Goal: Task Accomplishment & Management: Manage account settings

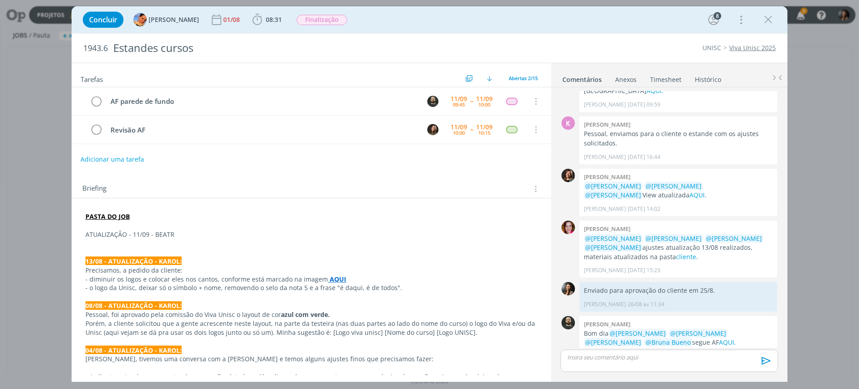
scroll to position [369, 0]
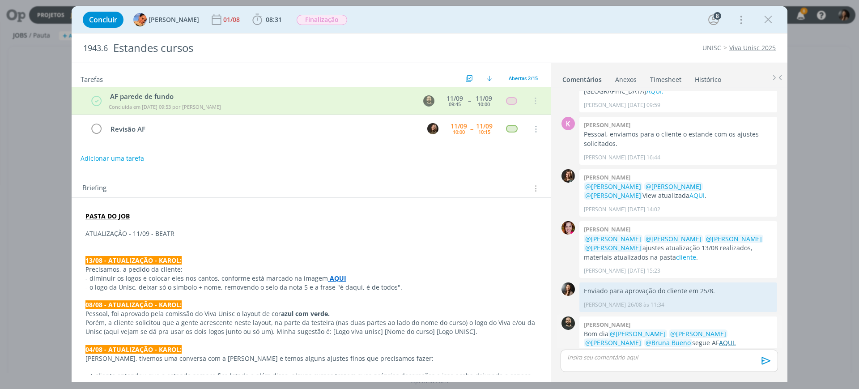
click at [719, 338] on link "AQUI." at bounding box center [727, 342] width 17 height 8
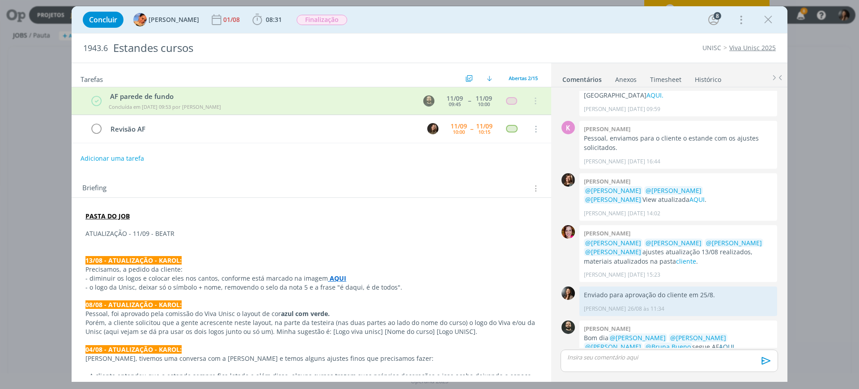
scroll to position [369, 0]
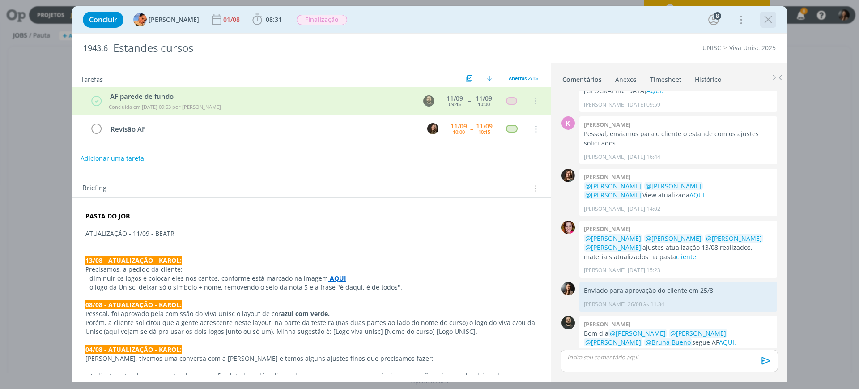
click at [768, 20] on icon "dialog" at bounding box center [767, 19] width 13 height 13
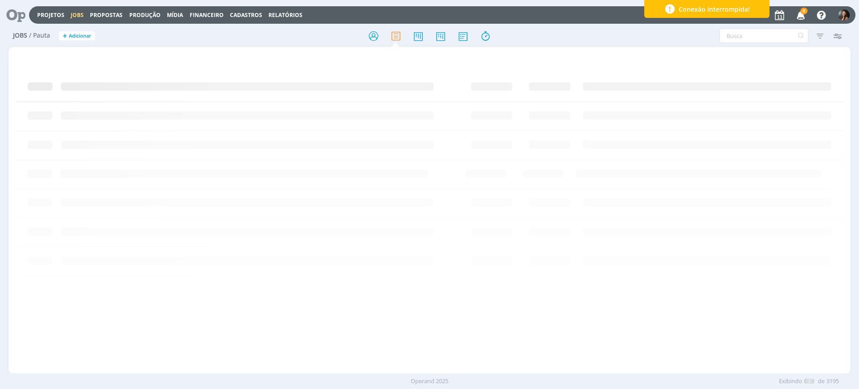
click at [17, 16] on icon at bounding box center [13, 14] width 18 height 17
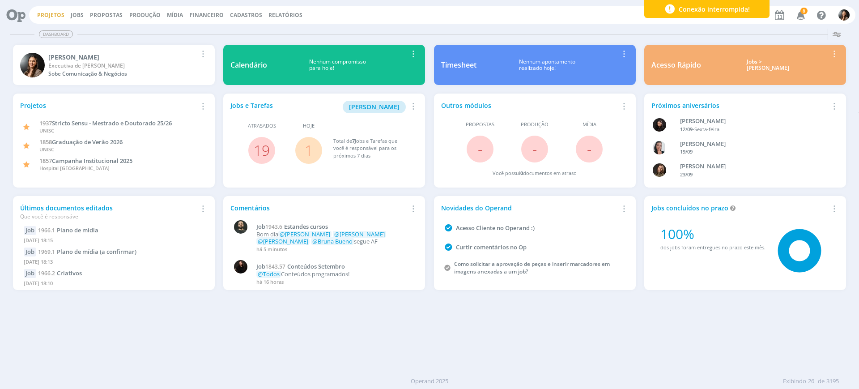
click at [59, 16] on link "Projetos" at bounding box center [50, 15] width 27 height 8
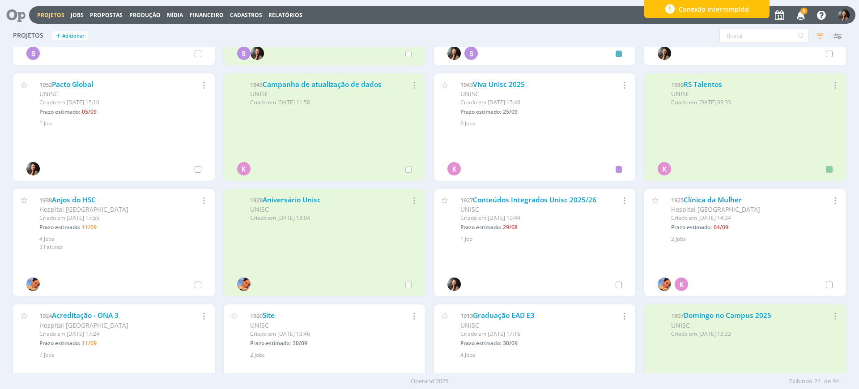
scroll to position [335, 0]
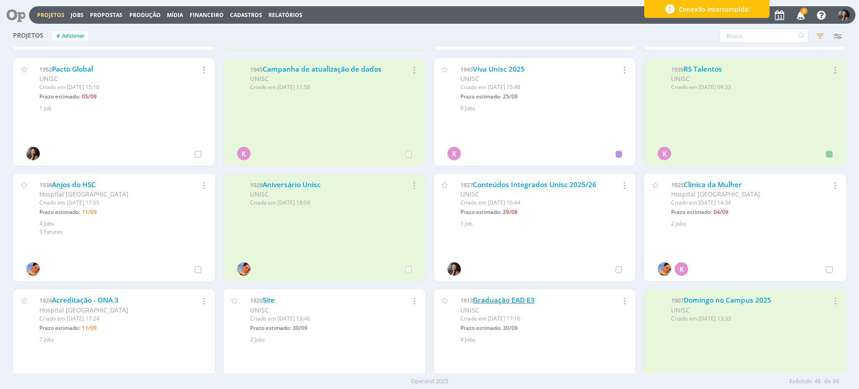
click at [524, 298] on link "Graduação EAD E3" at bounding box center [504, 299] width 62 height 9
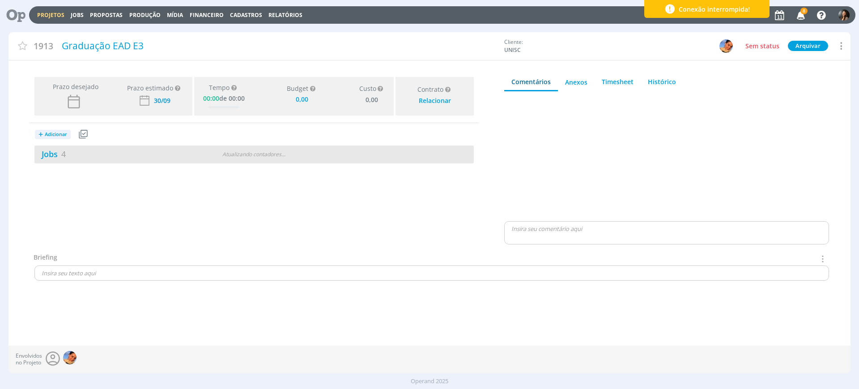
click at [387, 160] on div "Jobs 4 Atualizando contadores . . ." at bounding box center [253, 154] width 439 height 18
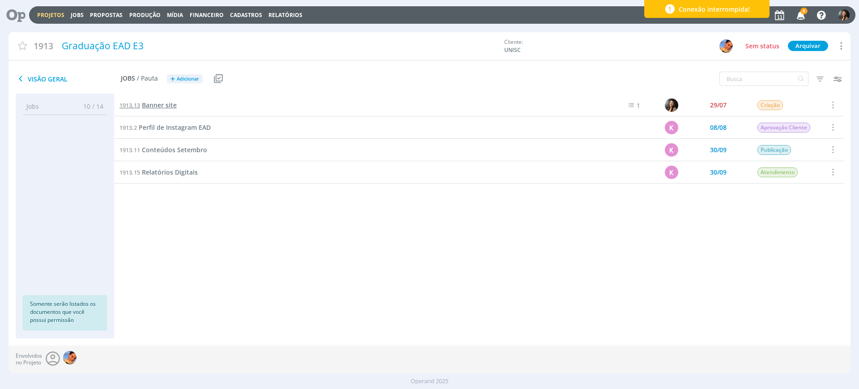
click at [146, 101] on span "Banner site" at bounding box center [159, 105] width 35 height 8
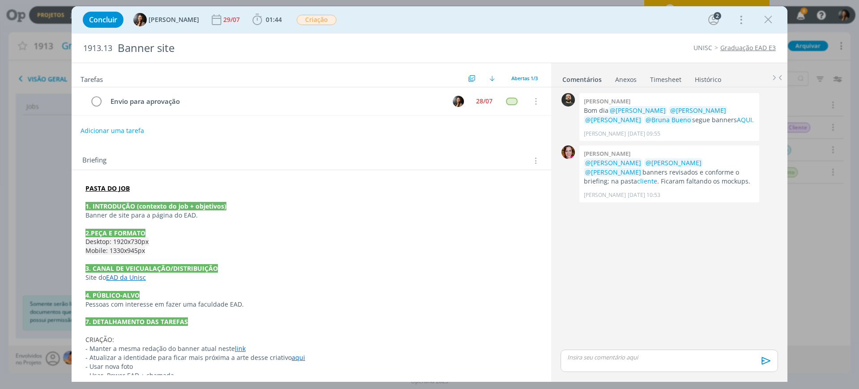
drag, startPoint x: 322, startPoint y: 265, endPoint x: 342, endPoint y: 6, distance: 260.1
click at [323, 264] on p "3. CANAL DE VEICUALAÇÃO/DISTRIBUIÇÃO" at bounding box center [311, 268] width 452 height 9
drag, startPoint x: 724, startPoint y: 283, endPoint x: 438, endPoint y: 228, distance: 291.3
click at [658, 278] on div "0 Patrick freitas Bom dia @Beatriz Luchese @Karoline Arend @Luíza Santana @Brun…" at bounding box center [669, 219] width 224 height 256
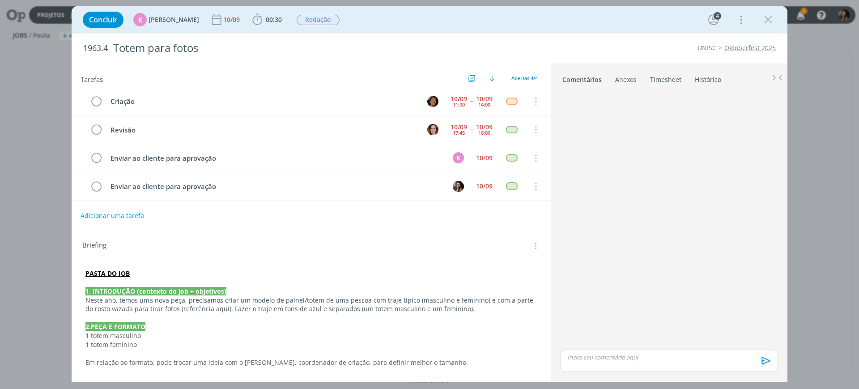
drag, startPoint x: 766, startPoint y: 18, endPoint x: 511, endPoint y: 13, distance: 254.9
click at [761, 21] on div "dialog" at bounding box center [768, 20] width 16 height 16
drag, startPoint x: 39, startPoint y: 72, endPoint x: 48, endPoint y: 31, distance: 41.8
click at [38, 69] on div "Concluir K Karoline Arend 10/09 00:30 Iniciar Apontar Data * 10/09/2025 Horas *…" at bounding box center [429, 194] width 859 height 389
click at [773, 20] on icon "dialog" at bounding box center [767, 19] width 13 height 13
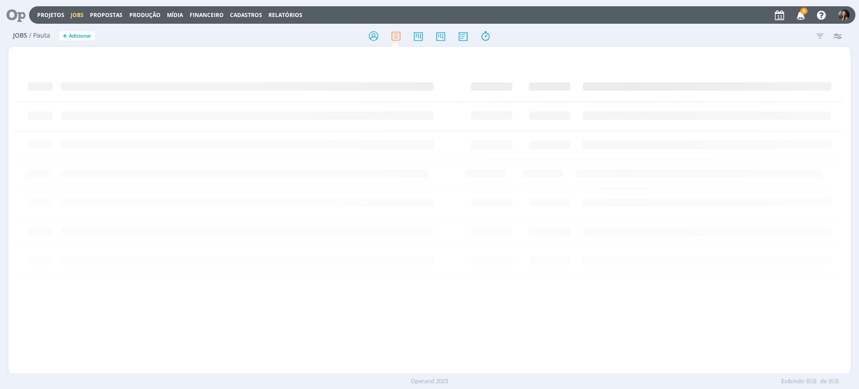
click at [55, 14] on div at bounding box center [429, 194] width 859 height 389
click at [49, 12] on link "Projetos" at bounding box center [50, 15] width 27 height 8
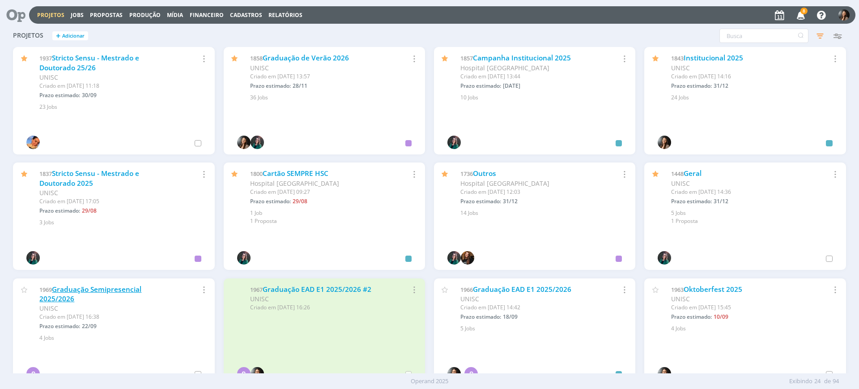
click at [127, 288] on link "Graduação Semipresencial 2025/2026" at bounding box center [90, 293] width 102 height 19
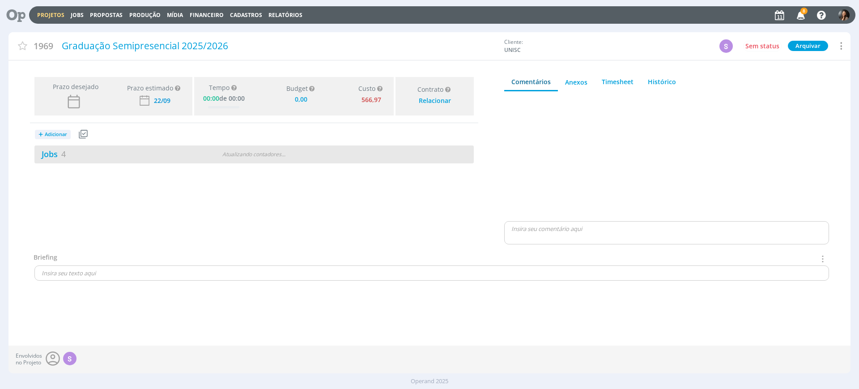
click at [300, 152] on div "Atualizando contadores . . ." at bounding box center [254, 154] width 142 height 8
type input "0,00"
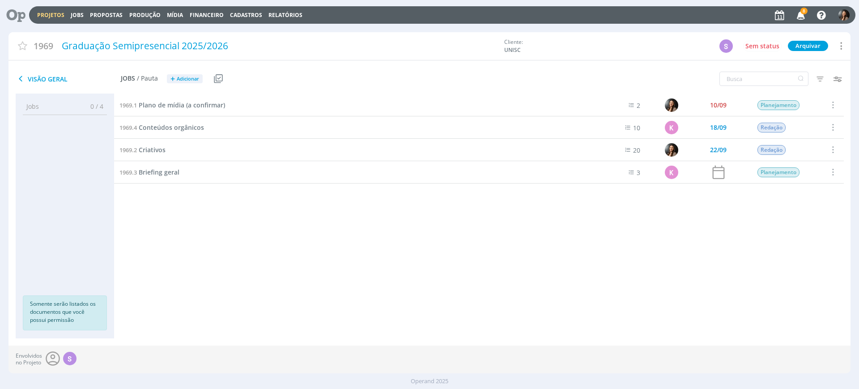
click at [414, 215] on div "1969.1 Plano de mídia (a confirmar) 2 10/09 Planejamento Selecionar Concluir Ca…" at bounding box center [478, 207] width 729 height 226
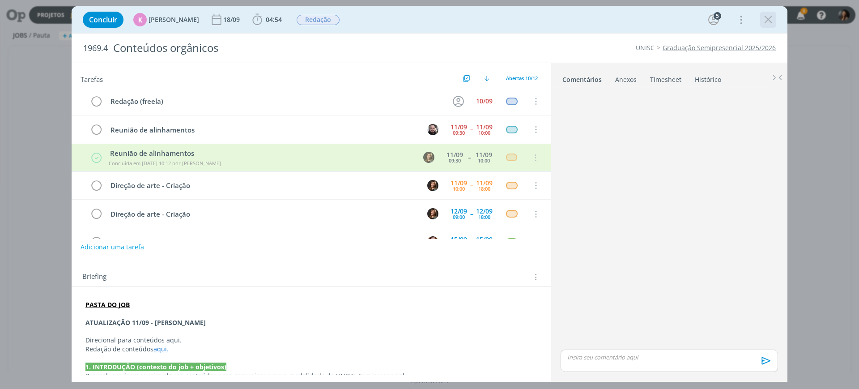
click at [764, 17] on icon "dialog" at bounding box center [767, 19] width 13 height 13
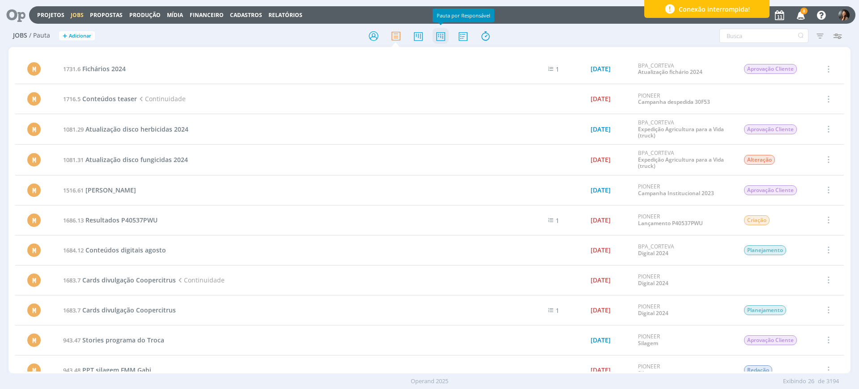
click at [445, 31] on icon at bounding box center [440, 35] width 16 height 17
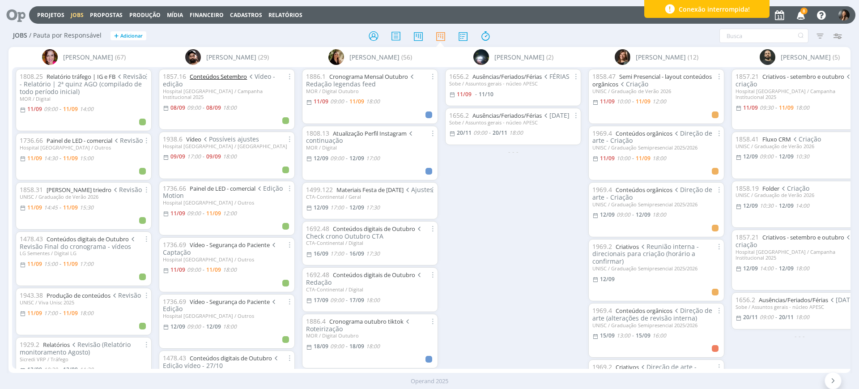
click at [220, 76] on link "Conteúdos Setembro" at bounding box center [218, 76] width 57 height 8
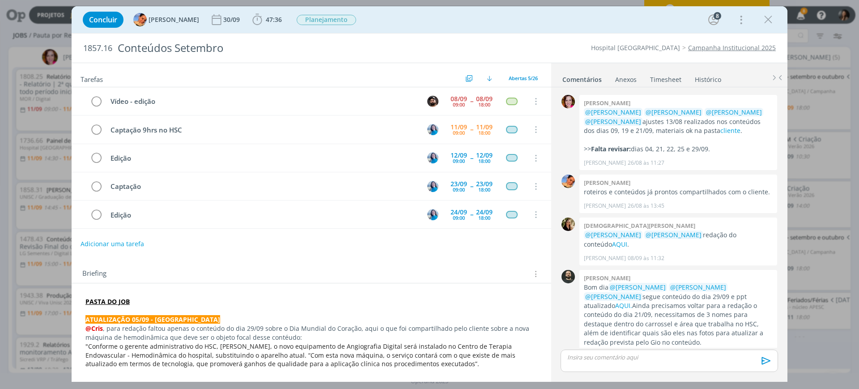
scroll to position [1127, 0]
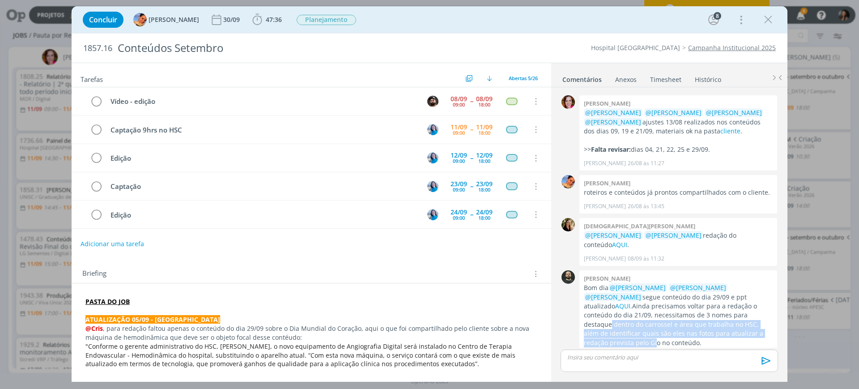
drag, startPoint x: 681, startPoint y: 307, endPoint x: 708, endPoint y: 327, distance: 33.9
click at [708, 327] on p "Bom dia @Beatriz Luchese @Luíza Santana @Karoline Arend segue conteúdo do dia 2…" at bounding box center [678, 315] width 189 height 64
click at [716, 309] on p "Bom dia @Beatriz Luchese @Luíza Santana @Karoline Arend segue conteúdo do dia 2…" at bounding box center [678, 315] width 189 height 64
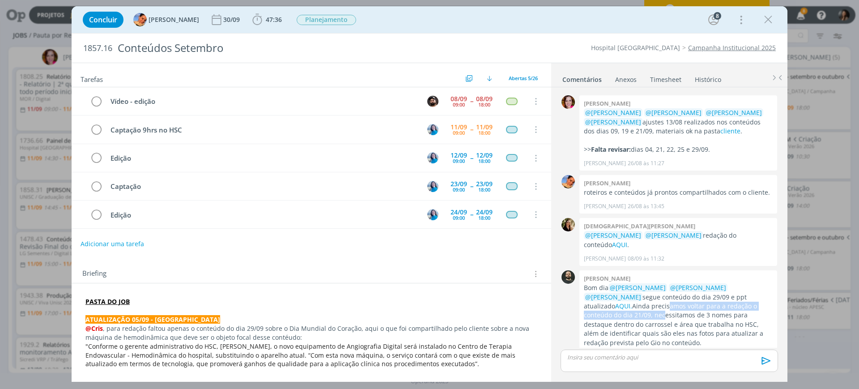
drag, startPoint x: 589, startPoint y: 295, endPoint x: 755, endPoint y: 297, distance: 165.9
click at [755, 297] on p "Bom dia @Beatriz Luchese @Luíza Santana @Karoline Arend segue conteúdo do dia 2…" at bounding box center [678, 315] width 189 height 64
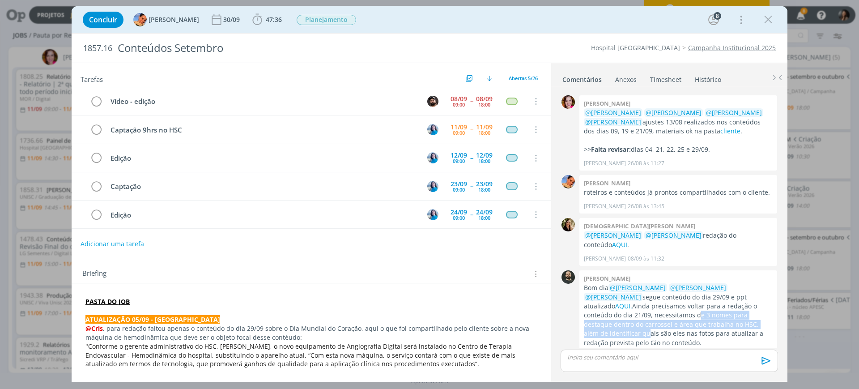
drag, startPoint x: 607, startPoint y: 309, endPoint x: 705, endPoint y: 315, distance: 97.7
click at [705, 315] on p "Bom dia @Beatriz Luchese @Luíza Santana @Karoline Arend segue conteúdo do dia 2…" at bounding box center [678, 315] width 189 height 64
click at [770, 19] on icon "dialog" at bounding box center [767, 19] width 13 height 13
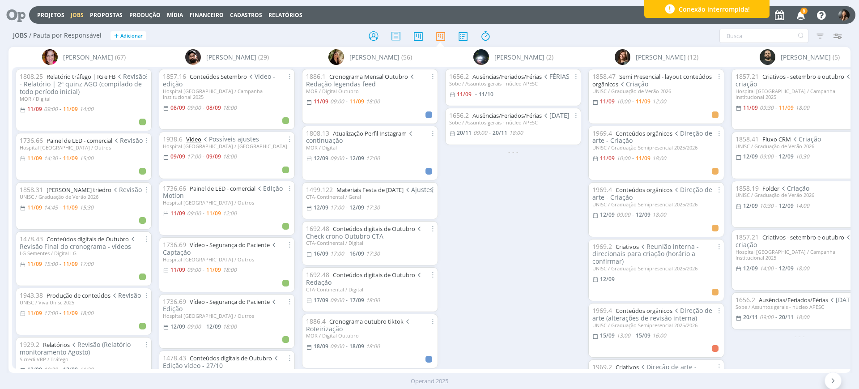
click at [194, 135] on link "Vídeo" at bounding box center [193, 139] width 15 height 8
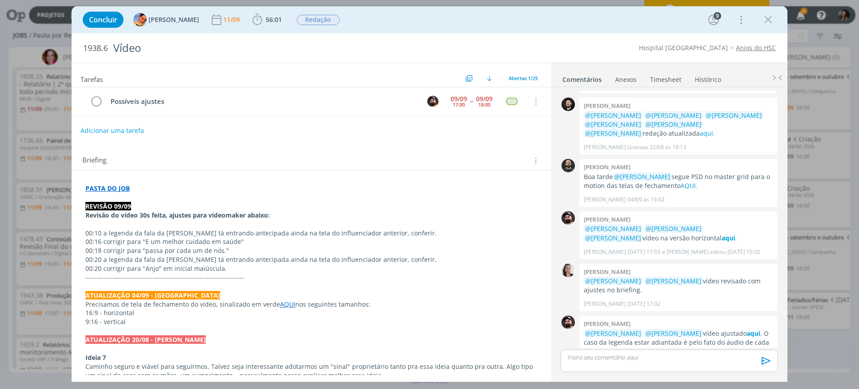
scroll to position [580, 0]
click at [766, 18] on icon "dialog" at bounding box center [767, 19] width 13 height 13
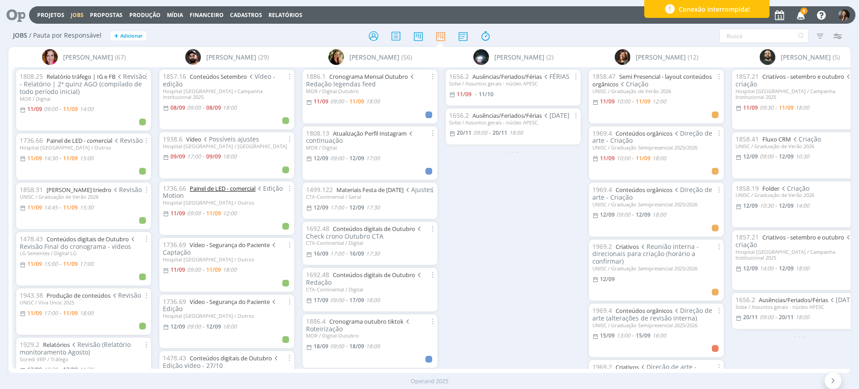
click at [207, 184] on link "Painel de LED - comercial" at bounding box center [223, 188] width 66 height 8
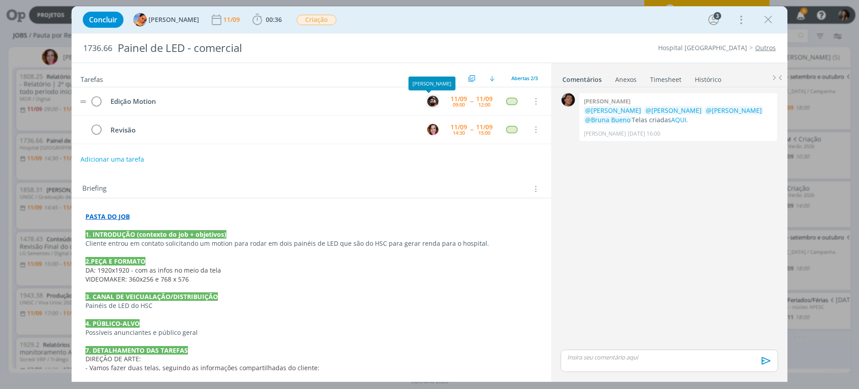
click at [427, 100] on img "dialog" at bounding box center [432, 101] width 11 height 11
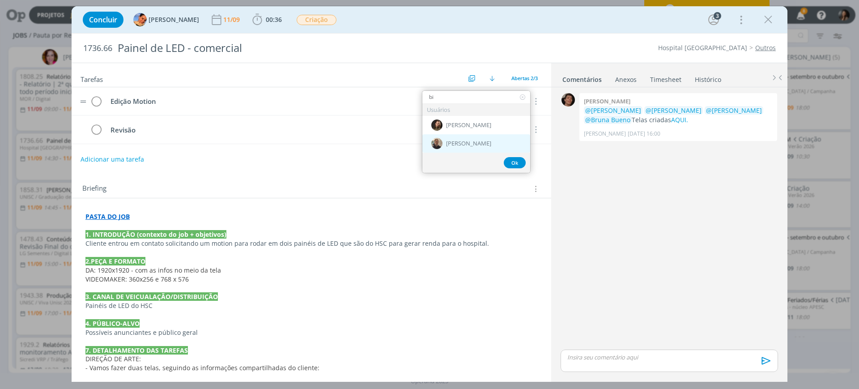
type input "bi"
click at [458, 141] on span "[PERSON_NAME]" at bounding box center [468, 143] width 45 height 7
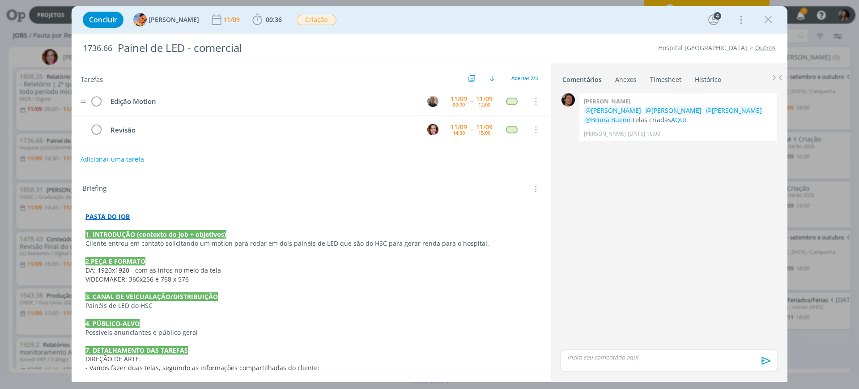
drag, startPoint x: 670, startPoint y: 275, endPoint x: 613, endPoint y: 192, distance: 101.3
click at [669, 275] on div "0 Patrick meireles @Karoline Arend @Luíza Santana @Beatriz Luchese @Bruna Bueno…" at bounding box center [669, 219] width 224 height 256
click at [311, 24] on span "Criação" at bounding box center [316, 20] width 40 height 10
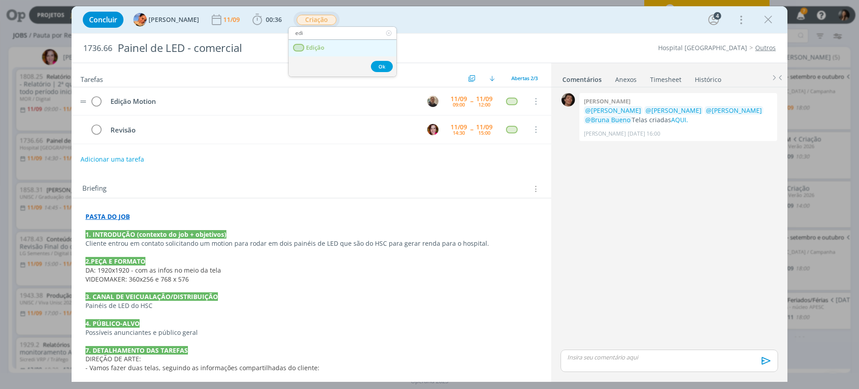
type input "edi"
click at [325, 52] on link "Edição" at bounding box center [342, 48] width 108 height 17
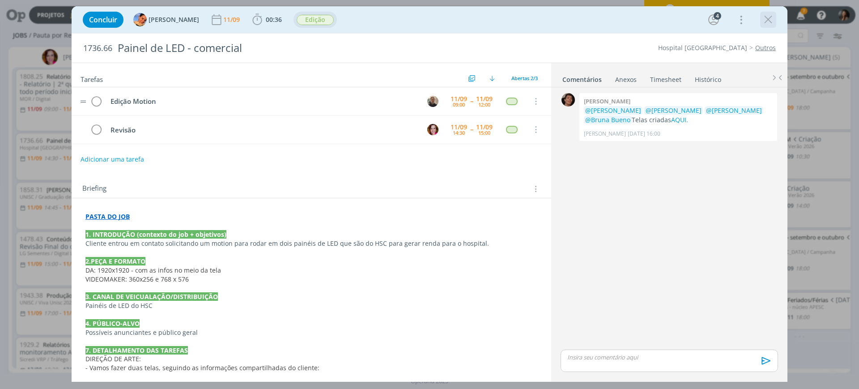
click at [766, 16] on icon "dialog" at bounding box center [767, 19] width 13 height 13
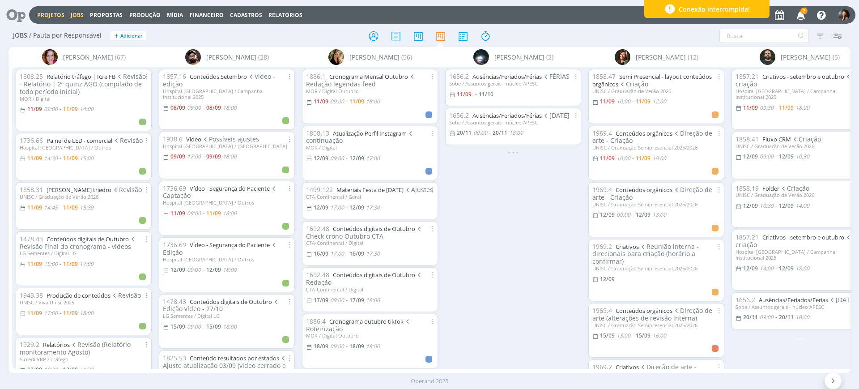
click at [63, 18] on link "Projetos" at bounding box center [50, 15] width 27 height 8
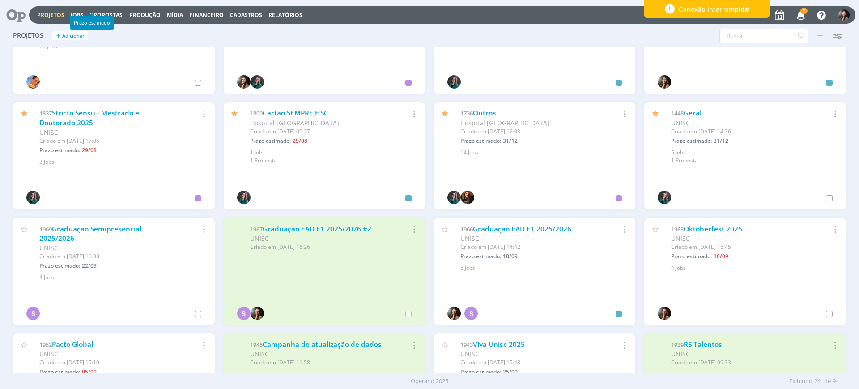
scroll to position [112, 0]
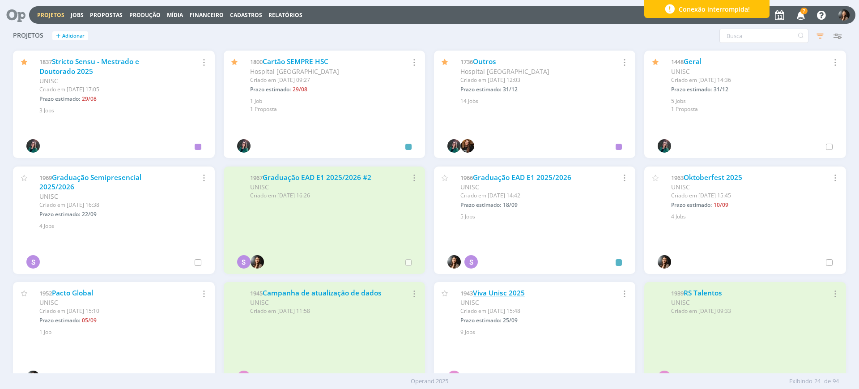
click at [491, 291] on link "Viva Unisc 2025" at bounding box center [499, 292] width 52 height 9
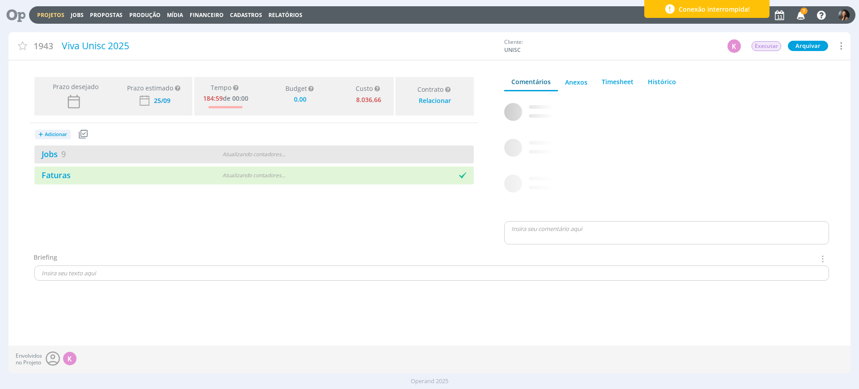
type input "0,00"
click at [322, 157] on div "28 / 37" at bounding box center [364, 154] width 220 height 10
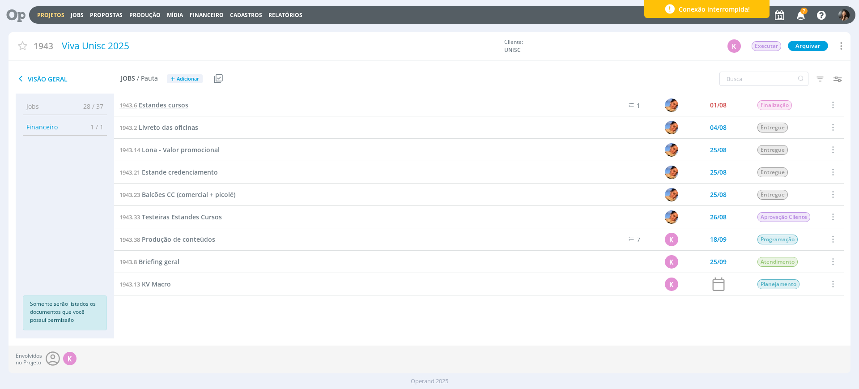
click at [159, 102] on span "Estandes cursos" at bounding box center [164, 105] width 50 height 8
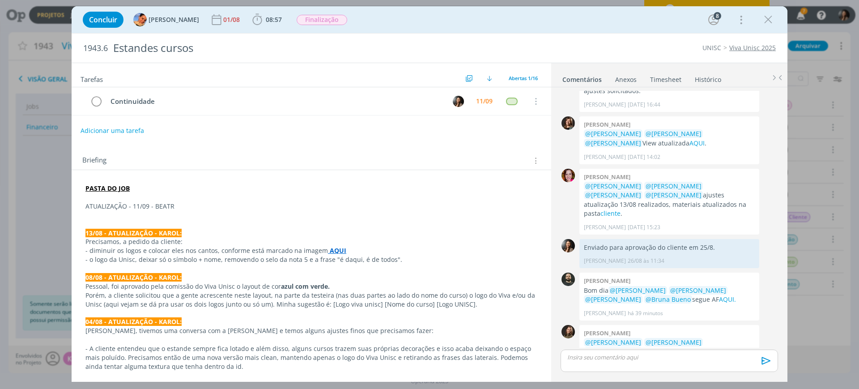
scroll to position [449, 0]
drag, startPoint x: 644, startPoint y: 326, endPoint x: 656, endPoint y: 327, distance: 11.6
click at [653, 366] on p "Finalizadas com sangra e em 10%." at bounding box center [669, 370] width 171 height 9
click at [656, 366] on p "Finalizadas com sangra e em 10%." at bounding box center [669, 370] width 171 height 9
click at [670, 366] on p "Finalizadas com sangra e em 10%." at bounding box center [669, 370] width 171 height 9
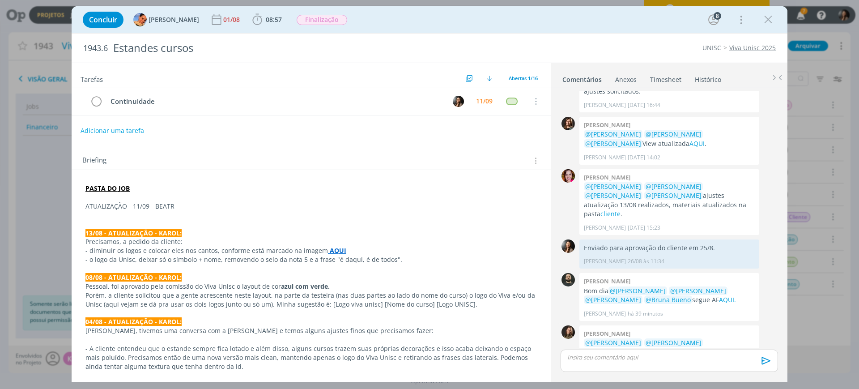
drag, startPoint x: 647, startPoint y: 327, endPoint x: 681, endPoint y: 328, distance: 34.0
click at [681, 366] on p "Finalizadas com sangra e em 10%." at bounding box center [669, 370] width 171 height 9
click at [719, 295] on link "AQUI." at bounding box center [727, 299] width 17 height 8
click at [305, 19] on span "Finalização" at bounding box center [321, 20] width 51 height 10
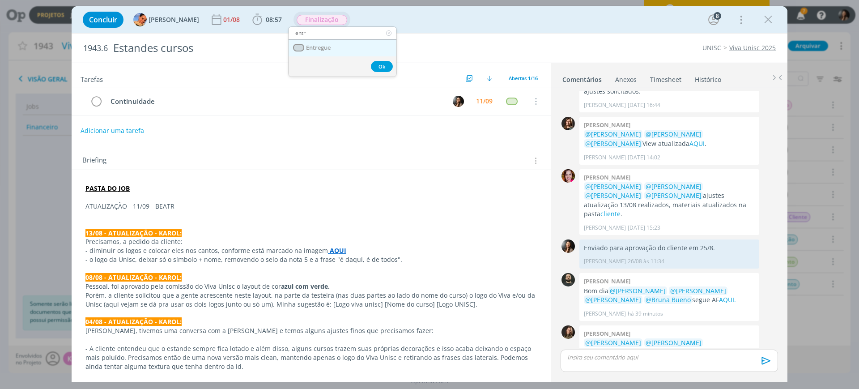
type input "entr"
click at [323, 51] on link "Entregue" at bounding box center [342, 48] width 108 height 17
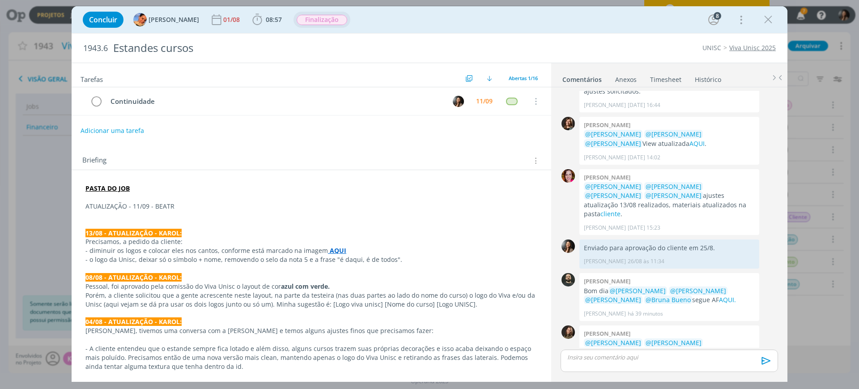
drag, startPoint x: 638, startPoint y: 362, endPoint x: 635, endPoint y: 355, distance: 8.2
click at [635, 357] on div "dialog" at bounding box center [668, 360] width 217 height 22
click at [0, 0] on div "🙂 Ctrl + ENTER para enviar" at bounding box center [0, 0] width 0 height 0
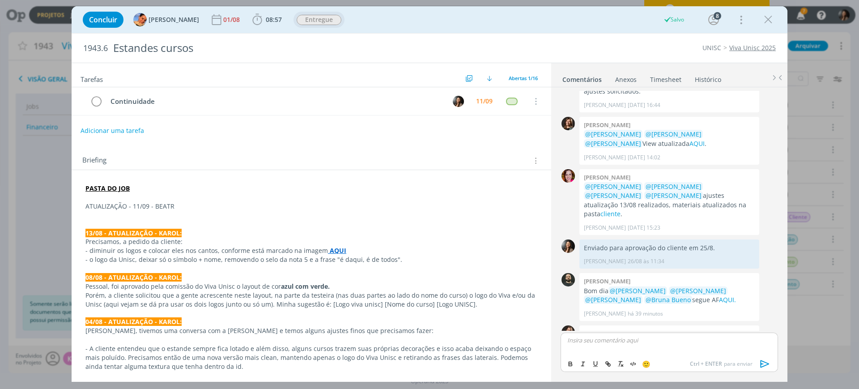
scroll to position [466, 0]
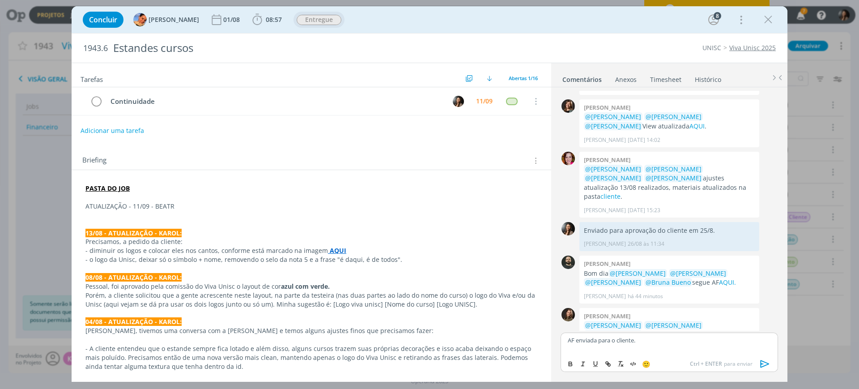
click at [766, 364] on icon "dialog" at bounding box center [764, 363] width 13 height 13
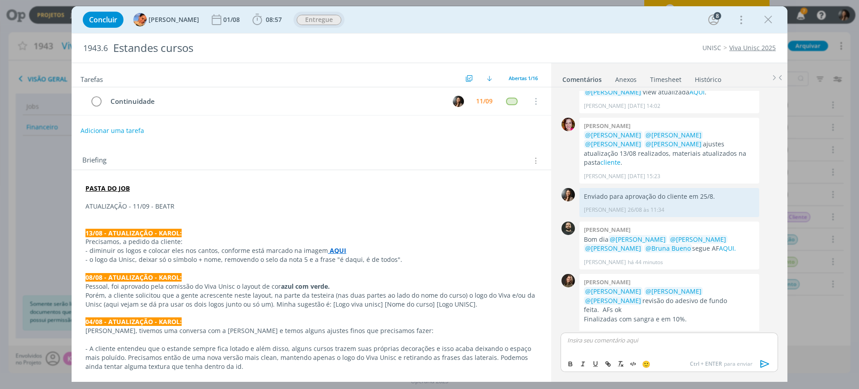
click at [154, 209] on p "ATUALIZAÇÃO - 11/09 - BEATR" at bounding box center [311, 206] width 452 height 9
click at [155, 209] on p "ATUALIZAÇÃO - 11/09 - BEATR" at bounding box center [311, 206] width 452 height 9
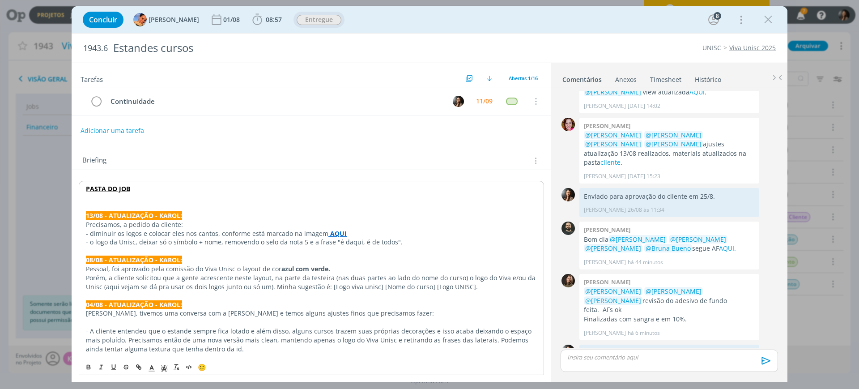
scroll to position [483, 0]
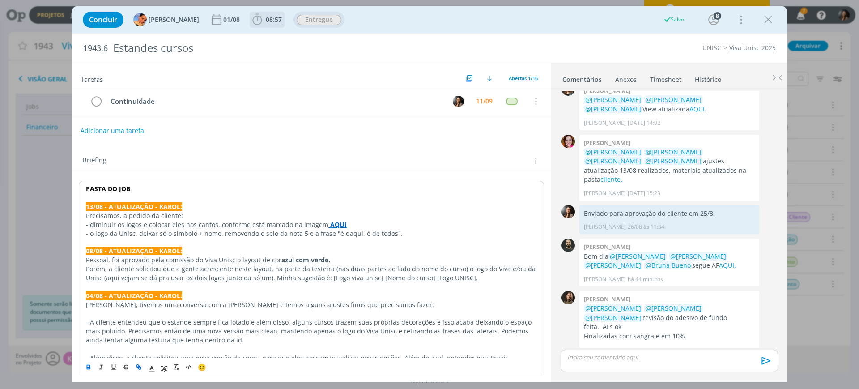
click at [250, 23] on icon "dialog" at bounding box center [256, 19] width 13 height 13
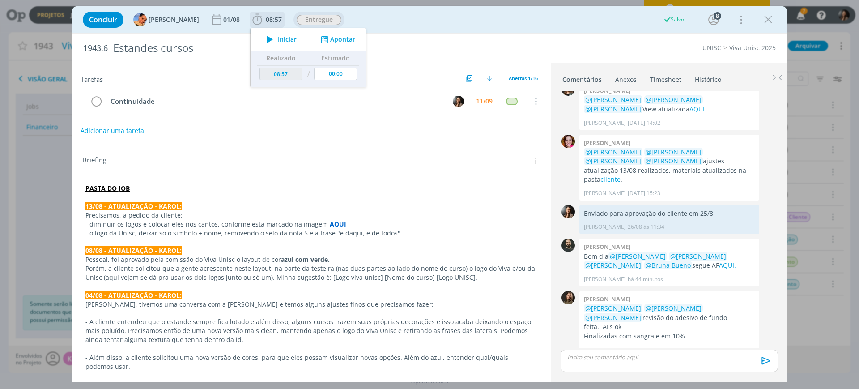
click at [339, 38] on button "Apontar" at bounding box center [336, 39] width 37 height 9
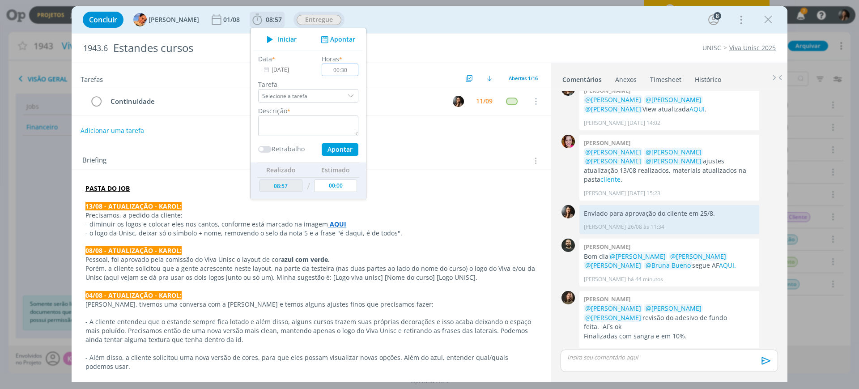
type input "00:30"
drag, startPoint x: 262, startPoint y: 118, endPoint x: 782, endPoint y: 236, distance: 532.7
click at [263, 118] on textarea "dialog" at bounding box center [308, 125] width 100 height 21
click at [322, 147] on button "Apontar" at bounding box center [340, 149] width 37 height 13
type textarea "Pauta de AF + envio"
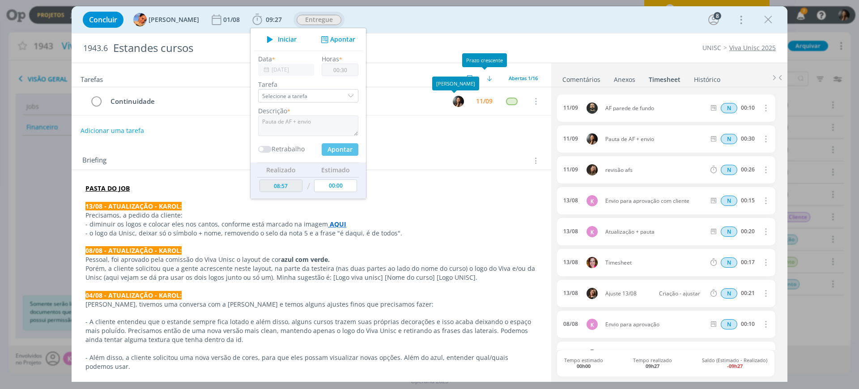
type input "09:27"
type input "00:00"
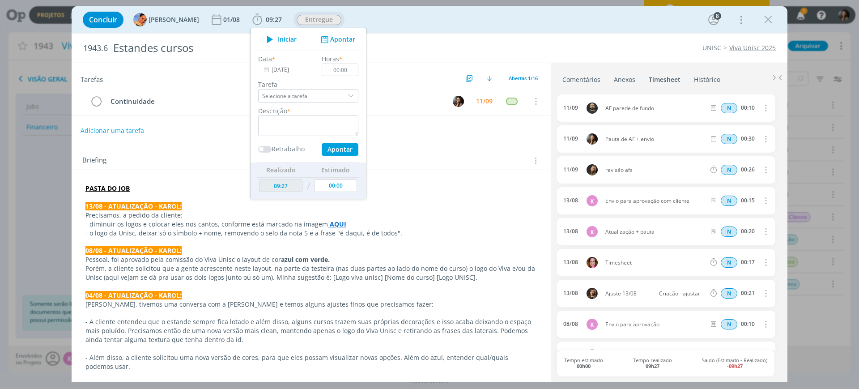
click at [241, 223] on p "- diminuir os logos e colocar eles nos cantos, conforme está marcado na imagem …" at bounding box center [311, 224] width 452 height 9
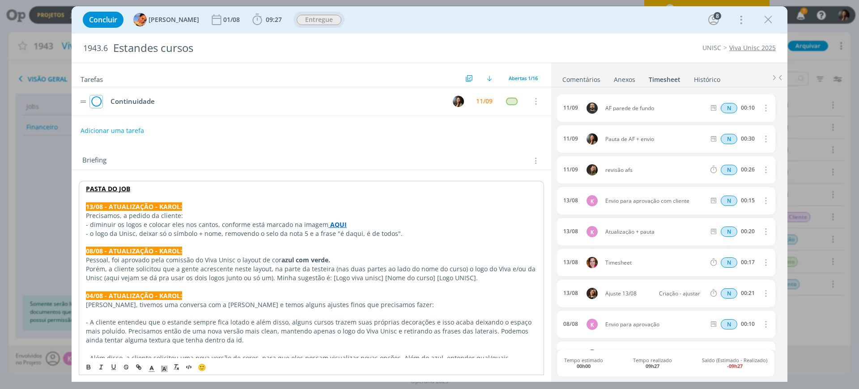
click at [100, 101] on icon "dialog" at bounding box center [96, 101] width 13 height 13
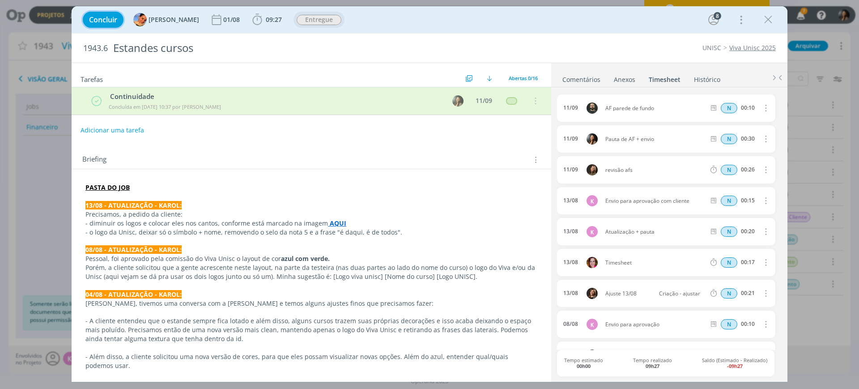
click at [96, 17] on span "Concluir" at bounding box center [103, 19] width 28 height 7
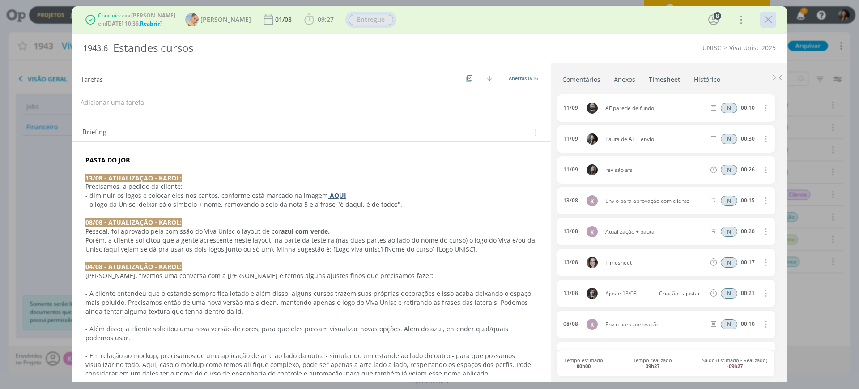
click at [762, 14] on icon "dialog" at bounding box center [767, 19] width 13 height 13
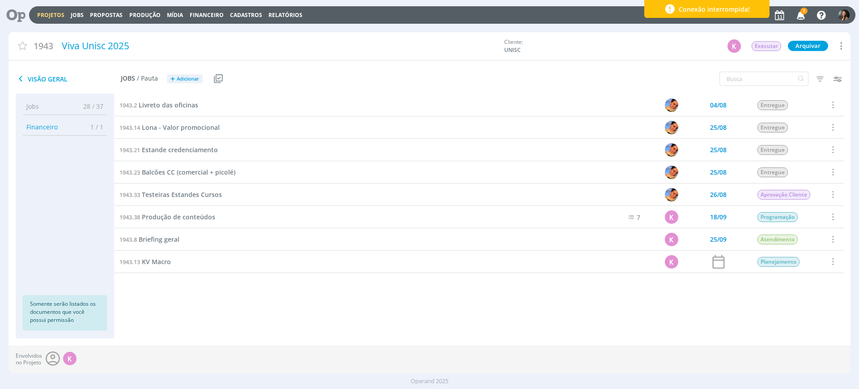
click at [259, 302] on div "1943.6 Estandes cursos 01/08 Entregue Selecionar Reabrir 1943.2 Livreto das ofi…" at bounding box center [478, 207] width 729 height 226
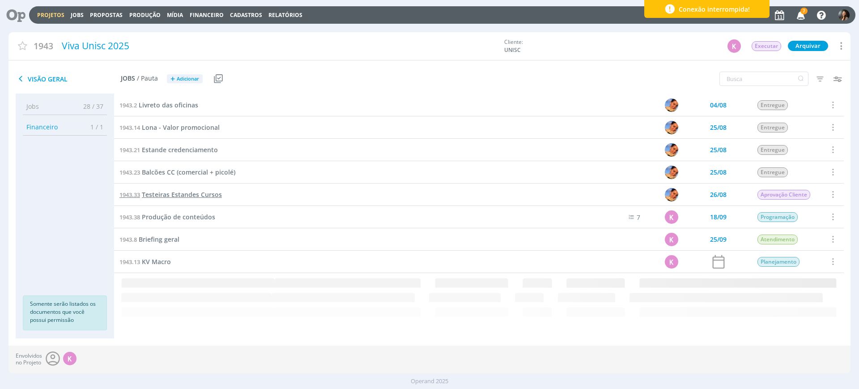
click at [169, 194] on span "Testeiras Estandes Cursos" at bounding box center [182, 194] width 80 height 8
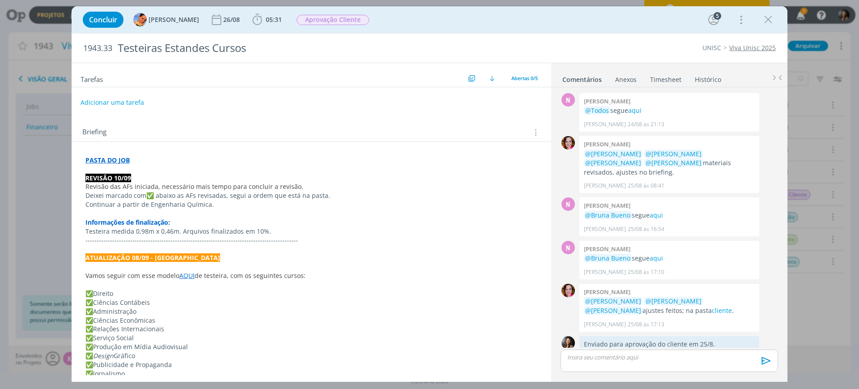
scroll to position [177, 0]
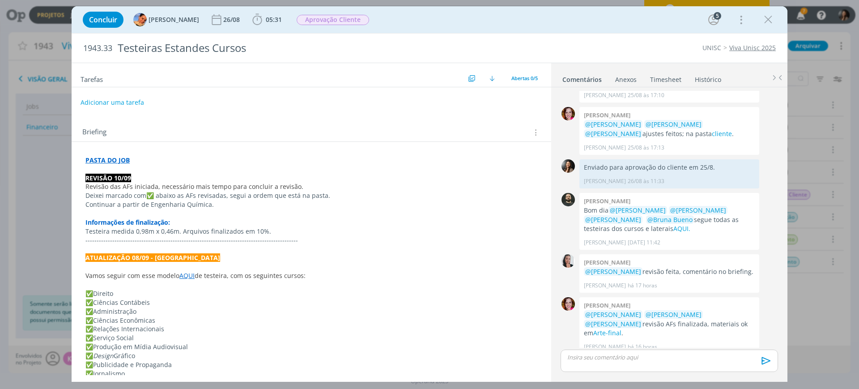
click at [660, 361] on div "dialog" at bounding box center [668, 360] width 217 height 22
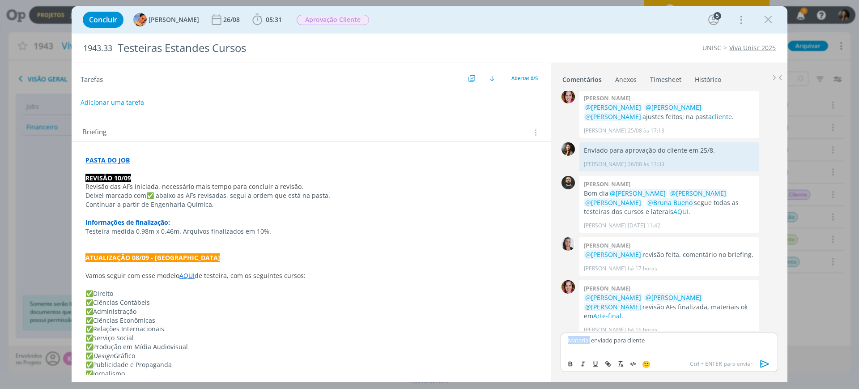
drag, startPoint x: 589, startPoint y: 339, endPoint x: 541, endPoint y: 326, distance: 50.6
click at [542, 327] on div "Tarefas Usar Job de template Criar template a partir deste job Visualizar Templ…" at bounding box center [429, 222] width 715 height 319
click at [661, 345] on div "AF enviado para cliente" at bounding box center [668, 343] width 217 height 22
click at [764, 364] on icon "dialog" at bounding box center [764, 363] width 13 height 13
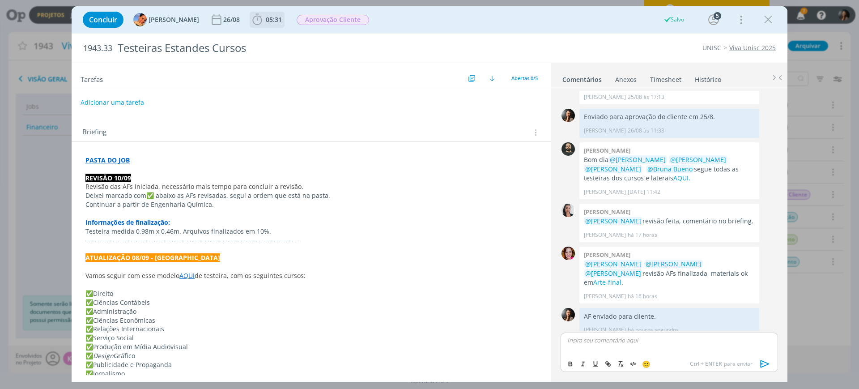
click at [250, 20] on icon "dialog" at bounding box center [256, 19] width 13 height 13
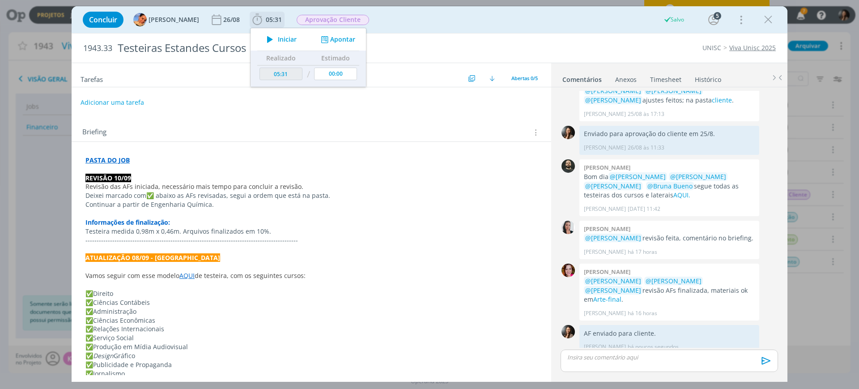
click at [322, 38] on button "Apontar" at bounding box center [336, 39] width 37 height 9
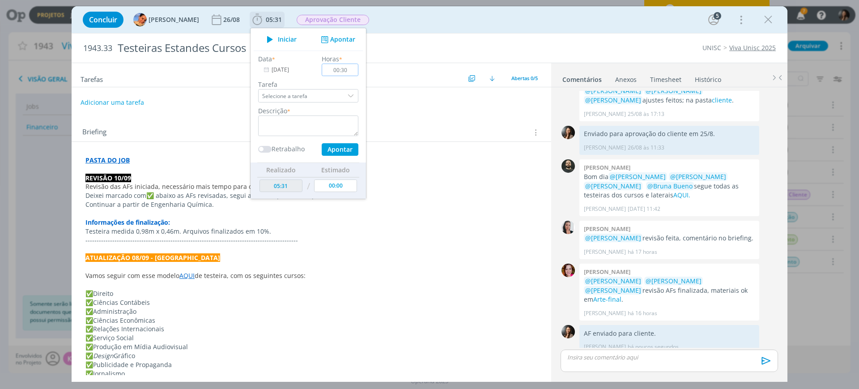
type input "00:30"
click at [326, 125] on textarea "dialog" at bounding box center [308, 125] width 100 height 21
click at [339, 148] on button "Apontar" at bounding box center [340, 149] width 37 height 13
type textarea "Pauta de AF + envio"
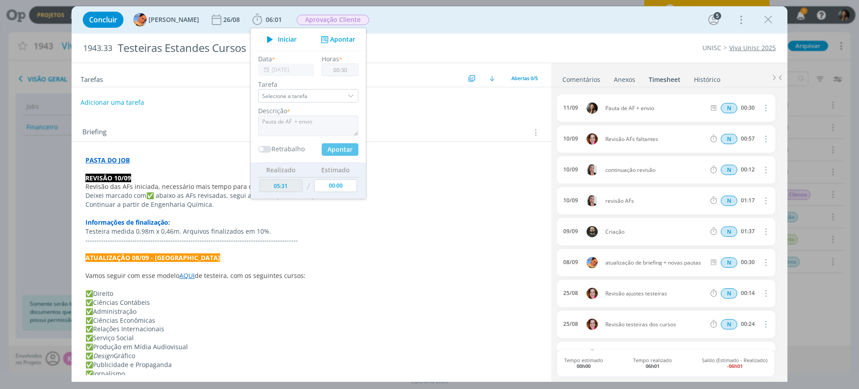
type input "00:00"
type input "06:01"
click at [353, 19] on span "Aprovação Cliente" at bounding box center [332, 20] width 72 height 10
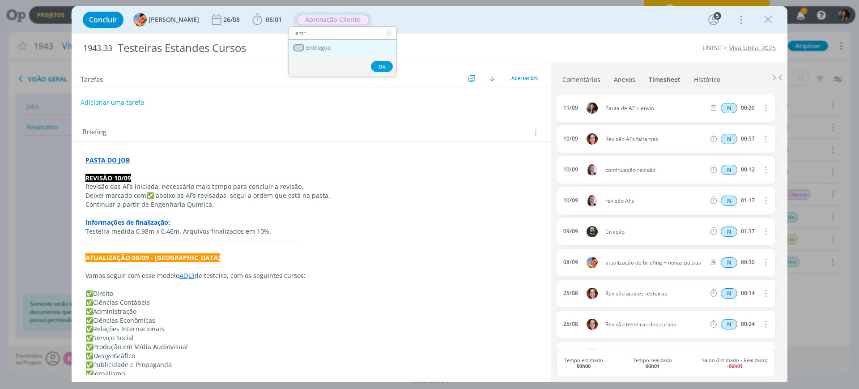
type input "entr"
click at [371, 49] on link "Entregue" at bounding box center [342, 48] width 108 height 17
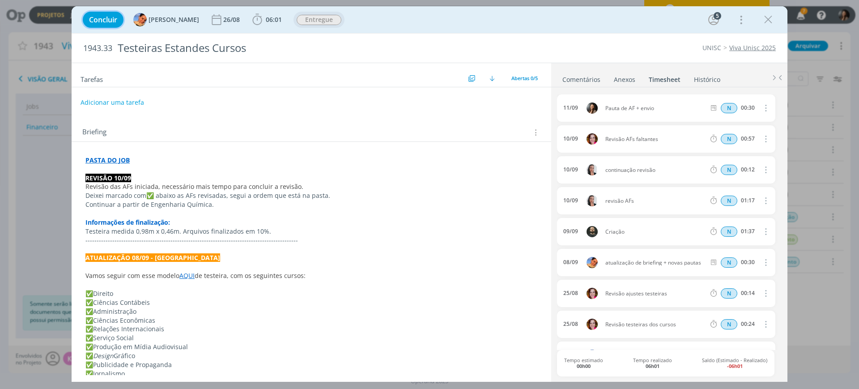
click at [105, 18] on span "Concluir" at bounding box center [103, 19] width 28 height 7
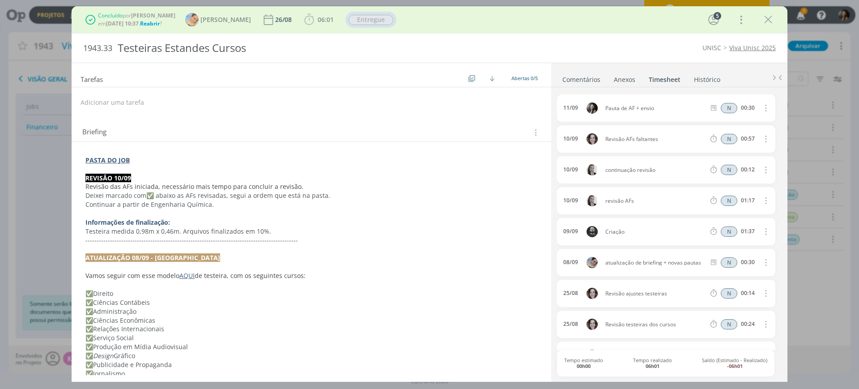
click at [744, 48] on link "Viva Unisc 2025" at bounding box center [752, 47] width 47 height 8
click at [770, 14] on icon "dialog" at bounding box center [767, 19] width 13 height 13
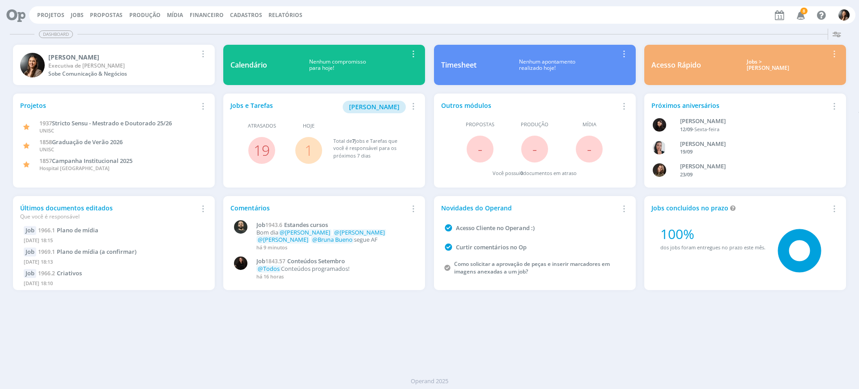
drag, startPoint x: 403, startPoint y: 339, endPoint x: 213, endPoint y: 385, distance: 194.9
click at [389, 341] on div "Dashboard Salvar Selecione abaixo os cards desejados: Meus Meu Perfil Agenda Ti…" at bounding box center [429, 207] width 859 height 364
click at [59, 13] on link "Projetos" at bounding box center [50, 15] width 27 height 8
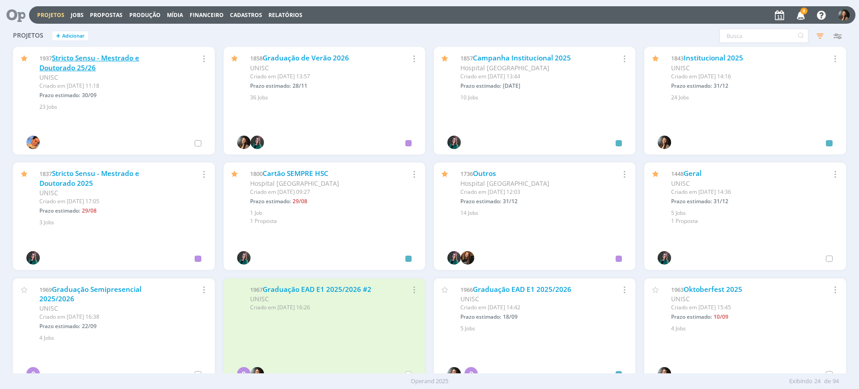
click at [97, 55] on link "Stricto Sensu - Mestrado e Doutorado 25/26" at bounding box center [89, 62] width 100 height 19
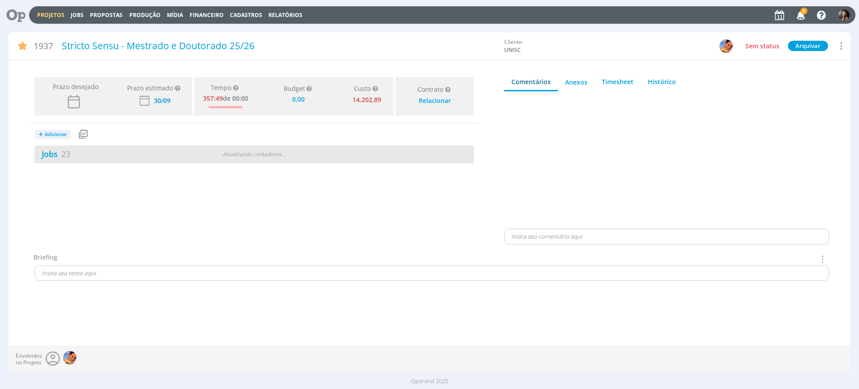
type input "0,00"
click at [239, 156] on div "Jobs 23 2 atrasados" at bounding box center [144, 154] width 220 height 12
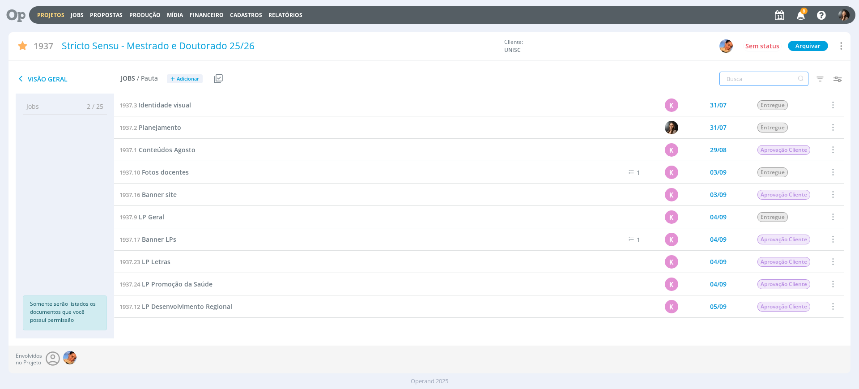
click at [772, 84] on input "text" at bounding box center [763, 79] width 89 height 14
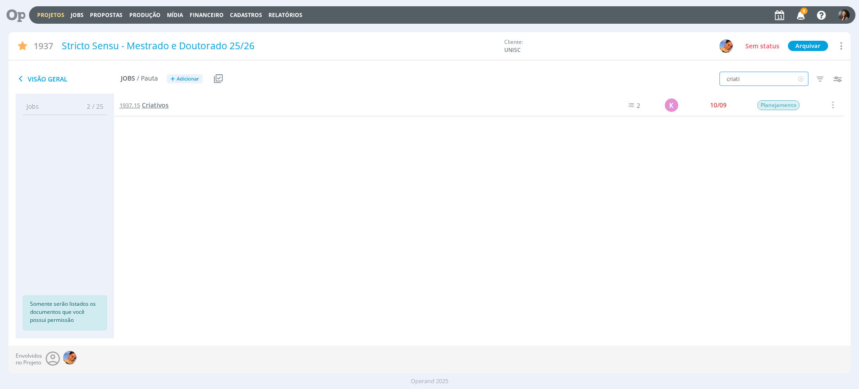
type input "criati"
click at [155, 109] on link "1937.15 Criativos" at bounding box center [143, 105] width 49 height 10
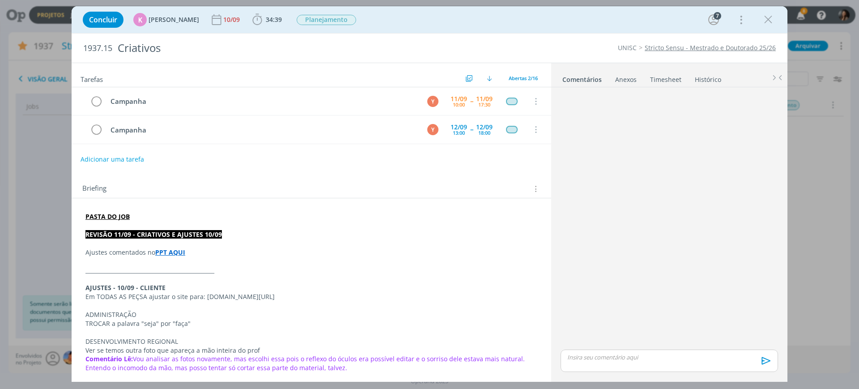
scroll to position [305, 0]
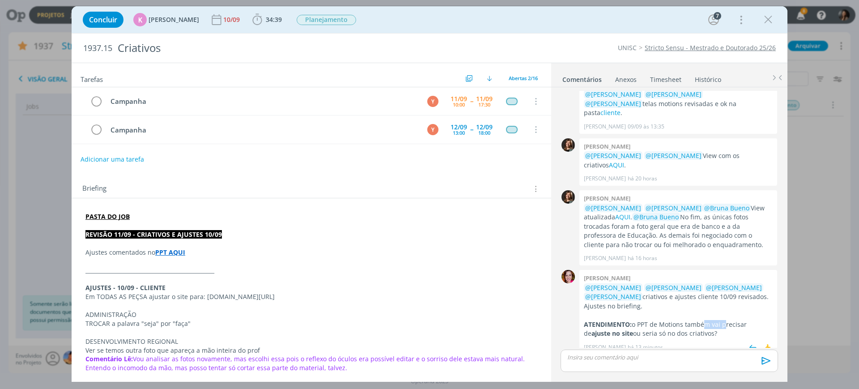
drag, startPoint x: 705, startPoint y: 316, endPoint x: 656, endPoint y: 331, distance: 50.5
click at [724, 320] on p "ATENDIMENTO: o PPT de Motions também vai precisar de ajuste no site ou seria só…" at bounding box center [678, 329] width 189 height 18
drag, startPoint x: 656, startPoint y: 331, endPoint x: 650, endPoint y: 329, distance: 5.8
click at [655, 339] on div "Bruna Bueno há 13 minutos 👍" at bounding box center [678, 345] width 189 height 13
drag, startPoint x: 648, startPoint y: 326, endPoint x: 711, endPoint y: 324, distance: 63.1
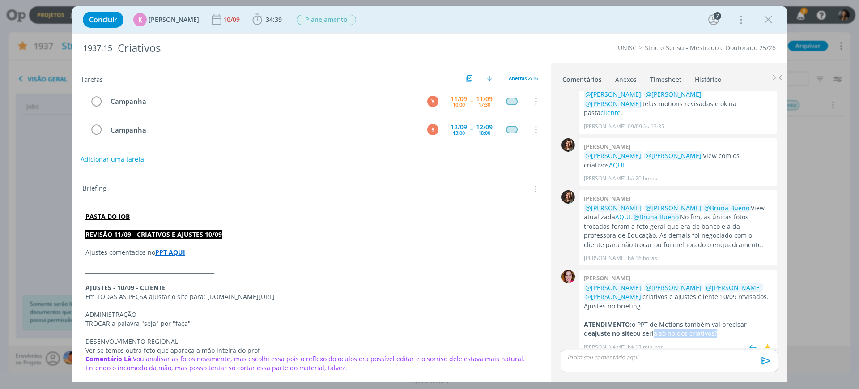
click at [711, 324] on p "ATENDIMENTO: o PPT de Motions também vai precisar de ajuste no site ou seria só…" at bounding box center [678, 329] width 189 height 18
click at [710, 324] on p "ATENDIMENTO: o PPT de Motions também vai precisar de ajuste no site ou seria só…" at bounding box center [678, 329] width 189 height 18
drag, startPoint x: 697, startPoint y: 318, endPoint x: 710, endPoint y: 328, distance: 16.0
click at [704, 320] on p "ATENDIMENTO: o PPT de Motions também vai precisar de ajuste no site ou seria só…" at bounding box center [678, 329] width 189 height 18
click at [710, 328] on p "ATENDIMENTO: o PPT de Motions também vai precisar de ajuste no site ou seria só…" at bounding box center [678, 329] width 189 height 18
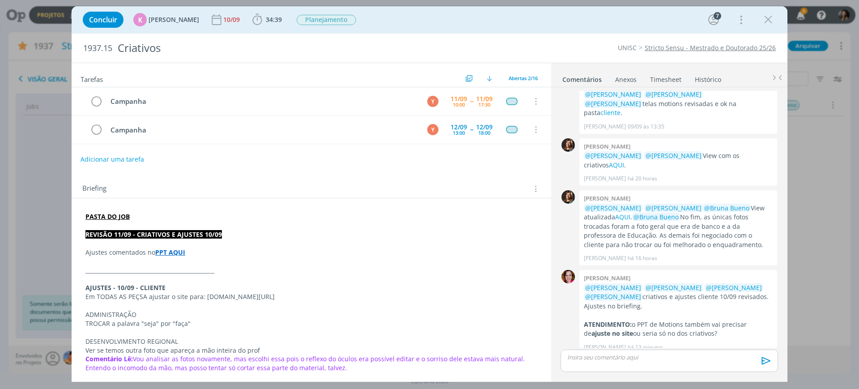
click at [230, 254] on p "Ajustes comentados no PPT AQUI" at bounding box center [311, 252] width 452 height 9
drag, startPoint x: 690, startPoint y: 322, endPoint x: 698, endPoint y: 321, distance: 7.3
click at [698, 321] on p "ATENDIMENTO: o PPT de Motions também vai precisar de ajuste no site ou seria só…" at bounding box center [678, 329] width 189 height 18
click at [703, 325] on p "ATENDIMENTO: o PPT de Motions também vai precisar de ajuste no site ou seria só…" at bounding box center [678, 329] width 189 height 18
drag, startPoint x: 615, startPoint y: 324, endPoint x: 681, endPoint y: 325, distance: 66.2
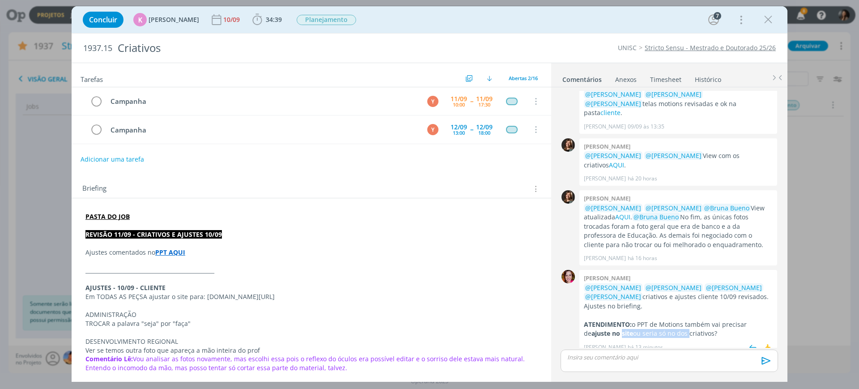
click at [681, 325] on p "ATENDIMENTO: o PPT de Motions também vai precisar de ajuste no site ou seria só…" at bounding box center [678, 329] width 189 height 18
click at [717, 326] on p "ATENDIMENTO: o PPT de Motions também vai precisar de ajuste no site ou seria só…" at bounding box center [678, 329] width 189 height 18
click at [707, 355] on p "dialog" at bounding box center [668, 357] width 203 height 8
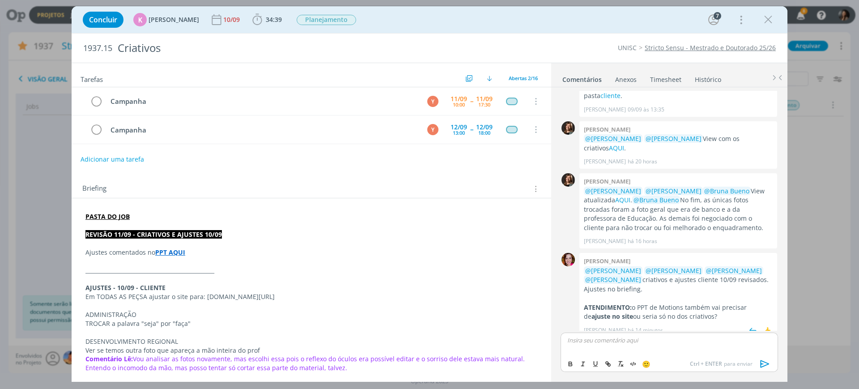
scroll to position [322, 0]
click at [746, 324] on img "dialog" at bounding box center [752, 330] width 13 height 13
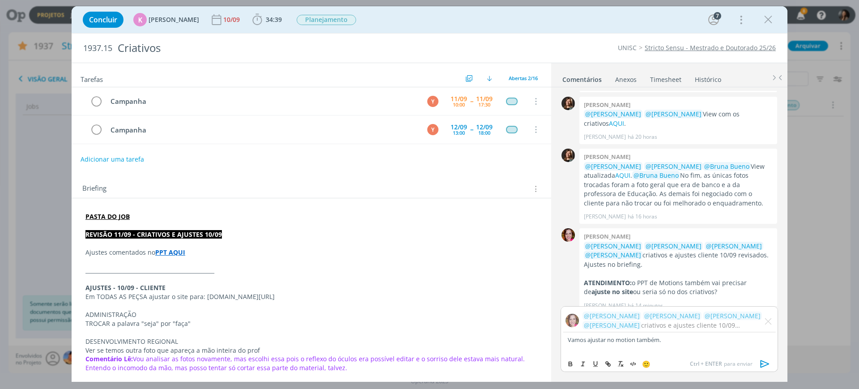
click at [762, 363] on icon "dialog" at bounding box center [764, 363] width 13 height 13
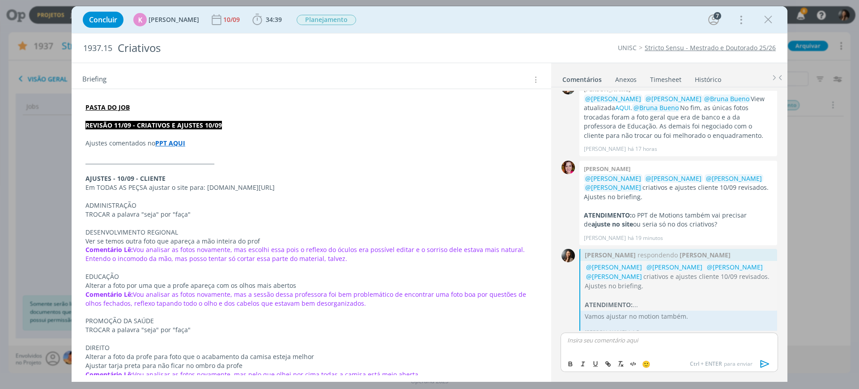
scroll to position [56, 0]
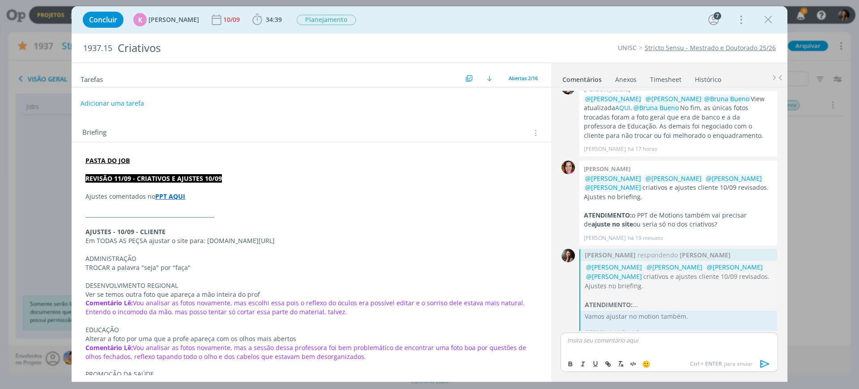
click at [301, 241] on p "Em TODAS AS PEÇSA ajustar o site para: UNISC.BR/MESTRADOEDOUTORADO" at bounding box center [311, 240] width 452 height 9
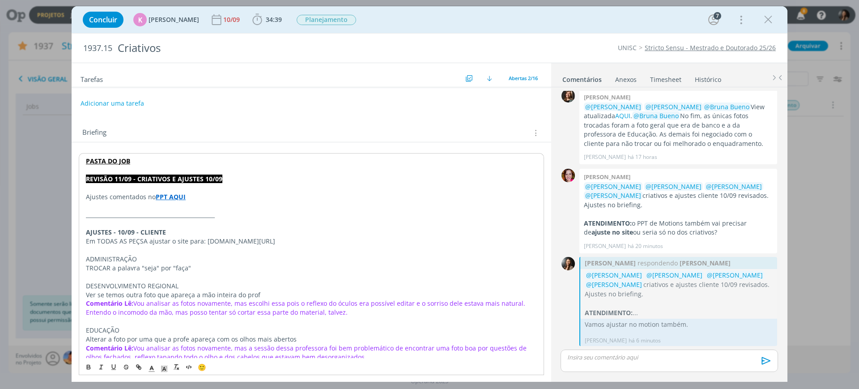
scroll to position [397, 0]
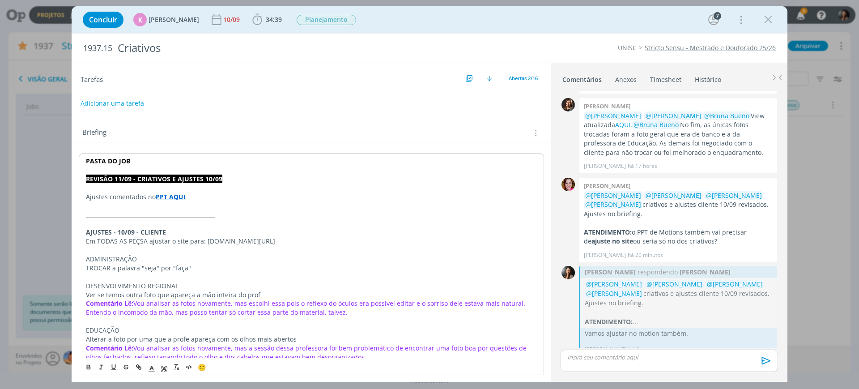
drag, startPoint x: 312, startPoint y: 241, endPoint x: 204, endPoint y: 242, distance: 107.8
click at [204, 242] on p "Em TODAS AS PEÇSA ajustar o site para: UNISC.BR/MESTRADOEDOUTORADO" at bounding box center [311, 241] width 451 height 9
copy p "UNISC.BR/MESTRADOEDOUTORADO"
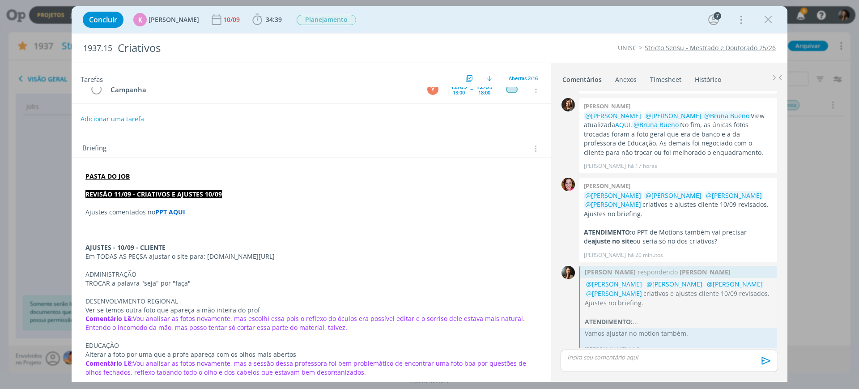
scroll to position [0, 0]
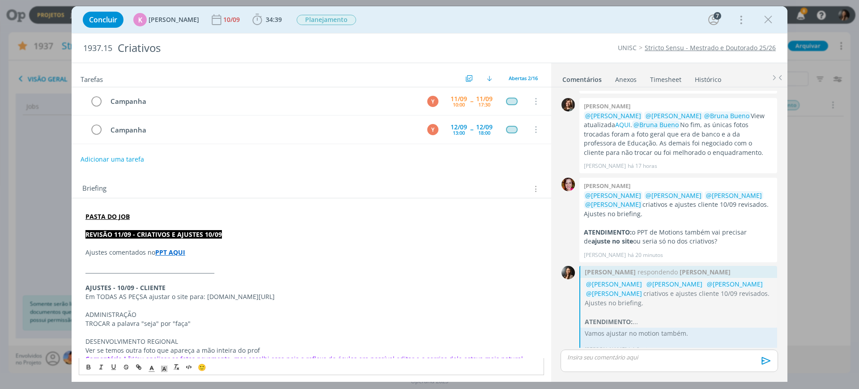
click at [164, 250] on strong "PPT AQUI" at bounding box center [170, 252] width 30 height 8
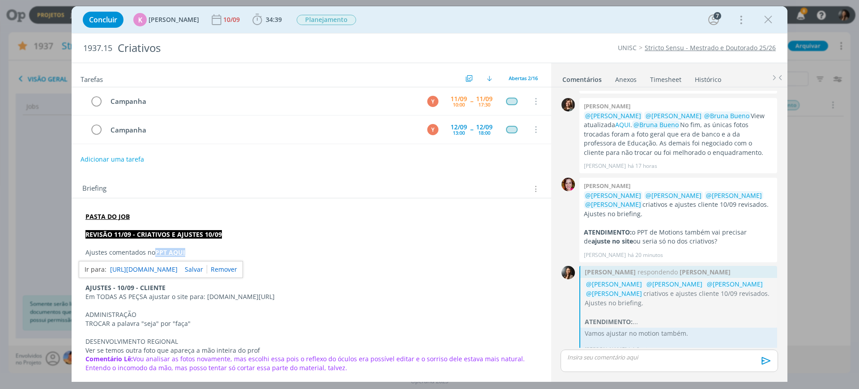
click at [159, 274] on link "https://sobeae.sharepoint.com/sites/SOBEAE/Documentos%20Compartilhados/Forms/Al…" at bounding box center [144, 269] width 68 height 12
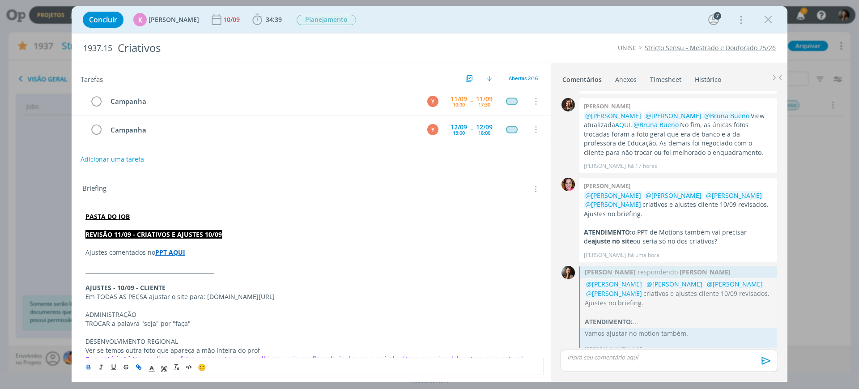
click at [308, 270] on p "________________________________________________" at bounding box center [311, 270] width 452 height 9
click at [469, 102] on div "11/09 10:00 -- 11/09 17:30" at bounding box center [471, 101] width 47 height 19
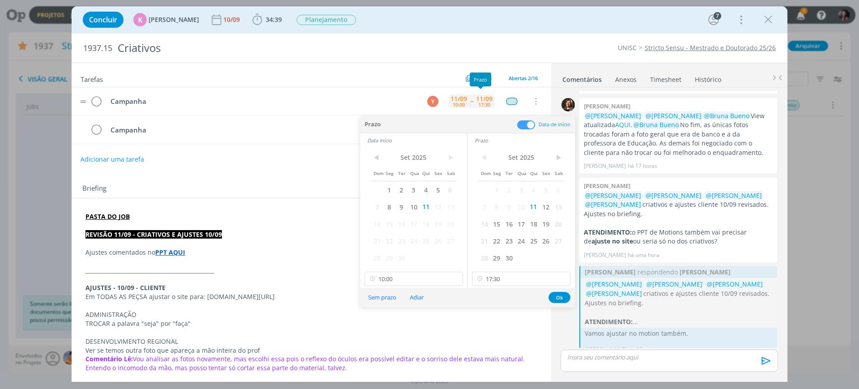
click at [483, 102] on div "17:30" at bounding box center [484, 104] width 12 height 5
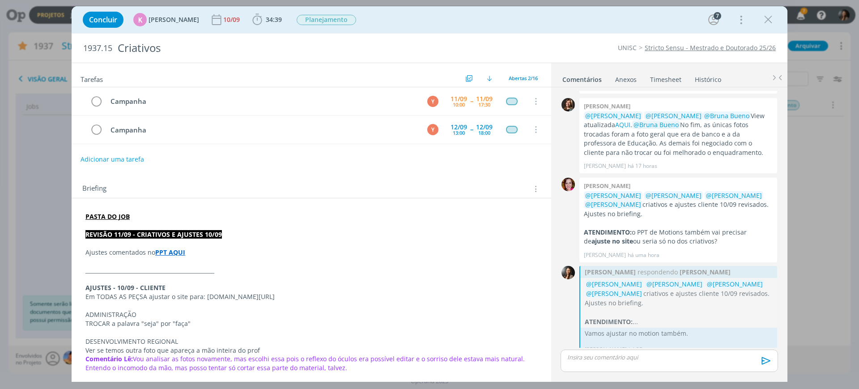
drag, startPoint x: 453, startPoint y: 258, endPoint x: 257, endPoint y: 246, distance: 197.1
click at [453, 258] on p "dialog" at bounding box center [311, 261] width 452 height 9
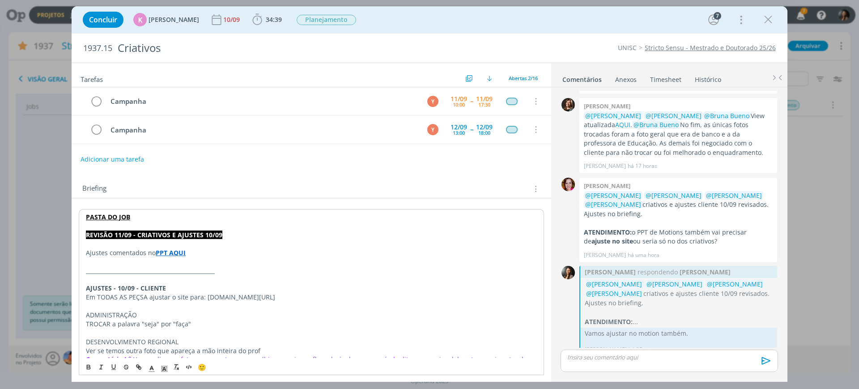
click at [165, 253] on strong "PPT AQUI" at bounding box center [171, 252] width 30 height 8
click at [178, 271] on link "https://sobeae.sharepoint.com/sites/SOBEAE/Documentos%20Compartilhados/Forms/Al…" at bounding box center [144, 270] width 68 height 12
drag, startPoint x: 653, startPoint y: 228, endPoint x: 686, endPoint y: 232, distance: 33.7
click at [683, 232] on p "ATENDIMENTO: o PPT de Motions também vai precisar de ajuste no site ou seria só…" at bounding box center [678, 237] width 189 height 18
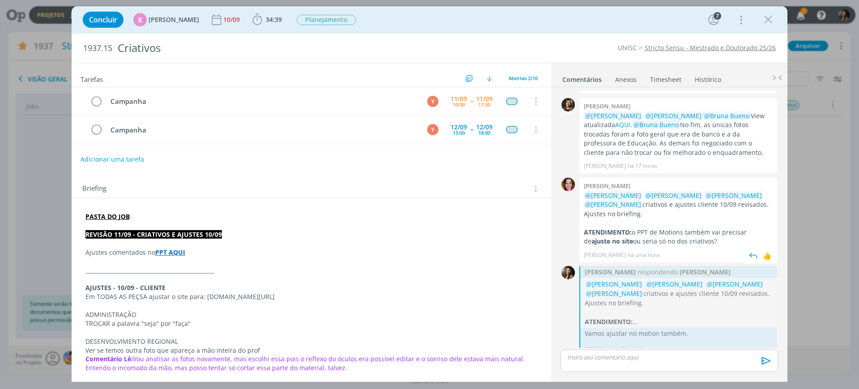
click at [686, 232] on p "ATENDIMENTO: o PPT de Motions também vai precisar de ajuste no site ou seria só…" at bounding box center [678, 237] width 189 height 18
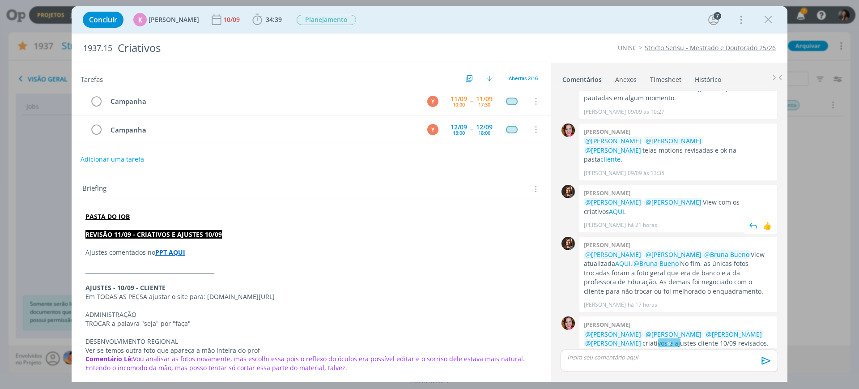
scroll to position [229, 0]
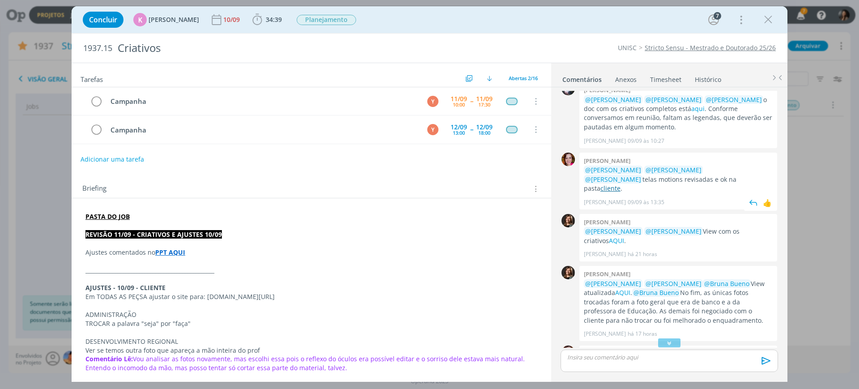
click at [620, 184] on link "cliente" at bounding box center [610, 188] width 20 height 8
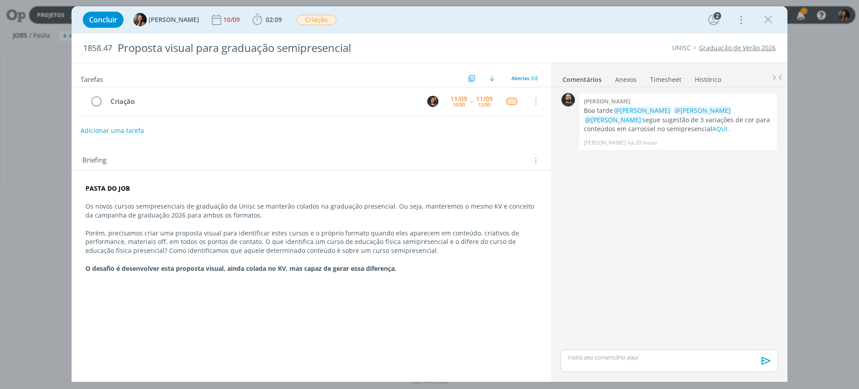
click at [317, 284] on div "Tarefas Usar Job de template Criar template a partir deste job Visualizar Templ…" at bounding box center [311, 219] width 479 height 312
drag, startPoint x: 143, startPoint y: 276, endPoint x: 245, endPoint y: 269, distance: 101.8
click at [245, 269] on div "PASTA DO JOB Os novos cursos semipresenciais de graduação da Unisc se manterão …" at bounding box center [311, 230] width 465 height 99
drag, startPoint x: 272, startPoint y: 301, endPoint x: 248, endPoint y: 281, distance: 31.1
click at [272, 301] on div "Tarefas Usar Job de template Criar template a partir deste job Visualizar Templ…" at bounding box center [311, 219] width 479 height 312
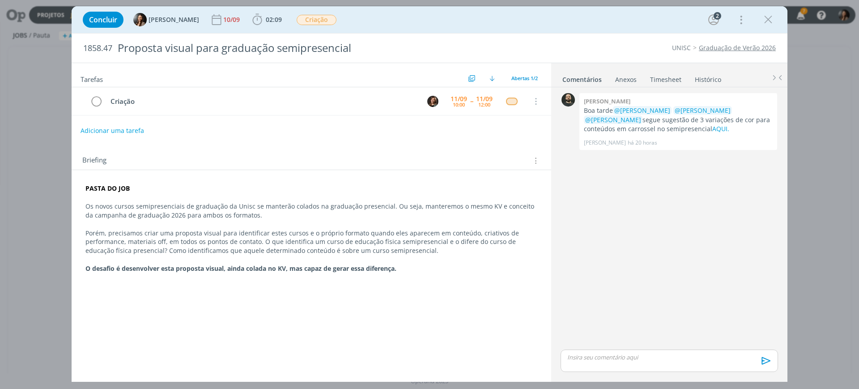
drag, startPoint x: 138, startPoint y: 219, endPoint x: 197, endPoint y: 310, distance: 108.4
click at [139, 218] on p "Os novos cursos semipresenciais de graduação da Unisc se manterão colados na gr…" at bounding box center [311, 211] width 452 height 18
drag, startPoint x: 200, startPoint y: 314, endPoint x: 231, endPoint y: 294, distance: 36.5
click at [198, 310] on div "Tarefas Usar Job de template Criar template a partir deste job Visualizar Templ…" at bounding box center [311, 219] width 479 height 312
drag, startPoint x: 769, startPoint y: 17, endPoint x: 529, endPoint y: 75, distance: 247.2
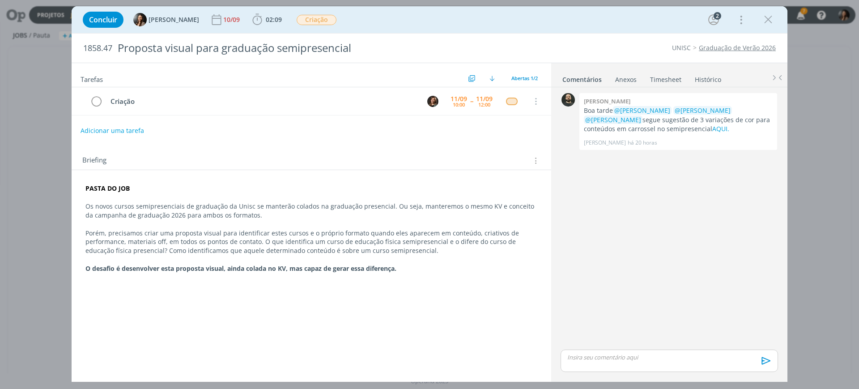
click at [770, 17] on icon "dialog" at bounding box center [767, 19] width 13 height 13
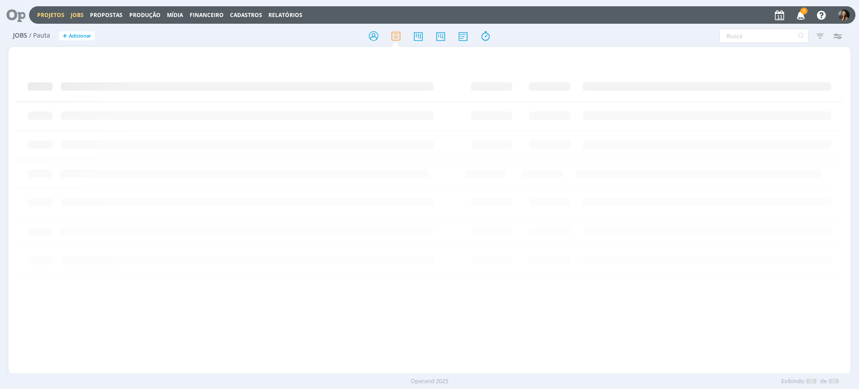
click at [43, 14] on link "Projetos" at bounding box center [50, 15] width 27 height 8
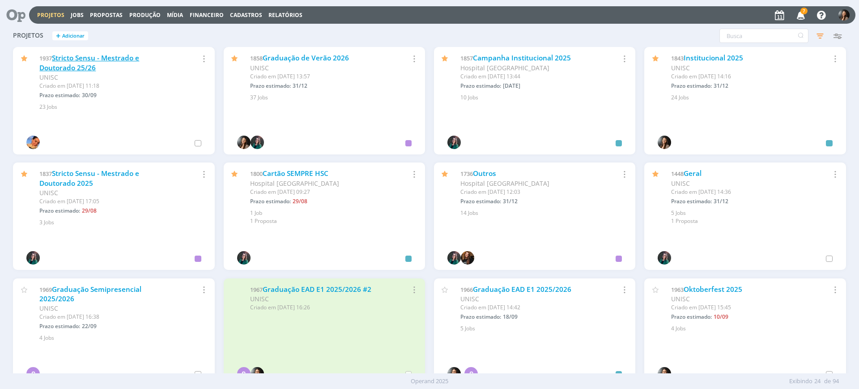
click at [132, 56] on link "Stricto Sensu - Mestrado e Doutorado 25/26" at bounding box center [89, 62] width 100 height 19
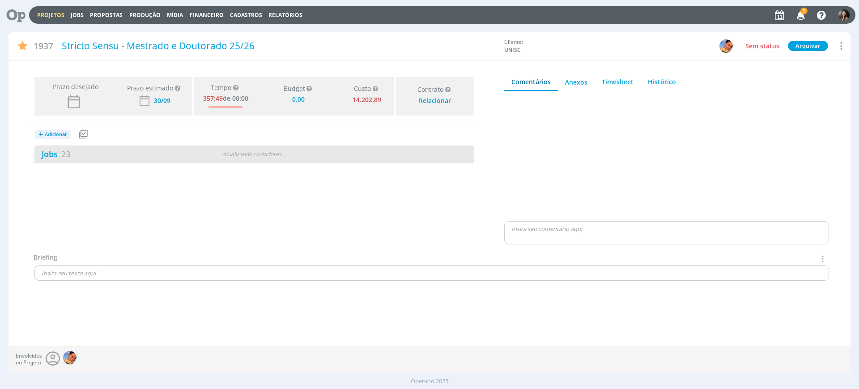
type input "0,00"
click at [111, 160] on div "Jobs 23 Atualizando contadores . . ." at bounding box center [253, 154] width 439 height 18
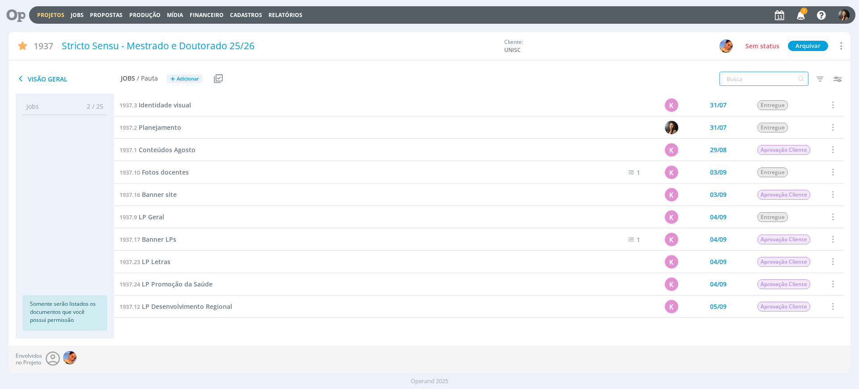
click at [748, 75] on input "text" at bounding box center [763, 79] width 89 height 14
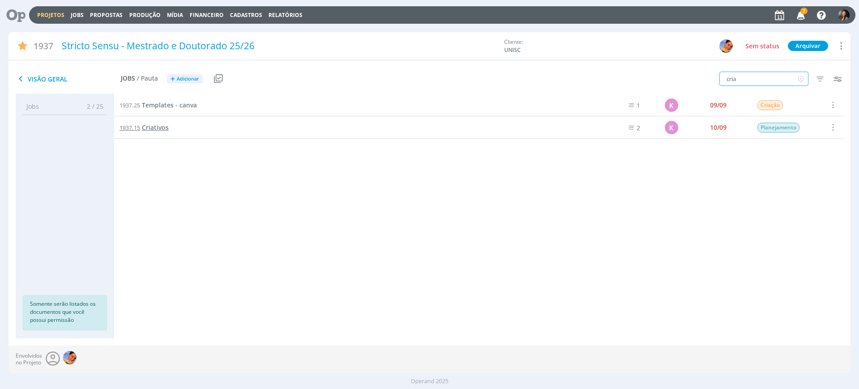
type input "cria"
click at [145, 130] on span "Criativos" at bounding box center [155, 127] width 27 height 8
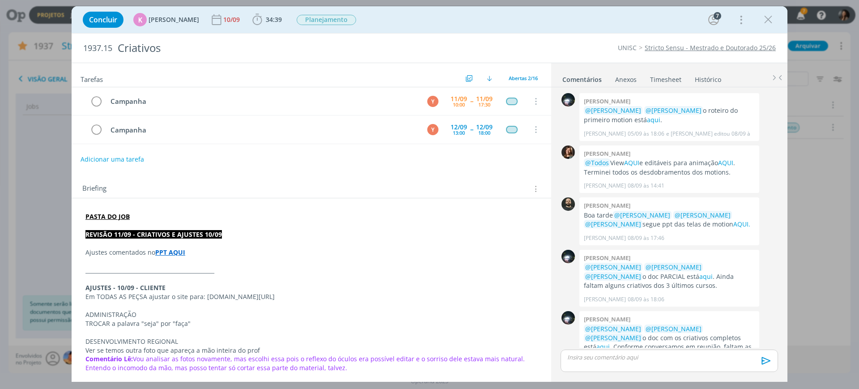
scroll to position [407, 0]
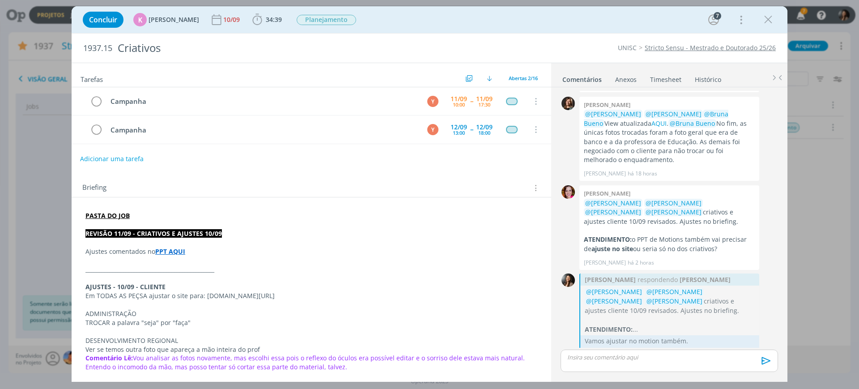
click at [130, 154] on button "Adicionar uma tarefa" at bounding box center [111, 158] width 63 height 15
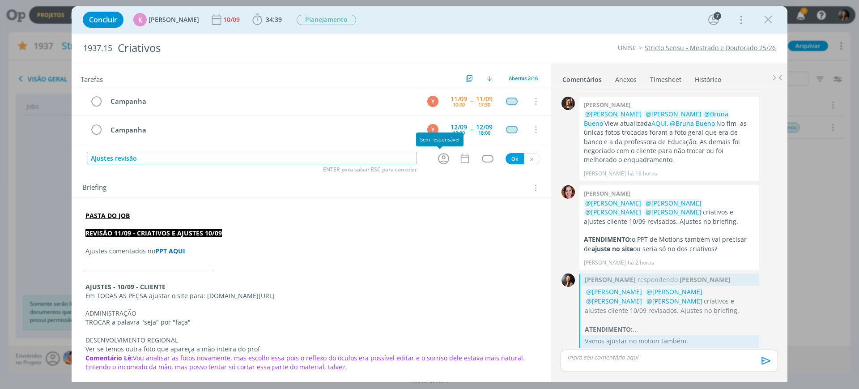
click at [438, 158] on icon "dialog" at bounding box center [443, 159] width 14 height 14
type input "Ajustes revisão"
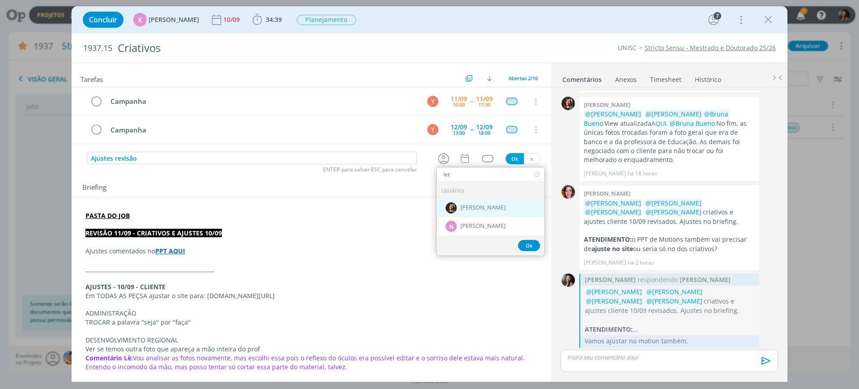
type input "let"
click at [483, 205] on span "[PERSON_NAME]" at bounding box center [482, 207] width 45 height 7
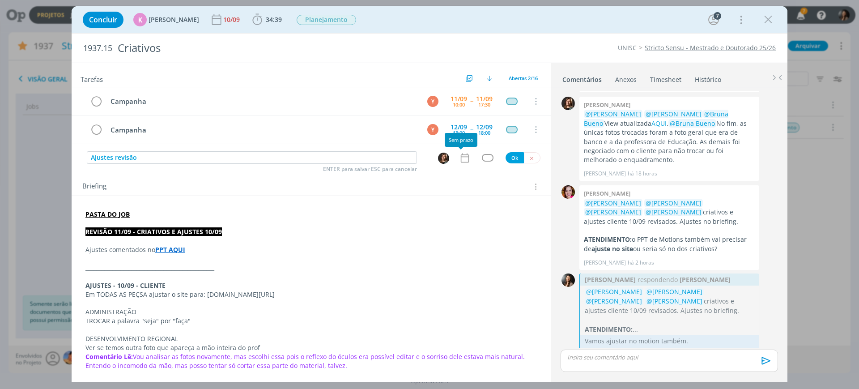
click at [460, 159] on icon "dialog" at bounding box center [465, 158] width 12 height 12
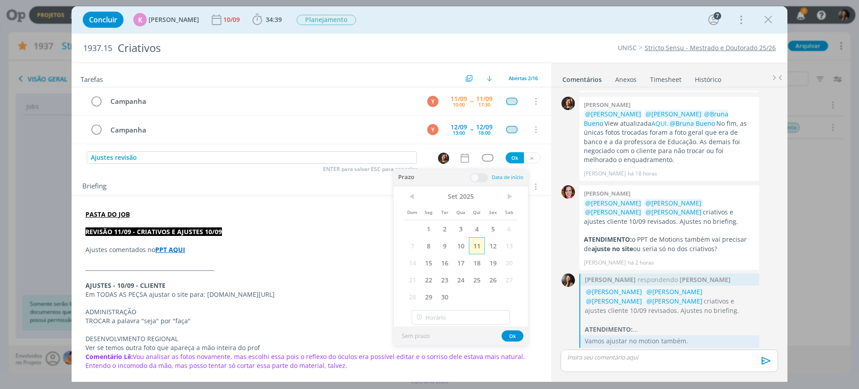
click at [477, 243] on span "11" at bounding box center [477, 245] width 16 height 17
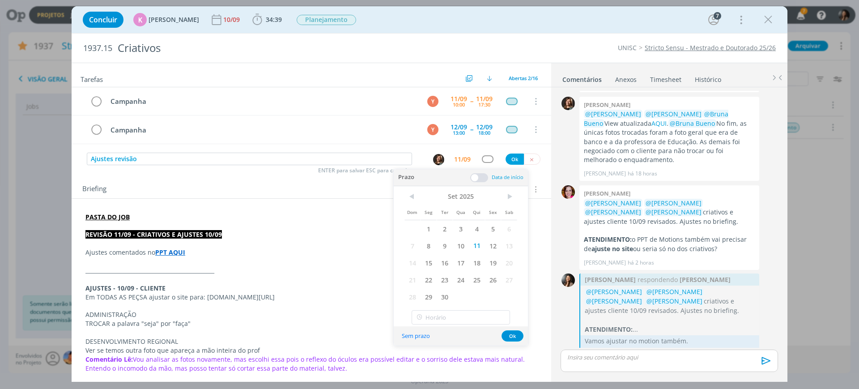
click at [474, 178] on span at bounding box center [479, 177] width 18 height 9
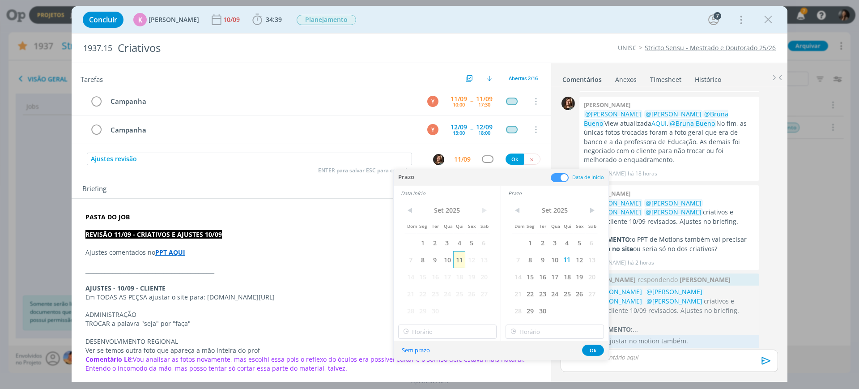
click at [459, 259] on span "11" at bounding box center [459, 259] width 12 height 17
click at [455, 334] on input "12:00" at bounding box center [447, 331] width 98 height 14
click at [429, 261] on div "13:00" at bounding box center [448, 260] width 100 height 16
type input "13:00"
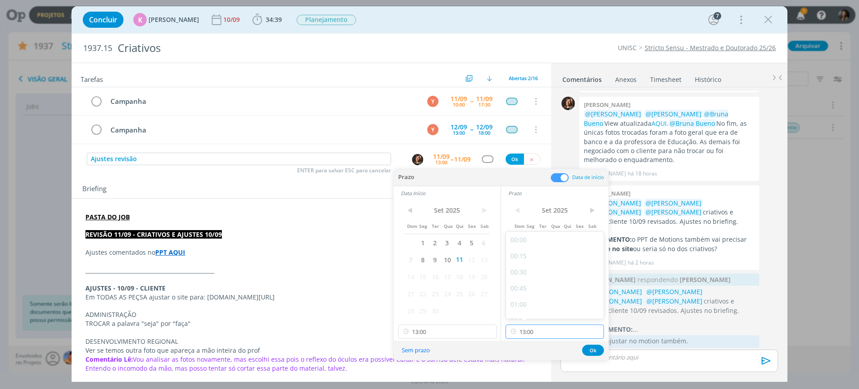
click at [524, 334] on input "13:00" at bounding box center [554, 331] width 98 height 14
click at [530, 255] on div "14:00" at bounding box center [556, 260] width 100 height 16
type input "14:00"
click at [592, 348] on button "Ok" at bounding box center [593, 349] width 22 height 11
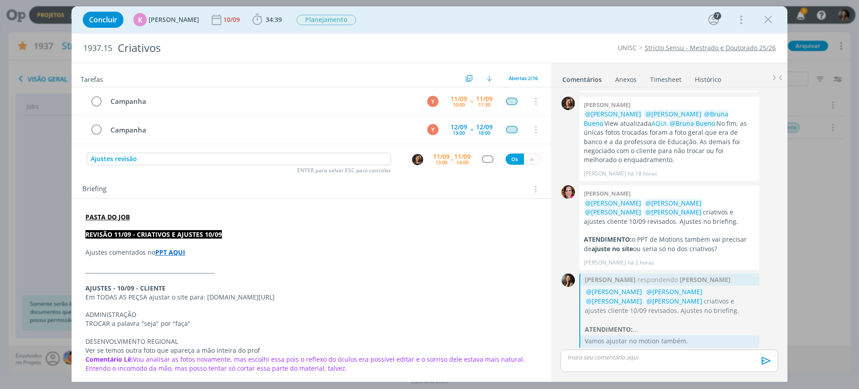
click at [481, 164] on div "Ajustes revisão ENTER para salvar ESC para cancelar 11/09 13:00 -- 11/09 14:00 …" at bounding box center [311, 159] width 479 height 16
click at [483, 158] on div "dialog" at bounding box center [487, 159] width 11 height 8
type input "cr"
click at [477, 186] on link "Criação" at bounding box center [490, 186] width 108 height 17
click at [144, 222] on p "dialog" at bounding box center [311, 225] width 452 height 9
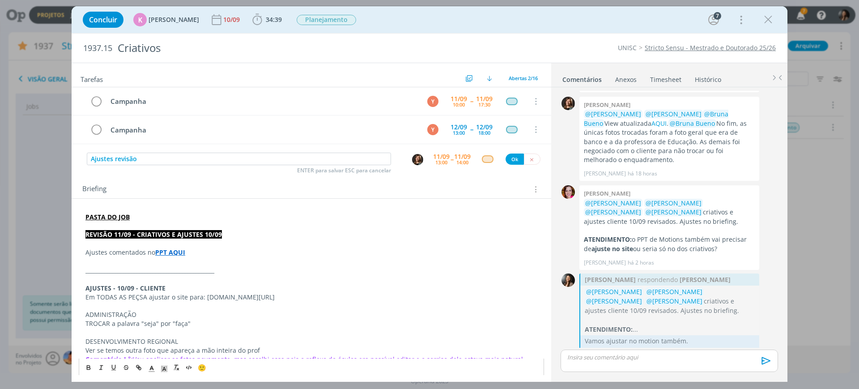
click at [203, 222] on p "dialog" at bounding box center [311, 225] width 452 height 9
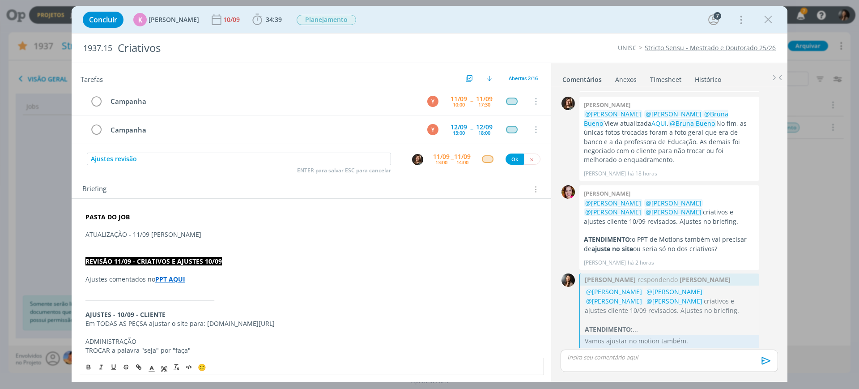
click at [152, 230] on p "ATUALIZAÇÃO - 11/09 BEATRIZ" at bounding box center [311, 234] width 452 height 9
click at [133, 241] on p "dialog" at bounding box center [311, 243] width 452 height 9
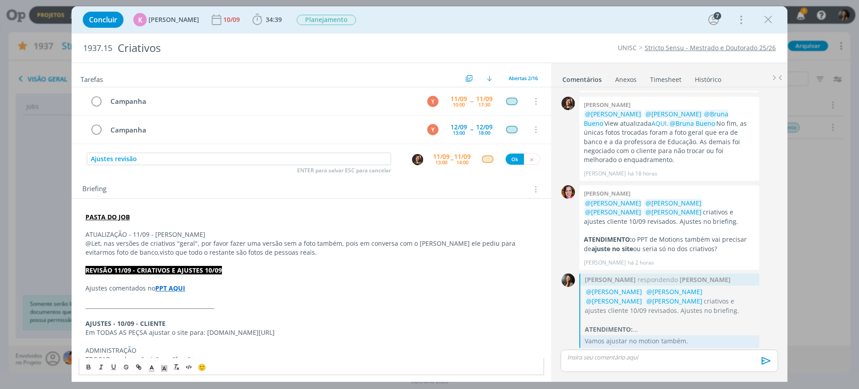
click at [103, 250] on p "@Let, nas versões de criativos "geral", por favor fazer uma versão sem a foto t…" at bounding box center [311, 248] width 452 height 18
click at [285, 253] on p "@Let, nas versões de criativos "geral", por favor fazer uma versão sem a foto t…" at bounding box center [311, 248] width 452 height 18
drag, startPoint x: 225, startPoint y: 241, endPoint x: 335, endPoint y: 243, distance: 110.5
click at [335, 243] on p "@Let, nas versões de criativos "geral", por favor fazer uma versão sem a foto t…" at bounding box center [311, 248] width 452 height 18
click at [330, 252] on p "@Let, nas versões de criativos "geral", por favor fazer uma versão sem a foto t…" at bounding box center [311, 248] width 452 height 18
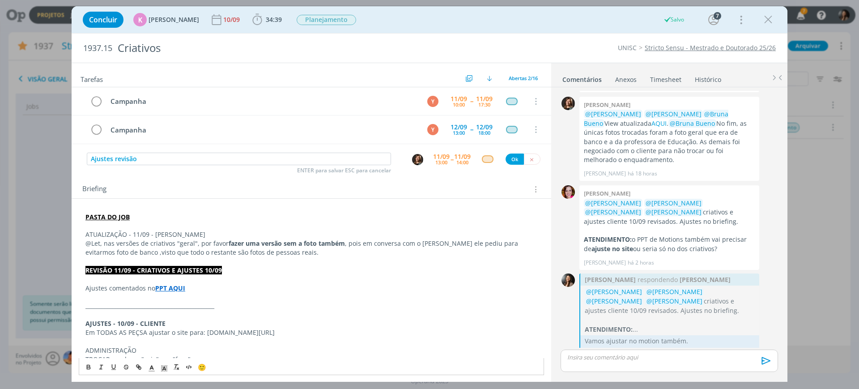
click at [163, 228] on p "dialog" at bounding box center [311, 225] width 452 height 9
click at [165, 230] on p "ATUALIZAÇÃO - 11/09 - [PERSON_NAME]" at bounding box center [311, 234] width 452 height 9
click at [166, 371] on span "dialog" at bounding box center [164, 366] width 13 height 11
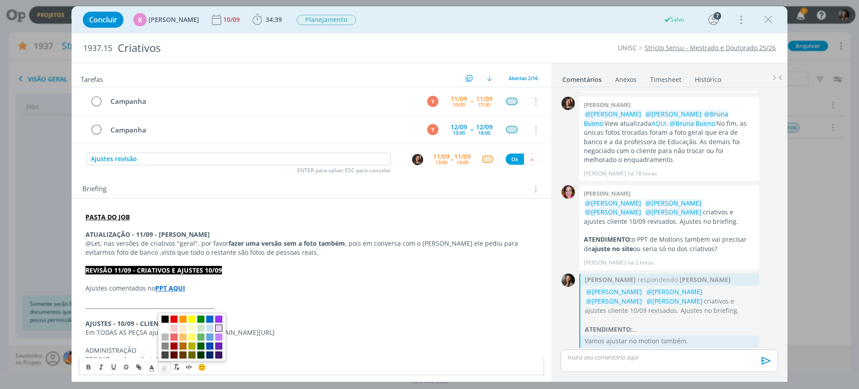
click at [217, 328] on span "dialog" at bounding box center [218, 327] width 7 height 7
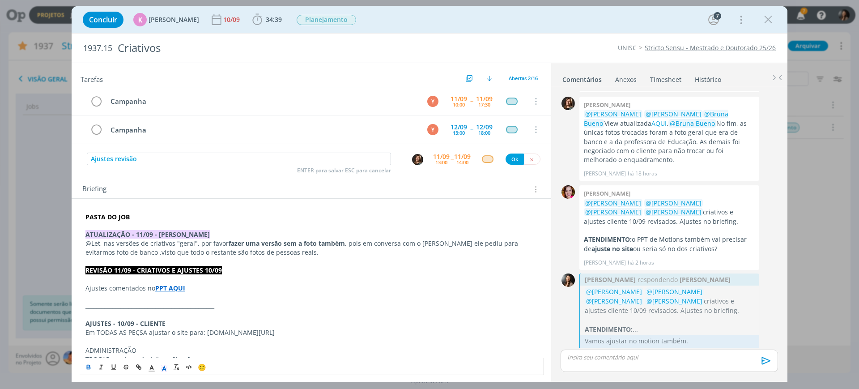
click at [109, 248] on p "@Let, nas versões de criativos "geral", por favor fazer uma versão sem a foto t…" at bounding box center [311, 248] width 452 height 18
click at [106, 245] on p "@Let, nas versões de criativos "geral", por favor fazer uma versão sem a foto t…" at bounding box center [311, 248] width 452 height 18
click at [319, 15] on span "Planejamento" at bounding box center [325, 20] width 59 height 10
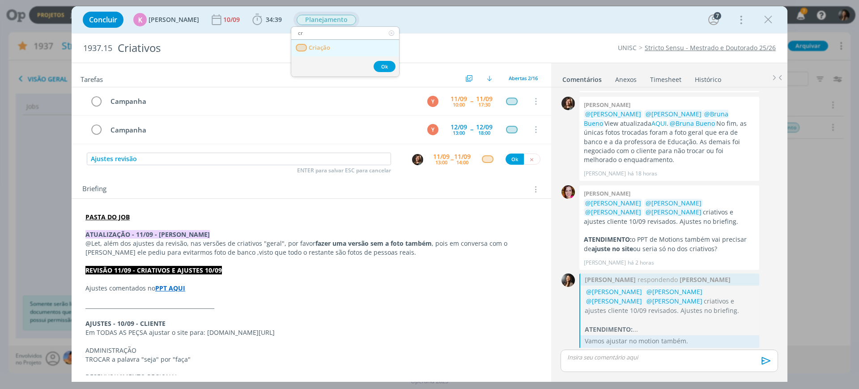
type input "cr"
click at [364, 48] on link "Criação" at bounding box center [345, 48] width 108 height 17
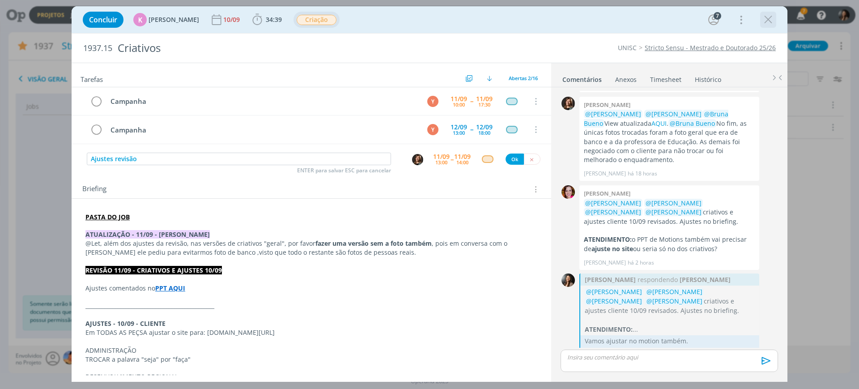
click at [768, 19] on icon "dialog" at bounding box center [767, 19] width 13 height 13
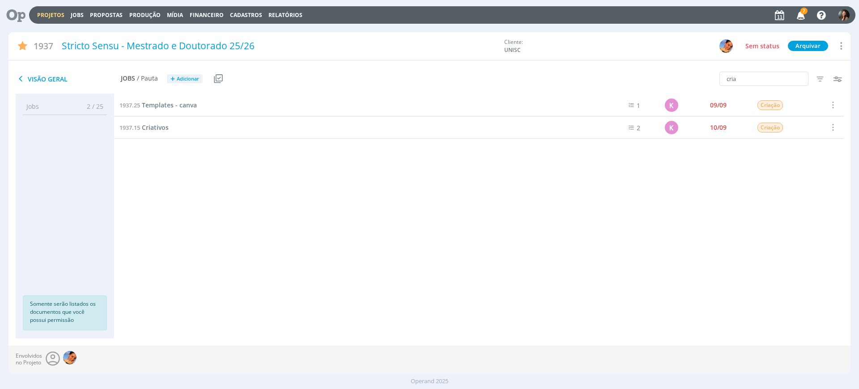
drag, startPoint x: 427, startPoint y: 243, endPoint x: 157, endPoint y: 199, distance: 272.8
click at [420, 243] on div "1937.3 Identidade visual K 31/07 Entregue Selecionar Concluir Cancelar Iniciar …" at bounding box center [478, 207] width 729 height 226
click at [48, 14] on link "Projetos" at bounding box center [50, 15] width 27 height 8
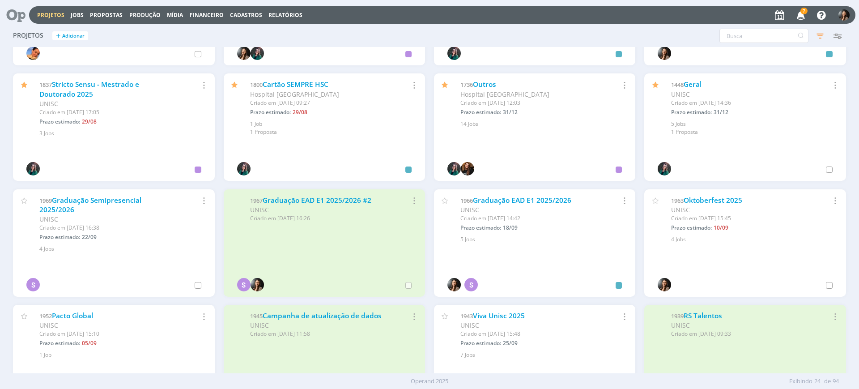
scroll to position [168, 0]
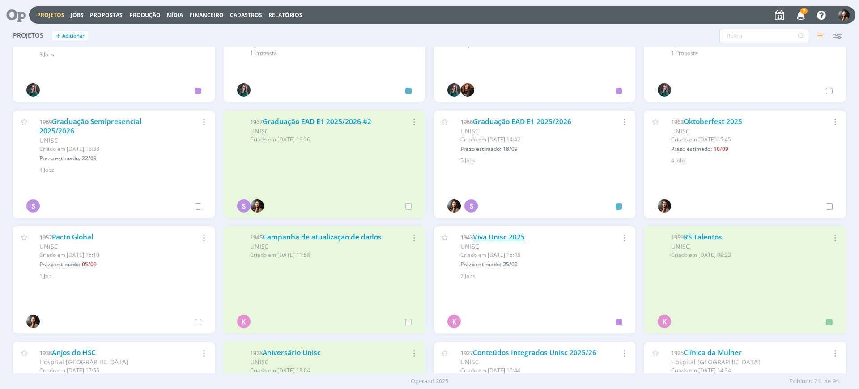
click at [515, 241] on link "Viva Unisc 2025" at bounding box center [499, 236] width 52 height 9
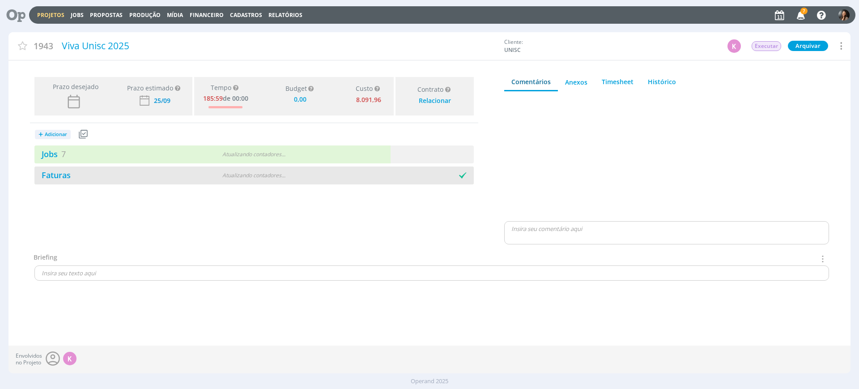
type input "0,00"
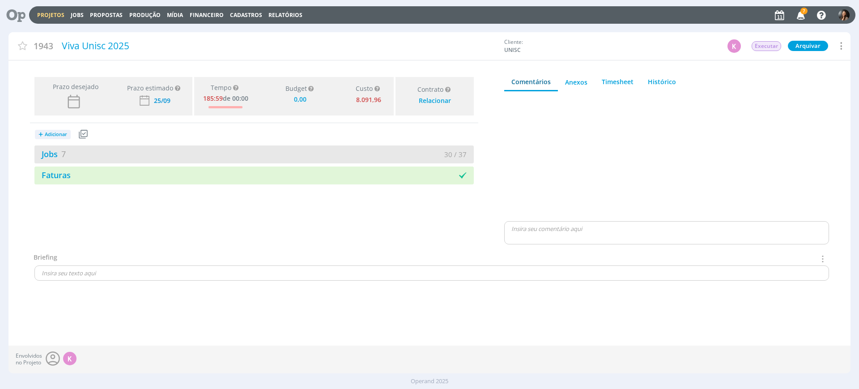
click at [378, 157] on div "30 / 37" at bounding box center [364, 154] width 220 height 10
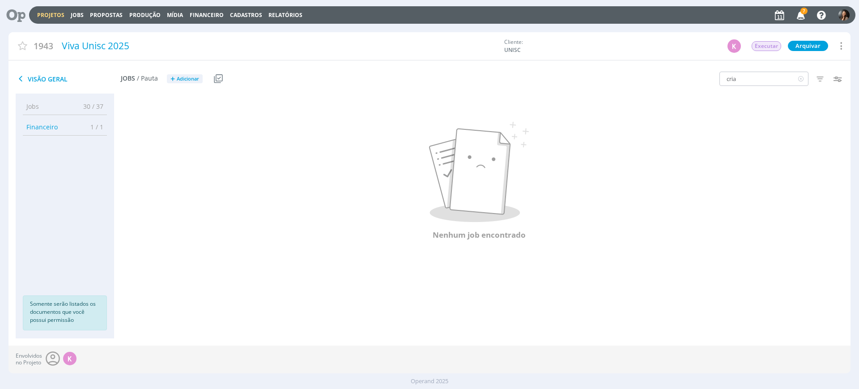
click at [801, 80] on icon at bounding box center [800, 79] width 11 height 14
click at [818, 80] on icon "button" at bounding box center [820, 79] width 16 height 16
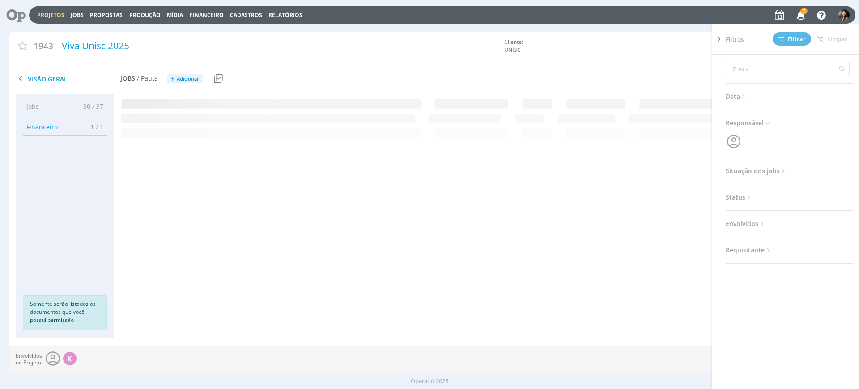
click at [758, 172] on span "Situação dos jobs" at bounding box center [756, 171] width 62 height 12
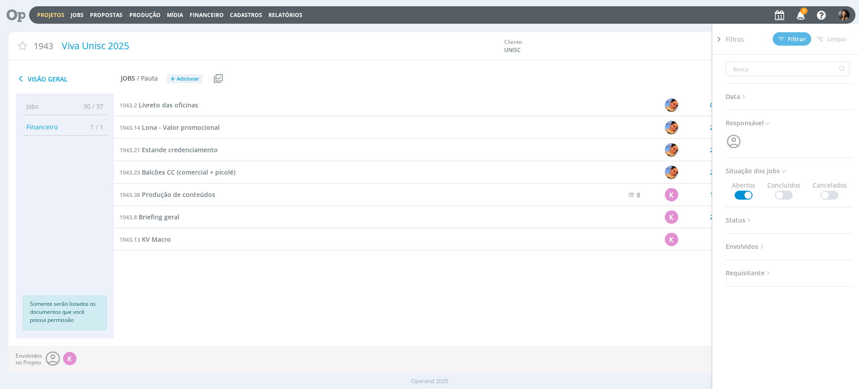
click at [787, 196] on span at bounding box center [783, 194] width 18 height 9
click at [790, 36] on span "Filtrar" at bounding box center [791, 39] width 27 height 6
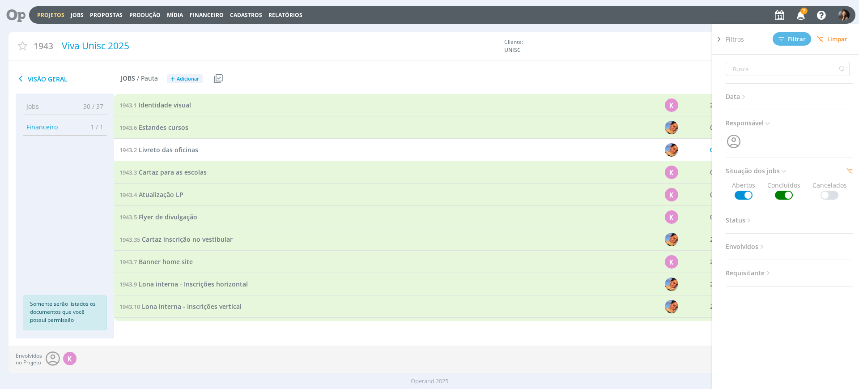
drag, startPoint x: 720, startPoint y: 35, endPoint x: 556, endPoint y: 30, distance: 164.6
click at [720, 36] on icon at bounding box center [718, 38] width 9 height 9
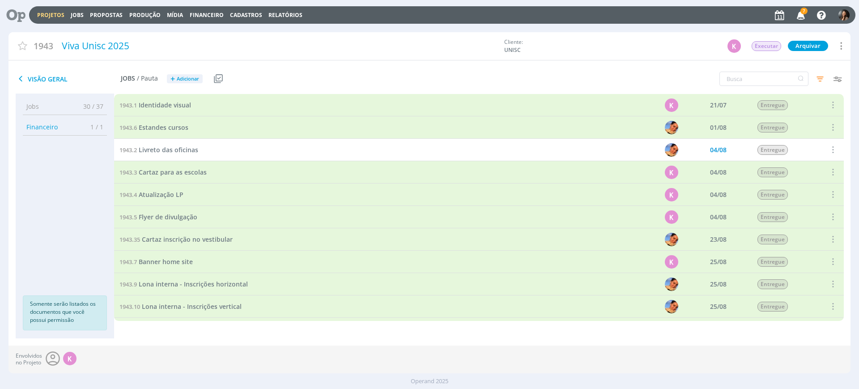
click at [462, 80] on div "Visão Geral Jobs / Pauta + Adicionar Usar Job de template Criar template a part…" at bounding box center [288, 79] width 561 height 22
click at [741, 80] on input "text" at bounding box center [763, 79] width 89 height 14
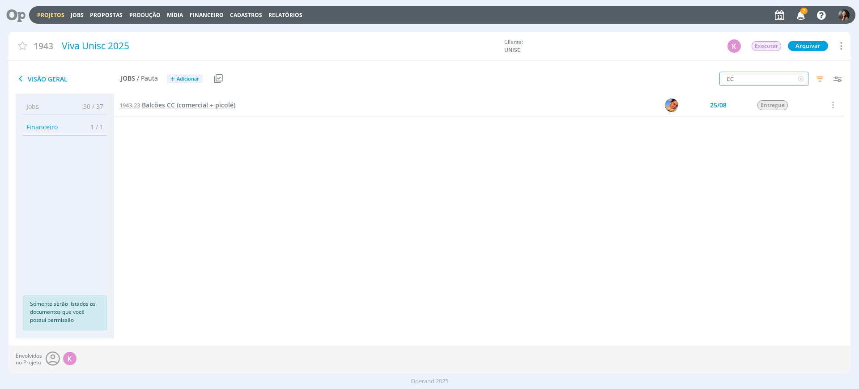
type input "CC"
click at [186, 103] on span "Balcões CC (comercial + picolé)" at bounding box center [188, 105] width 93 height 8
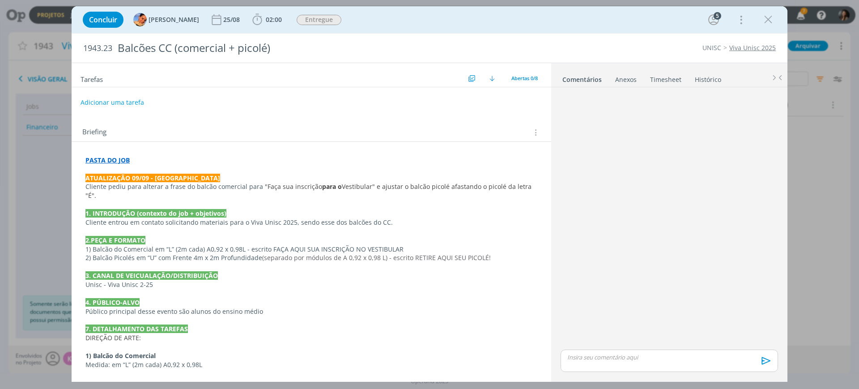
scroll to position [275, 0]
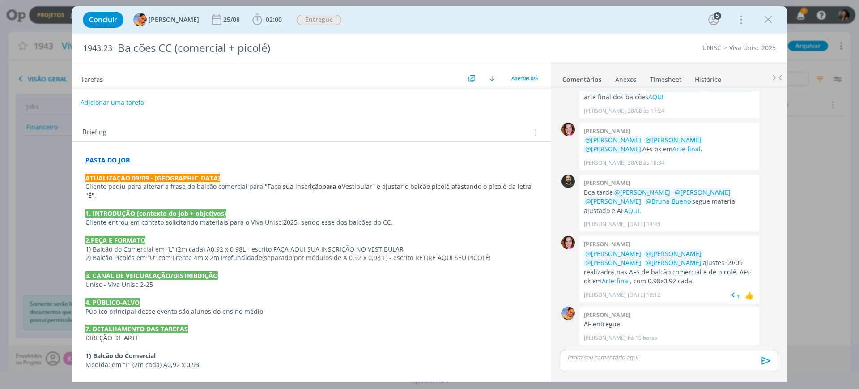
click at [717, 266] on p "@Patrick Freitas @Luíza Santana @Karoline Arend @Beatriz Luchese ajustes 09/09 …" at bounding box center [669, 267] width 171 height 37
click at [630, 276] on link "Arte-final" at bounding box center [615, 280] width 28 height 8
click at [351, 253] on span "(separado por módulos de A 0,92 x 0,98 L) - escrito RETIRE AQUI SEU PICOLÉ!" at bounding box center [376, 257] width 228 height 8
drag, startPoint x: 768, startPoint y: 16, endPoint x: 704, endPoint y: 4, distance: 64.9
click at [768, 17] on icon "dialog" at bounding box center [767, 19] width 13 height 13
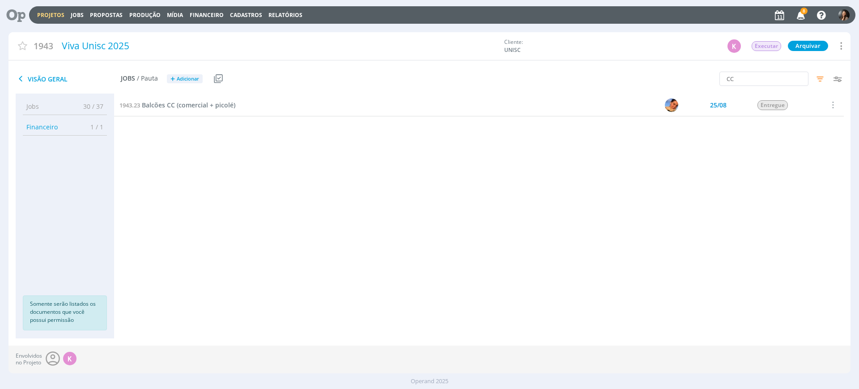
drag, startPoint x: 465, startPoint y: 207, endPoint x: 407, endPoint y: 168, distance: 70.2
click at [465, 205] on div "1943.1 Identidade visual K 21/07 Entregue Selecionar Reabrir 1943.6 Estandes cu…" at bounding box center [478, 207] width 729 height 226
drag, startPoint x: 807, startPoint y: 76, endPoint x: 799, endPoint y: 78, distance: 7.9
click at [799, 78] on icon at bounding box center [800, 79] width 11 height 14
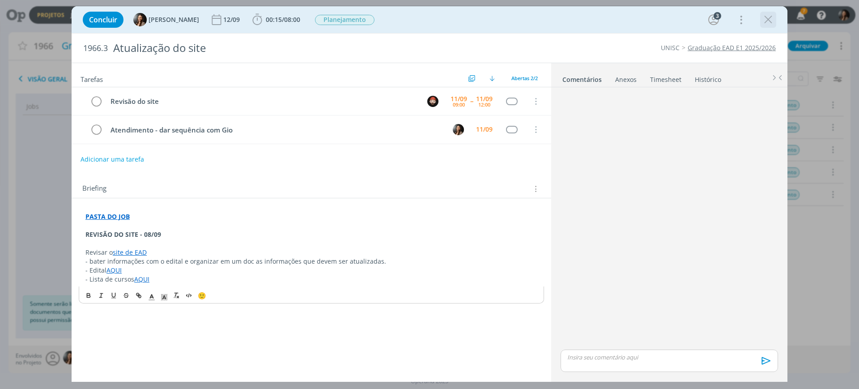
click at [763, 19] on icon "dialog" at bounding box center [767, 19] width 13 height 13
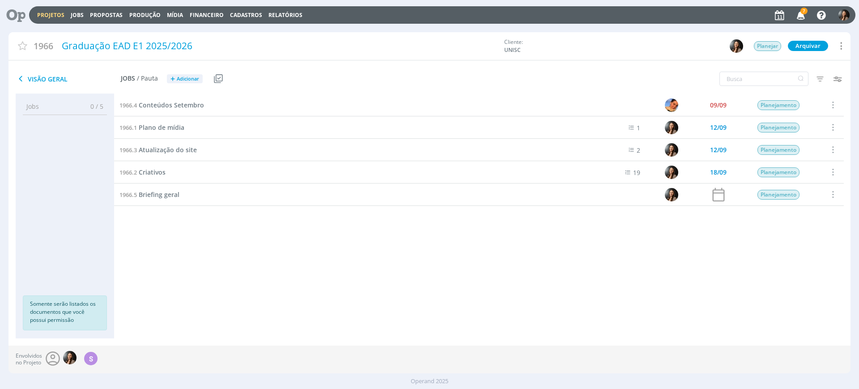
drag, startPoint x: 284, startPoint y: 269, endPoint x: 270, endPoint y: 214, distance: 57.2
click at [285, 260] on div "1966.4 Conteúdos [DATE] Planejamento Selecionar Concluir Cancelar Iniciar times…" at bounding box center [478, 207] width 729 height 226
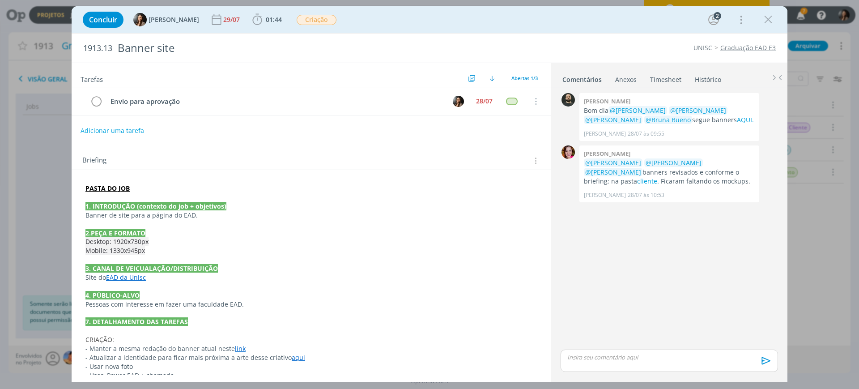
drag, startPoint x: 768, startPoint y: 18, endPoint x: 74, endPoint y: 71, distance: 696.0
click at [768, 18] on icon "dialog" at bounding box center [767, 19] width 13 height 13
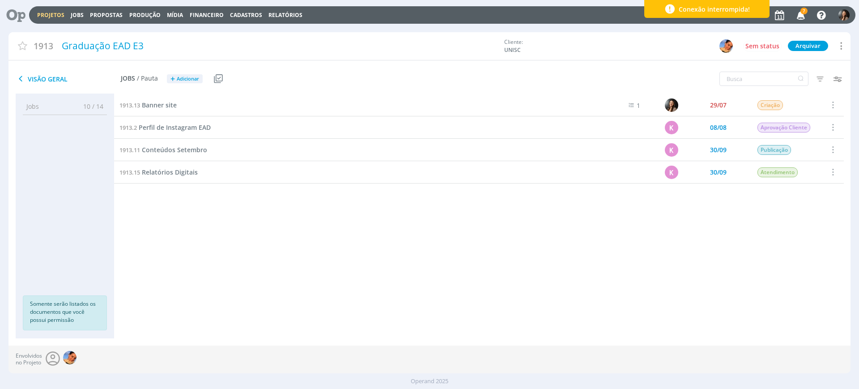
click at [70, 19] on div "Projetos Jobs Propostas Produção Mídia Financeiro Cadastros Relatórios 7 Notifi…" at bounding box center [442, 14] width 826 height 17
click at [62, 14] on link "Projetos" at bounding box center [50, 15] width 27 height 8
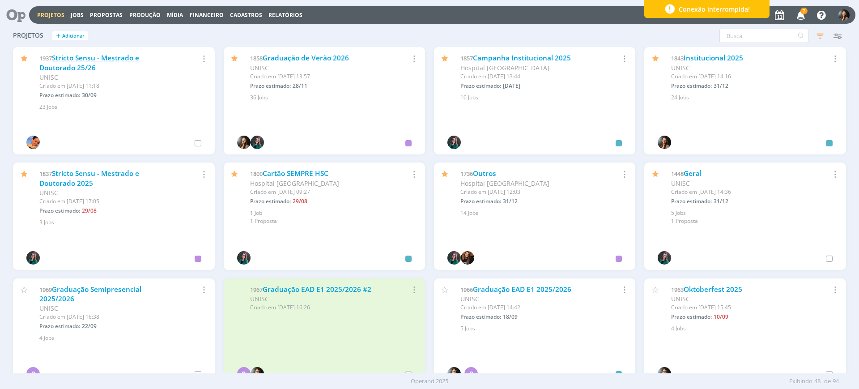
click at [81, 59] on link "Stricto Sensu - Mestrado e Doutorado 25/26" at bounding box center [89, 62] width 100 height 19
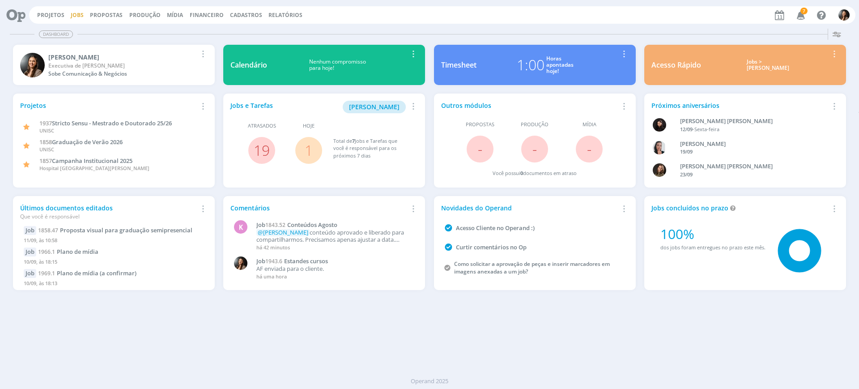
click at [76, 15] on link "Jobs" at bounding box center [77, 15] width 13 height 8
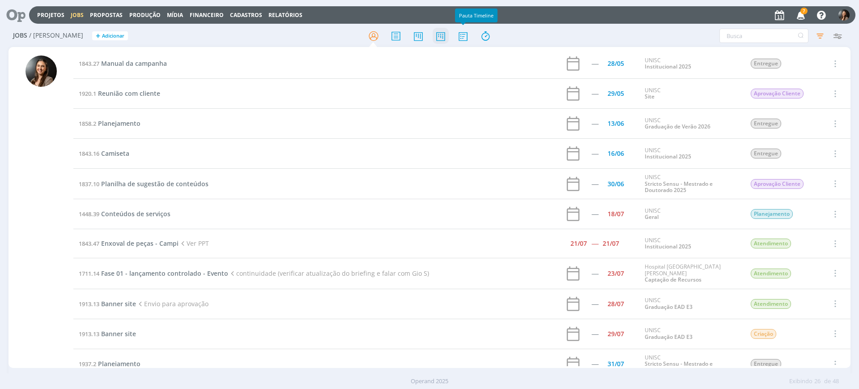
click at [440, 38] on icon at bounding box center [440, 35] width 16 height 17
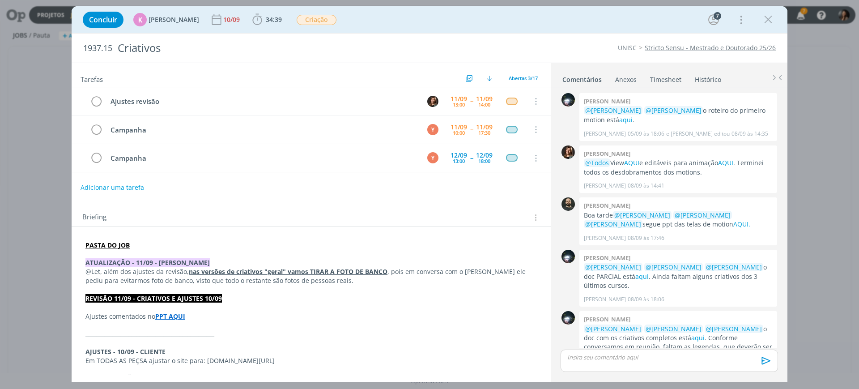
scroll to position [397, 0]
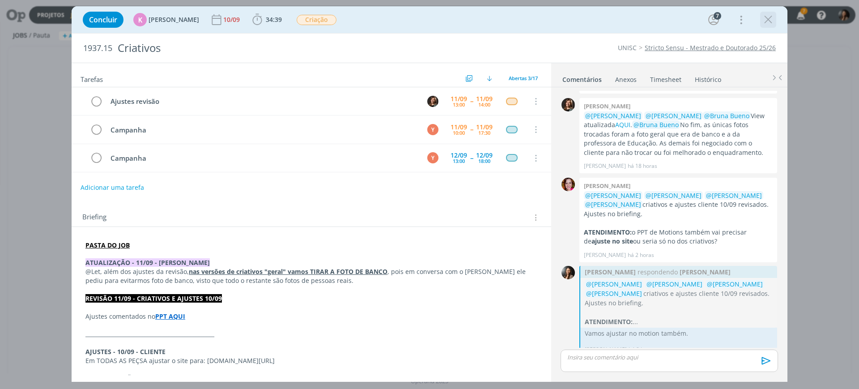
click at [771, 17] on icon "dialog" at bounding box center [767, 19] width 13 height 13
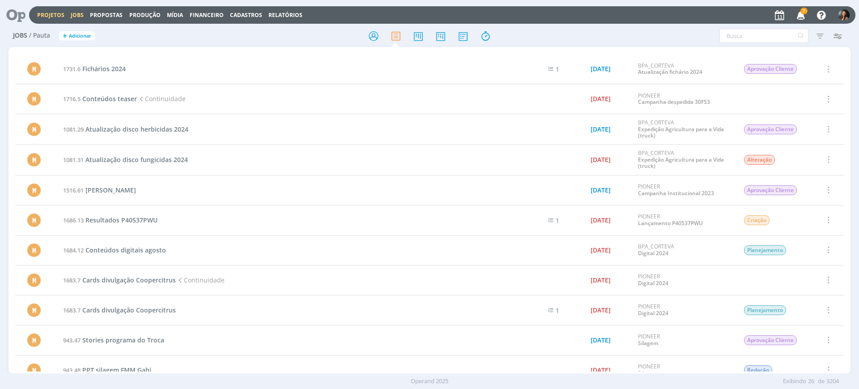
click at [54, 17] on link "Projetos" at bounding box center [50, 15] width 27 height 8
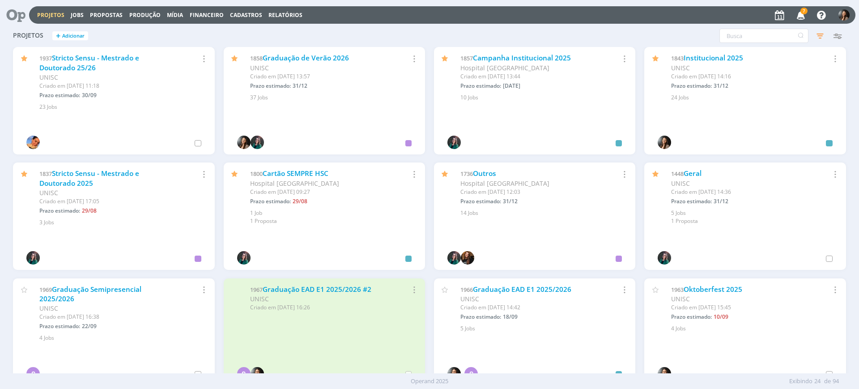
click at [486, 168] on div "1736 Outros Hospital Santa Cruz Criado em [DATE] 12:03 Prazo estimado: 31/12 Se…" at bounding box center [534, 189] width 201 height 55
click at [486, 172] on link "Outros" at bounding box center [484, 173] width 23 height 9
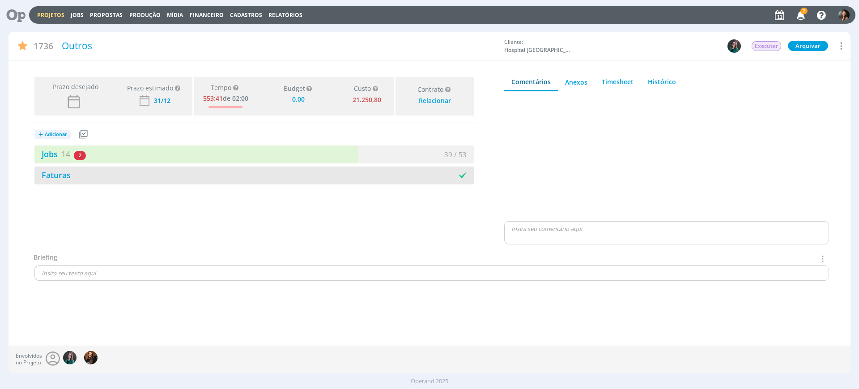
type input "0,00"
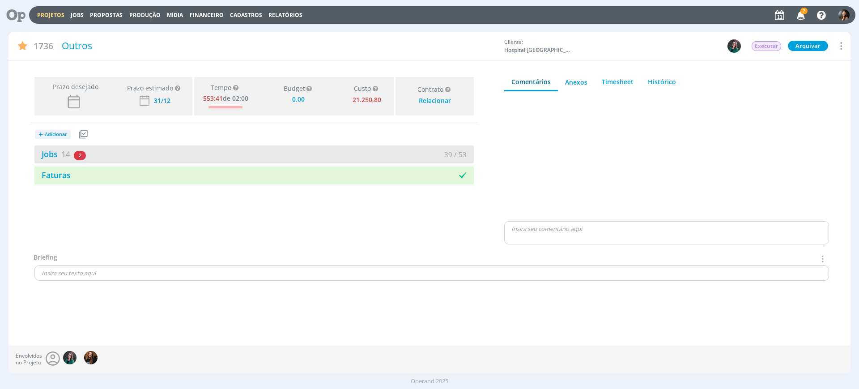
click at [353, 156] on div "39 / 53" at bounding box center [364, 154] width 220 height 10
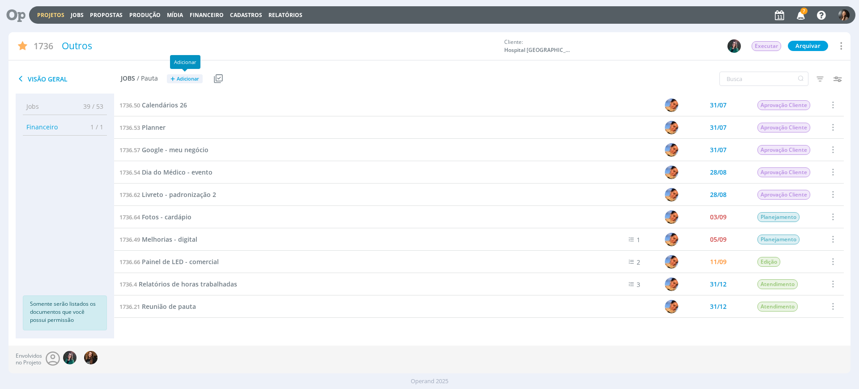
click at [173, 82] on span "+" at bounding box center [172, 78] width 4 height 9
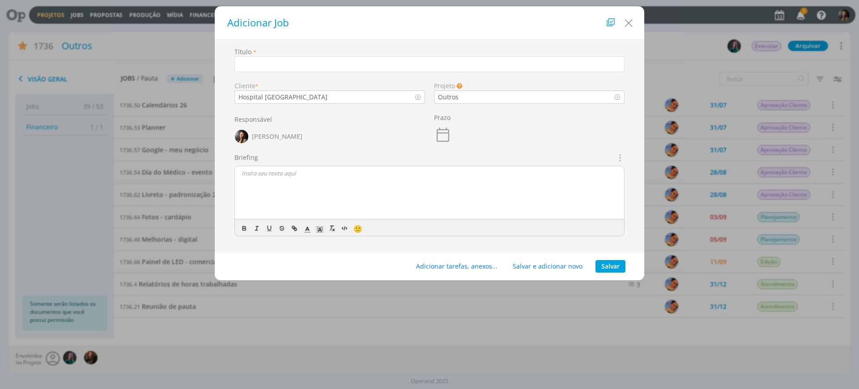
click at [377, 327] on div "Adicionar Job Título * Cliente * [GEOGRAPHIC_DATA] Projeto Os Jobs sem um proje…" at bounding box center [429, 194] width 859 height 389
drag, startPoint x: 629, startPoint y: 15, endPoint x: 337, endPoint y: 279, distance: 393.5
click at [628, 17] on button "Close" at bounding box center [628, 21] width 13 height 18
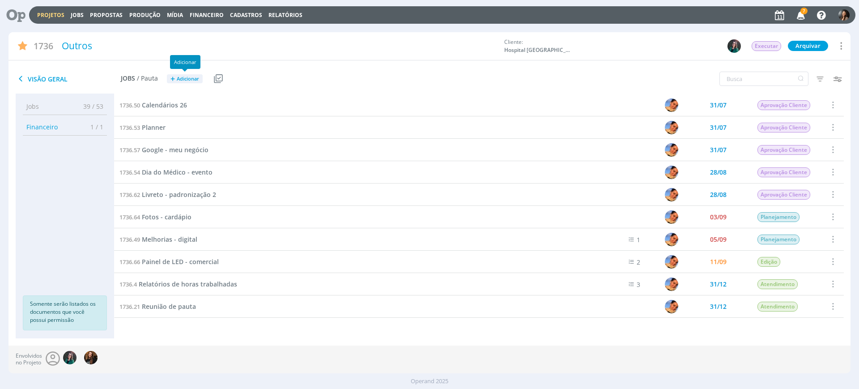
click at [190, 76] on span "Adicionar" at bounding box center [188, 79] width 22 height 6
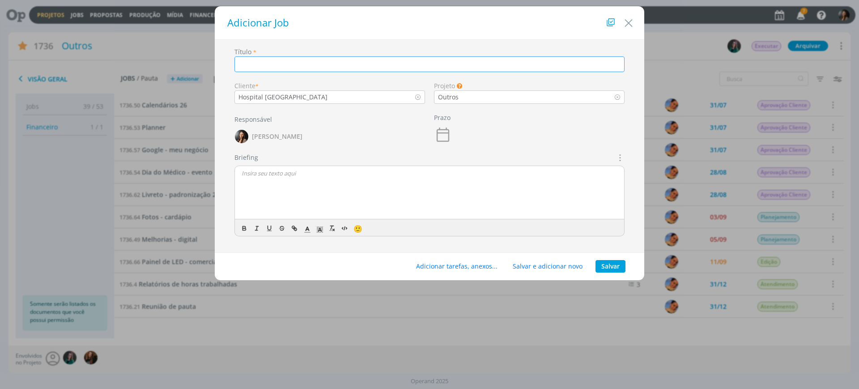
click at [339, 64] on input "dialog" at bounding box center [429, 64] width 390 height 16
type input "Camiseta outubro rosa"
click at [612, 269] on button "Salvar" at bounding box center [610, 266] width 30 height 13
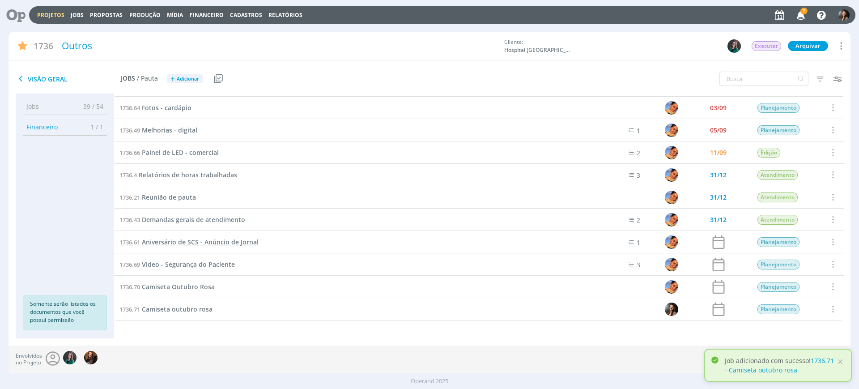
scroll to position [87, 0]
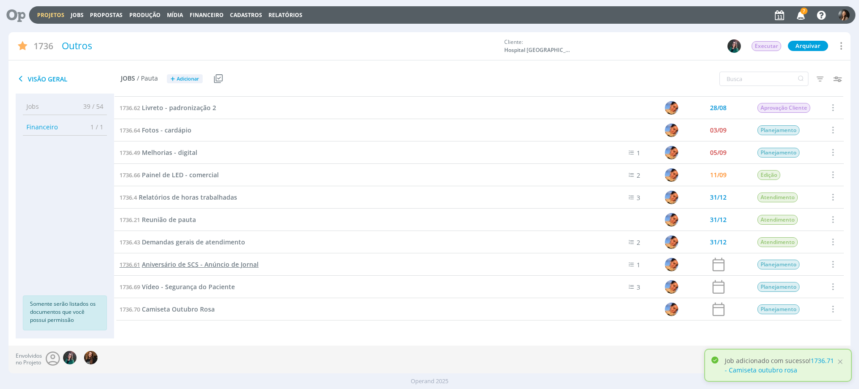
click at [182, 267] on span "Aniversário de SCS - Anúncio de Jornal" at bounding box center [200, 264] width 117 height 8
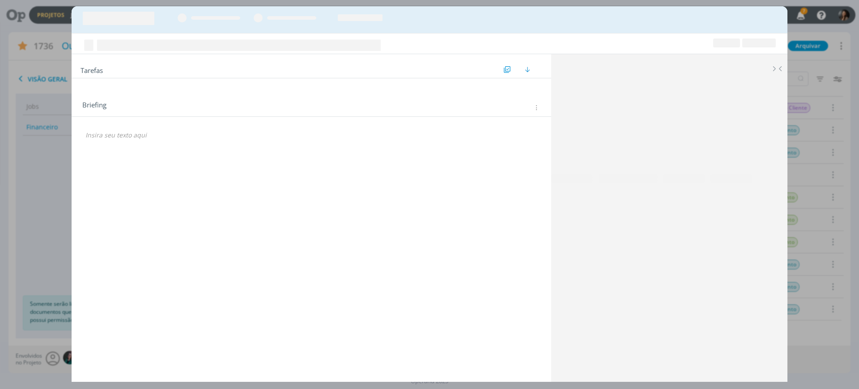
click at [179, 313] on div "Tarefas Usar Job de template Criar template a partir deste job Visualizar Templ…" at bounding box center [311, 214] width 479 height 321
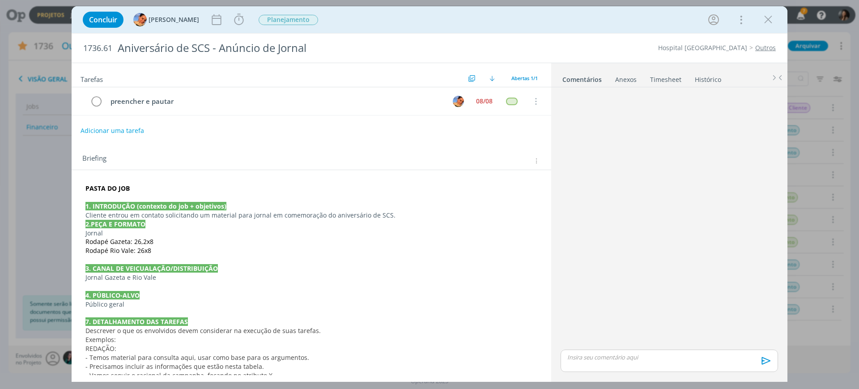
click at [766, 17] on icon "dialog" at bounding box center [767, 19] width 13 height 13
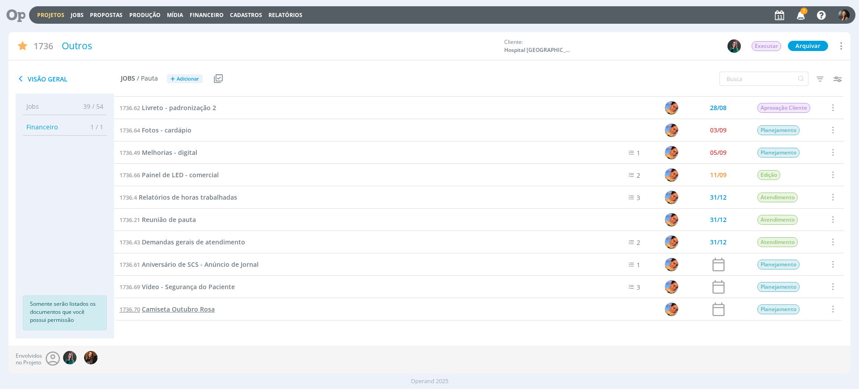
click at [154, 306] on span "Camiseta Outubro Rosa" at bounding box center [178, 309] width 73 height 8
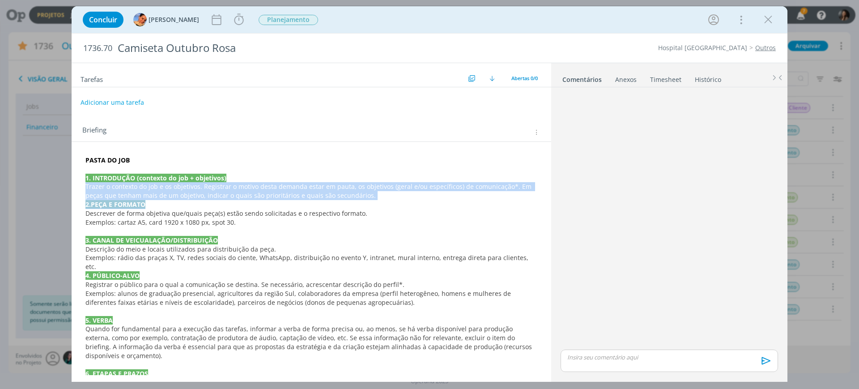
drag, startPoint x: 86, startPoint y: 186, endPoint x: 391, endPoint y: 201, distance: 304.9
click at [391, 201] on div "PASTA DO JOB 1. INTRODUÇÃO (contexto do job + objetivos) Trazer o contexto do j…" at bounding box center [311, 368] width 465 height 433
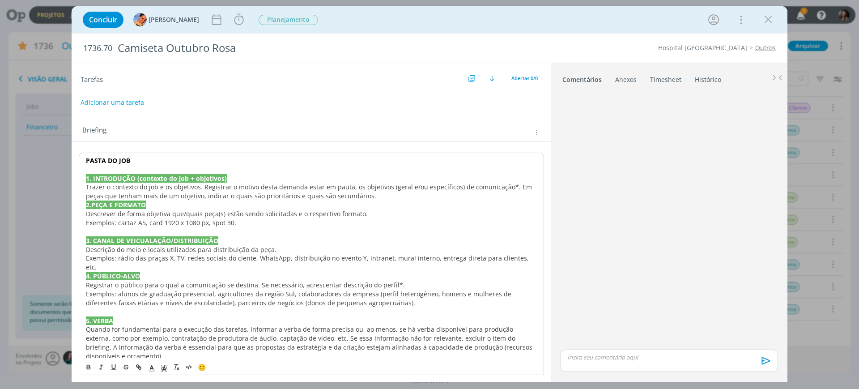
click at [412, 165] on p "dialog" at bounding box center [311, 169] width 451 height 9
click at [362, 198] on p "Trazer o contexto do job e os objetivos. Registrar o motivo desta demanda estar…" at bounding box center [311, 191] width 451 height 18
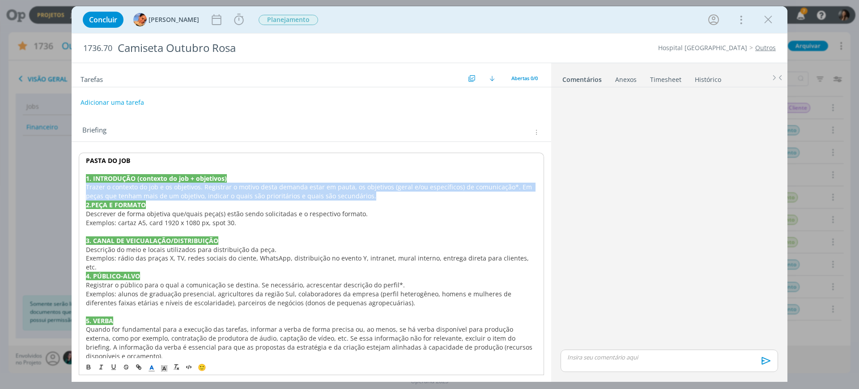
drag, startPoint x: 369, startPoint y: 198, endPoint x: 80, endPoint y: 185, distance: 289.6
click at [80, 185] on div "PASTA DO JOB 1. INTRODUÇÃO (contexto do job + objetivos) Trazer o contexto do j…" at bounding box center [311, 368] width 465 height 433
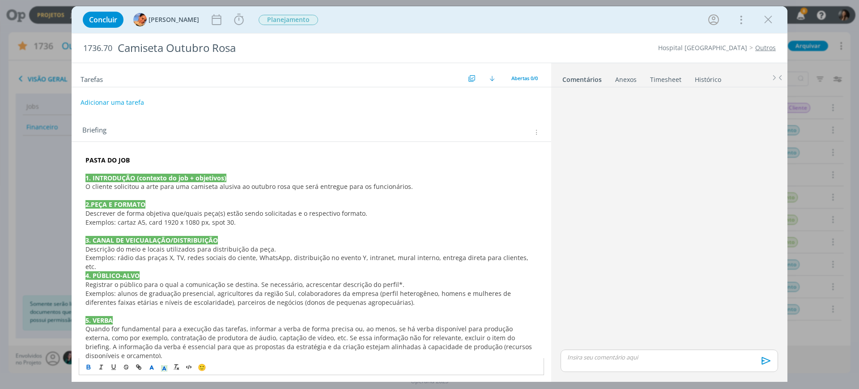
click at [241, 220] on p "Exemplos: cartaz A5, card 1920 x 1080 px, spot 30." at bounding box center [311, 222] width 452 height 9
drag, startPoint x: 248, startPoint y: 221, endPoint x: 86, endPoint y: 214, distance: 162.5
click at [86, 214] on div "PASTA DO JOB 1. INTRODUÇÃO (contexto do job + objetivos) O cliente solicitou a …" at bounding box center [311, 368] width 465 height 433
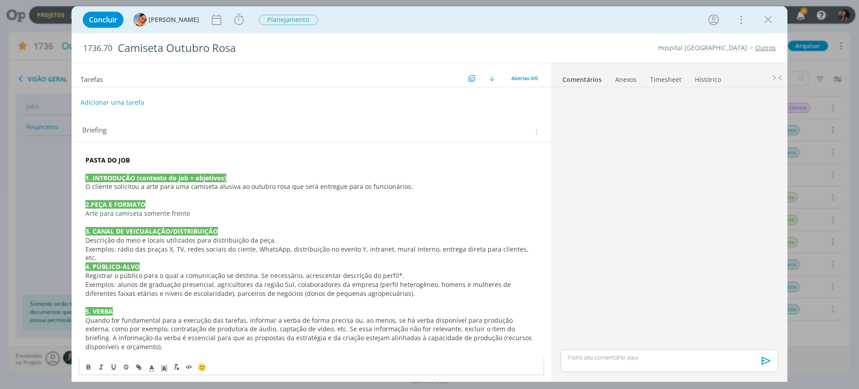
drag, startPoint x: 197, startPoint y: 211, endPoint x: 141, endPoint y: 213, distance: 55.5
click at [141, 213] on p "Arte para camiseta somente frente" at bounding box center [311, 213] width 452 height 9
click at [224, 213] on p "Arte para camiseta somente frente" at bounding box center [311, 213] width 452 height 9
click at [121, 223] on p "dialog" at bounding box center [311, 222] width 452 height 9
click at [85, 241] on div "PASTA DO JOB 1. INTRODUÇÃO (contexto do job + objetivos) O cliente solicitou a …" at bounding box center [311, 364] width 465 height 424
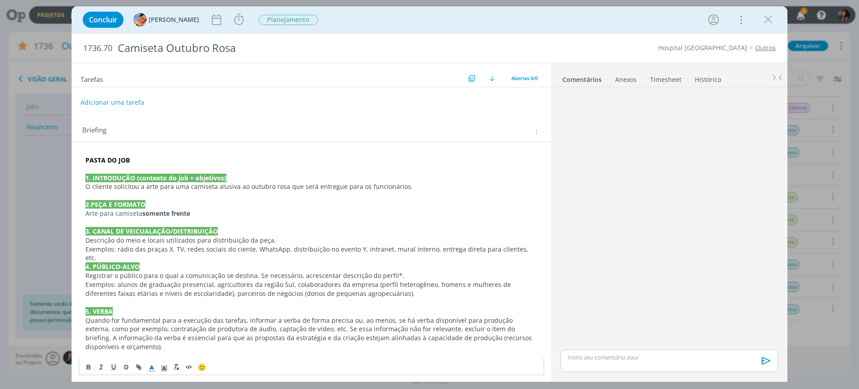
click at [84, 261] on div "PASTA DO JOB 1. INTRODUÇÃO (contexto do job + objetivos) O cliente solicitou a …" at bounding box center [311, 364] width 465 height 424
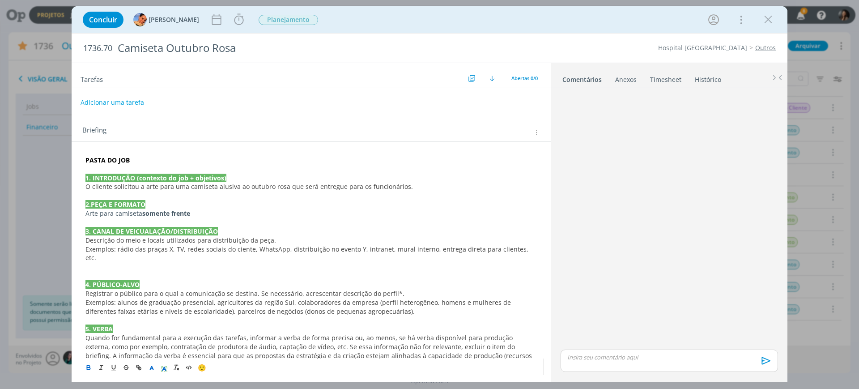
click at [114, 262] on p "dialog" at bounding box center [311, 266] width 452 height 9
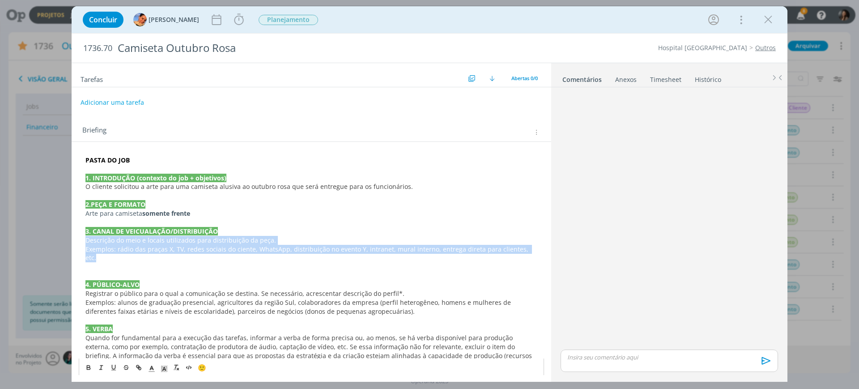
drag, startPoint x: 85, startPoint y: 243, endPoint x: 533, endPoint y: 247, distance: 447.6
click at [533, 247] on div "PASTA DO JOB 1. INTRODUÇÃO (contexto do job + objetivos) O cliente solicitou a …" at bounding box center [311, 373] width 465 height 442
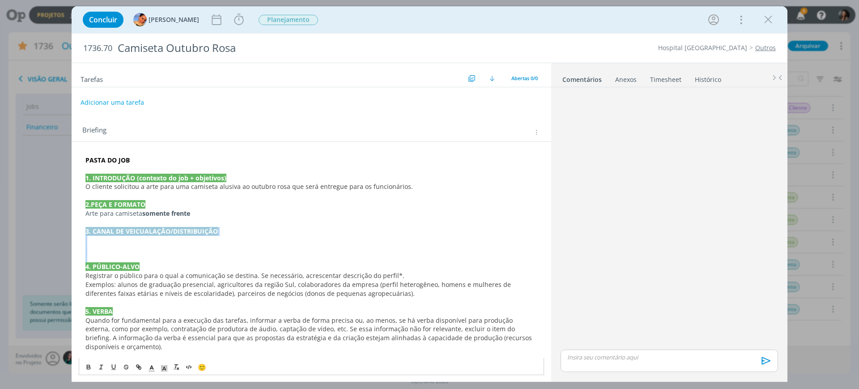
drag, startPoint x: 85, startPoint y: 232, endPoint x: 159, endPoint y: 255, distance: 76.9
click at [159, 255] on div "PASTA DO JOB 1. INTRODUÇÃO (contexto do job + objetivos) O cliente solicitou a …" at bounding box center [311, 364] width 465 height 424
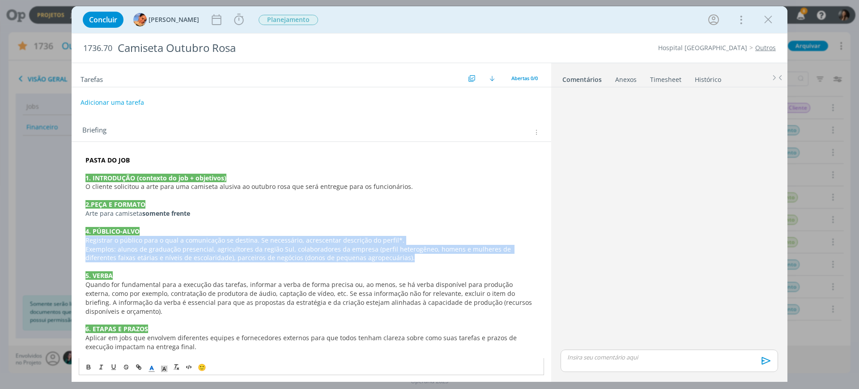
drag, startPoint x: 85, startPoint y: 241, endPoint x: 491, endPoint y: 261, distance: 406.1
click at [491, 261] on div "PASTA DO JOB 1. INTRODUÇÃO (contexto do job + objetivos) O cliente solicitou a …" at bounding box center [311, 346] width 465 height 389
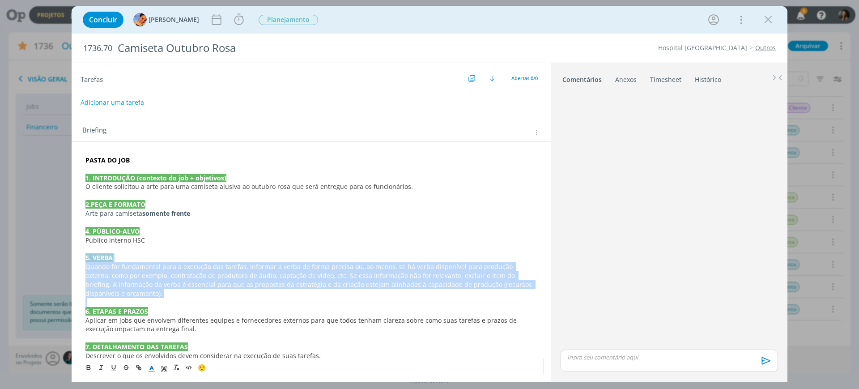
drag, startPoint x: 86, startPoint y: 257, endPoint x: 138, endPoint y: 298, distance: 66.5
click at [138, 298] on div "PASTA DO JOB 1. INTRODUÇÃO (contexto do job + objetivos) O cliente solicitou a …" at bounding box center [311, 337] width 465 height 371
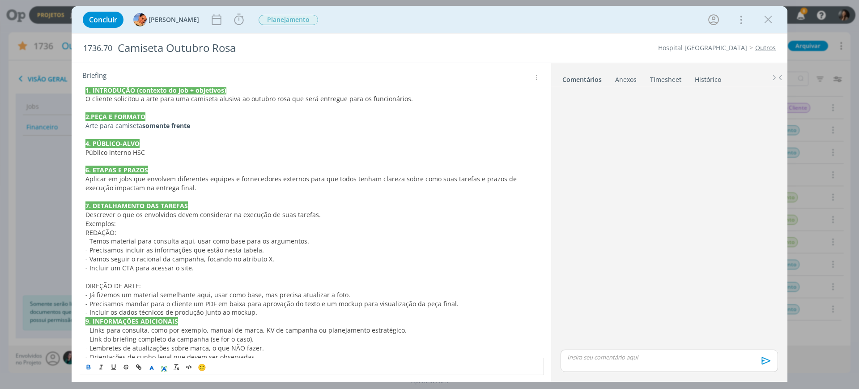
scroll to position [112, 0]
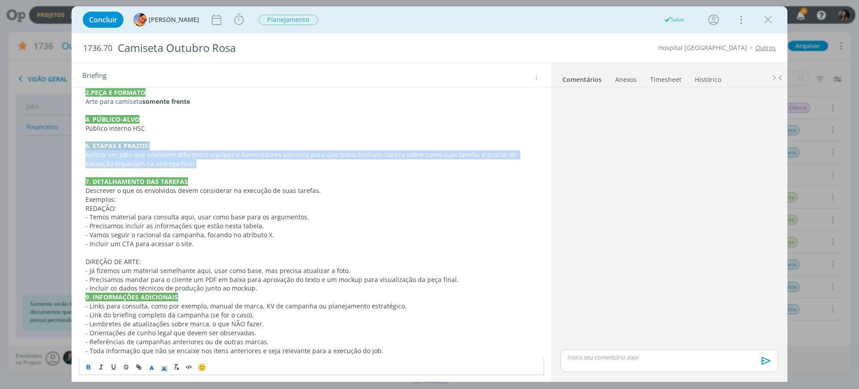
drag, startPoint x: 171, startPoint y: 163, endPoint x: 85, endPoint y: 145, distance: 88.2
click at [85, 145] on div "PASTA DO JOB 1. INTRODUÇÃO (contexto do job + objetivos) O cliente solicitou a …" at bounding box center [311, 199] width 465 height 317
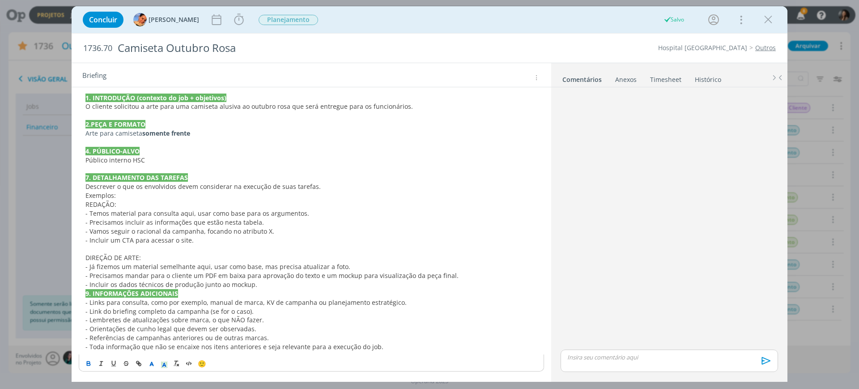
scroll to position [80, 0]
drag, startPoint x: 85, startPoint y: 186, endPoint x: 131, endPoint y: 192, distance: 46.0
click at [131, 192] on div "PASTA DO JOB 1. INTRODUÇÃO (contexto do job + objetivos) O cliente solicitou a …" at bounding box center [311, 213] width 465 height 282
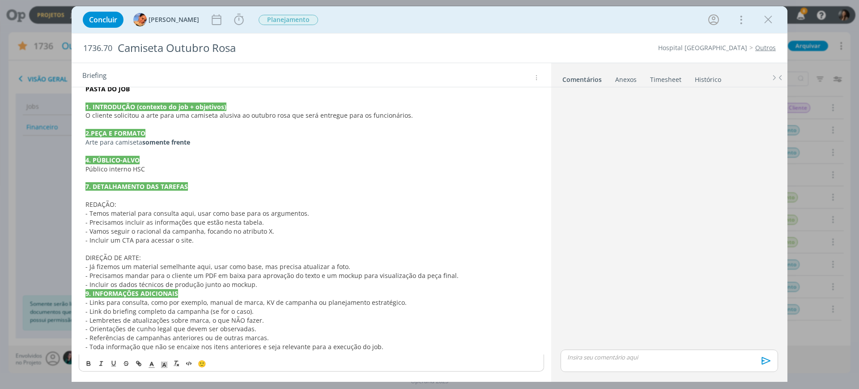
scroll to position [62, 0]
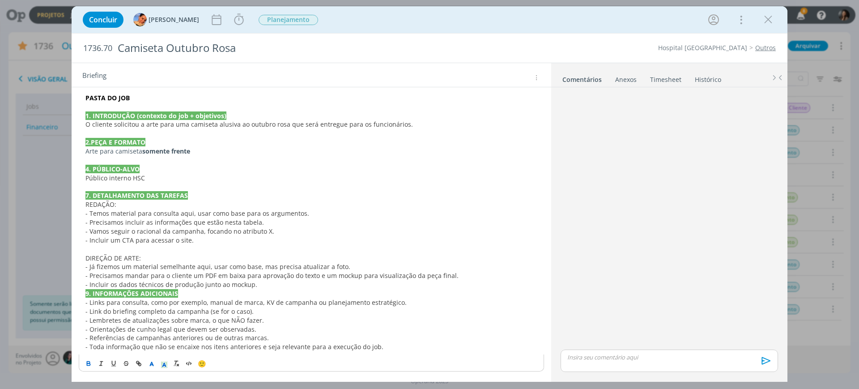
drag, startPoint x: 137, startPoint y: 246, endPoint x: 125, endPoint y: 230, distance: 20.0
click at [135, 242] on div "PASTA DO JOB 1. INTRODUÇÃO (contexto do job + objetivos) O cliente solicitou a …" at bounding box center [311, 222] width 465 height 264
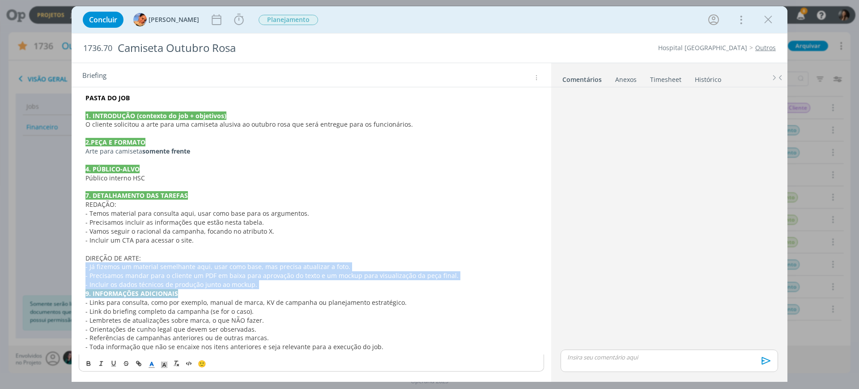
drag, startPoint x: 85, startPoint y: 265, endPoint x: 288, endPoint y: 244, distance: 203.7
click at [278, 292] on div "PASTA DO JOB 1. INTRODUÇÃO (contexto do job + objetivos) O cliente solicitou a …" at bounding box center [311, 222] width 465 height 264
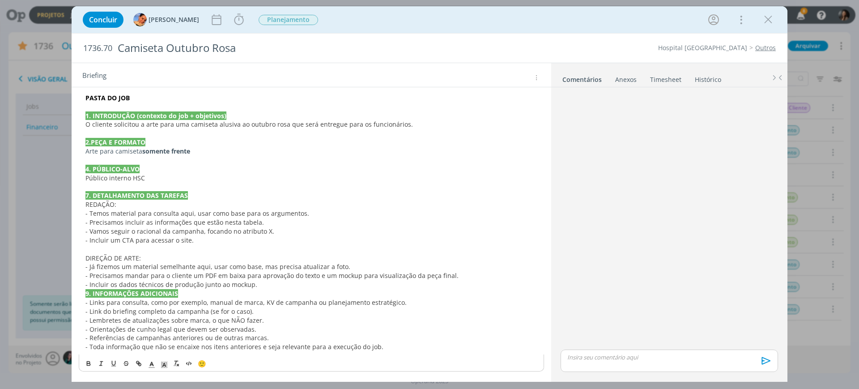
drag, startPoint x: 288, startPoint y: 232, endPoint x: 199, endPoint y: 236, distance: 89.5
click at [288, 232] on p "- Vamos seguir o racional da campanha, focando no atributo X." at bounding box center [311, 231] width 452 height 9
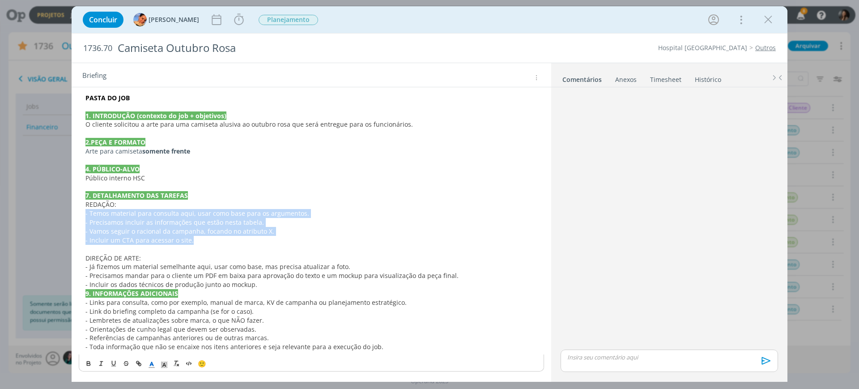
drag, startPoint x: 193, startPoint y: 240, endPoint x: 68, endPoint y: 212, distance: 128.7
click at [68, 212] on div "Concluir Luíza Santana Iniciar Apontar Data * 11/09/2025 Horas * 00:00 Tarefa S…" at bounding box center [429, 194] width 859 height 389
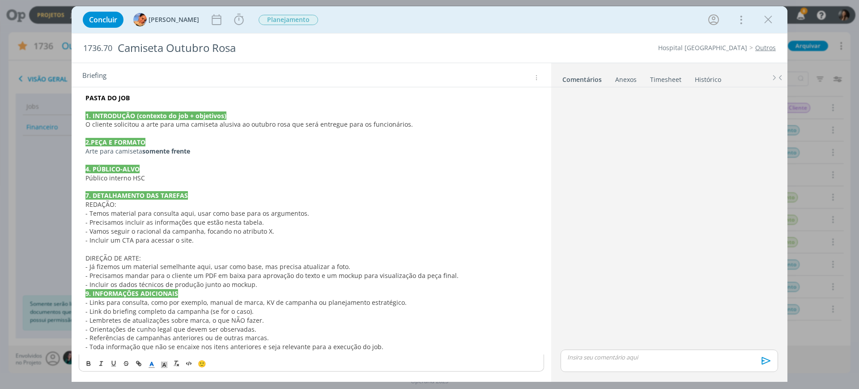
click at [186, 251] on p "dialog" at bounding box center [311, 249] width 452 height 9
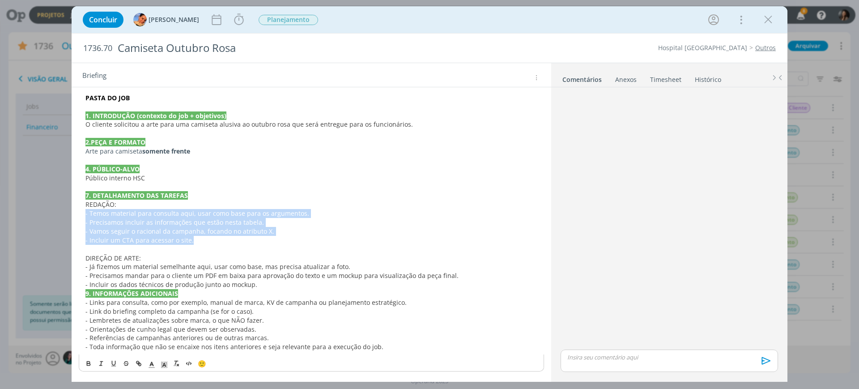
drag, startPoint x: 194, startPoint y: 239, endPoint x: 75, endPoint y: 215, distance: 120.9
click at [75, 215] on div "PASTA DO JOB 1. INTRODUÇÃO (contexto do job + objetivos) O cliente solicitou a …" at bounding box center [311, 227] width 479 height 295
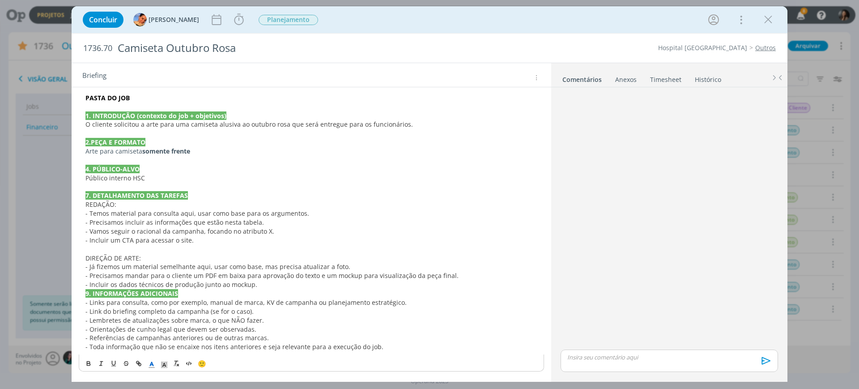
scroll to position [36, 0]
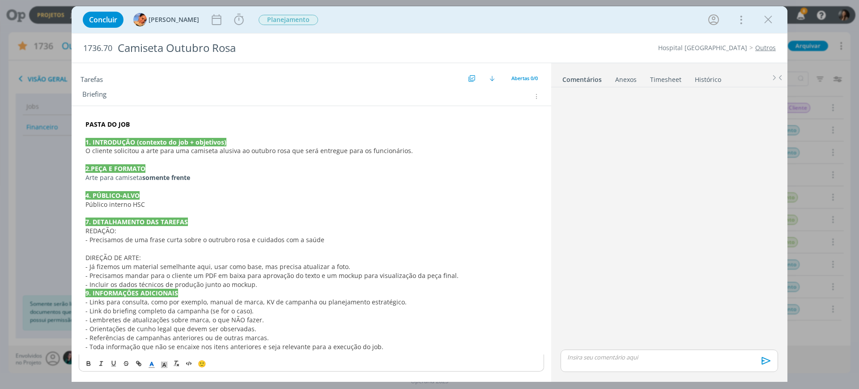
click at [213, 238] on span "- Precisamos de uma frase curta sobre o outrubro rosa e cuidados com a saúde" at bounding box center [204, 239] width 239 height 8
click at [339, 239] on p "- Precisamos de uma frase curta sobre o outubro rosa e cuidados com a saúde" at bounding box center [311, 239] width 452 height 9
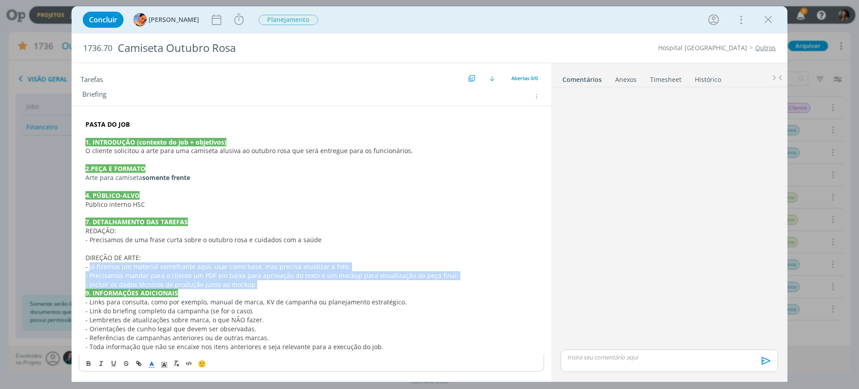
drag, startPoint x: 89, startPoint y: 267, endPoint x: 262, endPoint y: 285, distance: 174.4
click at [262, 285] on div "PASTA DO JOB 1. INTRODUÇÃO (contexto do job + objetivos) O cliente solicitou a …" at bounding box center [311, 235] width 465 height 237
click at [229, 284] on span "- Incluir os dados técnicos de produção junto ao mockup." at bounding box center [171, 284] width 172 height 8
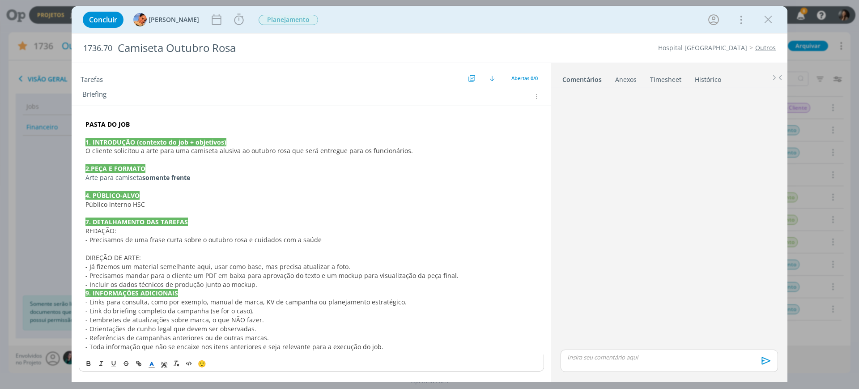
click at [90, 241] on span "- Precisamos de uma frase curta sobre o outubro rosa e cuidados com a saúde" at bounding box center [203, 239] width 236 height 8
click at [85, 229] on div "PASTA DO JOB 1. INTRODUÇÃO (contexto do job + objetivos) O cliente solicitou a …" at bounding box center [311, 235] width 465 height 237
click at [99, 262] on span "- Já fizemos um material semelhante aqui, usar como base, mas precisa atualizar…" at bounding box center [217, 266] width 265 height 8
click at [91, 249] on p "dialog" at bounding box center [311, 248] width 452 height 9
click at [84, 263] on div "PASTA DO JOB 1. INTRODUÇÃO (contexto do job + objetivos) O cliente solicitou a …" at bounding box center [311, 235] width 465 height 237
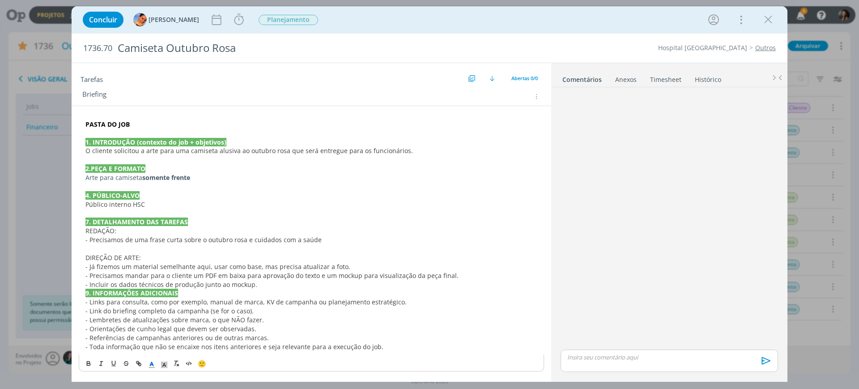
drag, startPoint x: 149, startPoint y: 257, endPoint x: 192, endPoint y: 254, distance: 42.6
click at [150, 258] on p "DIREÇÃO DE ARTE:" at bounding box center [311, 257] width 452 height 9
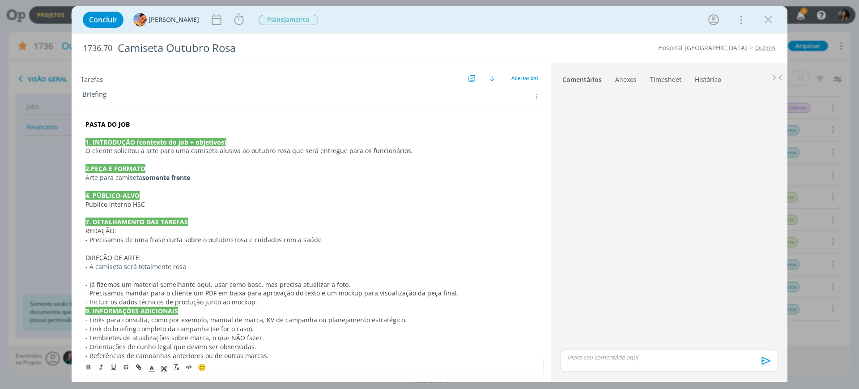
click at [202, 156] on p "dialog" at bounding box center [311, 159] width 452 height 9
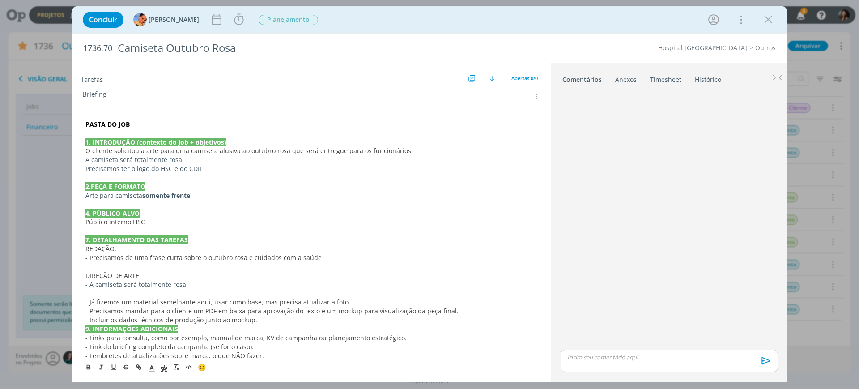
click at [87, 160] on p "A camiseta será totalmente rosa" at bounding box center [311, 159] width 452 height 9
click at [80, 173] on div "PASTA DO JOB 1. INTRODUÇÃO (contexto do job + objetivos) O cliente solicitou a …" at bounding box center [311, 253] width 465 height 273
click at [183, 293] on p "dialog" at bounding box center [311, 292] width 452 height 9
click at [203, 283] on p "- A camiseta será totalmente rosa" at bounding box center [311, 284] width 452 height 9
click at [258, 288] on p "- A camiseta será totalmente rosa - prever mockup com a serigrafia toda em BRAN…" at bounding box center [311, 284] width 452 height 9
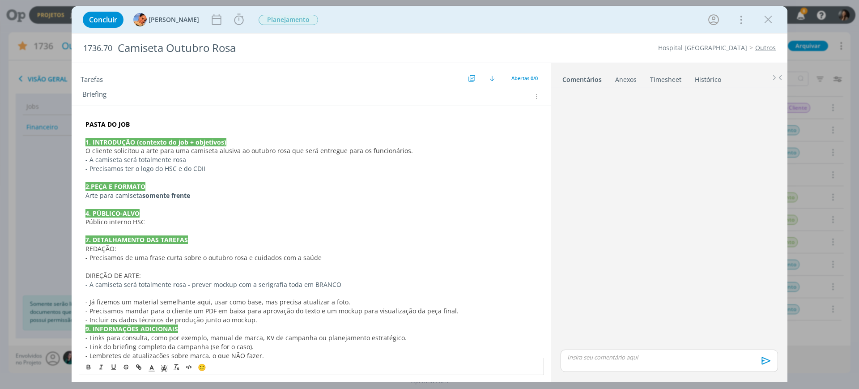
click at [345, 284] on p "- A camiseta será totalmente rosa - prever mockup com a serigrafia toda em BRAN…" at bounding box center [311, 284] width 452 height 9
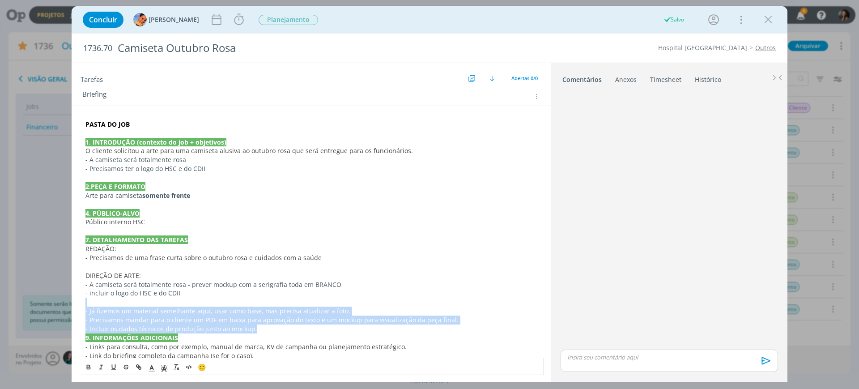
drag, startPoint x: 186, startPoint y: 298, endPoint x: 271, endPoint y: 326, distance: 89.2
click at [271, 326] on div "PASTA DO JOB 1. INTRODUÇÃO (contexto do job + objetivos) O cliente solicitou a …" at bounding box center [311, 258] width 465 height 282
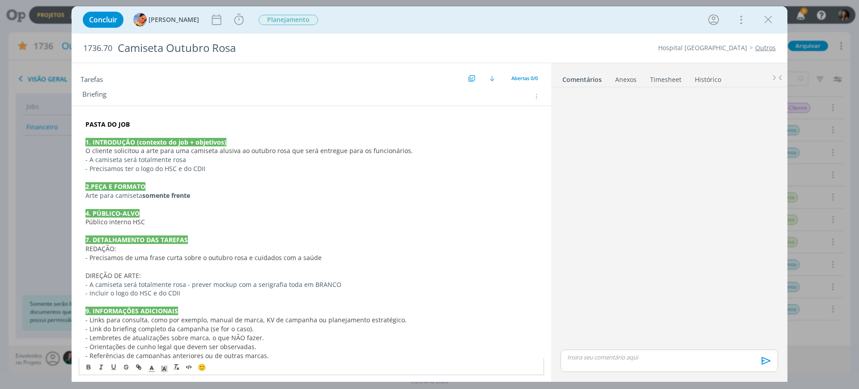
scroll to position [53, 0]
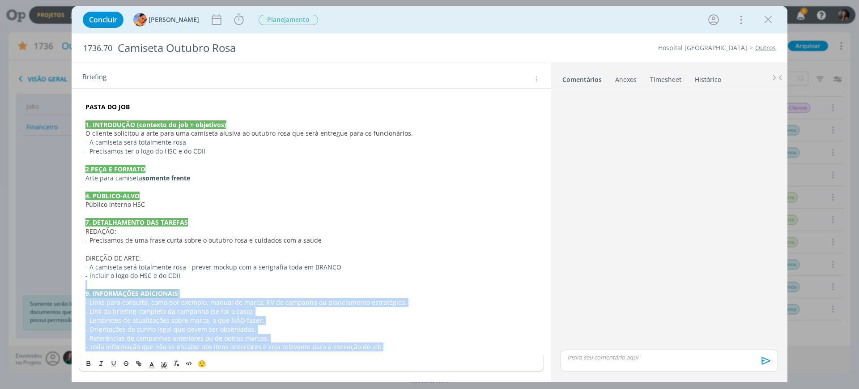
drag, startPoint x: 114, startPoint y: 285, endPoint x: 447, endPoint y: 380, distance: 346.1
click at [447, 380] on div "Tarefas Usar Job de template Criar template a partir deste job Visualizar Templ…" at bounding box center [429, 222] width 715 height 319
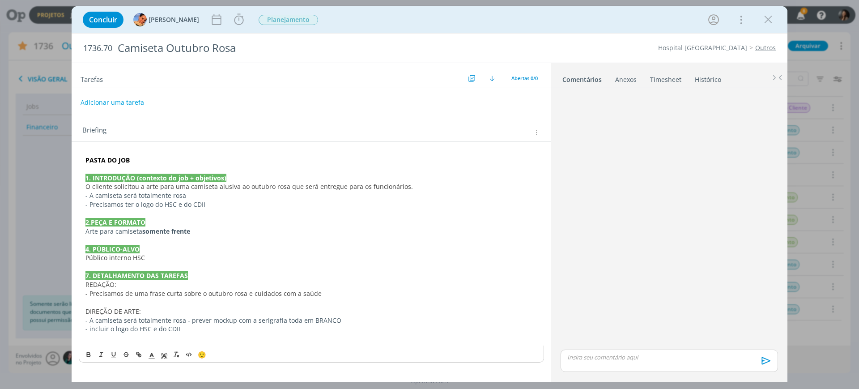
scroll to position [0, 0]
click at [164, 207] on p "- Precisamos ter o logo do HSC e do CDII" at bounding box center [311, 204] width 452 height 9
click at [183, 301] on p "dialog" at bounding box center [311, 302] width 452 height 9
drag, startPoint x: 201, startPoint y: 336, endPoint x: 200, endPoint y: 316, distance: 20.6
click at [198, 334] on p "dialog" at bounding box center [311, 337] width 452 height 9
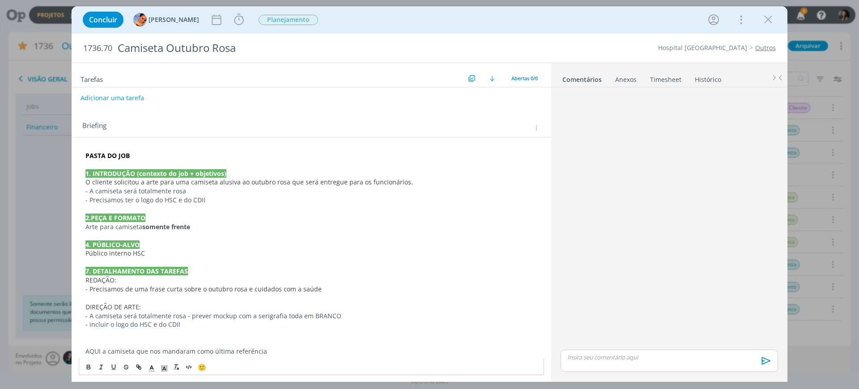
scroll to position [9, 0]
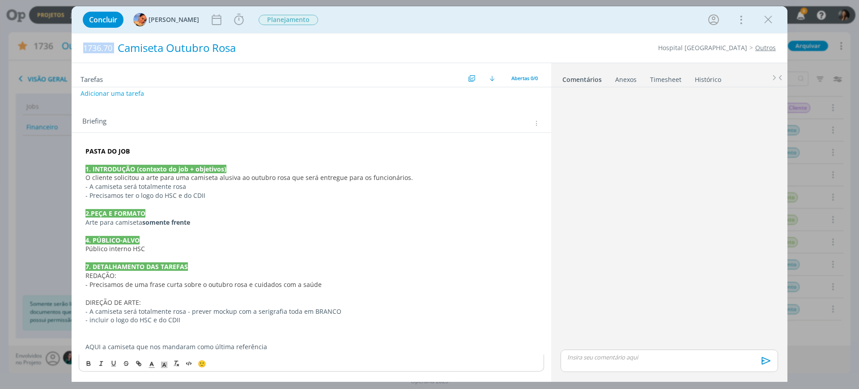
drag, startPoint x: 80, startPoint y: 47, endPoint x: 265, endPoint y: 45, distance: 185.1
click at [265, 45] on div "1736.70 Camiseta Outubro Rosa" at bounding box center [283, 48] width 409 height 29
copy span "1736.70"
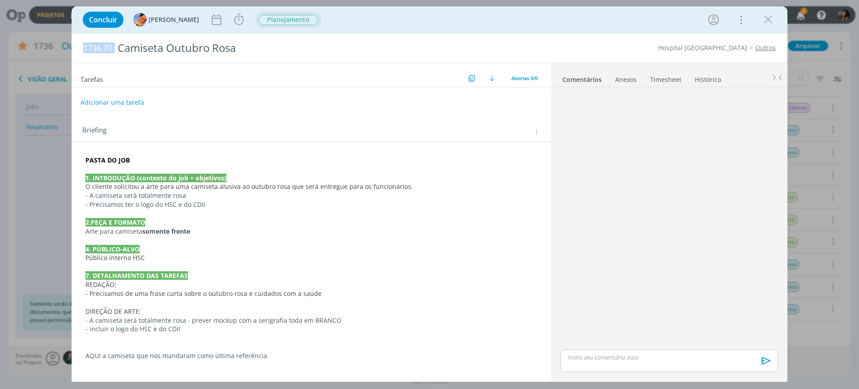
scroll to position [0, 0]
copy span "1736.70"
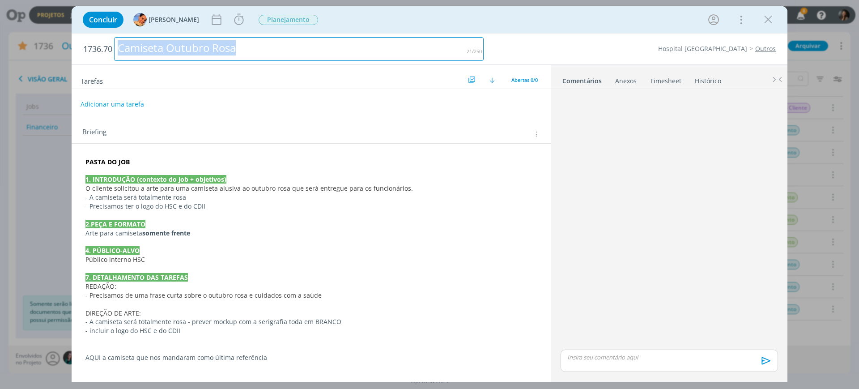
drag, startPoint x: 252, startPoint y: 49, endPoint x: 95, endPoint y: 52, distance: 156.5
click at [95, 51] on h2 "1736.70 Camiseta Outubro Rosa" at bounding box center [283, 49] width 400 height 31
copy div "Camiseta Outubro Rosa"
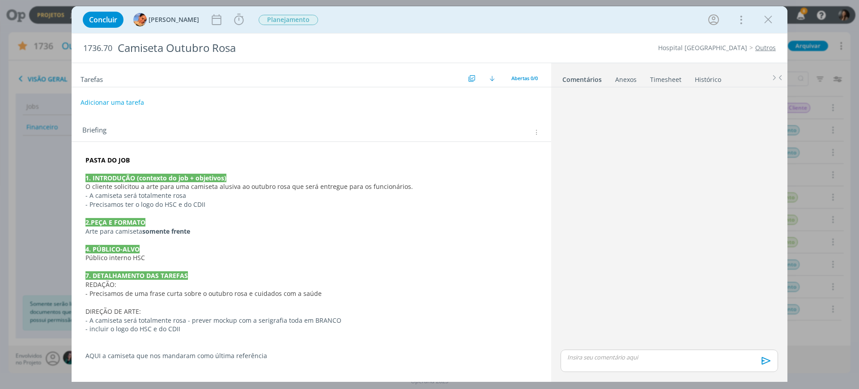
click at [351, 242] on p "dialog" at bounding box center [311, 240] width 452 height 9
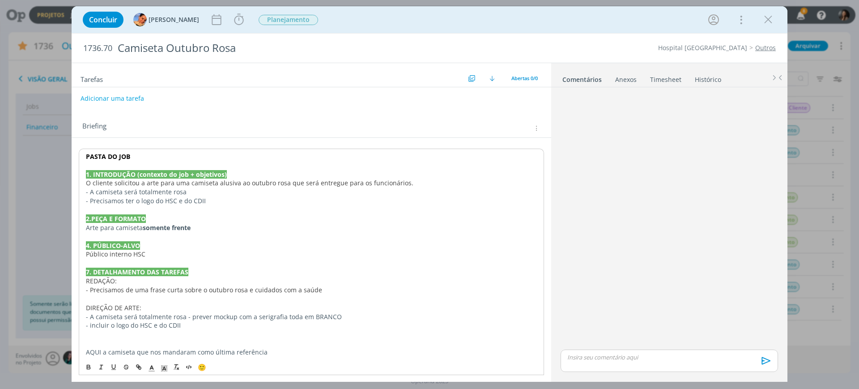
scroll to position [9, 0]
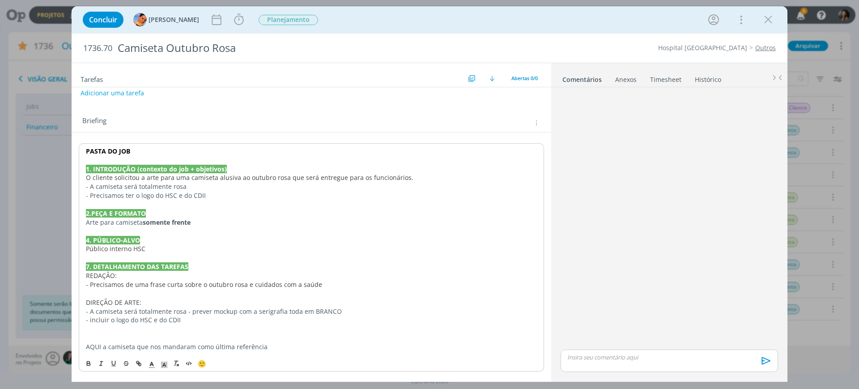
click at [239, 186] on p "- A camiseta será totalmente rosa" at bounding box center [311, 186] width 451 height 9
click at [110, 148] on strong "PASTA DO JOB" at bounding box center [108, 151] width 44 height 8
click at [109, 148] on strong "PASTA DO JOB" at bounding box center [108, 151] width 44 height 8
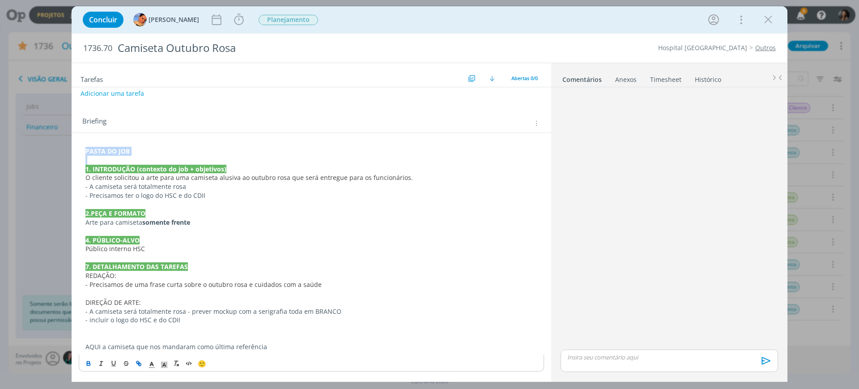
click at [136, 363] on icon "dialog" at bounding box center [138, 363] width 7 height 7
paste input "https://sobeae.sharepoint.com/:f:/s/SOBEAE/Epu99PEO221NqCQqGPAZ5twBv7xUkxmFcTva…"
type input "https://sobeae.sharepoint.com/:f:/s/SOBEAE/Epu99PEO221NqCQqGPAZ5twBv7xUkxmFcTva…"
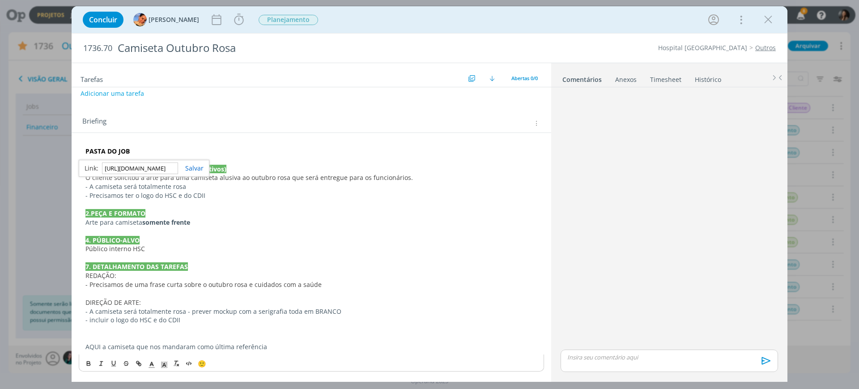
drag, startPoint x: 193, startPoint y: 166, endPoint x: 209, endPoint y: 169, distance: 15.8
click at [193, 167] on link "dialog" at bounding box center [190, 168] width 25 height 8
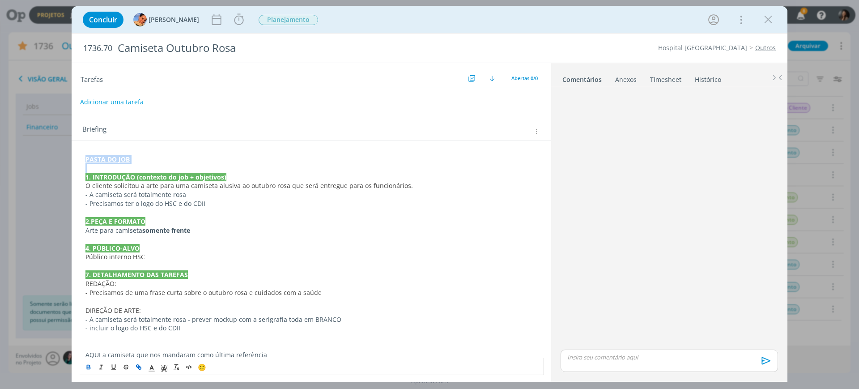
click at [110, 104] on button "Adicionar uma tarefa" at bounding box center [111, 101] width 63 height 15
click at [168, 252] on p "Público interno HSC" at bounding box center [311, 256] width 452 height 9
click at [212, 18] on icon "dialog" at bounding box center [216, 19] width 9 height 11
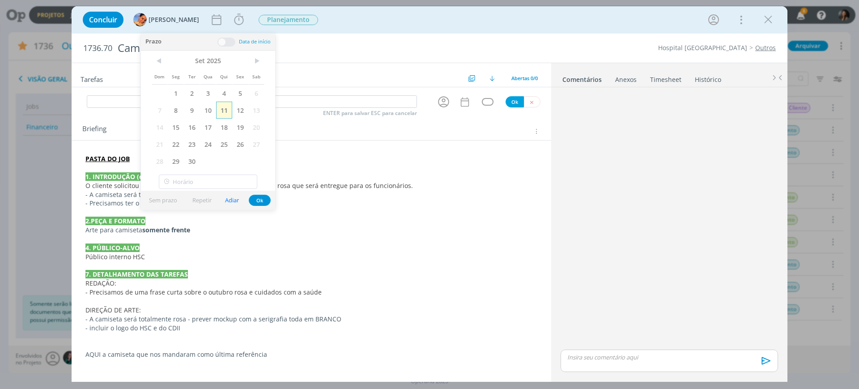
click at [224, 114] on span "11" at bounding box center [224, 110] width 16 height 17
click at [241, 111] on span "12" at bounding box center [240, 110] width 16 height 17
click at [262, 198] on button "Ok" at bounding box center [260, 200] width 22 height 11
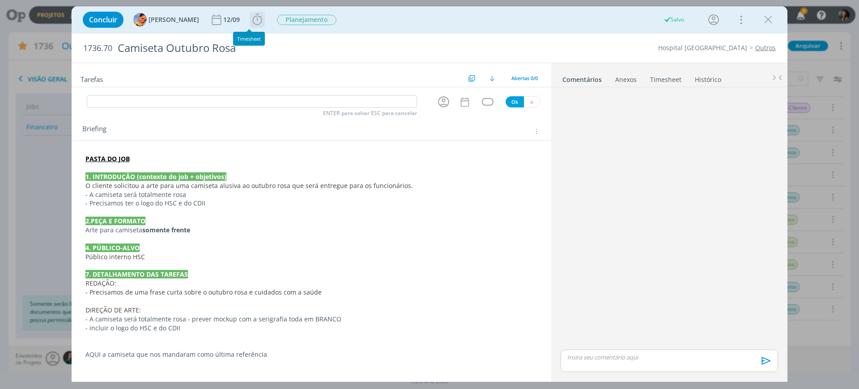
click at [254, 17] on icon "dialog" at bounding box center [256, 19] width 13 height 13
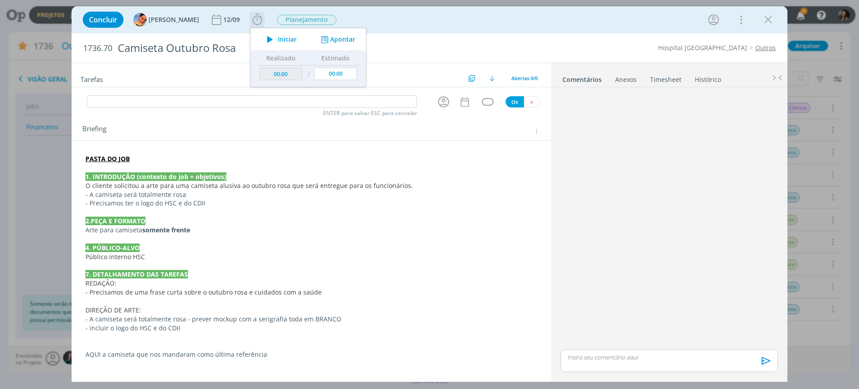
click at [335, 33] on div "Iniciar Apontar" at bounding box center [307, 39] width 115 height 22
click at [334, 37] on button "Apontar" at bounding box center [336, 39] width 37 height 9
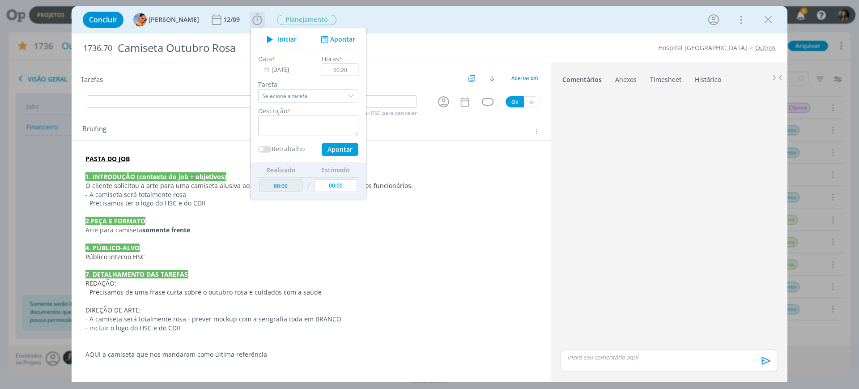
type input "00:20"
click at [284, 118] on textarea "dialog" at bounding box center [308, 125] width 100 height 21
type textarea "briefing + pauta"
click at [322, 149] on button "Apontar" at bounding box center [340, 149] width 37 height 13
click at [217, 102] on input "dialog" at bounding box center [252, 101] width 330 height 13
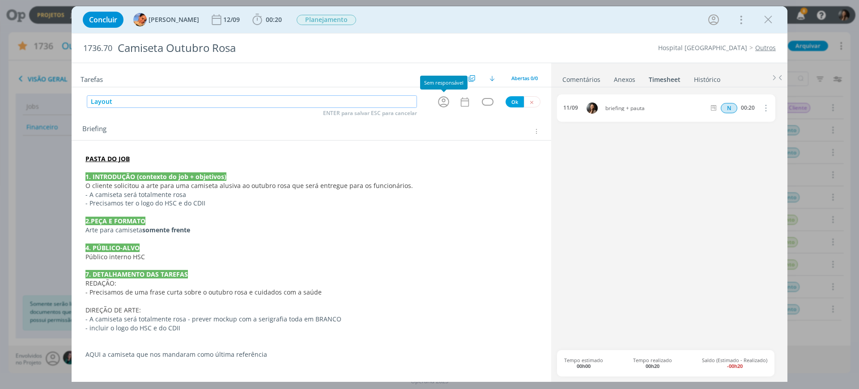
click at [446, 101] on icon "dialog" at bounding box center [443, 102] width 14 height 14
type input "Layout"
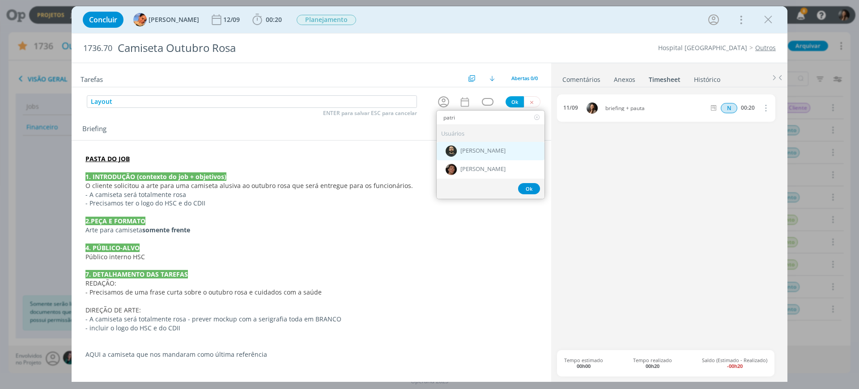
type input "patri"
click at [495, 148] on span "[PERSON_NAME]" at bounding box center [482, 151] width 45 height 7
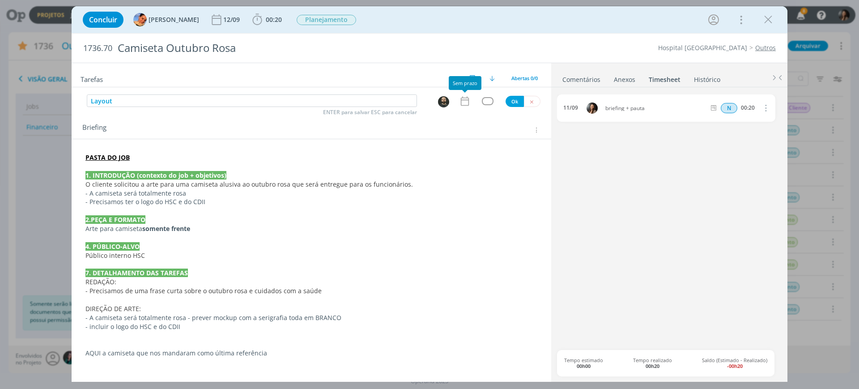
click at [465, 97] on icon "dialog" at bounding box center [465, 101] width 12 height 12
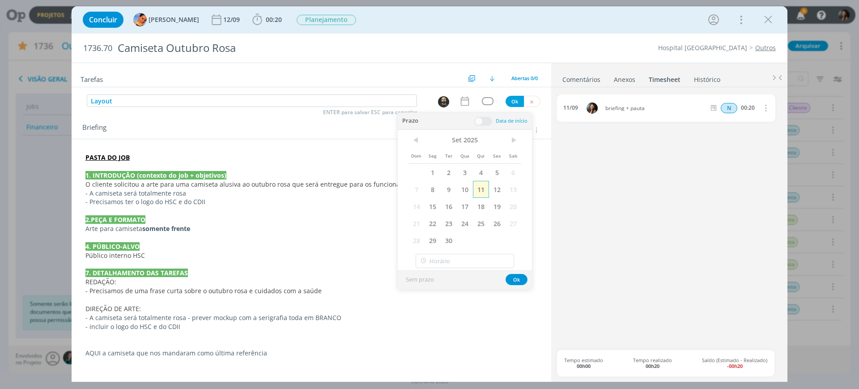
click at [481, 188] on span "11" at bounding box center [481, 189] width 16 height 17
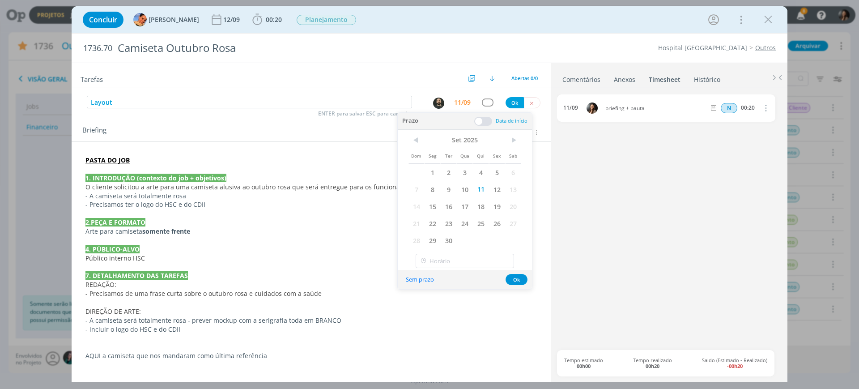
drag, startPoint x: 487, startPoint y: 119, endPoint x: 469, endPoint y: 174, distance: 57.8
click at [486, 120] on span at bounding box center [483, 121] width 18 height 9
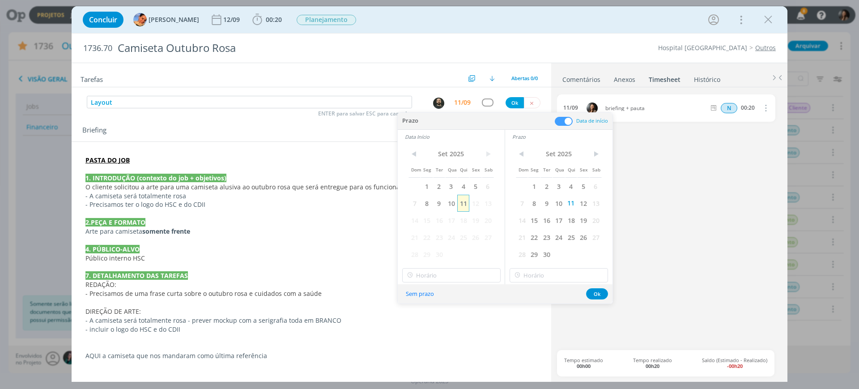
click at [465, 200] on span "11" at bounding box center [463, 203] width 12 height 17
click at [449, 272] on input "12:00" at bounding box center [451, 275] width 98 height 14
click at [419, 321] on div "13:00" at bounding box center [452, 317] width 100 height 16
type input "13:00"
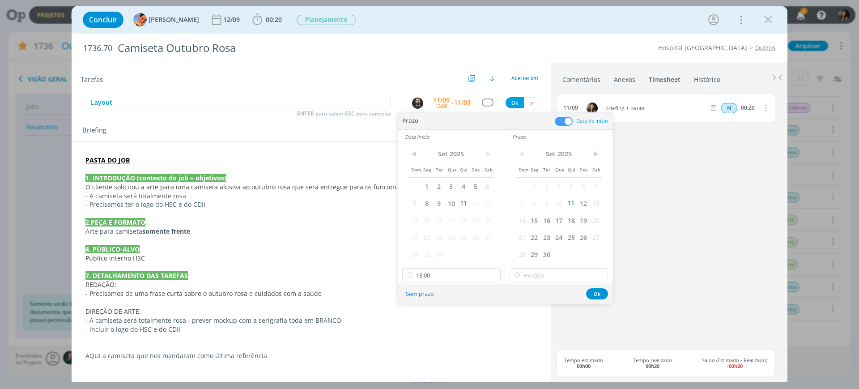
click at [517, 272] on icon at bounding box center [517, 275] width 11 height 14
drag, startPoint x: 528, startPoint y: 336, endPoint x: 539, endPoint y: 337, distance: 11.2
click at [529, 336] on div "13:30" at bounding box center [560, 340] width 100 height 16
type input "13:30"
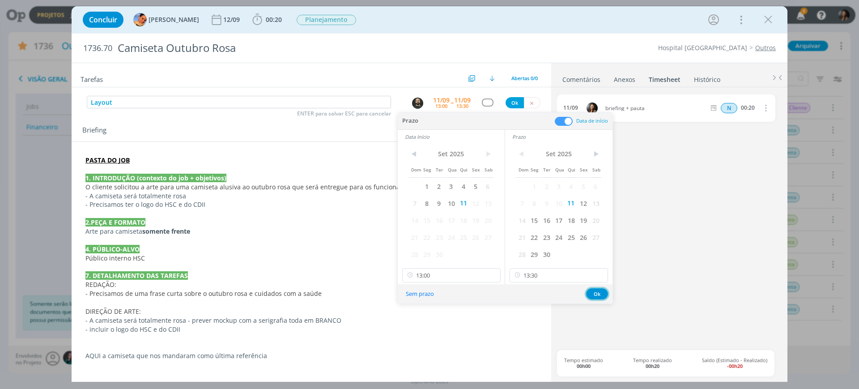
drag, startPoint x: 598, startPoint y: 291, endPoint x: 585, endPoint y: 302, distance: 17.1
click at [598, 292] on button "Ok" at bounding box center [597, 293] width 22 height 11
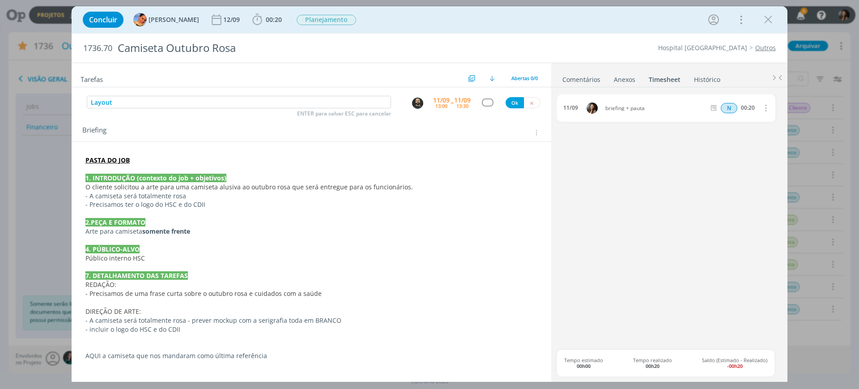
drag, startPoint x: 255, startPoint y: 232, endPoint x: 734, endPoint y: 1, distance: 531.6
click at [257, 229] on p "Arte para camiseta somente frente" at bounding box center [311, 231] width 452 height 9
click at [454, 110] on div "11/09 13:30" at bounding box center [462, 102] width 17 height 16
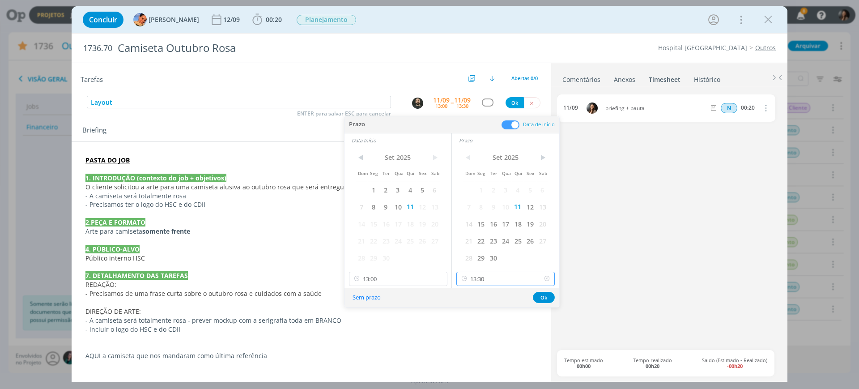
click at [493, 280] on input "13:30" at bounding box center [505, 278] width 98 height 14
click at [479, 333] on div "14:45" at bounding box center [507, 336] width 100 height 16
click at [486, 279] on input "14:45" at bounding box center [505, 278] width 98 height 14
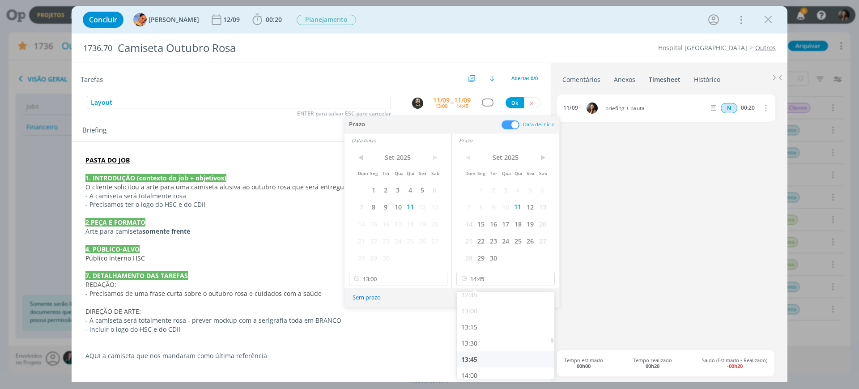
click at [478, 355] on div "13:45" at bounding box center [507, 359] width 100 height 16
type input "13:45"
click at [538, 296] on button "Ok" at bounding box center [544, 297] width 22 height 11
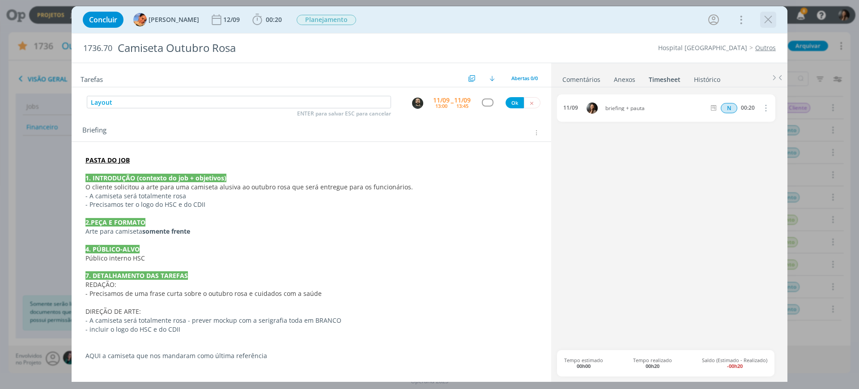
click at [769, 12] on div "dialog" at bounding box center [768, 20] width 16 height 16
click at [769, 13] on icon "dialog" at bounding box center [767, 19] width 13 height 13
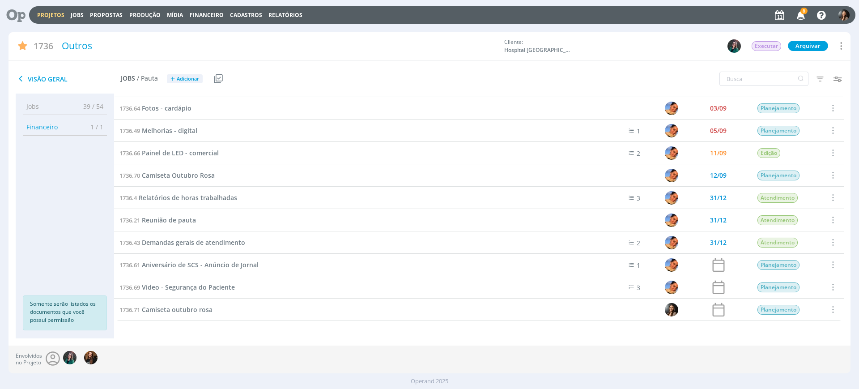
scroll to position [109, 0]
click at [834, 308] on span at bounding box center [832, 309] width 10 height 12
click at [796, 279] on div "Cancelar" at bounding box center [811, 278] width 89 height 13
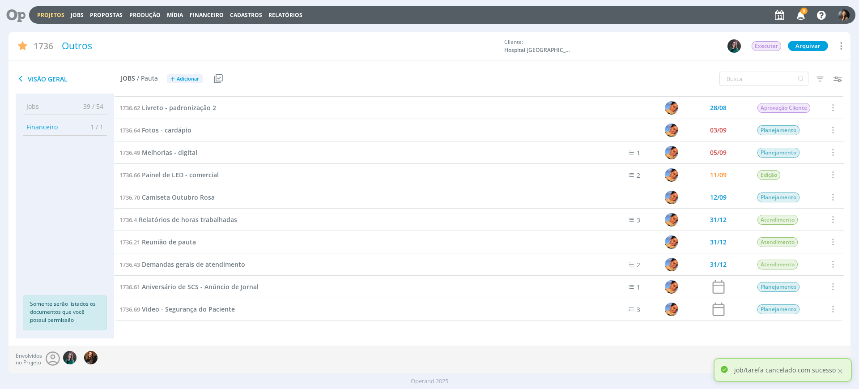
scroll to position [86, 0]
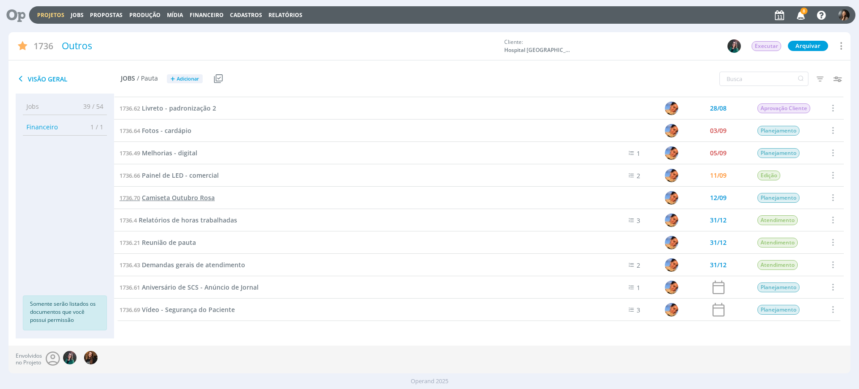
click at [153, 199] on span "Camiseta Outubro Rosa" at bounding box center [178, 197] width 73 height 8
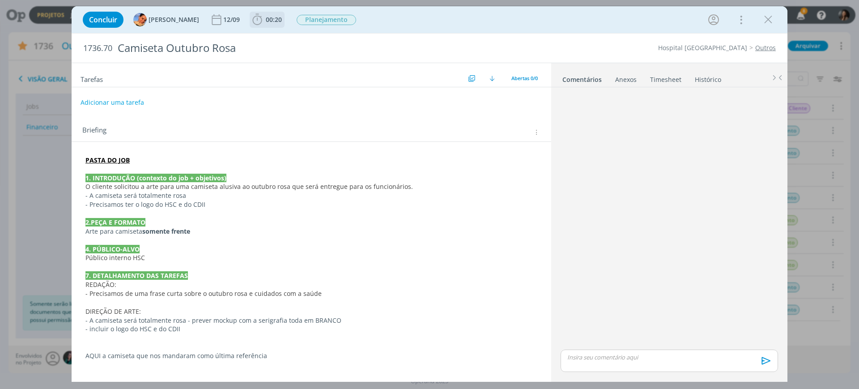
click at [271, 16] on span "00:20" at bounding box center [274, 19] width 16 height 8
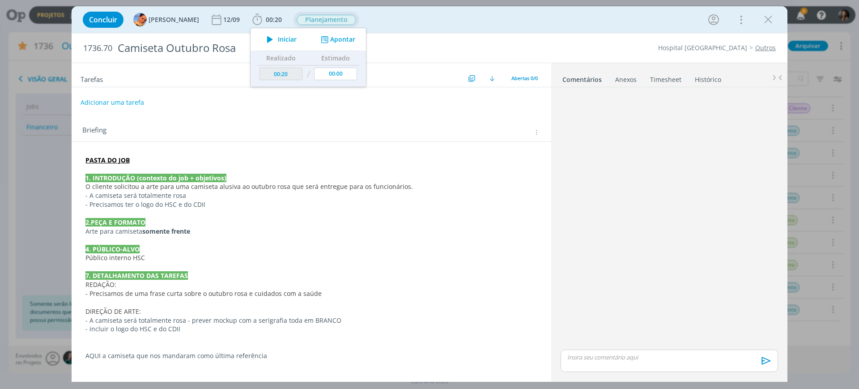
click at [334, 19] on span "Planejamento" at bounding box center [325, 20] width 59 height 10
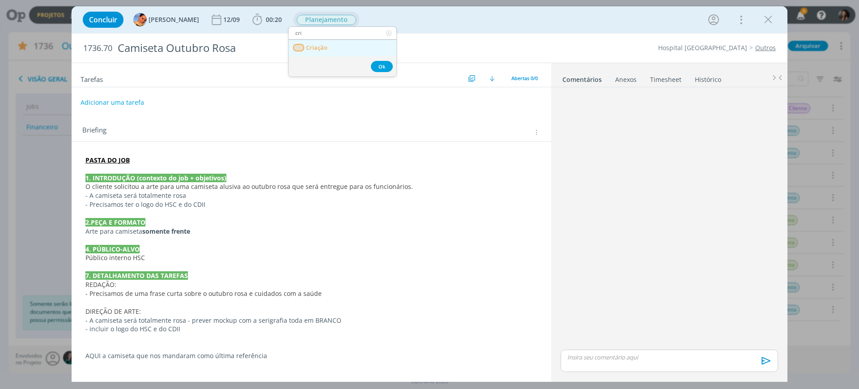
type input "cri"
drag, startPoint x: 325, startPoint y: 50, endPoint x: 347, endPoint y: 40, distance: 25.0
click at [324, 50] on span "Criação" at bounding box center [316, 47] width 21 height 7
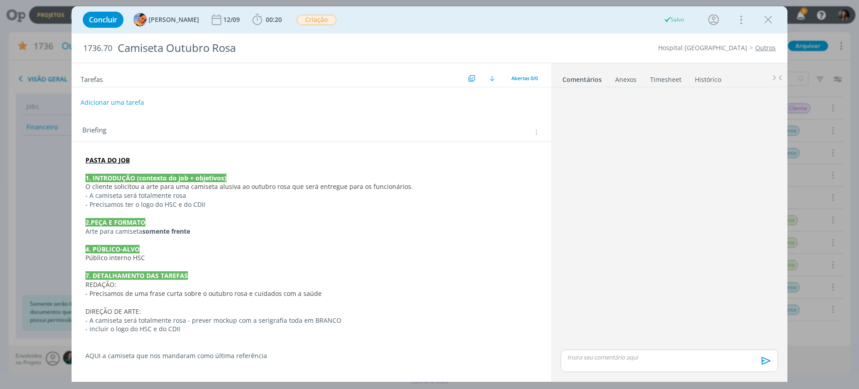
click at [253, 301] on p "dialog" at bounding box center [311, 302] width 452 height 9
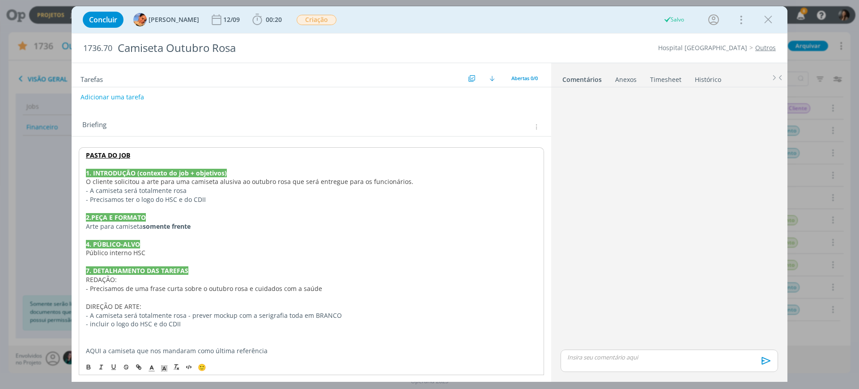
scroll to position [9, 0]
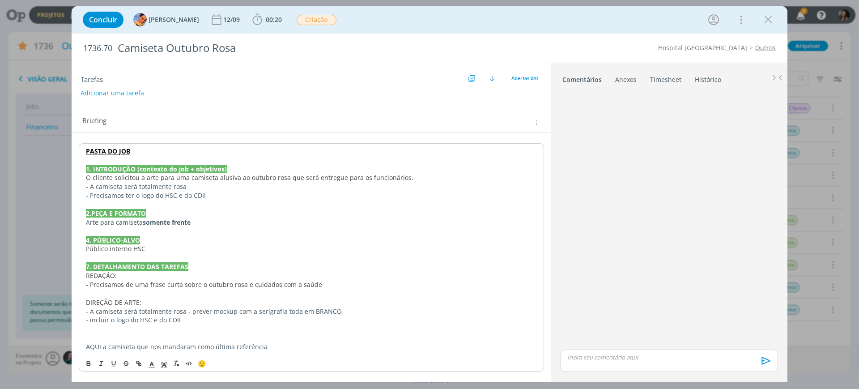
click at [188, 221] on strong "somente frente" at bounding box center [167, 222] width 48 height 8
click at [137, 305] on span "DIREÇÃO DE ARTE:" at bounding box center [113, 302] width 55 height 8
click at [191, 281] on span "- Precisamos de uma frase curta sobre o outubro rosa e cuidados com a saúde" at bounding box center [204, 284] width 236 height 8
click at [355, 298] on p "DIREÇÃO DE ARTE:" at bounding box center [311, 302] width 451 height 9
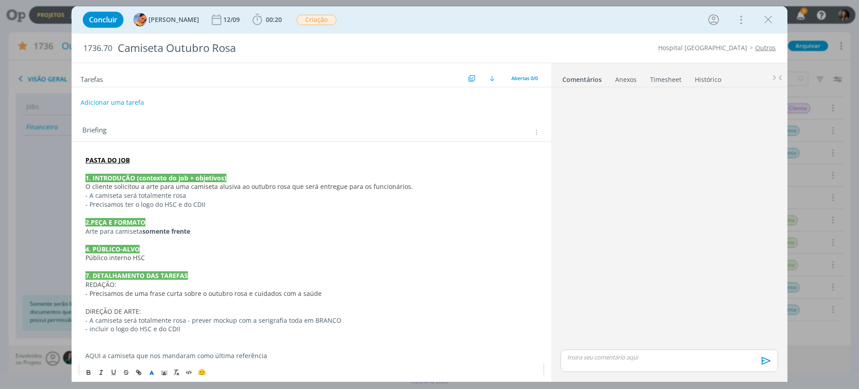
click at [293, 276] on p "7. DETALHAMENTO DAS TAREFAS" at bounding box center [311, 275] width 452 height 9
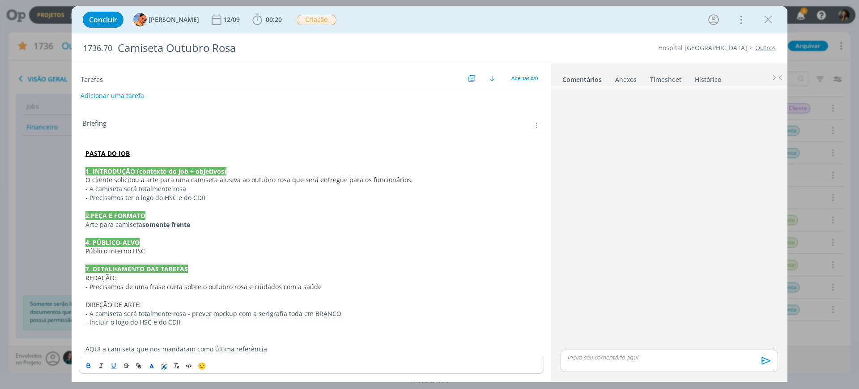
scroll to position [9, 0]
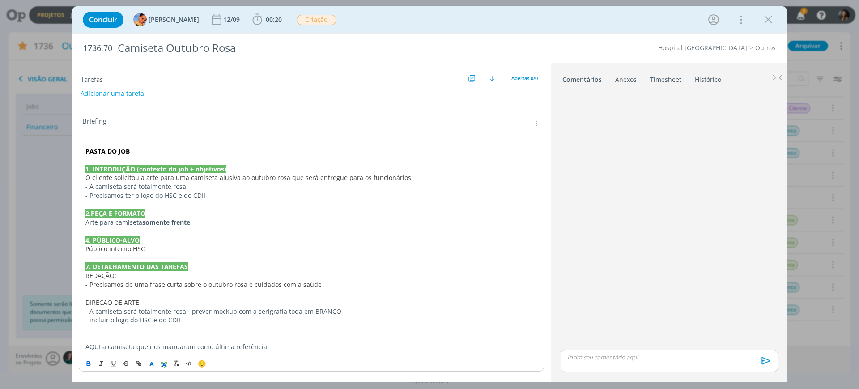
click at [105, 348] on p "AQUI a camiseta que nos mandaram como última referência" at bounding box center [311, 346] width 452 height 9
drag, startPoint x: 101, startPoint y: 347, endPoint x: 82, endPoint y: 352, distance: 19.8
click at [80, 351] on div "PASTA DO JOB 1. INTRODUÇÃO (contexto do job + objetivos) O cliente solicitou a …" at bounding box center [311, 249] width 465 height 211
click at [126, 364] on icon "dialog" at bounding box center [126, 365] width 4 height 2
click at [135, 363] on icon "dialog" at bounding box center [138, 363] width 7 height 7
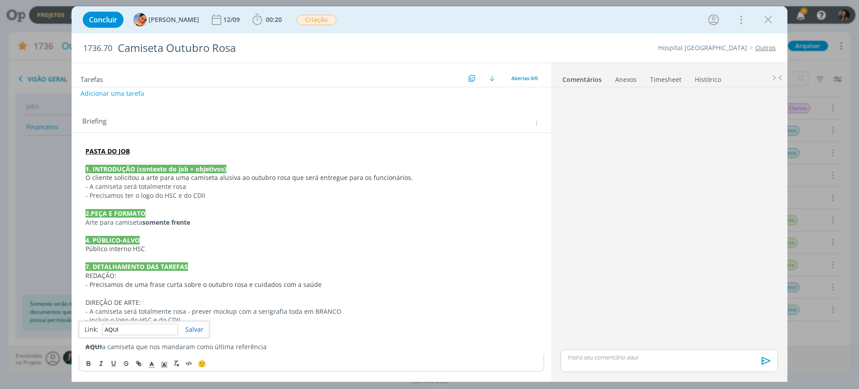
paste input "https://sobeae.sharepoint.com/:i:/s/SOBEAE/EYnNh2WHlQRPojq4Fz_cp4UBXpph-4zyCqtt…"
type input "https://sobeae.sharepoint.com/:i:/s/SOBEAE/EYnNh2WHlQRPojq4Fz_cp4UBXpph-4zyCqtt…"
drag, startPoint x: 196, startPoint y: 329, endPoint x: 185, endPoint y: 332, distance: 12.2
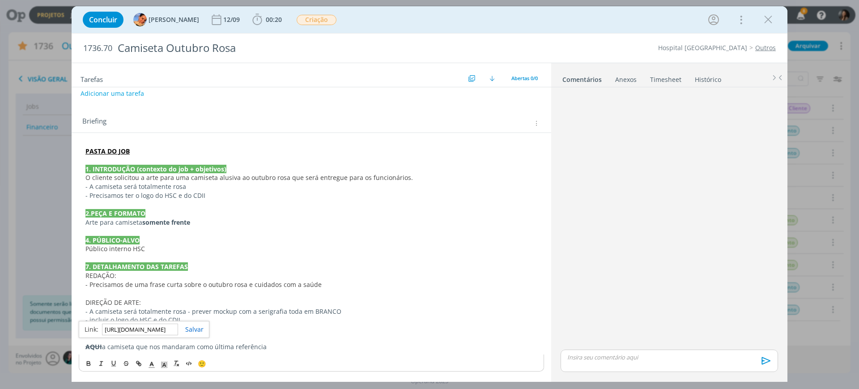
click at [195, 329] on link "dialog" at bounding box center [190, 329] width 25 height 8
drag, startPoint x: 128, startPoint y: 364, endPoint x: 133, endPoint y: 353, distance: 11.2
click at [128, 364] on icon "dialog" at bounding box center [126, 363] width 7 height 7
click at [297, 322] on p "- incluir o logo do HSC e do CDII" at bounding box center [311, 319] width 452 height 9
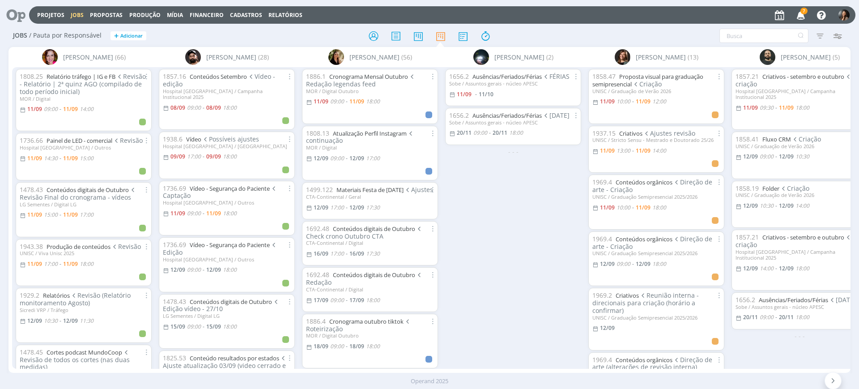
click at [502, 224] on div "1656.2 Ausências/Feriados/Férias FÉRIAS Sobe / Assuntos gerais - núcleo APESC 1…" at bounding box center [512, 217] width 143 height 301
click at [47, 13] on link "Projetos" at bounding box center [50, 15] width 27 height 8
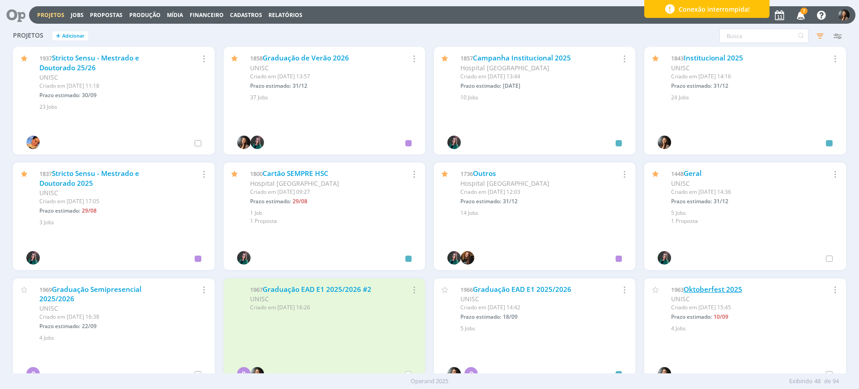
click at [734, 289] on link "Oktoberfest 2025" at bounding box center [712, 288] width 59 height 9
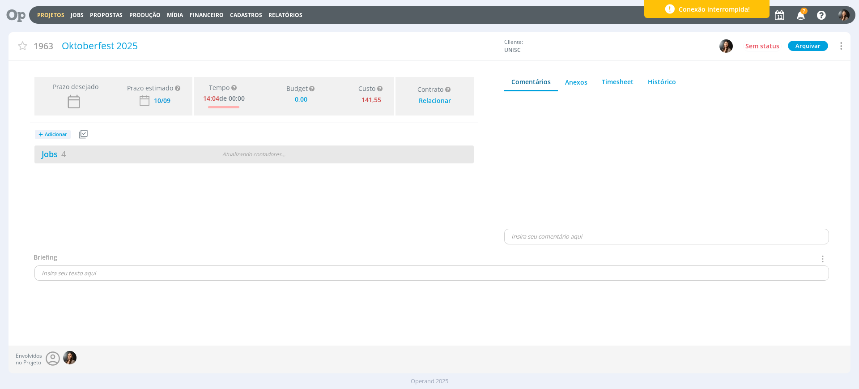
type input "0,00"
click at [248, 150] on div "Jobs 4 Atualizando contadores . . ." at bounding box center [253, 154] width 439 height 18
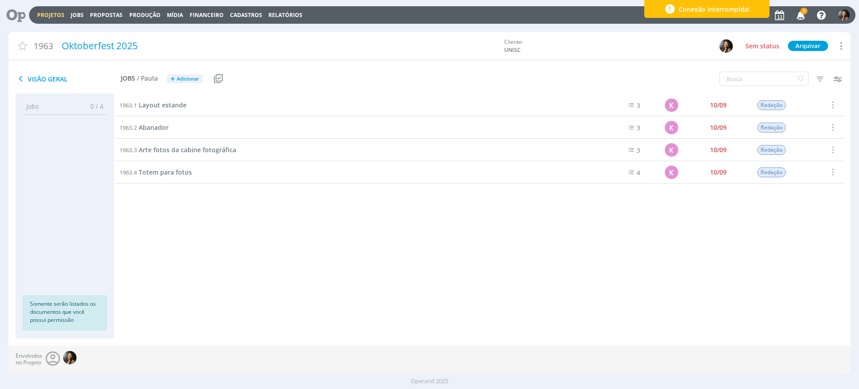
drag, startPoint x: 225, startPoint y: 229, endPoint x: 204, endPoint y: 222, distance: 21.6
click at [227, 237] on div "1963.1 Layout estande 3 K 10/09 Redação Selecionar Concluir Cancelar Iniciar ti…" at bounding box center [478, 207] width 729 height 226
click at [162, 103] on span "Layout estande" at bounding box center [163, 105] width 48 height 8
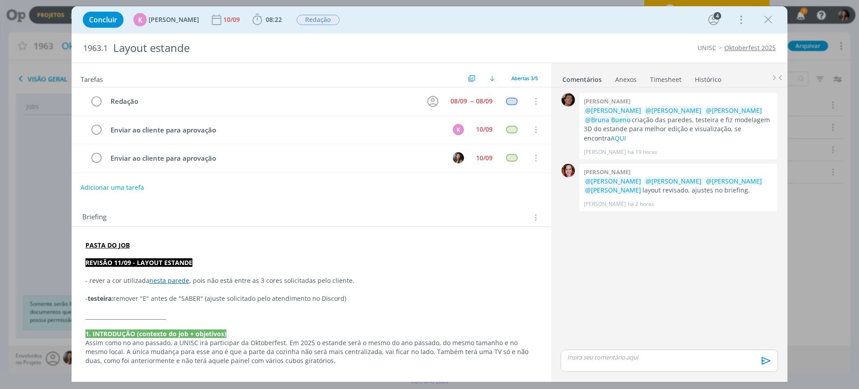
drag, startPoint x: 137, startPoint y: 249, endPoint x: 173, endPoint y: 253, distance: 36.4
click at [137, 250] on p "dialog" at bounding box center [311, 254] width 452 height 9
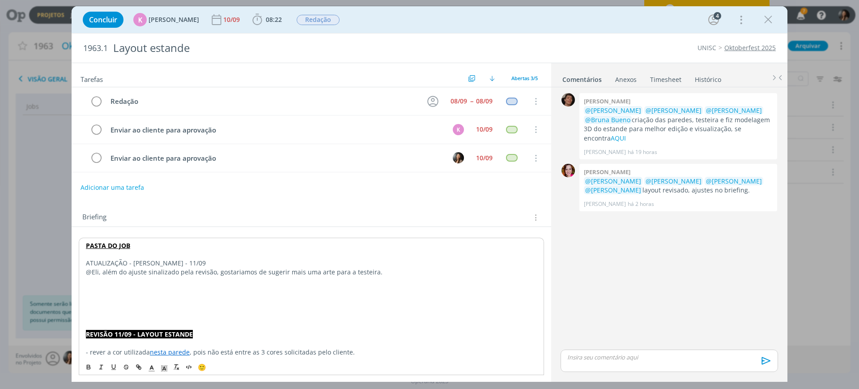
click at [225, 275] on p "@Eli, além do ajuste sinalizado pela revisão, gostariamos de sugerir mais uma a…" at bounding box center [311, 271] width 451 height 9
click at [148, 284] on p "dialog" at bounding box center [311, 280] width 451 height 9
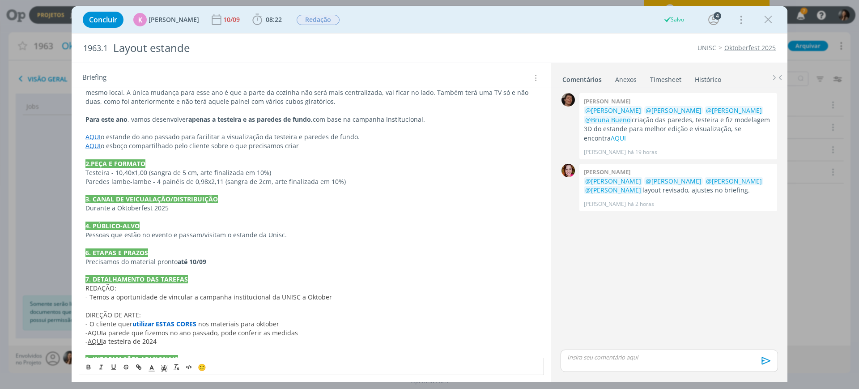
scroll to position [369, 0]
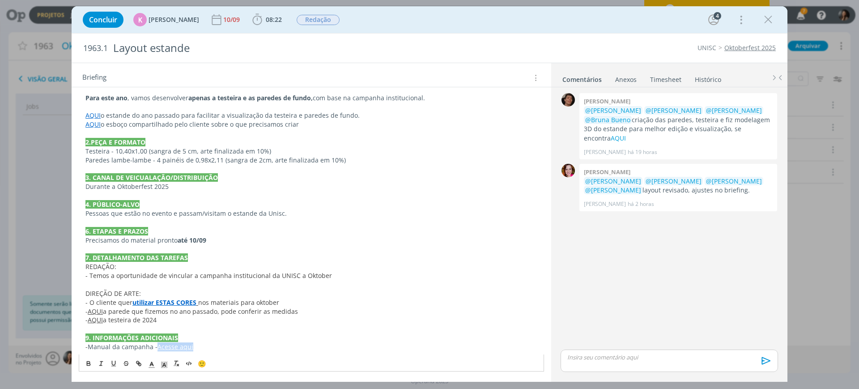
drag, startPoint x: 207, startPoint y: 347, endPoint x: 158, endPoint y: 351, distance: 48.4
click at [158, 351] on p "- Manual da campanha - Acesse aqui" at bounding box center [311, 346] width 452 height 9
click at [203, 339] on p "9. INFORMAÇÕES ADICIONAIS" at bounding box center [311, 337] width 452 height 9
drag, startPoint x: 182, startPoint y: 347, endPoint x: 160, endPoint y: 326, distance: 30.7
click at [160, 326] on link "[URL][DOMAIN_NAME]" at bounding box center [148, 329] width 68 height 12
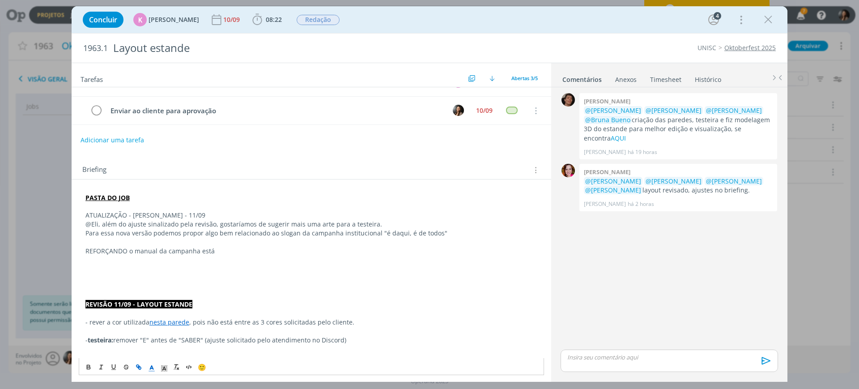
scroll to position [0, 0]
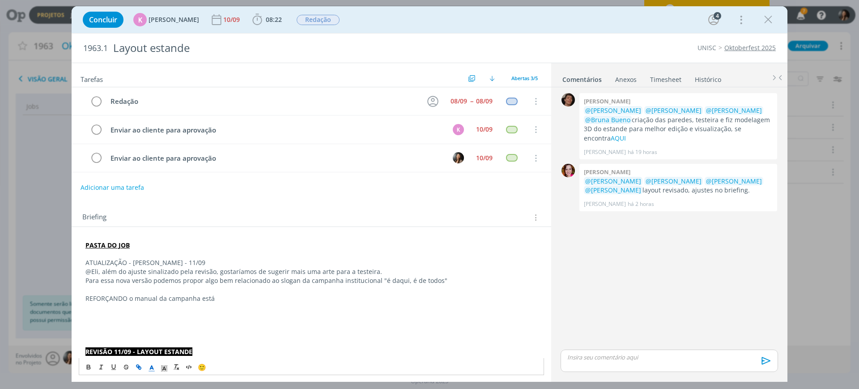
click at [226, 291] on p "dialog" at bounding box center [311, 289] width 452 height 9
click at [231, 296] on p "REFORÇANDO o manual da campanha está" at bounding box center [311, 298] width 452 height 9
click at [140, 364] on icon "dialog" at bounding box center [138, 366] width 7 height 7
paste input "[URL][DOMAIN_NAME]"
click at [269, 313] on link "dialog" at bounding box center [263, 315] width 25 height 8
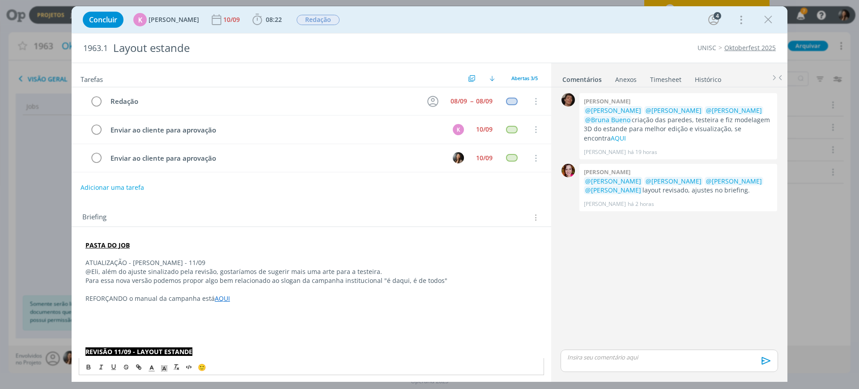
click at [154, 317] on p "dialog" at bounding box center [311, 316] width 452 height 9
drag, startPoint x: 238, startPoint y: 298, endPoint x: 213, endPoint y: 300, distance: 24.6
click at [213, 300] on p "REFORÇANDO o manual da campanha está AQUI" at bounding box center [311, 298] width 452 height 9
click at [140, 366] on icon "dialog" at bounding box center [139, 367] width 3 height 3
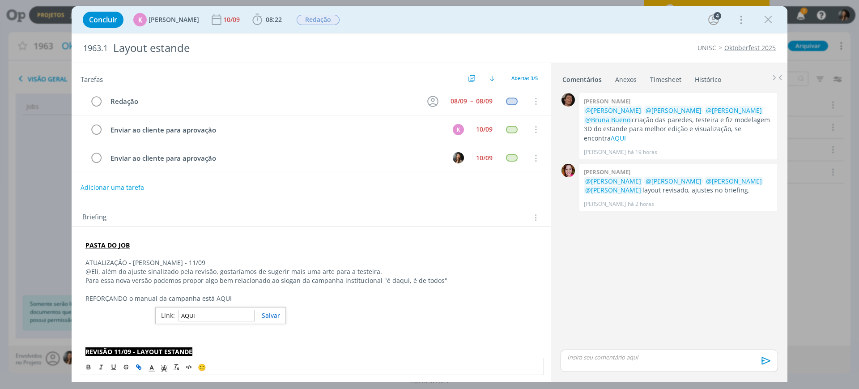
paste input "https://sobeae.sharepoint.com/:b:/s/SOBEAE/EZyIZ-pIgSVIjngixDdo8-wBAFlz-to4-rPl…"
click at [267, 317] on link "dialog" at bounding box center [266, 315] width 25 height 8
drag, startPoint x: 106, startPoint y: 312, endPoint x: 110, endPoint y: 309, distance: 5.5
click at [164, 306] on p "dialog" at bounding box center [311, 307] width 452 height 9
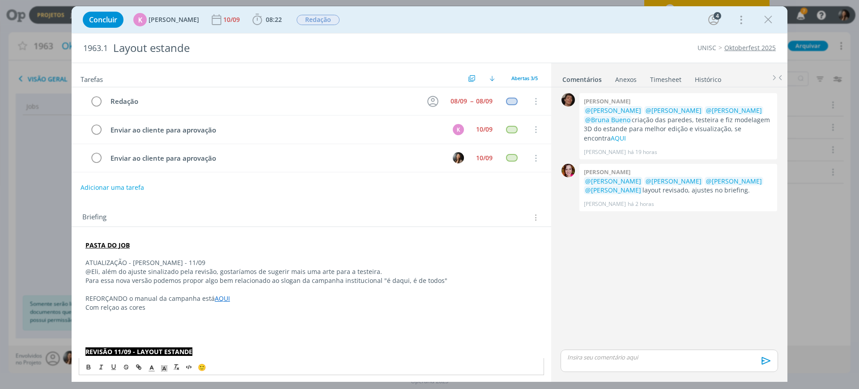
click at [110, 307] on p "Com relçao as cores" at bounding box center [311, 307] width 452 height 9
click at [180, 307] on p "Com relação as cores" at bounding box center [311, 307] width 452 height 9
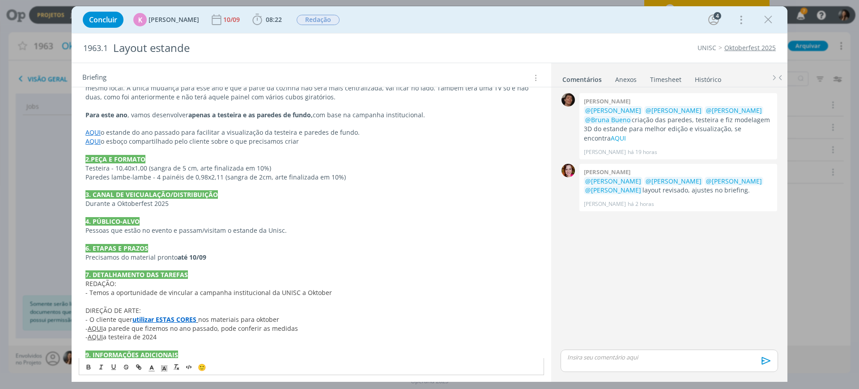
scroll to position [369, 0]
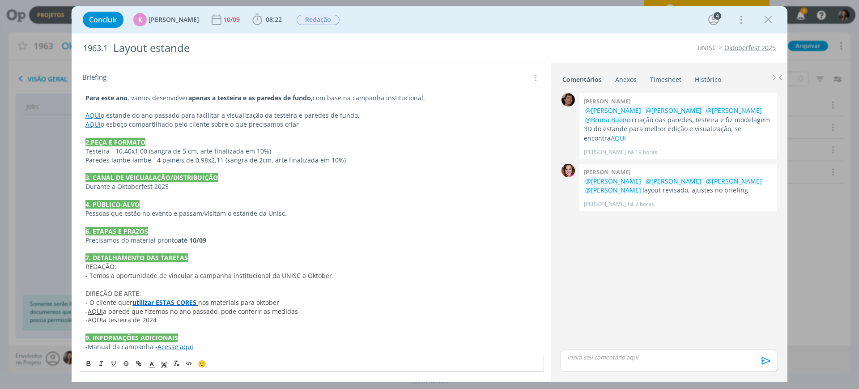
click at [240, 308] on span "a parede que fizemos no ano passado, pode conferir as medidas" at bounding box center [200, 311] width 195 height 8
click at [214, 332] on p "dialog" at bounding box center [311, 328] width 452 height 9
click at [201, 303] on span "nos materiais para oktober" at bounding box center [238, 302] width 81 height 8
drag, startPoint x: 131, startPoint y: 302, endPoint x: 196, endPoint y: 302, distance: 65.3
click at [196, 302] on p "- O cliente quer utilizar ESTAS CORES nos materiais para oktober" at bounding box center [311, 302] width 452 height 9
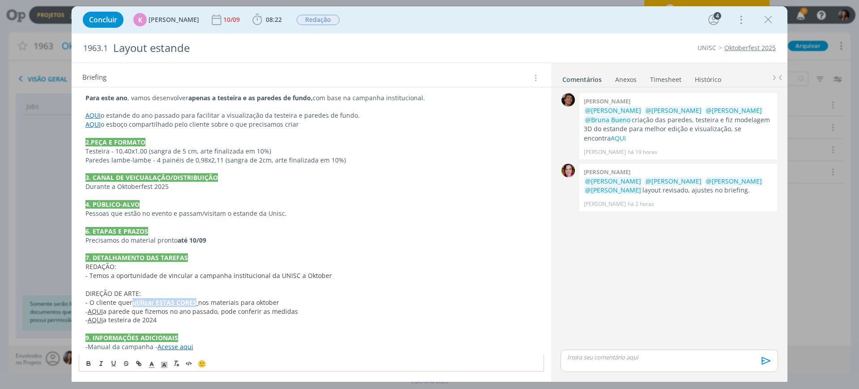
copy p "utilizar ESTAS CORES"
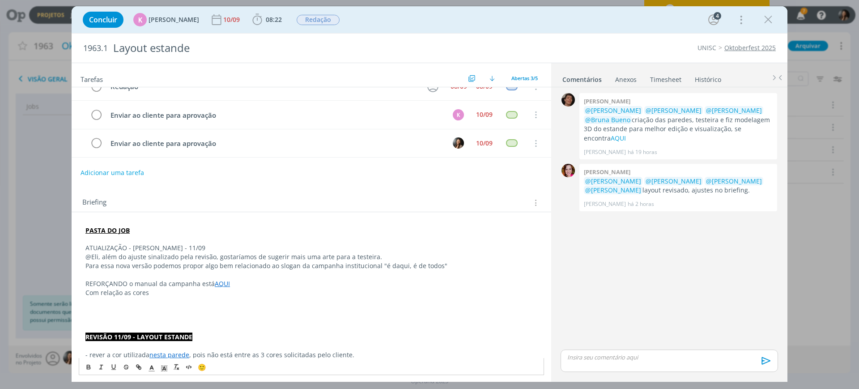
scroll to position [0, 0]
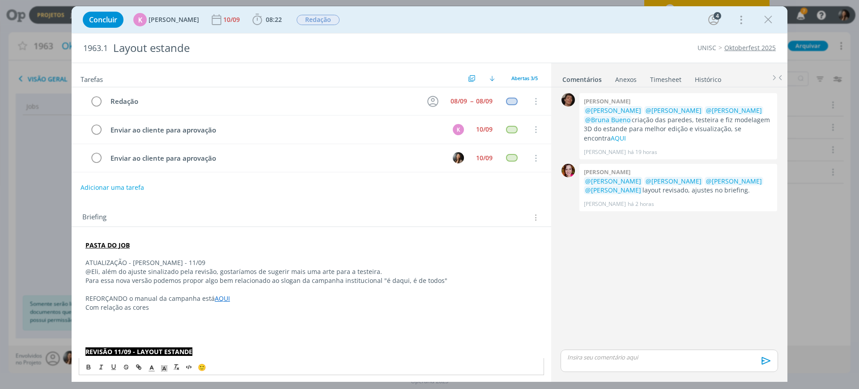
click at [170, 305] on p "Com relação as cores" at bounding box center [311, 307] width 452 height 9
drag, startPoint x: 163, startPoint y: 309, endPoint x: 168, endPoint y: 310, distance: 5.1
click at [168, 310] on p "Com relação as cores" at bounding box center [311, 307] width 452 height 9
click at [176, 308] on p "Com relação as cores" at bounding box center [311, 307] width 452 height 9
click at [161, 306] on p "Com relação as cores" at bounding box center [311, 307] width 452 height 9
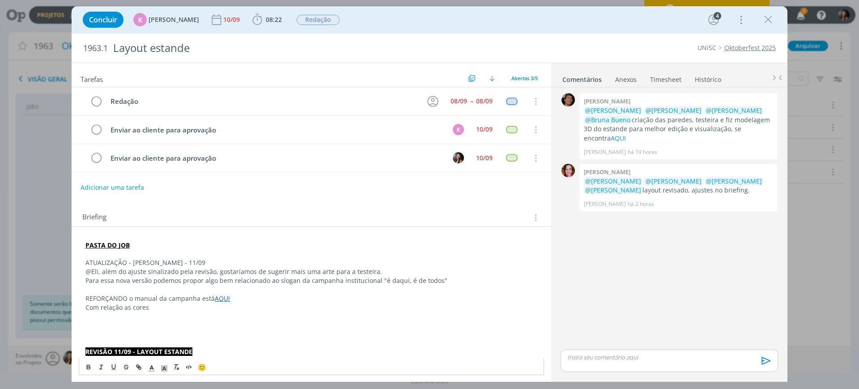
drag, startPoint x: 163, startPoint y: 305, endPoint x: 156, endPoint y: 302, distance: 7.6
click at [169, 305] on p "Com relação as cores" at bounding box center [311, 307] width 452 height 9
drag, startPoint x: 259, startPoint y: 306, endPoint x: 284, endPoint y: 308, distance: 25.1
click at [284, 308] on p "Com relação as cores o cliente pediu que incorporássemos utilizar ESTAS CORES" at bounding box center [311, 307] width 452 height 9
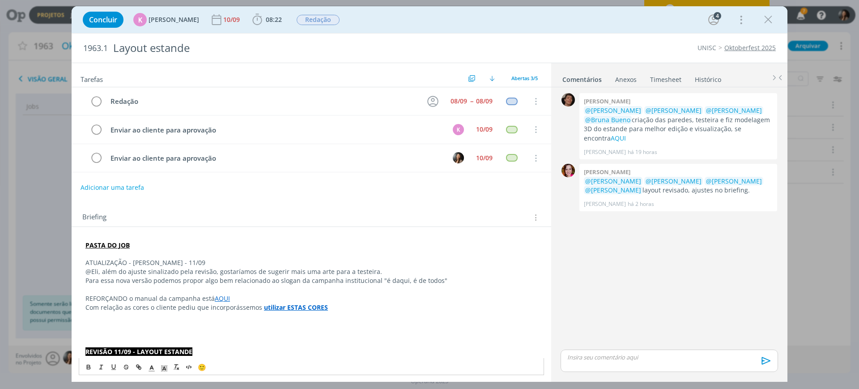
drag, startPoint x: 271, startPoint y: 334, endPoint x: 262, endPoint y: 325, distance: 12.0
click at [269, 334] on p "dialog" at bounding box center [311, 333] width 452 height 9
click at [264, 309] on strong "utilizar ESTAS CORES" at bounding box center [296, 307] width 64 height 8
click at [299, 322] on link "https://sobeae.sharepoint.com/:f:/s/SOBEAE/EmeiZrHZVttCiAjItzU55ZYBisx3h0DnTAIy…" at bounding box center [265, 324] width 68 height 12
drag, startPoint x: 316, startPoint y: 283, endPoint x: 328, endPoint y: 293, distance: 15.5
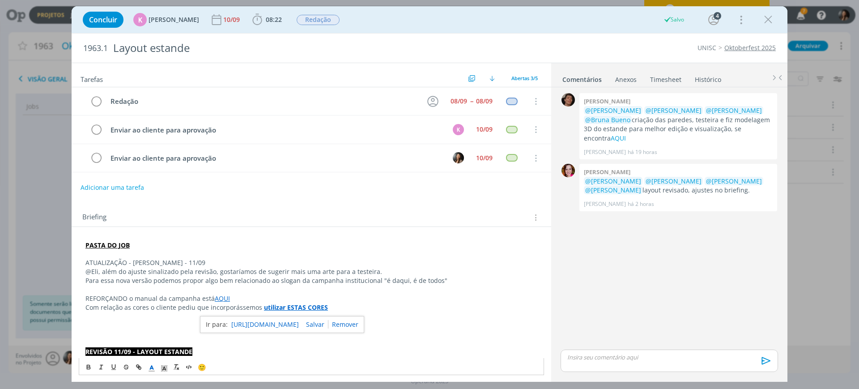
click at [333, 298] on p "REFORÇANDO o manual da campanha está AQUI" at bounding box center [311, 298] width 452 height 9
drag, startPoint x: 326, startPoint y: 308, endPoint x: 259, endPoint y: 306, distance: 66.7
click at [259, 306] on p "Com relação as cores o cliente pediu que incorporássemos utilizar ESTAS CORES" at bounding box center [311, 307] width 452 height 9
click at [139, 364] on icon "dialog" at bounding box center [138, 366] width 7 height 7
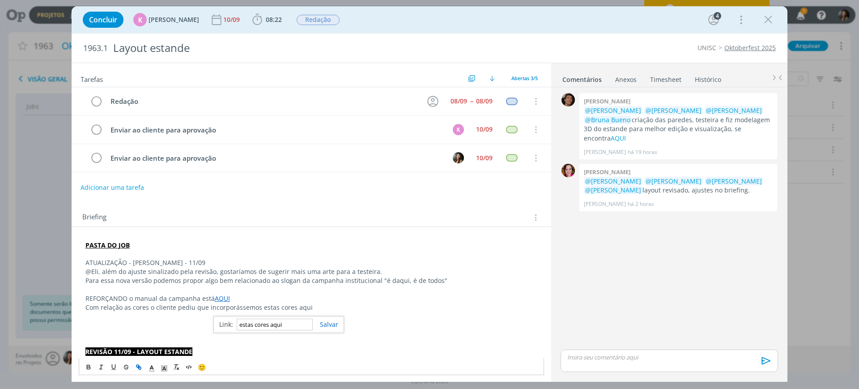
paste input "https://sobeae.sharepoint.com/:f:/s/SOBEAE/EmeiZrHZVttCiAjItzU55ZYBisx3h0DnTAIy…"
click at [334, 322] on link "dialog" at bounding box center [325, 324] width 25 height 8
click at [323, 307] on p "Com relação as cores o cliente pediu que incorporássemos estas cores aqui" at bounding box center [311, 307] width 452 height 9
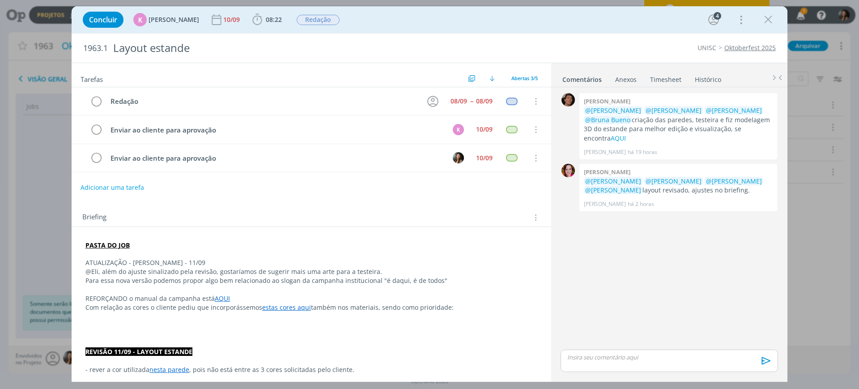
drag, startPoint x: 464, startPoint y: 297, endPoint x: 471, endPoint y: 303, distance: 9.2
click at [465, 297] on p "REFORÇANDO o manual da campanha está AQUI" at bounding box center [311, 298] width 452 height 9
click at [472, 303] on p "Com relação as cores o cliente pediu que incorporássemos estas cores aqui també…" at bounding box center [311, 307] width 452 height 9
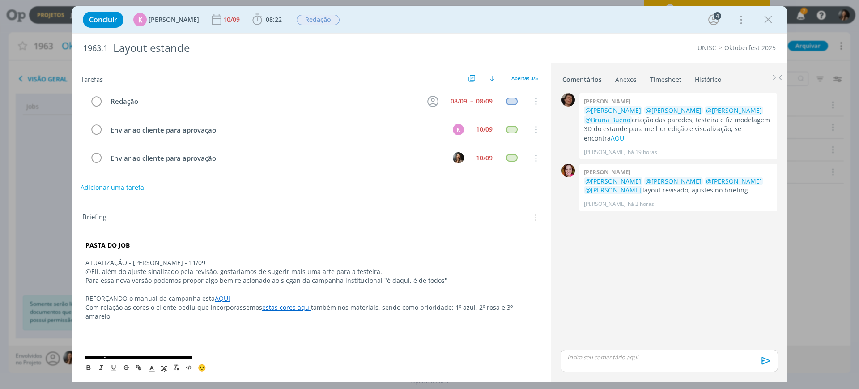
click at [199, 321] on p "dialog" at bounding box center [311, 325] width 452 height 9
click at [117, 321] on p "dialog" at bounding box center [311, 325] width 452 height 9
click at [142, 258] on p "ATUALIZAÇÃO - BEATRIZ - 11/09" at bounding box center [311, 262] width 452 height 9
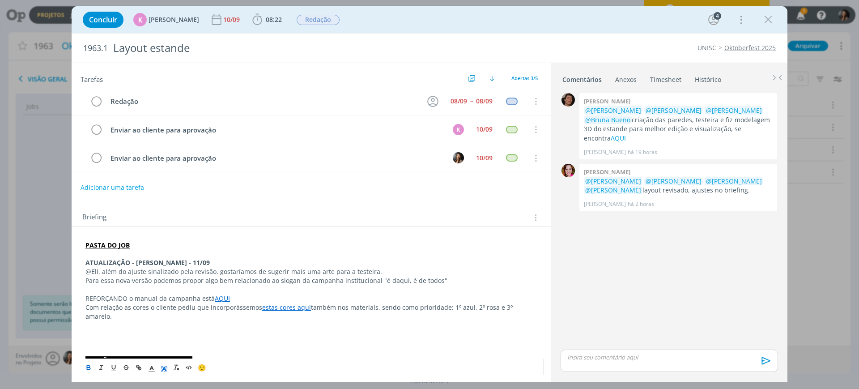
click at [163, 370] on polyline "dialog" at bounding box center [164, 369] width 3 height 4
click at [216, 329] on span "dialog" at bounding box center [218, 327] width 7 height 7
drag, startPoint x: 191, startPoint y: 313, endPoint x: 183, endPoint y: 320, distance: 11.4
click at [191, 321] on p "dialog" at bounding box center [311, 325] width 452 height 9
click at [178, 338] on p "dialog" at bounding box center [311, 342] width 452 height 9
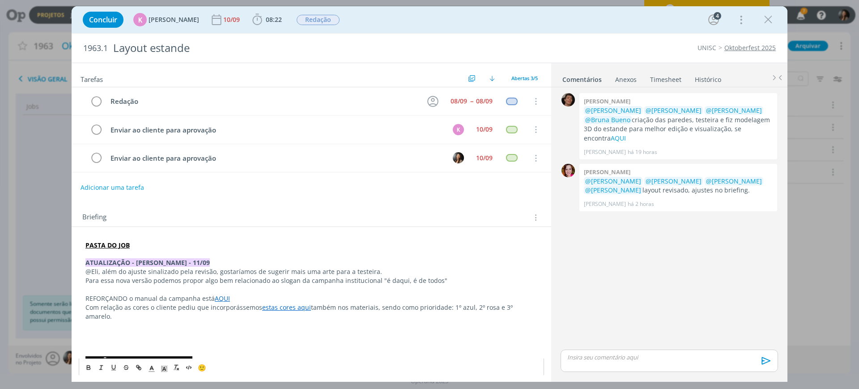
drag, startPoint x: 140, startPoint y: 317, endPoint x: 180, endPoint y: 322, distance: 41.0
click at [139, 321] on p "dialog" at bounding box center [311, 325] width 452 height 9
click at [185, 329] on p "dialog" at bounding box center [311, 333] width 452 height 9
click at [151, 321] on p "dialog" at bounding box center [311, 325] width 452 height 9
drag, startPoint x: 128, startPoint y: 299, endPoint x: 81, endPoint y: 299, distance: 47.0
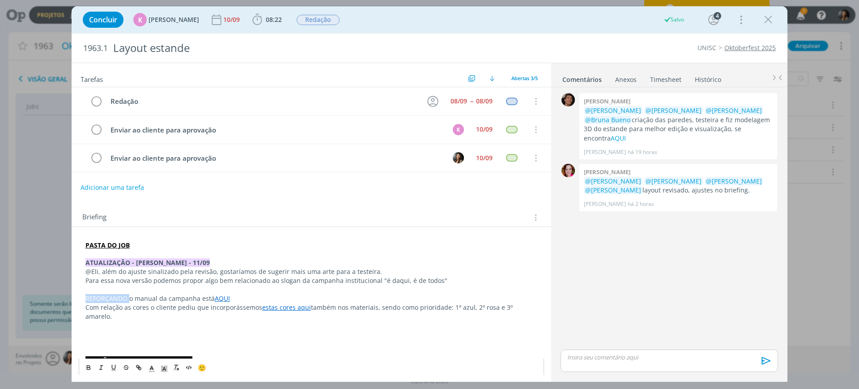
click at [168, 329] on p "dialog" at bounding box center [311, 333] width 452 height 9
click at [202, 298] on p "REFORÇANDO o manual da campanha está AQUI" at bounding box center [311, 298] width 452 height 9
drag, startPoint x: 273, startPoint y: 298, endPoint x: 330, endPoint y: 299, distance: 56.8
click at [284, 300] on p "REFORÇANDO o manual da campanha institucional está AQUI" at bounding box center [311, 298] width 452 height 9
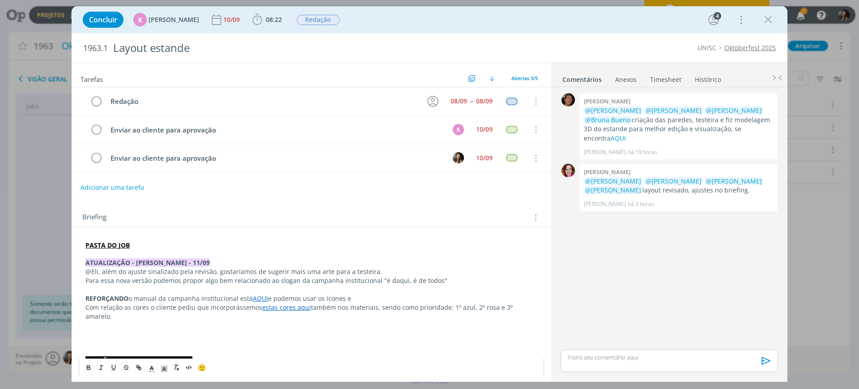
drag, startPoint x: 354, startPoint y: 296, endPoint x: 268, endPoint y: 300, distance: 85.5
click at [268, 300] on p "REFORÇANDO o manual da campanha institucional está AQUI e podemos usar os ícone…" at bounding box center [311, 298] width 452 height 9
drag, startPoint x: 317, startPoint y: 335, endPoint x: 217, endPoint y: 347, distance: 101.3
click at [317, 338] on p "dialog" at bounding box center [311, 342] width 452 height 9
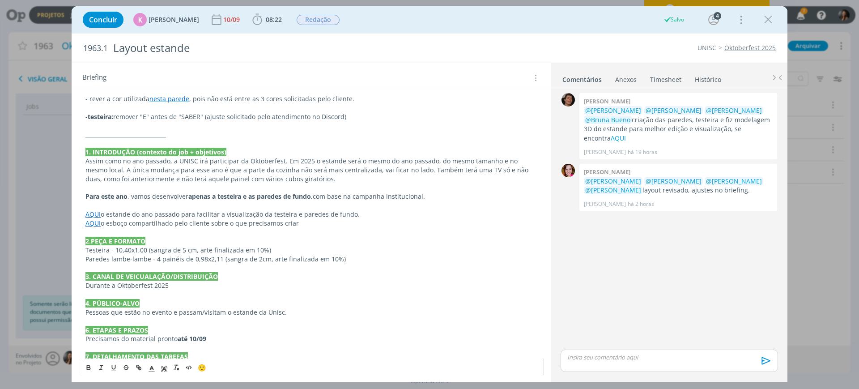
scroll to position [335, 0]
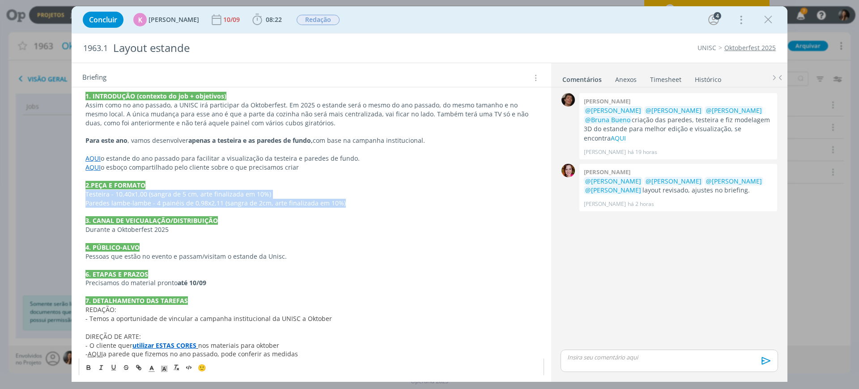
drag, startPoint x: 84, startPoint y: 185, endPoint x: 347, endPoint y: 197, distance: 263.6
click at [347, 197] on div "PASTA DO JOB ATUALIZAÇÃO - BEATRIZ - 11/09 @Eli, além do ajuste sinalizado pela…" at bounding box center [311, 149] width 465 height 495
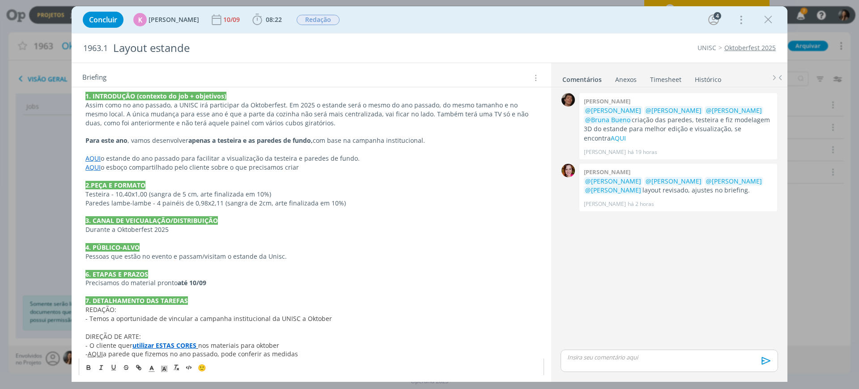
drag, startPoint x: 269, startPoint y: 296, endPoint x: 269, endPoint y: 287, distance: 8.5
click at [270, 305] on p "REDAÇÃO:" at bounding box center [311, 309] width 452 height 9
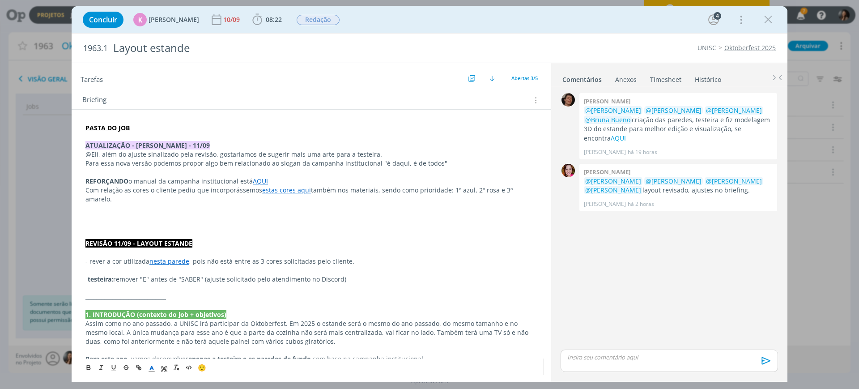
scroll to position [112, 0]
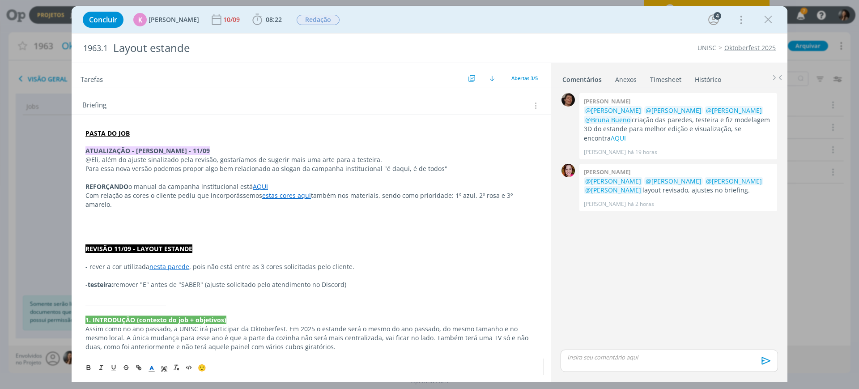
click at [165, 217] on p "dialog" at bounding box center [311, 221] width 452 height 9
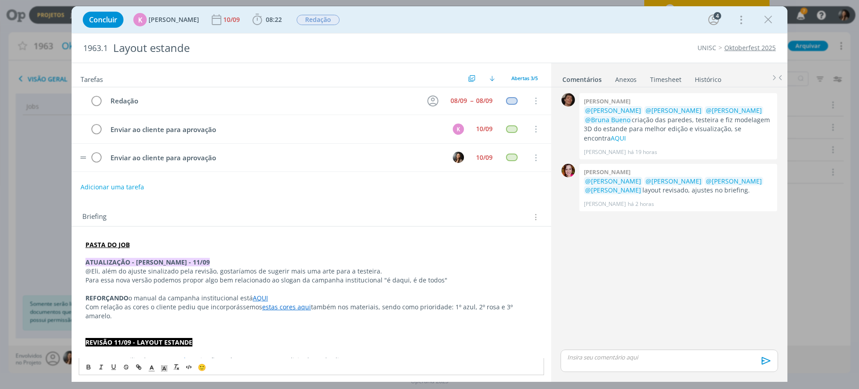
scroll to position [0, 0]
click at [655, 208] on div "0 Patrick meireles @Karoline Arend @Beatriz Luchese @Luíza Santana @Bruna Bueno…" at bounding box center [669, 219] width 224 height 256
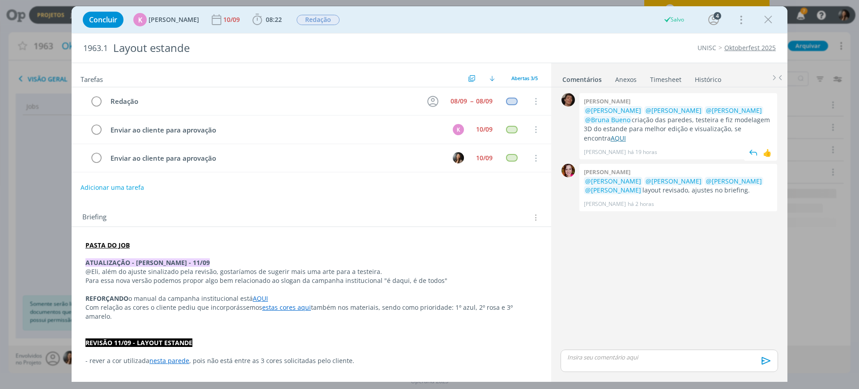
click at [626, 134] on link "AQUI" at bounding box center [617, 138] width 15 height 8
click at [396, 270] on p "@Eli, além do ajuste sinalizado pela revisão, gostaríamos de sugerir mais uma a…" at bounding box center [311, 271] width 452 height 9
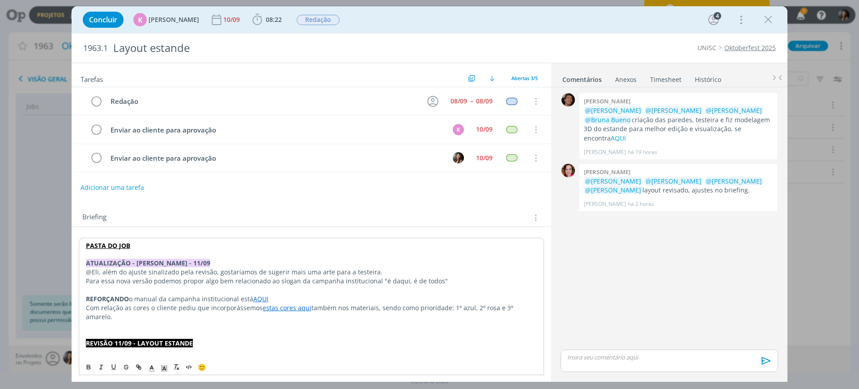
click at [215, 271] on p "@Eli, além do ajuste sinalizado pela revisão, gostaríamos de sugerir mais uma a…" at bounding box center [311, 271] width 451 height 9
drag, startPoint x: 383, startPoint y: 271, endPoint x: 300, endPoint y: 272, distance: 82.7
click at [300, 272] on p "@Eli, além do ajuste sinalizado pela revisão, gostaríamos de sugerir mais uma a…" at bounding box center [311, 271] width 451 height 9
drag, startPoint x: 457, startPoint y: 284, endPoint x: 449, endPoint y: 289, distance: 9.4
click at [455, 284] on p "Para essa nova versão podemos propor algo bem relacionado ao slogan da campanha…" at bounding box center [311, 280] width 451 height 9
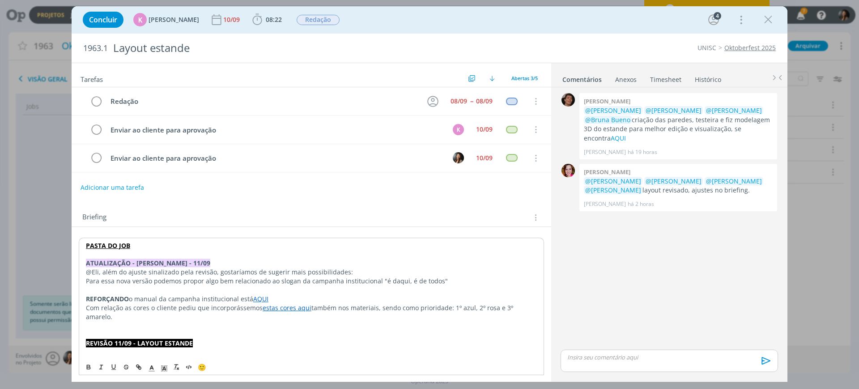
click at [244, 321] on p "dialog" at bounding box center [311, 325] width 451 height 9
drag, startPoint x: 440, startPoint y: 274, endPoint x: 445, endPoint y: 278, distance: 5.7
click at [441, 275] on p "@Eli, além do ajuste sinalizado pela revisão, gostaríamos de sugerir mais possi…" at bounding box center [311, 271] width 451 height 9
click at [448, 279] on p "Para essa nova versão podemos propor algo bem relacionado ao slogan da campanha…" at bounding box center [311, 280] width 451 height 9
drag, startPoint x: 345, startPoint y: 264, endPoint x: 346, endPoint y: 269, distance: 5.0
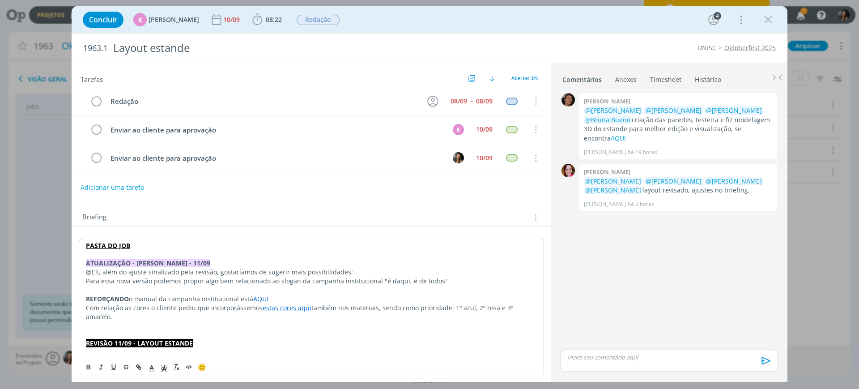
click at [345, 264] on p "ATUALIZAÇÃO - BEATRIZ - 11/09" at bounding box center [311, 262] width 451 height 9
click at [347, 275] on p "@Eli, além do ajuste sinalizado pela revisão, gostaríamos de sugerir mais possi…" at bounding box center [311, 271] width 451 height 9
click at [106, 321] on p "dialog" at bounding box center [311, 325] width 451 height 9
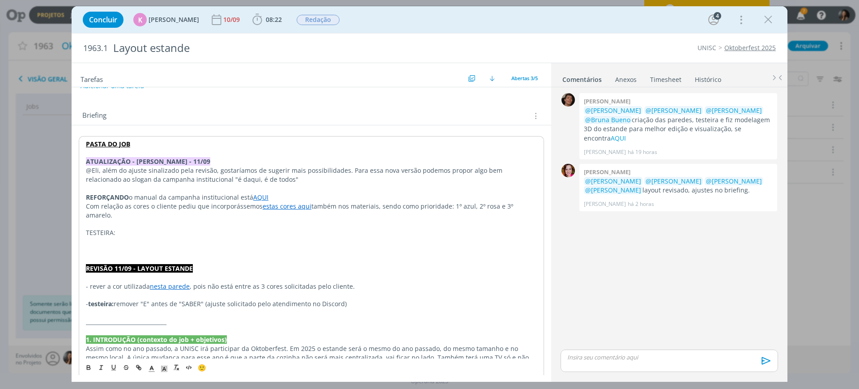
scroll to position [112, 0]
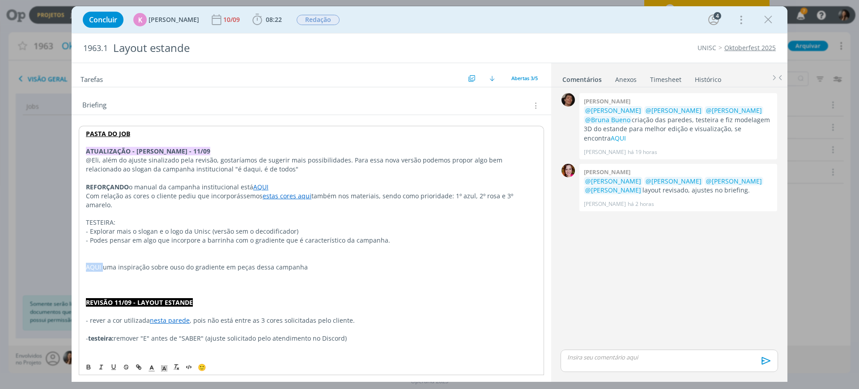
drag, startPoint x: 103, startPoint y: 258, endPoint x: 86, endPoint y: 258, distance: 16.5
click at [316, 262] on p "AQUI uma inspiração sobre ouso do gradiente em peças dessa campanha" at bounding box center [311, 266] width 451 height 9
drag, startPoint x: 82, startPoint y: 256, endPoint x: 101, endPoint y: 255, distance: 18.8
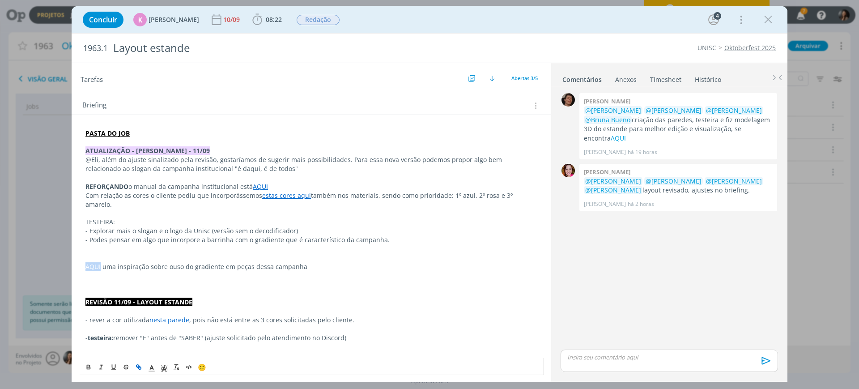
click at [137, 368] on icon "dialog" at bounding box center [138, 366] width 7 height 7
paste input "https://sobeae.sharepoint.com/:f:/s/SOBEAE/EiN9bf4KrUtFnkpegDdJ3MMBVvyTiMSqyhcV…"
click at [195, 276] on link "dialog" at bounding box center [190, 274] width 25 height 8
drag, startPoint x: 198, startPoint y: 259, endPoint x: 243, endPoint y: 249, distance: 46.8
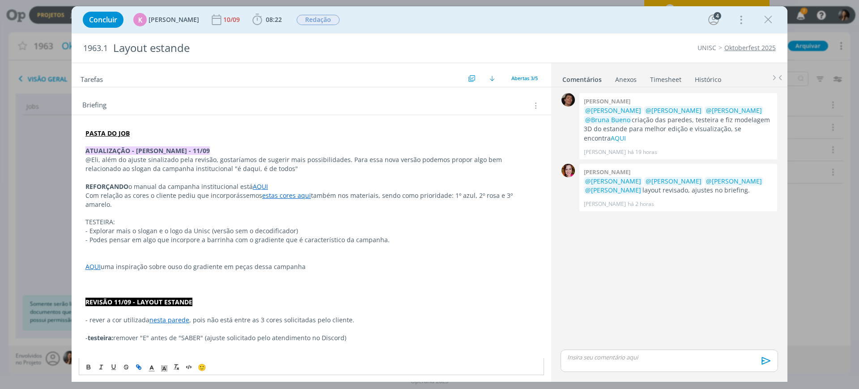
click at [198, 262] on p "AQUI uma inspiração sobre ouso do gradiente em peças dessa campanha" at bounding box center [311, 266] width 452 height 9
drag, startPoint x: 305, startPoint y: 250, endPoint x: 311, endPoint y: 256, distance: 8.2
click at [306, 253] on p "dialog" at bounding box center [311, 257] width 452 height 9
click at [311, 262] on p "AQUI uma inspiração sobre ouso do gradiente em peças dessa campanha" at bounding box center [311, 266] width 452 height 9
drag, startPoint x: 322, startPoint y: 268, endPoint x: 316, endPoint y: 264, distance: 8.1
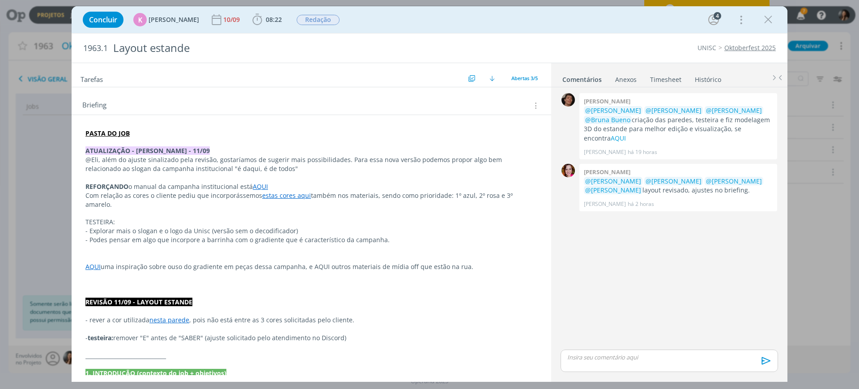
click at [322, 271] on p "dialog" at bounding box center [311, 275] width 452 height 9
click at [314, 262] on p "AQUI uma inspiração sobre ouso do gradiente em peças dessa campanha, e AQUI out…" at bounding box center [311, 266] width 452 height 9
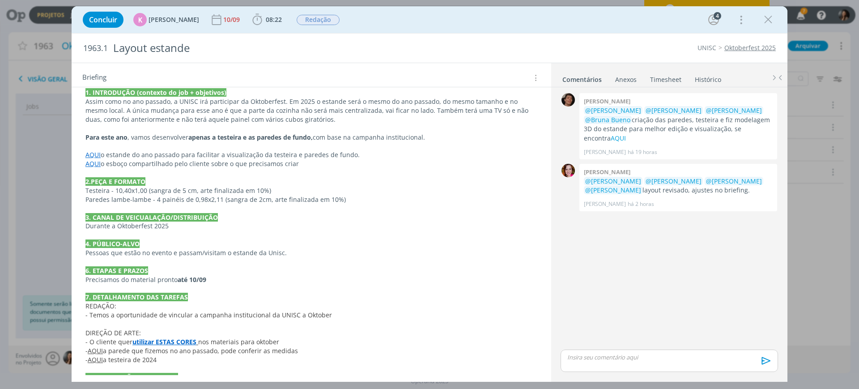
scroll to position [423, 0]
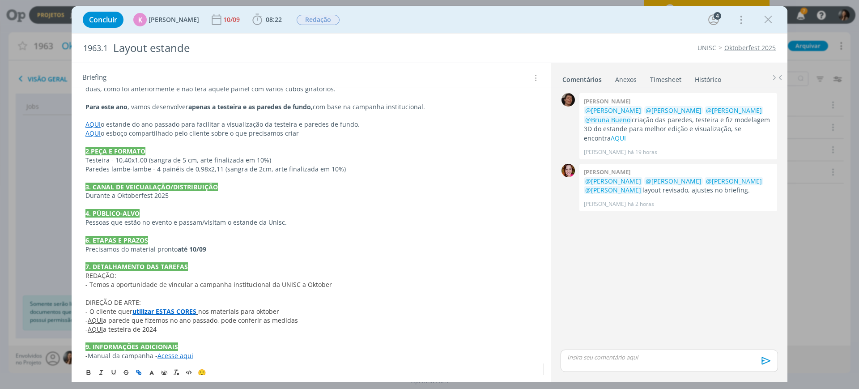
click at [136, 368] on icon "dialog" at bounding box center [138, 371] width 7 height 7
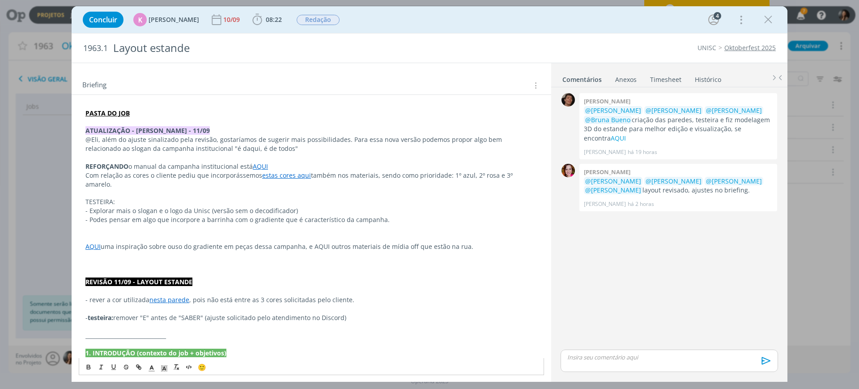
scroll to position [78, 0]
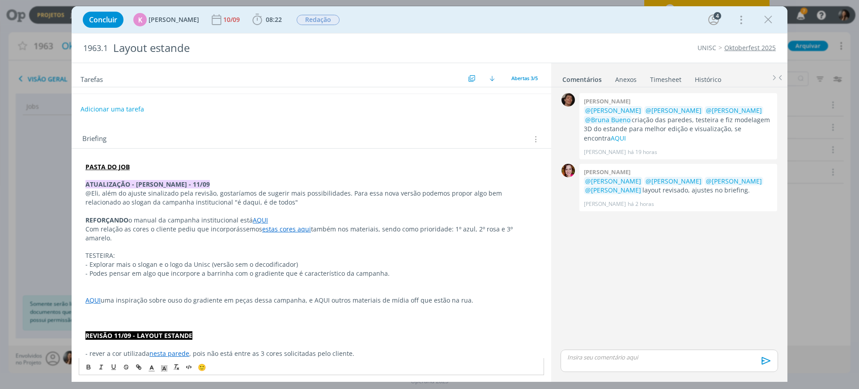
click at [313, 296] on p "AQUI uma inspiração sobre ouso do gradiente em peças dessa campanha, e AQUI out…" at bounding box center [311, 300] width 452 height 9
click at [136, 367] on icon "dialog" at bounding box center [138, 366] width 7 height 7
paste input "https://sobeae.sharepoint.com/:f:/s/SOBEAE/Ev67UJkk_wRPqdbhtxfWmekBN3mxmCNr1M60…"
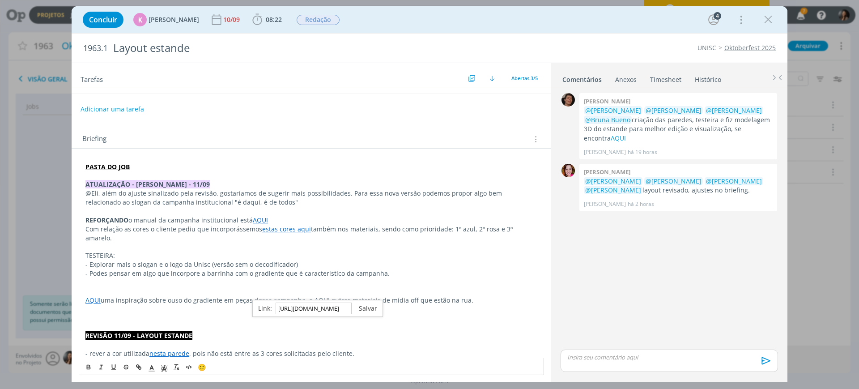
type input "https://sobeae.sharepoint.com/:f:/s/SOBEAE/Ev67UJkk_wRPqdbhtxfWmekBN3mxmCNr1M60…"
click at [368, 307] on link "dialog" at bounding box center [363, 308] width 25 height 8
click at [339, 305] on p "dialog" at bounding box center [311, 309] width 452 height 9
click at [197, 313] on p "dialog" at bounding box center [311, 317] width 452 height 9
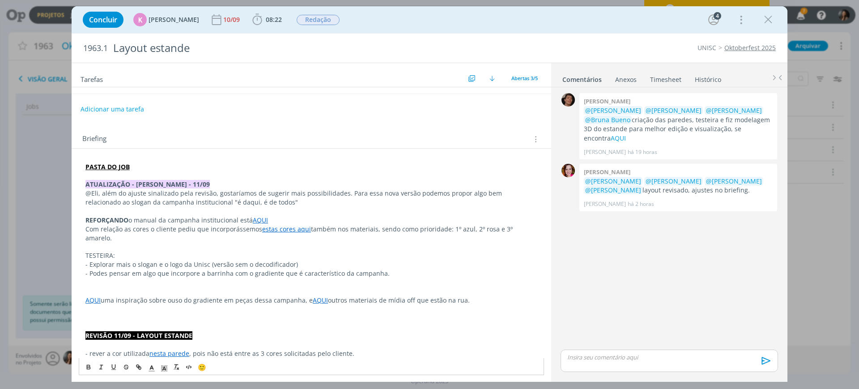
click at [96, 251] on p "TESTEIRA:" at bounding box center [311, 255] width 452 height 9
click at [93, 251] on p "TESTEIRA:" at bounding box center [311, 255] width 452 height 9
click at [92, 251] on p "TESTEIRA:" at bounding box center [311, 255] width 452 height 9
click at [93, 251] on p "TESTEIRA:" at bounding box center [311, 255] width 452 height 9
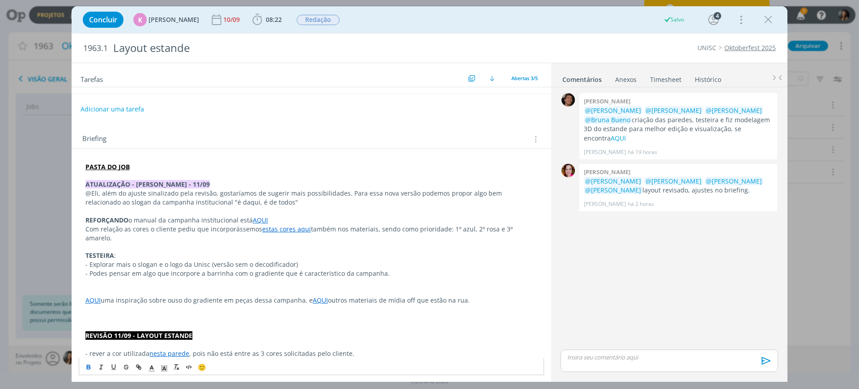
drag, startPoint x: 139, startPoint y: 247, endPoint x: 161, endPoint y: 252, distance: 22.6
click at [138, 251] on p "TESTEIRA :" at bounding box center [311, 255] width 452 height 9
drag, startPoint x: 175, startPoint y: 268, endPoint x: 140, endPoint y: 266, distance: 34.5
click at [173, 269] on p "- Podes pensar em algo que incorpore a barrinha com o gradiente que é caracterí…" at bounding box center [311, 273] width 452 height 9
click at [111, 278] on p "dialog" at bounding box center [311, 282] width 452 height 9
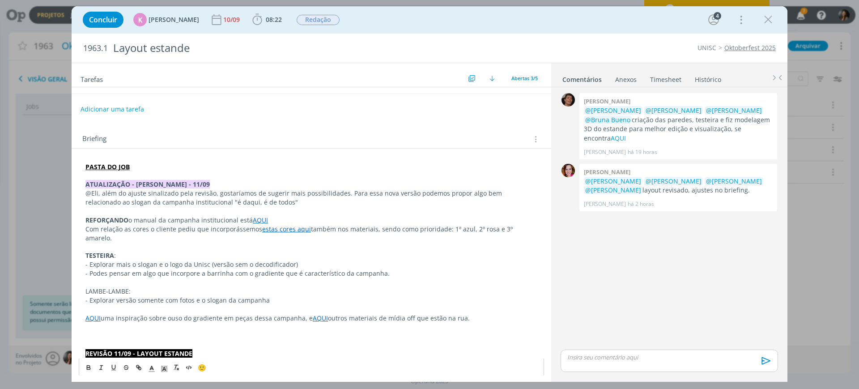
click at [285, 296] on p "- Explorar versão somente com fotos e o slogan da campanha" at bounding box center [311, 300] width 452 height 9
click at [192, 296] on p "- Explorar versão somente com fotos e o slogan da campanha" at bounding box center [311, 300] width 452 height 9
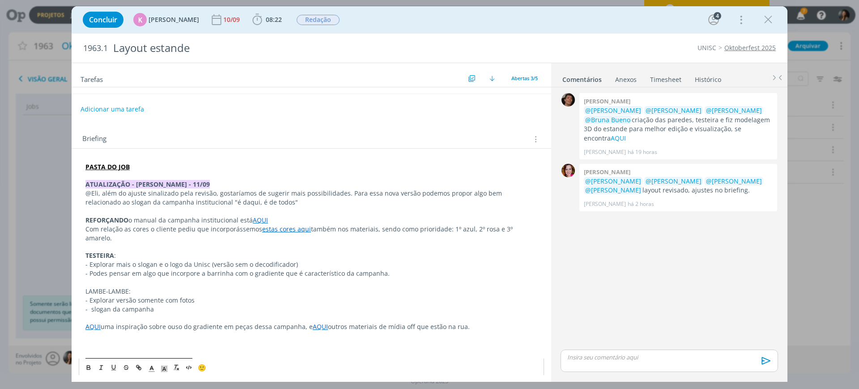
click at [214, 287] on p "LAMBE-LAMBE:" at bounding box center [311, 291] width 452 height 9
click at [217, 296] on p "- Explorar versão somente com fotos" at bounding box center [311, 300] width 452 height 9
click at [93, 305] on p "- slogan da campanha (4 partes com o slogan) variando o uso com os elementos e/…" at bounding box center [311, 309] width 452 height 9
click at [90, 287] on p "LAMBE-LAMBE:" at bounding box center [311, 291] width 452 height 9
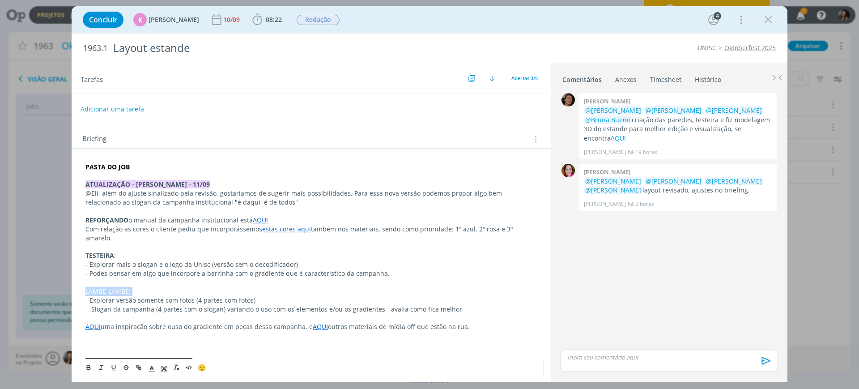
click at [90, 287] on p "LAMBE-LAMBE:" at bounding box center [311, 291] width 452 height 9
click at [171, 340] on p "dialog" at bounding box center [311, 344] width 452 height 9
click at [97, 194] on p "@Eli, além do ajuste sinalizado pela revisão, gostaríamos de sugerir mais possi…" at bounding box center [311, 198] width 452 height 18
drag, startPoint x: 264, startPoint y: 275, endPoint x: 268, endPoint y: 269, distance: 7.8
click at [266, 278] on p "dialog" at bounding box center [311, 282] width 452 height 9
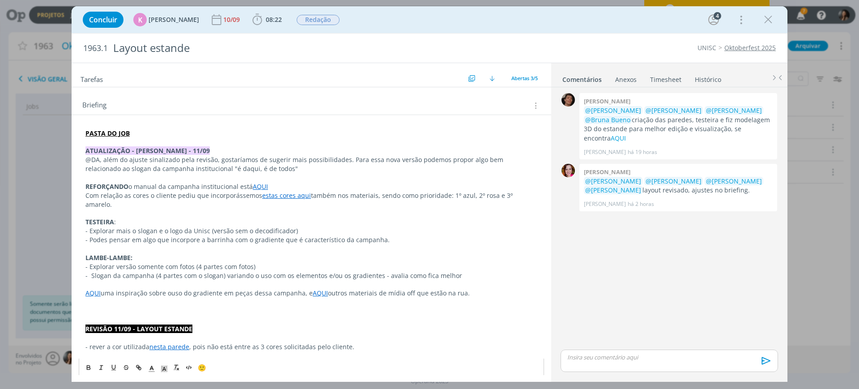
scroll to position [134, 0]
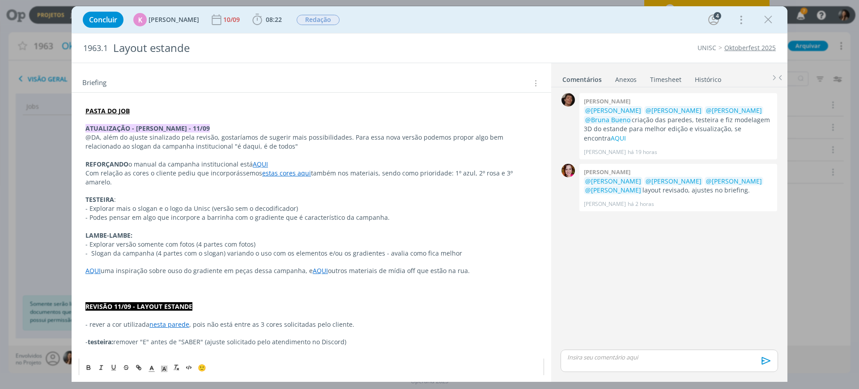
click at [177, 258] on p "dialog" at bounding box center [311, 262] width 452 height 9
click at [115, 275] on p "dialog" at bounding box center [311, 279] width 452 height 9
click at [568, 330] on div "0 Patrick meireles @Karoline Arend @Beatriz Luchese @Luíza Santana @Bruna Bueno…" at bounding box center [669, 219] width 224 height 256
drag, startPoint x: 388, startPoint y: 253, endPoint x: 381, endPoint y: 139, distance: 114.7
click at [387, 258] on p "dialog" at bounding box center [311, 262] width 452 height 9
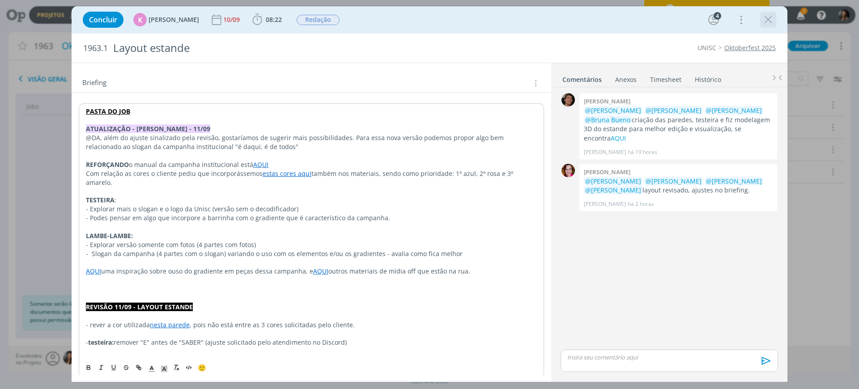
click at [766, 20] on icon "dialog" at bounding box center [767, 19] width 13 height 13
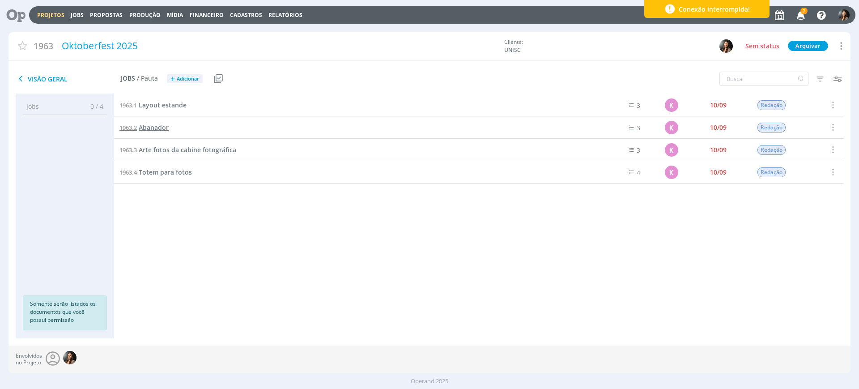
click at [157, 126] on span "Abanador" at bounding box center [154, 127] width 30 height 8
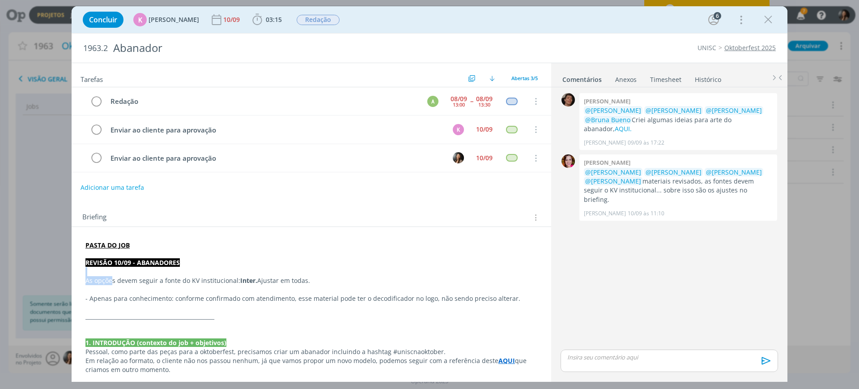
drag, startPoint x: 113, startPoint y: 284, endPoint x: 317, endPoint y: 300, distance: 204.6
click at [308, 279] on p "As opções devem seguir a fonte do KV institucional: Inter. Ajustar em todas." at bounding box center [311, 280] width 452 height 9
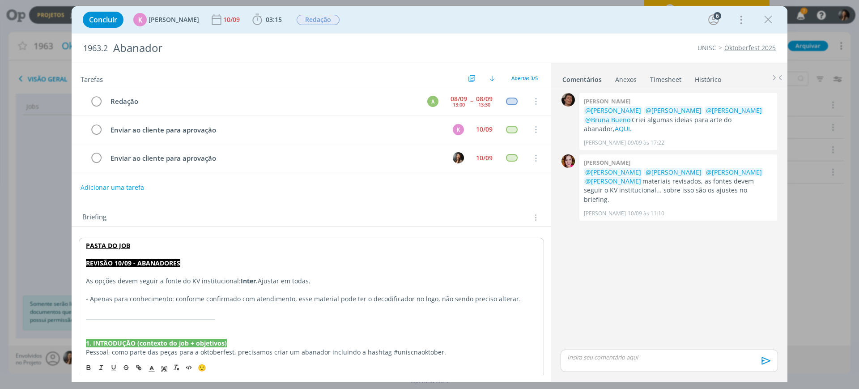
click at [317, 300] on p "- Apenas para conhecimento: conforme confirmado com atendimento, esse material …" at bounding box center [311, 298] width 451 height 9
click at [631, 124] on link "AQUI." at bounding box center [622, 128] width 17 height 8
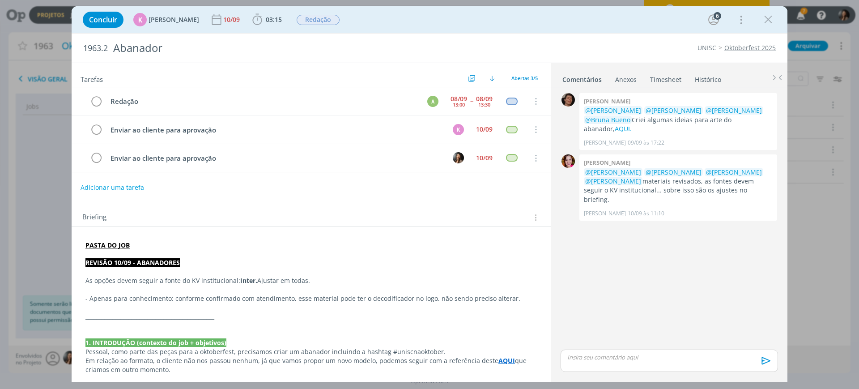
drag, startPoint x: 762, startPoint y: 20, endPoint x: 296, endPoint y: 191, distance: 497.0
click at [762, 20] on icon "dialog" at bounding box center [767, 19] width 13 height 13
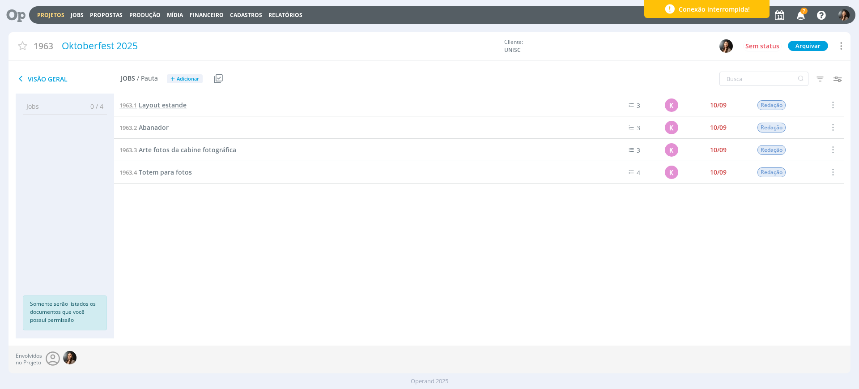
click at [162, 105] on span "Layout estande" at bounding box center [163, 105] width 48 height 8
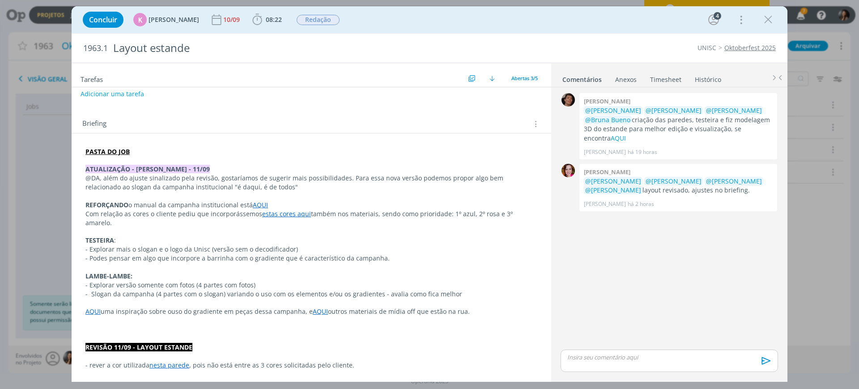
scroll to position [112, 0]
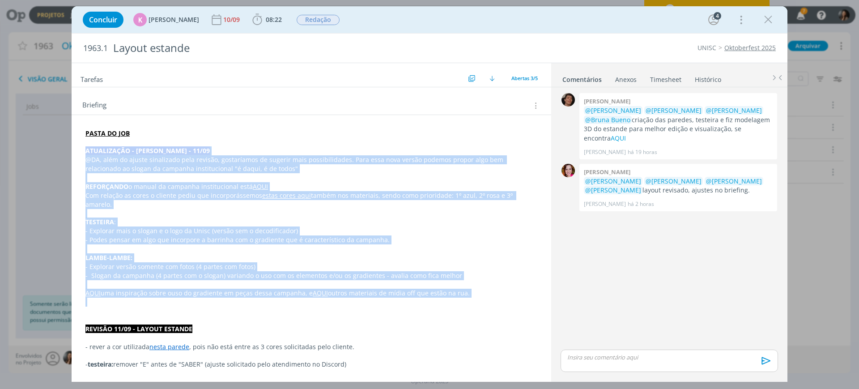
drag, startPoint x: 85, startPoint y: 151, endPoint x: 507, endPoint y: 294, distance: 445.3
copy div "ATUALIZAÇÃO - BEATRIZ - 11/09 @DA, além do ajuste sinalizado pela revisão, gost…"
drag, startPoint x: 771, startPoint y: 21, endPoint x: 685, endPoint y: 4, distance: 87.4
click at [771, 21] on icon "dialog" at bounding box center [767, 19] width 13 height 13
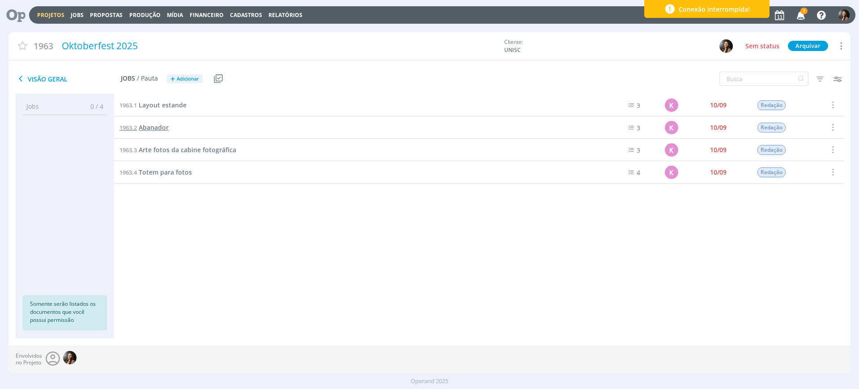
click at [146, 129] on span "Abanador" at bounding box center [154, 127] width 30 height 8
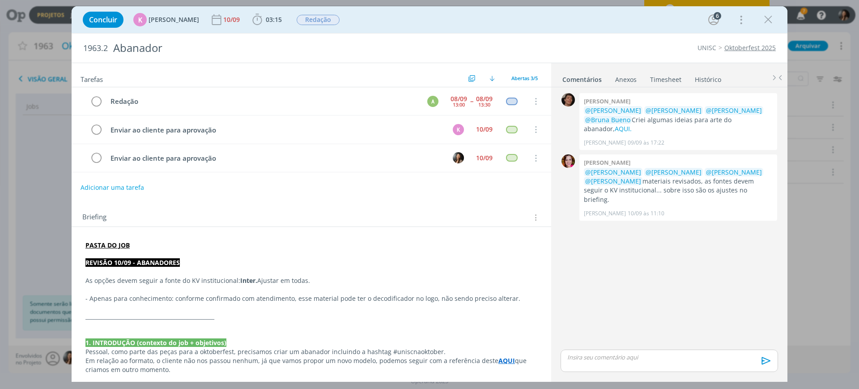
click at [107, 254] on p "dialog" at bounding box center [311, 254] width 452 height 9
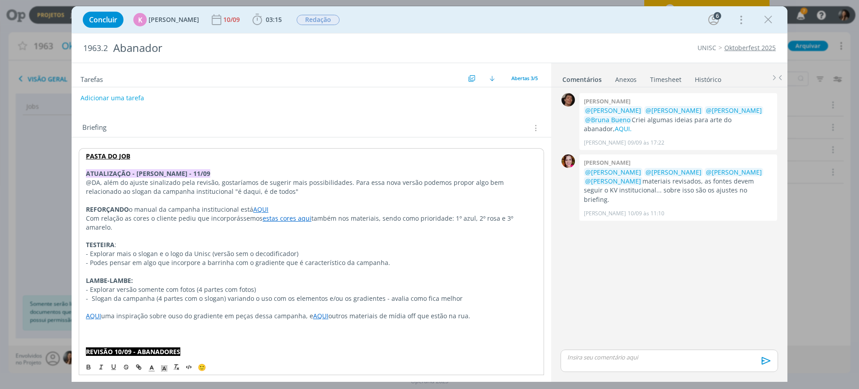
scroll to position [90, 0]
click at [347, 181] on p "@DA, além do ajuste sinalizado pela revisão, gostaríamos de sugerir mais possib…" at bounding box center [311, 186] width 451 height 18
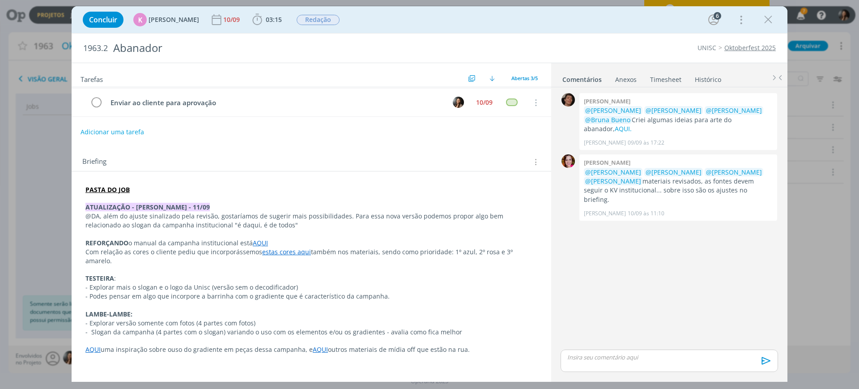
scroll to position [56, 0]
click at [301, 217] on p "@DA, além do ajuste sinalizado pela revisão, gostaríamos de sugerir mais possib…" at bounding box center [311, 220] width 452 height 18
click at [351, 215] on p "@DA, além do ajuste sinalizado pela revisão, gostaríamos de sugerir mais 2 poss…" at bounding box center [311, 220] width 452 height 18
click at [181, 244] on p "REFORÇANDO o manual da campanha institucional está AQUI" at bounding box center [311, 242] width 452 height 9
drag, startPoint x: 216, startPoint y: 259, endPoint x: 227, endPoint y: 256, distance: 11.5
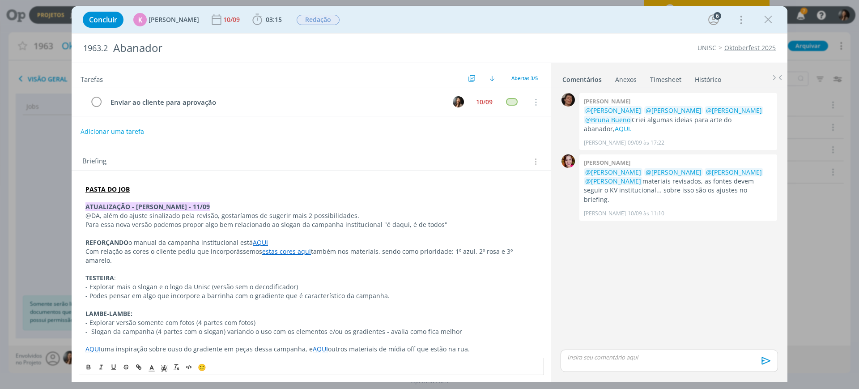
click at [215, 265] on p "dialog" at bounding box center [311, 269] width 452 height 9
click at [412, 265] on p "dialog" at bounding box center [311, 269] width 452 height 9
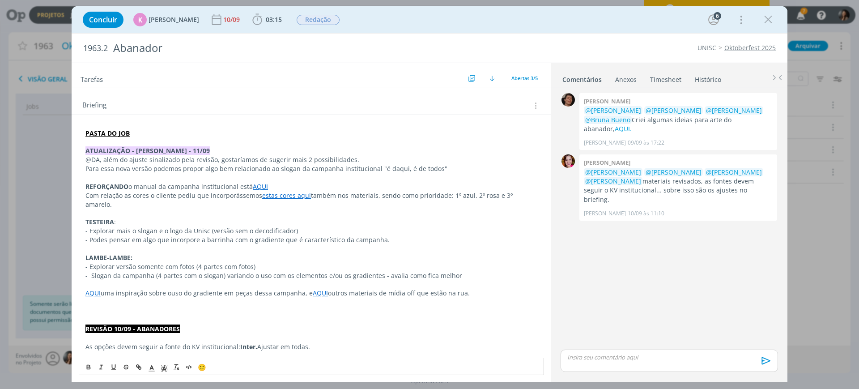
click at [93, 217] on strong "TESTEIRA" at bounding box center [99, 221] width 29 height 8
click at [88, 209] on p "dialog" at bounding box center [311, 213] width 452 height 9
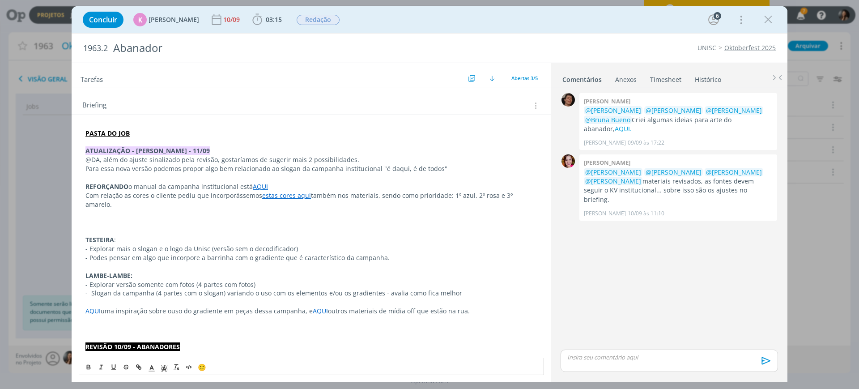
click at [98, 209] on p "dialog" at bounding box center [311, 213] width 452 height 9
drag, startPoint x: 101, startPoint y: 215, endPoint x: 96, endPoint y: 211, distance: 6.1
click at [100, 217] on p "dialog" at bounding box center [311, 221] width 452 height 9
click at [123, 217] on p "dialog" at bounding box center [311, 221] width 452 height 9
click at [110, 217] on p "dialog" at bounding box center [311, 221] width 452 height 9
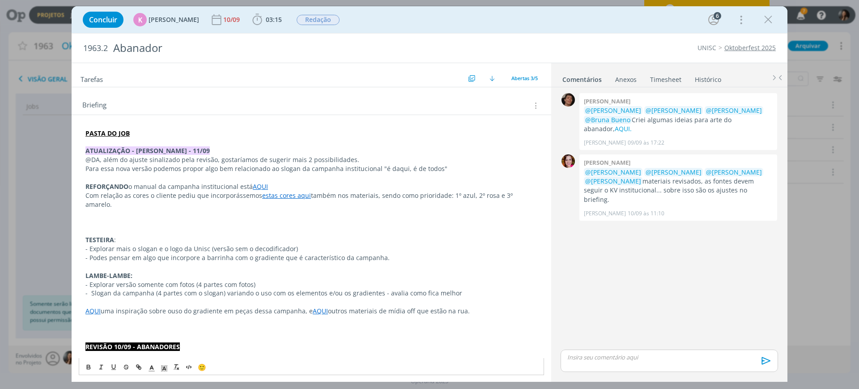
click at [176, 179] on p "dialog" at bounding box center [311, 177] width 452 height 9
click at [156, 217] on p "dialog" at bounding box center [311, 221] width 452 height 9
drag, startPoint x: 92, startPoint y: 209, endPoint x: 100, endPoint y: 224, distance: 17.0
click at [123, 226] on p "dialog" at bounding box center [311, 230] width 452 height 9
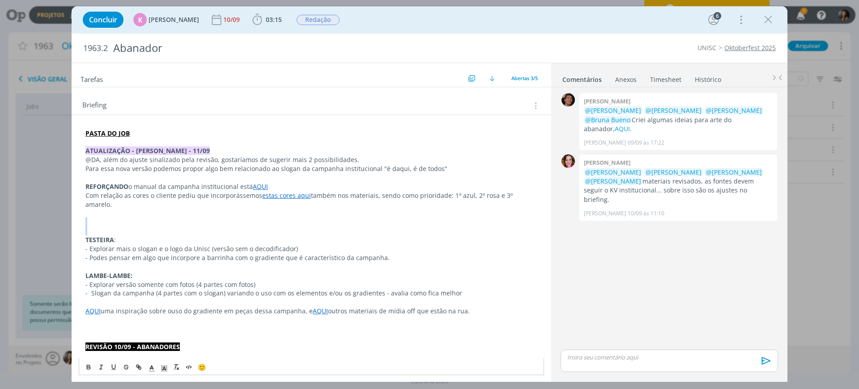
drag, startPoint x: 87, startPoint y: 220, endPoint x: 83, endPoint y: 213, distance: 8.2
click at [92, 217] on p "dialog" at bounding box center [311, 221] width 452 height 9
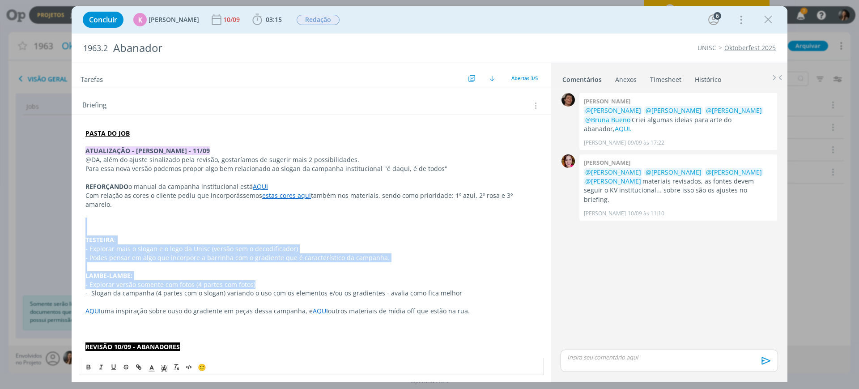
drag, startPoint x: 89, startPoint y: 213, endPoint x: 477, endPoint y: 277, distance: 393.4
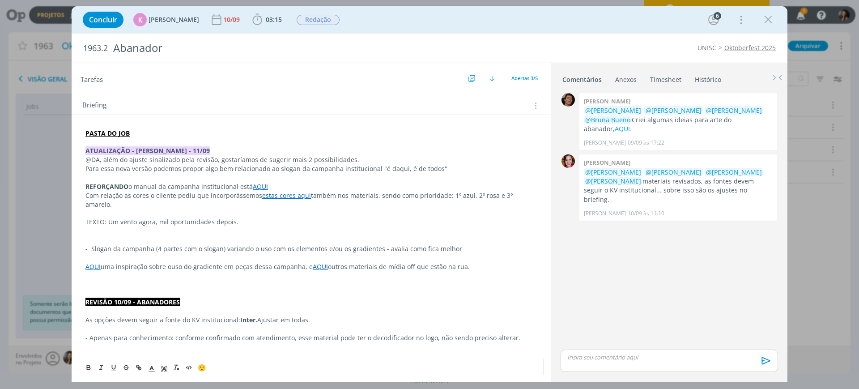
click at [271, 244] on p "- Slogan da campanha (4 partes com o slogan) variando o uso com os elementos e/…" at bounding box center [311, 248] width 452 height 9
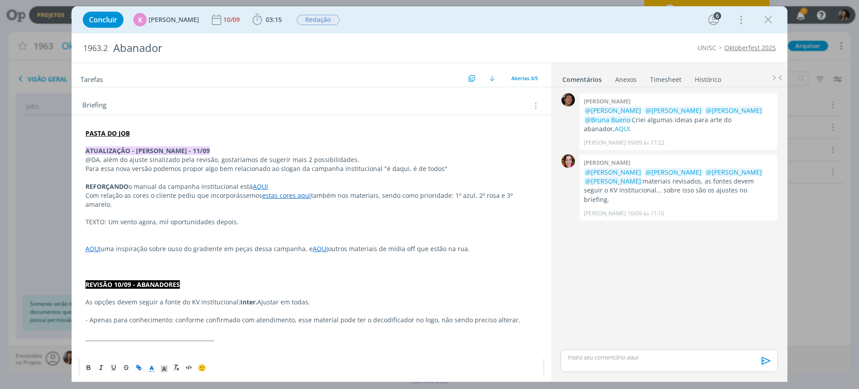
drag, startPoint x: 216, startPoint y: 212, endPoint x: 193, endPoint y: 230, distance: 30.0
click at [216, 217] on p "TEXTO: Um vento agora, mil oportunidades depois." at bounding box center [311, 221] width 452 height 9
drag, startPoint x: 193, startPoint y: 230, endPoint x: 122, endPoint y: 221, distance: 71.7
click at [190, 235] on p "dialog" at bounding box center [311, 239] width 452 height 9
click at [106, 217] on p "TEXTO: Um vento agora, mil oportunidades depois." at bounding box center [311, 221] width 452 height 9
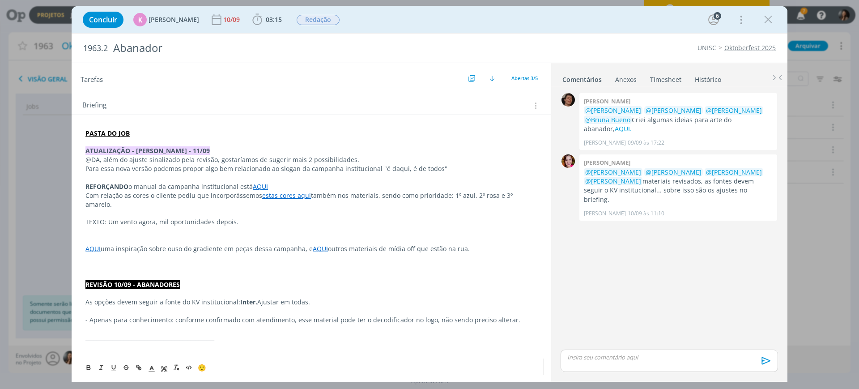
click at [109, 217] on p "TEXTO: Um vento agora, mil oportunidades depois." at bounding box center [311, 221] width 452 height 9
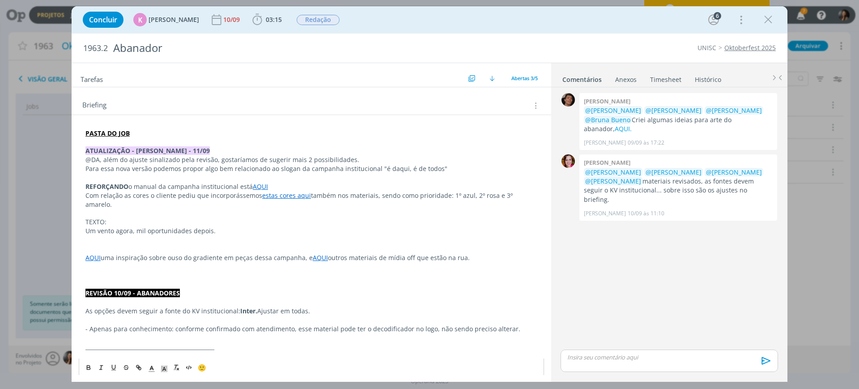
drag, startPoint x: 222, startPoint y: 220, endPoint x: 135, endPoint y: 222, distance: 86.8
click at [135, 226] on p "Um vento agora, mil oportunidades depois." at bounding box center [311, 230] width 452 height 9
click at [151, 226] on p "Um vento agora, mil oportunidades depois." at bounding box center [311, 230] width 452 height 9
drag, startPoint x: 137, startPoint y: 221, endPoint x: 144, endPoint y: 220, distance: 6.7
click at [144, 226] on p "Um vento agora, mil oportunidades depois." at bounding box center [311, 230] width 452 height 9
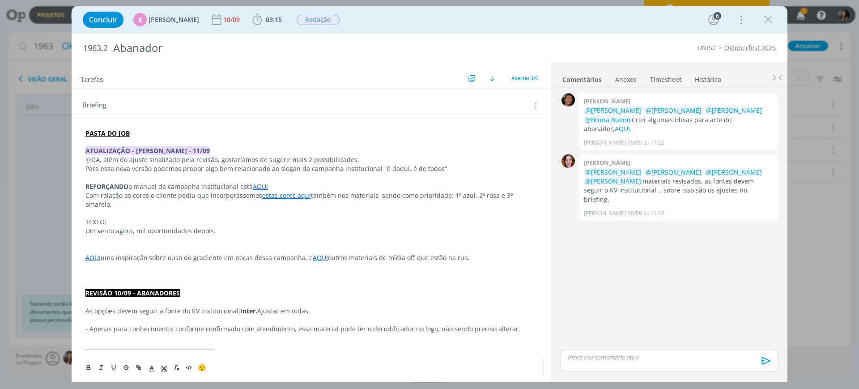
click at [211, 226] on p "Um vento agora, mil oportunidades depois." at bounding box center [311, 230] width 452 height 9
click at [206, 235] on p "dialog" at bounding box center [311, 239] width 452 height 9
click at [223, 216] on div "PASTA DO JOB ATUALIZAÇÃO - BEATRIZ - 11/09 @DA, além do ajuste sinalizado pela …" at bounding box center [311, 378] width 465 height 504
drag, startPoint x: 145, startPoint y: 212, endPoint x: 266, endPoint y: 223, distance: 121.2
click at [266, 223] on div "PASTA DO JOB ATUALIZAÇÃO - BEATRIZ - 11/09 @DA, além do ajuste sinalizado pela …" at bounding box center [311, 378] width 465 height 504
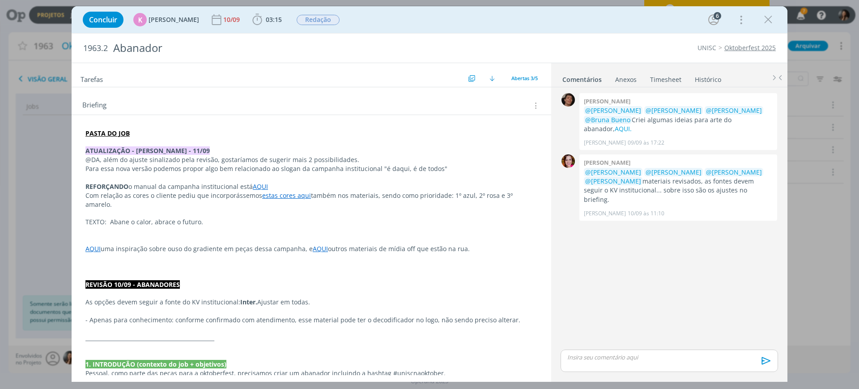
click at [125, 226] on p "dialog" at bounding box center [311, 230] width 452 height 9
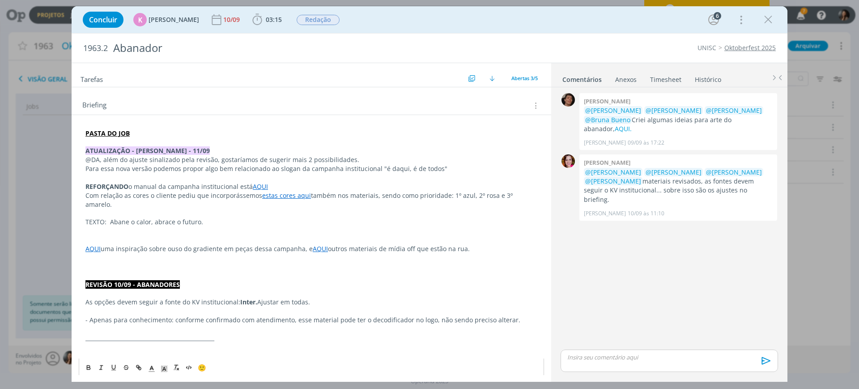
click at [114, 217] on p "TEXTO: Abane o calor, abrace o futuro." at bounding box center [311, 221] width 452 height 9
click at [170, 209] on p "dialog" at bounding box center [311, 213] width 452 height 9
drag, startPoint x: 210, startPoint y: 214, endPoint x: 109, endPoint y: 214, distance: 101.1
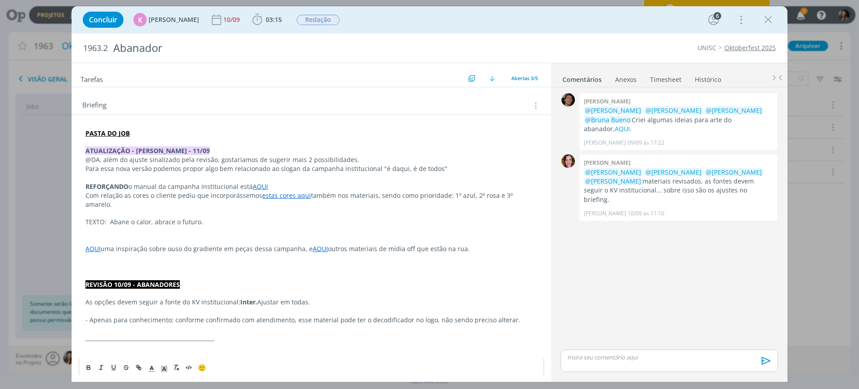
click at [109, 217] on p "TEXTO: Abane o calor, abrace o futuro." at bounding box center [311, 221] width 452 height 9
click at [123, 235] on p "dialog" at bounding box center [311, 239] width 452 height 9
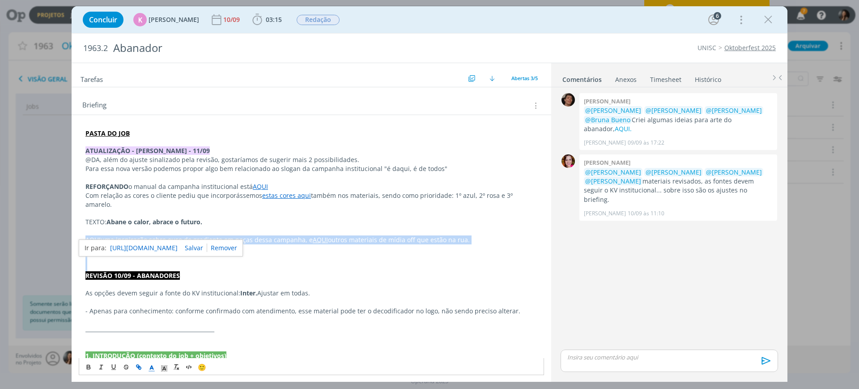
drag, startPoint x: 85, startPoint y: 228, endPoint x: 456, endPoint y: 253, distance: 372.4
click at [464, 253] on div "PASTA DO JOB ATUALIZAÇÃO - BEATRIZ - 11/09 @DA, além do ajuste sinalizado pela …" at bounding box center [311, 369] width 465 height 486
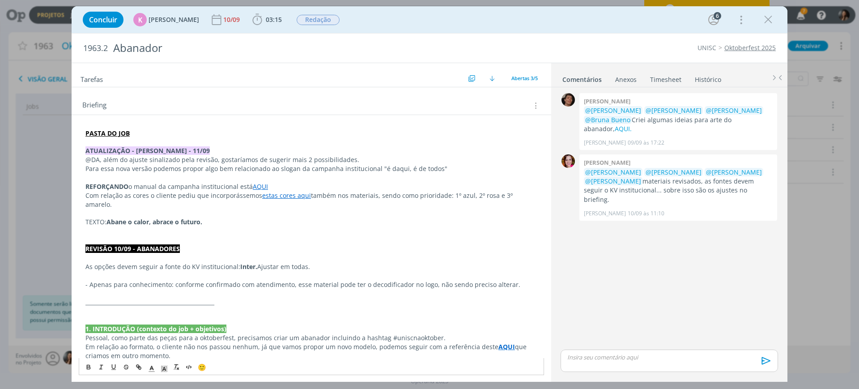
drag, startPoint x: 86, startPoint y: 158, endPoint x: 531, endPoint y: 197, distance: 447.0
click at [532, 198] on div "PASTA DO JOB ATUALIZAÇÃO - BEATRIZ - 11/09 @DA, além do ajuste sinalizado pela …" at bounding box center [311, 356] width 465 height 460
copy div "@DA, além do ajuste sinalizado pela revisão, gostaríamos de sugerir mais 2 poss…"
click at [770, 20] on icon "dialog" at bounding box center [767, 19] width 13 height 13
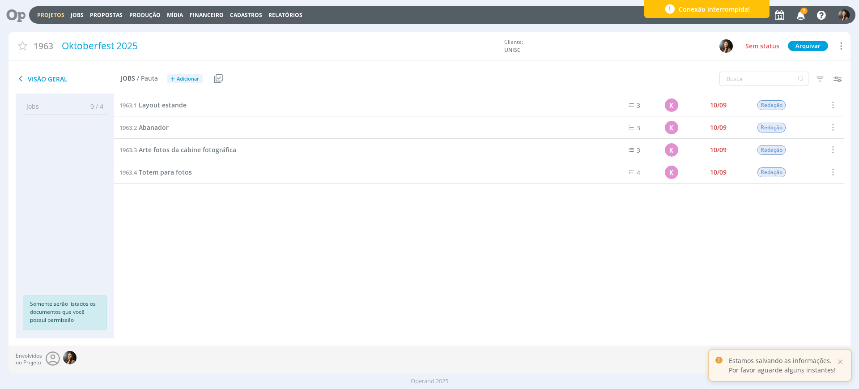
drag, startPoint x: 842, startPoint y: 358, endPoint x: 758, endPoint y: 358, distance: 83.6
click at [841, 358] on div at bounding box center [840, 361] width 8 height 8
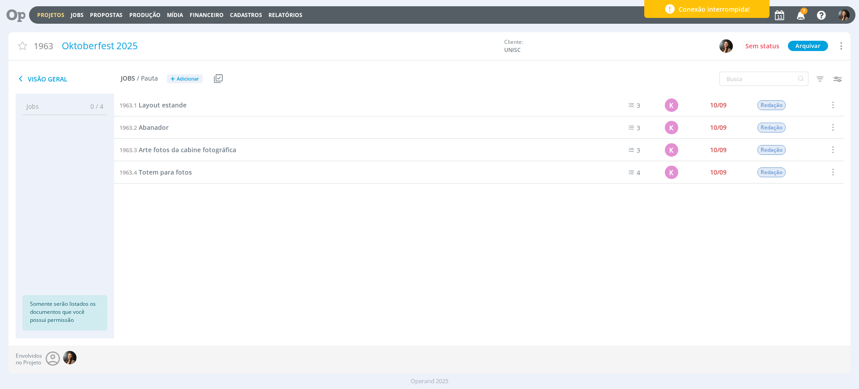
drag, startPoint x: 271, startPoint y: 312, endPoint x: 188, endPoint y: 254, distance: 101.2
click at [271, 312] on div "1963.1 Layout estande 3 K 10/09 Redação Selecionar Concluir Cancelar Iniciar ti…" at bounding box center [478, 207] width 729 height 226
click at [157, 123] on span "Abanador" at bounding box center [154, 127] width 30 height 8
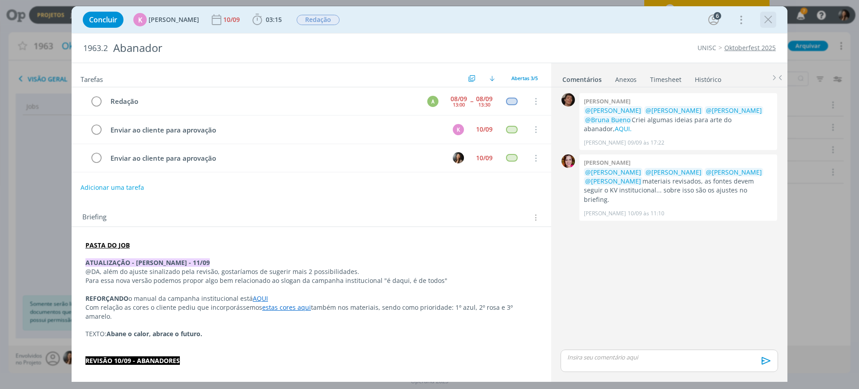
click at [769, 21] on icon "dialog" at bounding box center [767, 19] width 13 height 13
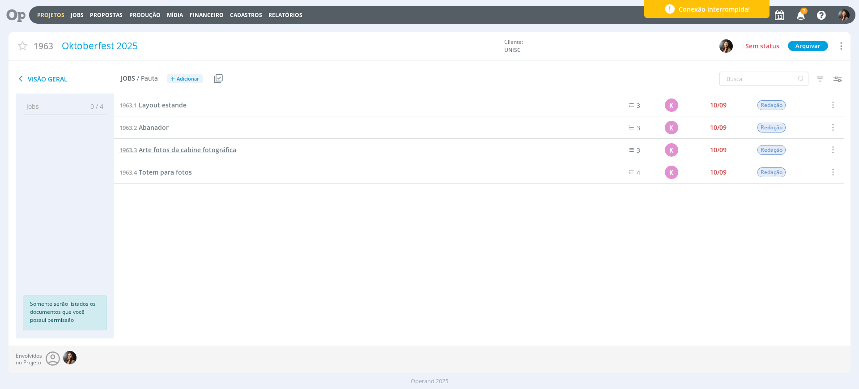
click at [188, 152] on span "Arte fotos da cabine fotográfica" at bounding box center [187, 149] width 97 height 8
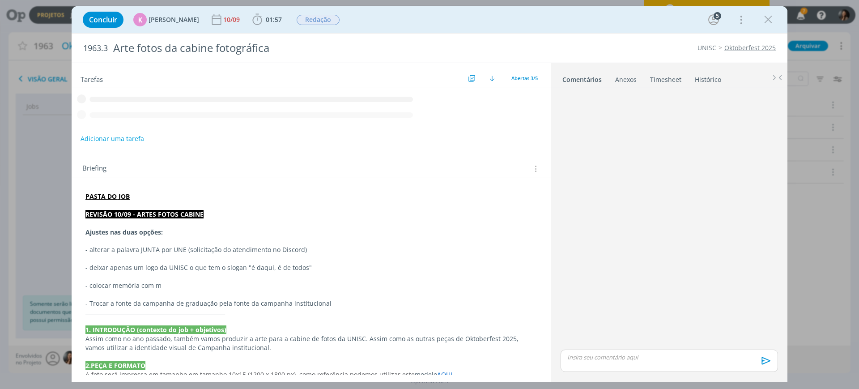
drag, startPoint x: 769, startPoint y: 18, endPoint x: 106, endPoint y: 316, distance: 726.8
click at [766, 19] on icon "dialog" at bounding box center [767, 19] width 13 height 13
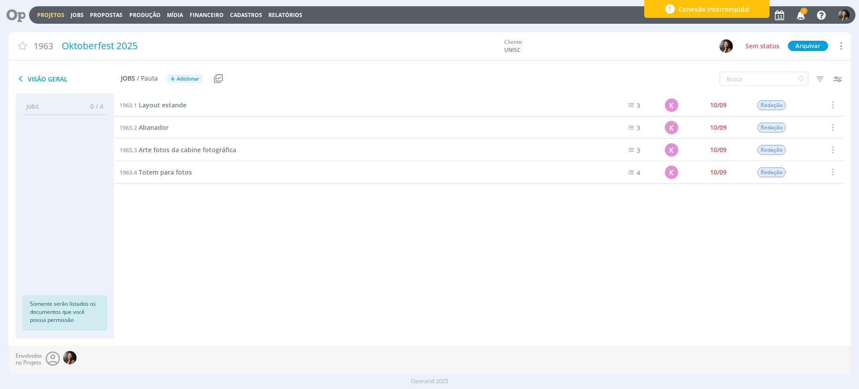
click at [166, 198] on div at bounding box center [429, 194] width 859 height 389
click at [157, 172] on span "Totem para fotos" at bounding box center [165, 172] width 53 height 8
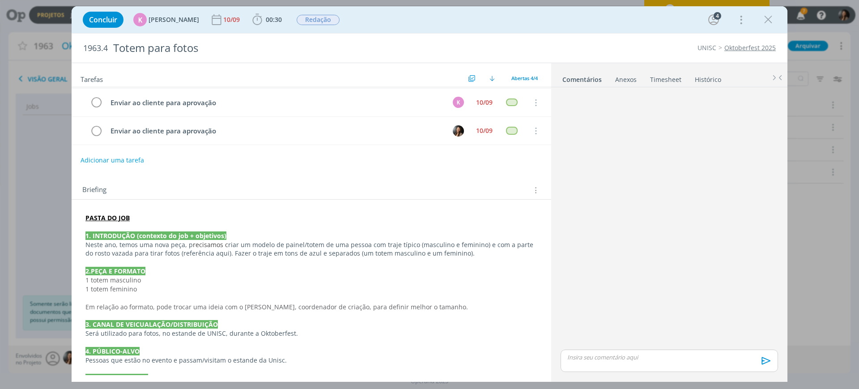
scroll to position [56, 0]
click at [186, 221] on p "PASTA DO JOB" at bounding box center [311, 217] width 452 height 9
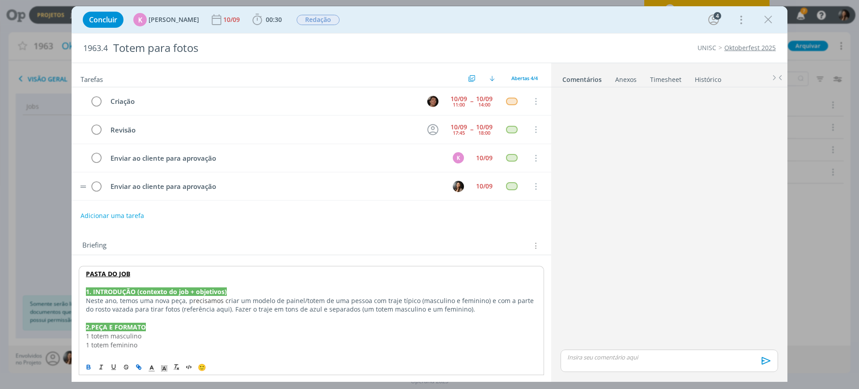
scroll to position [168, 0]
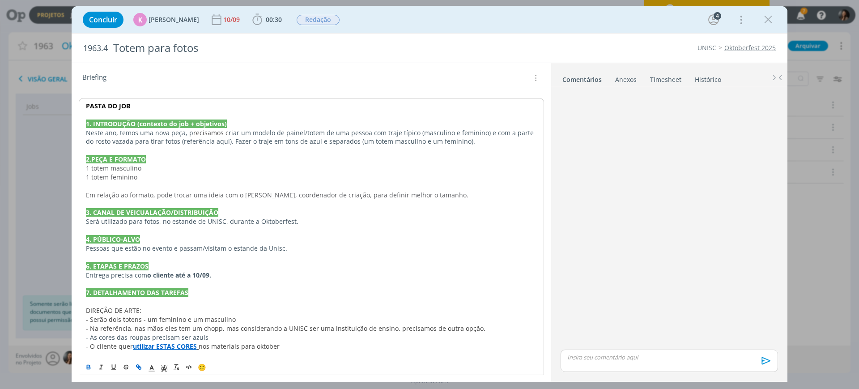
click at [466, 140] on p "Neste ano, temos uma nova peça, p recisamos c riar um modelo de painel/totem de…" at bounding box center [311, 137] width 451 height 18
click at [217, 141] on span "riar um modelo de painel/totem de uma pessoa com traje típico (masculino e femi…" at bounding box center [310, 136] width 449 height 17
drag, startPoint x: 245, startPoint y: 140, endPoint x: 469, endPoint y: 183, distance: 227.6
click at [491, 139] on p "Neste ano, temos uma nova peça, p recisamos c riar um modelo de painel/totem de…" at bounding box center [311, 137] width 451 height 18
click at [470, 184] on p "dialog" at bounding box center [311, 186] width 451 height 9
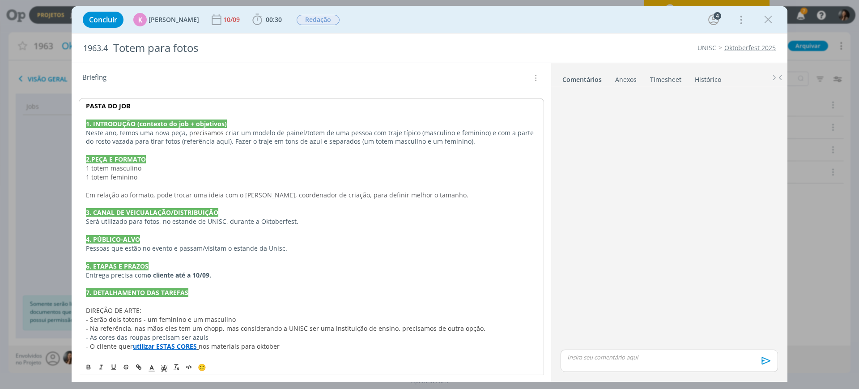
click at [362, 144] on span "riar um modelo de painel/totem de uma pessoa com traje típico (masculino e femi…" at bounding box center [310, 136] width 449 height 17
click at [469, 140] on p "Neste ano, temos uma nova peça, p recisamos c riar um modelo de painel/totem de…" at bounding box center [311, 137] width 451 height 18
click at [223, 140] on span "riar um modelo de painel/totem de uma pessoa com traje típico (masculino e femi…" at bounding box center [310, 136] width 449 height 17
drag, startPoint x: 168, startPoint y: 144, endPoint x: 219, endPoint y: 144, distance: 51.0
click at [219, 144] on span "riar um modelo de painel/totem de uma pessoa com traje típico (masculino e femi…" at bounding box center [310, 136] width 449 height 17
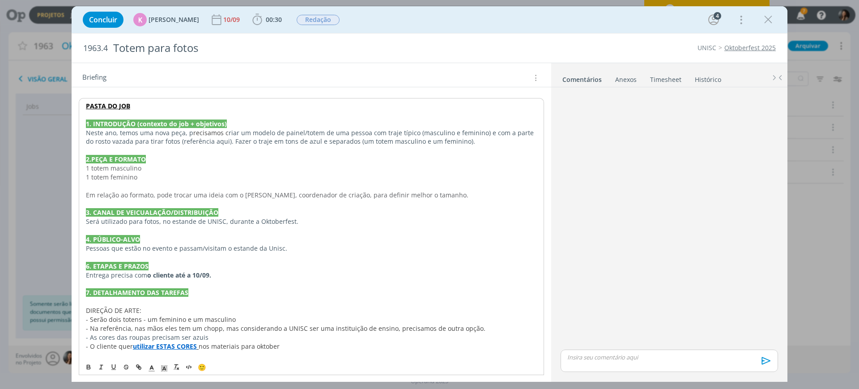
click at [89, 109] on strong "PASTA DO JOB" at bounding box center [108, 106] width 44 height 8
click at [117, 122] on link "https://sobeae.sharepoint.com/:f:/s/SOBEAE/Eg0GAkbUkP9FrKBhajcJKKkB-M2wHgqEi-VF…" at bounding box center [144, 123] width 68 height 12
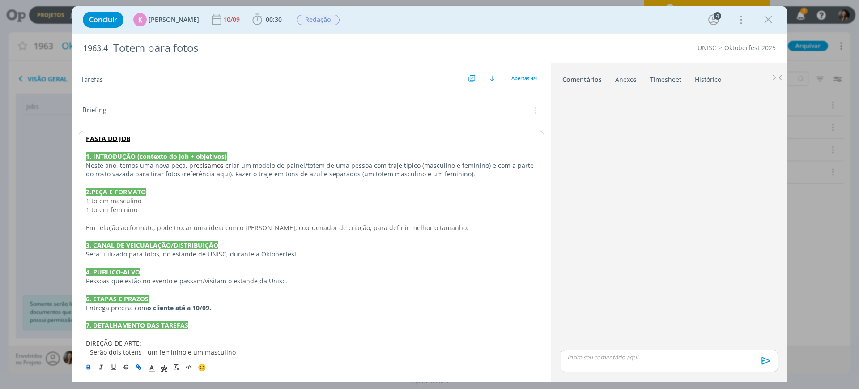
scroll to position [56, 0]
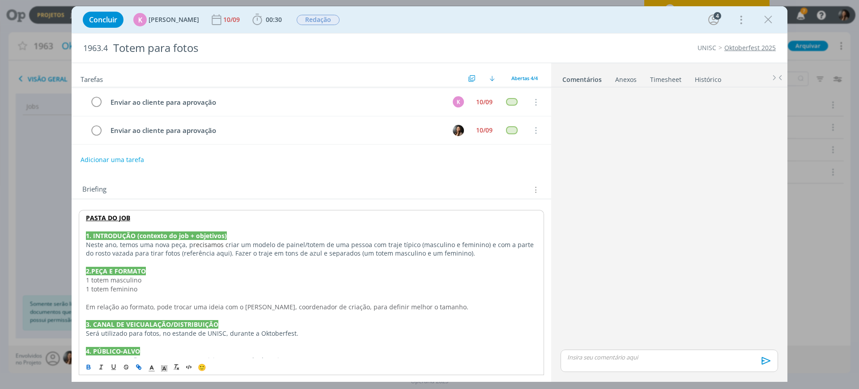
click at [244, 297] on p "dialog" at bounding box center [311, 297] width 451 height 9
drag, startPoint x: 170, startPoint y: 254, endPoint x: 219, endPoint y: 250, distance: 48.5
click at [219, 250] on span "riar um modelo de painel/totem de uma pessoa com traje típico (masculino e femi…" at bounding box center [310, 248] width 449 height 17
click at [137, 366] on icon "dialog" at bounding box center [138, 366] width 7 height 7
paste input "https://sobeae.sharepoint.com/:i:/s/SOBEAE/ETUNdeSQLH1Mk5qzdvn3Js8BVbsu3bB1brIA…"
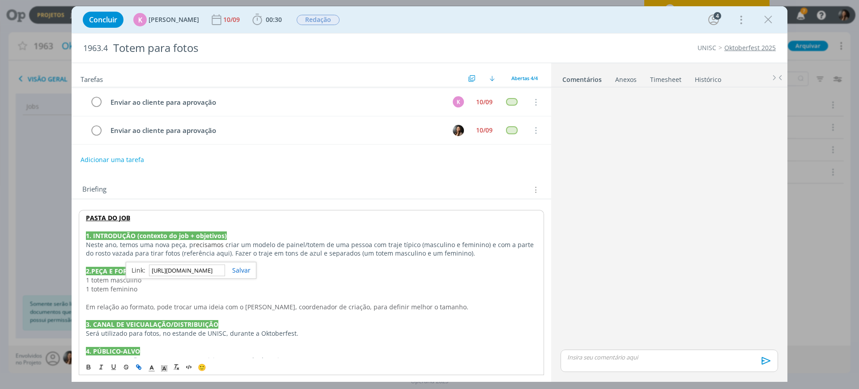
scroll to position [0, 235]
type input "https://sobeae.sharepoint.com/:i:/s/SOBEAE/ETUNdeSQLH1Mk5qzdvn3Js8BVbsu3bB1brIA…"
click at [237, 273] on link "dialog" at bounding box center [237, 270] width 25 height 8
click at [230, 252] on span ". Fazer o traje em tons de azul e separados (um totem masculino e um feminino)." at bounding box center [351, 253] width 243 height 8
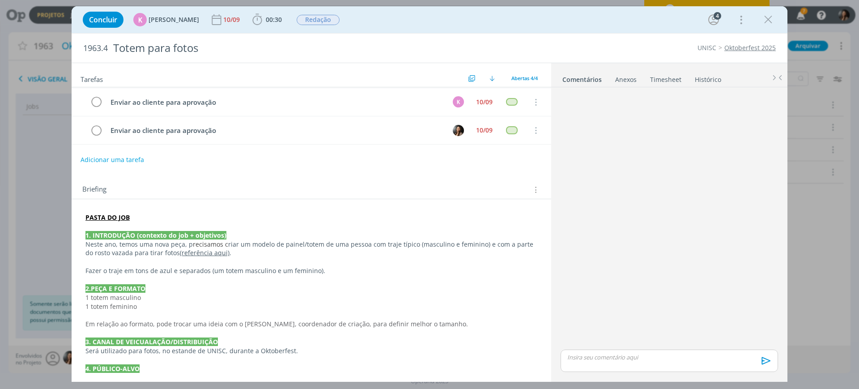
click at [185, 288] on p "2.PEÇA E FORMATO" at bounding box center [311, 288] width 452 height 9
click at [245, 247] on span "riar um modelo de painel/totem de uma pessoa com traje típico (masculino e femi…" at bounding box center [309, 248] width 449 height 17
click at [244, 257] on p "dialog" at bounding box center [311, 261] width 452 height 9
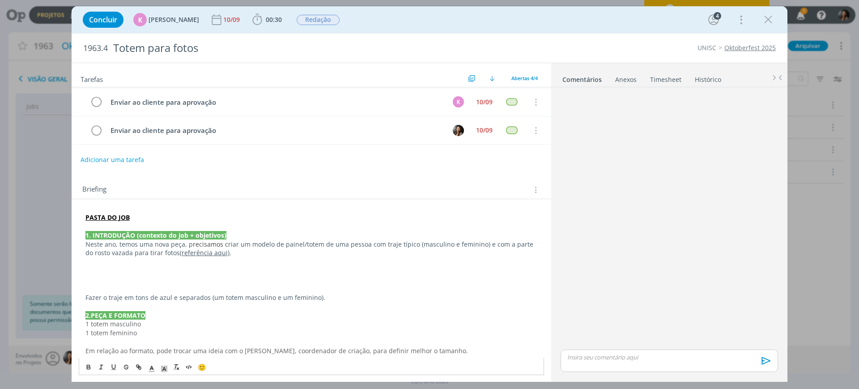
click at [199, 285] on p "dialog" at bounding box center [311, 288] width 452 height 9
click at [207, 267] on p "dialog" at bounding box center [311, 270] width 452 height 9
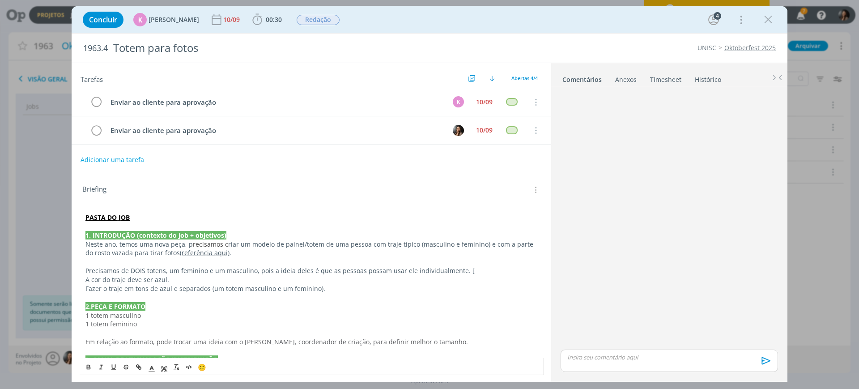
click at [214, 289] on span "Fazer o traje em tons de azul e separados (um totem masculino e um feminino)." at bounding box center [205, 288] width 240 height 8
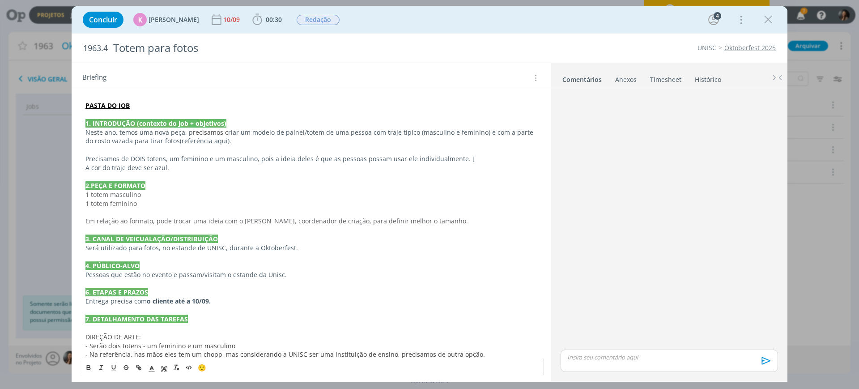
scroll to position [224, 0]
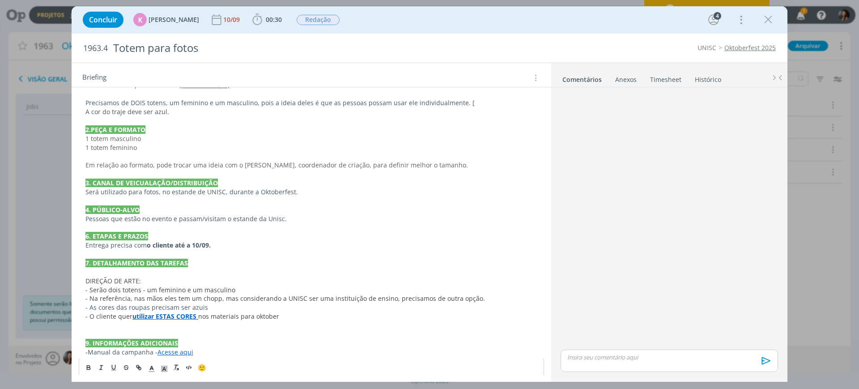
click at [170, 216] on p "Pessoas que estão no evento e passam/visitam o estande da Unisc." at bounding box center [311, 218] width 452 height 9
click at [266, 244] on p "Entrega precisa com o cliente até a 10/09." at bounding box center [311, 245] width 452 height 9
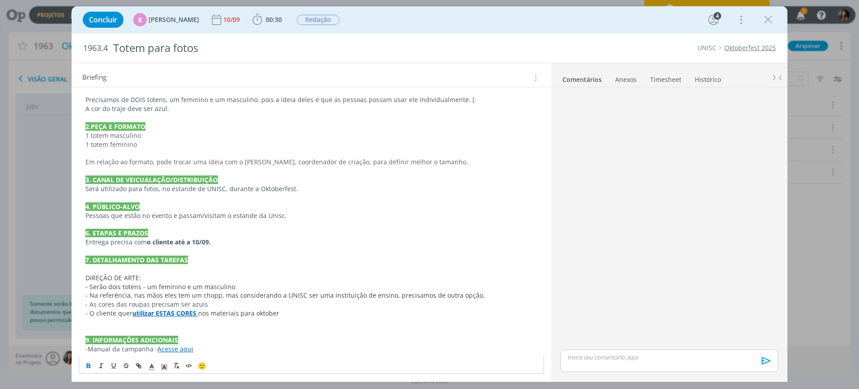
scroll to position [229, 0]
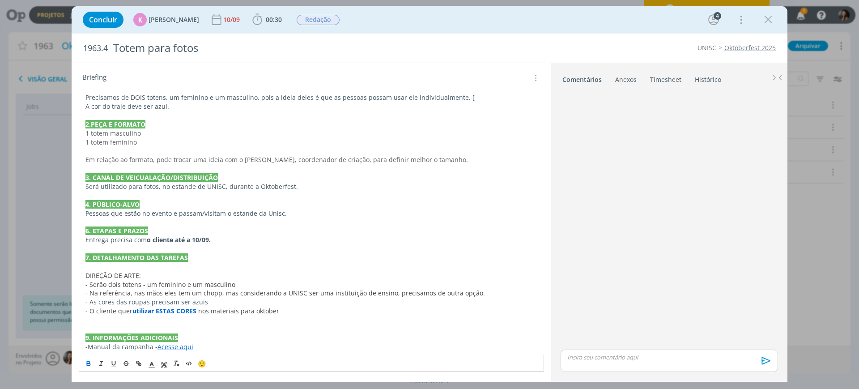
click at [106, 285] on span "- Serão dois totens - um feminino e um masculino" at bounding box center [160, 284] width 150 height 8
drag, startPoint x: 123, startPoint y: 284, endPoint x: 172, endPoint y: 278, distance: 49.5
click at [123, 284] on span "- Serão dois totens - um feminino e um masculino" at bounding box center [160, 284] width 150 height 8
click at [206, 272] on p "DIREÇÃO DE ARTE:" at bounding box center [311, 275] width 452 height 9
click at [240, 286] on p "- Serão dois totens - um feminino e um masculino" at bounding box center [311, 284] width 452 height 9
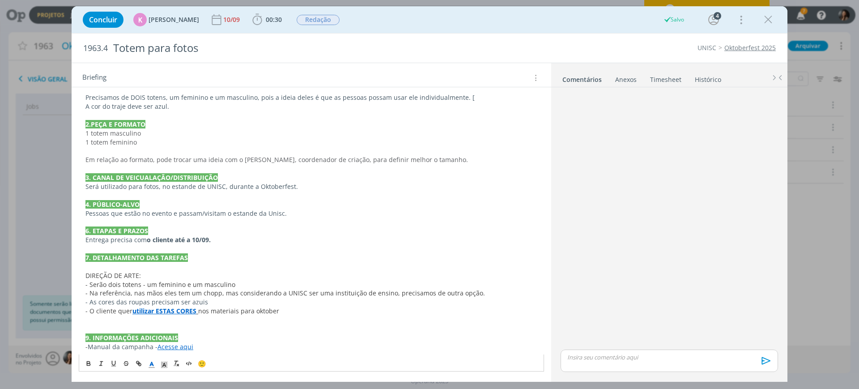
click at [141, 283] on span "- Serão dois totens - um feminino e um masculino" at bounding box center [160, 284] width 150 height 8
click at [151, 288] on span "- Na referência, nas mãos eles tem um chopp, mas considerando a UNISC ser uma i…" at bounding box center [284, 292] width 399 height 8
drag, startPoint x: 227, startPoint y: 284, endPoint x: 250, endPoint y: 288, distance: 23.5
click at [227, 284] on span "- Serão dois totens SEPARADOS - um feminino e um masculino" at bounding box center [178, 284] width 187 height 8
drag, startPoint x: 290, startPoint y: 290, endPoint x: 342, endPoint y: 287, distance: 52.4
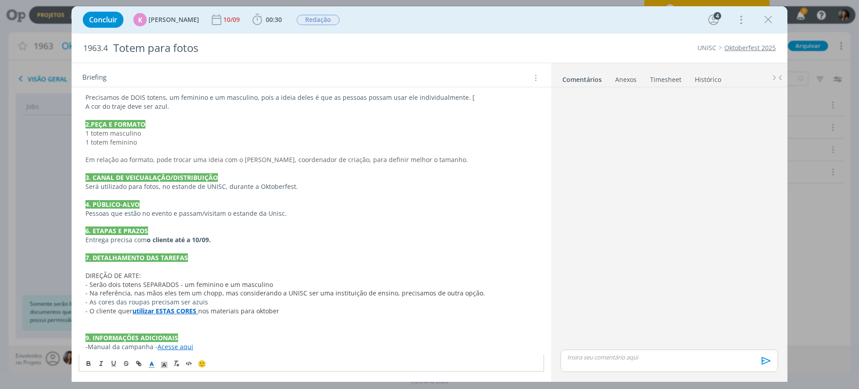
click at [291, 290] on span "- Na referência, nas mãos eles tem um chopp, mas considerando a UNISC ser uma i…" at bounding box center [284, 292] width 399 height 8
drag, startPoint x: 343, startPoint y: 286, endPoint x: 390, endPoint y: 285, distance: 47.9
click at [345, 286] on p "- Serão dois totens SEPARADOS - um feminino e um masculino" at bounding box center [311, 284] width 452 height 9
click at [391, 285] on p "- Serão dois totens SEPARADOS - um feminino e um masculino" at bounding box center [311, 284] width 452 height 9
click at [412, 292] on span "- Na referência, nas mãos eles tem um chopp, mas considerando a UNISC ser uma i…" at bounding box center [284, 292] width 399 height 8
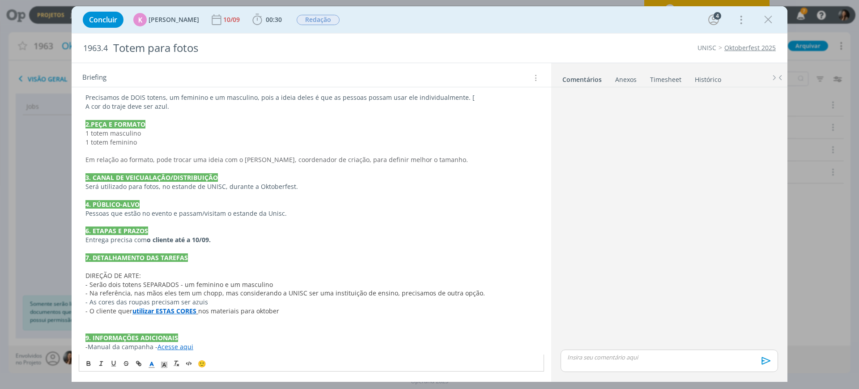
drag, startPoint x: 460, startPoint y: 286, endPoint x: 475, endPoint y: 292, distance: 16.3
click at [464, 287] on p "- Serão dois totens SEPARADOS - um feminino e um masculino" at bounding box center [311, 284] width 452 height 9
click at [476, 292] on p "- Na referência, nas mãos eles tem um chopp, mas considerando a UNISC ser uma i…" at bounding box center [311, 292] width 452 height 9
drag, startPoint x: 473, startPoint y: 293, endPoint x: 481, endPoint y: 294, distance: 7.7
click at [481, 294] on p "- Na referência, nas mãos eles tem um chopp, mas considerando a UNISC ser uma i…" at bounding box center [311, 292] width 452 height 9
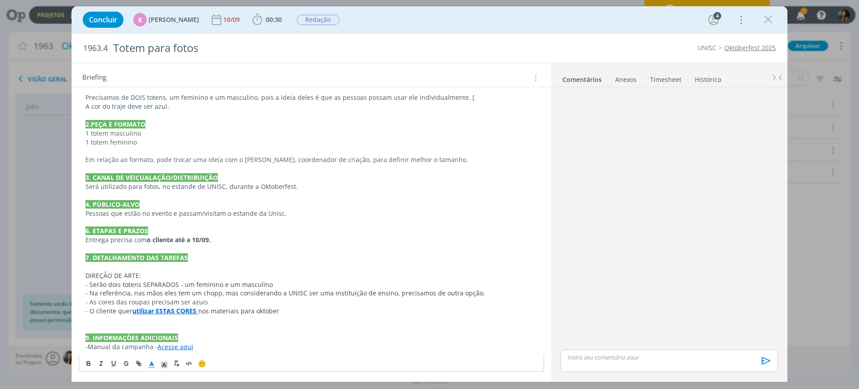
click at [482, 294] on p "- Na referência, nas mãos eles tem um chopp, mas considerando a UNISC ser uma i…" at bounding box center [311, 292] width 452 height 9
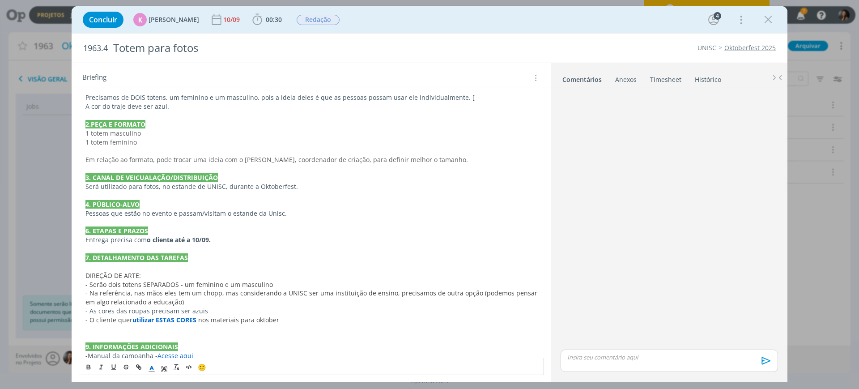
click at [393, 293] on span "- Na referência, nas mãos eles tem um chopp, mas considerando a UNISC ser uma i…" at bounding box center [311, 296] width 453 height 17
click at [471, 292] on span "- Na referência, nas mãos eles tem um chopp, mas considerando a UNISC ser uma i…" at bounding box center [311, 296] width 453 height 17
click at [502, 292] on span "- Na referência, nas mãos eles tem um chopp, mas considerando a UNISC ser uma i…" at bounding box center [306, 296] width 442 height 17
click at [176, 302] on p "- Na referência, nas mãos eles tem um chopp, mas considerando a UNISC ser uma i…" at bounding box center [311, 297] width 452 height 18
click at [227, 310] on p "- As cores das roupas precisam ser azuis" at bounding box center [311, 310] width 452 height 9
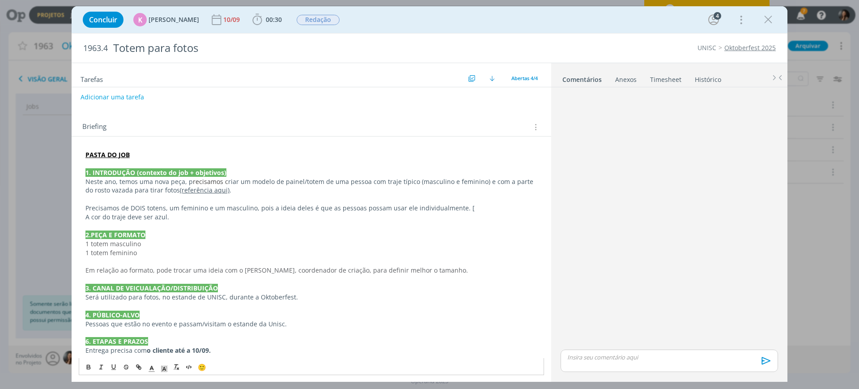
scroll to position [117, 0]
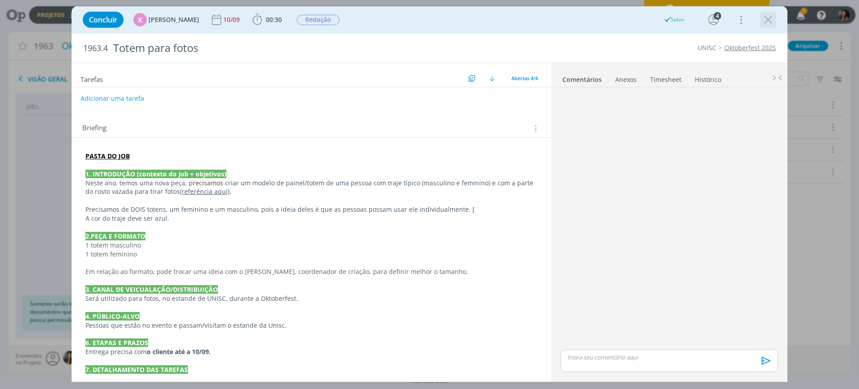
click at [766, 17] on icon "dialog" at bounding box center [767, 19] width 13 height 13
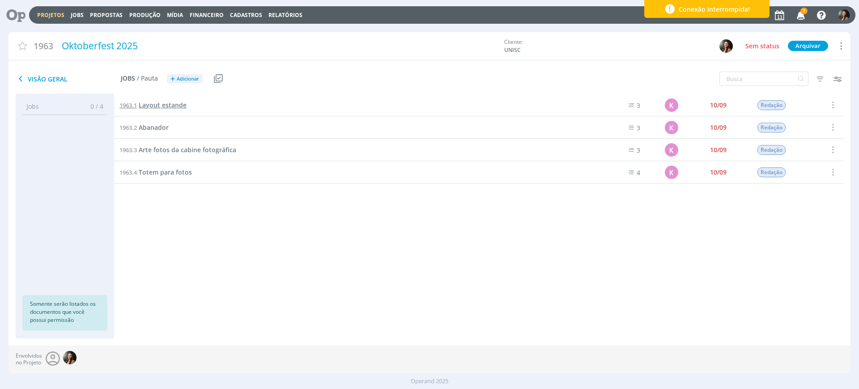
click at [159, 106] on span "Layout estande" at bounding box center [163, 105] width 48 height 8
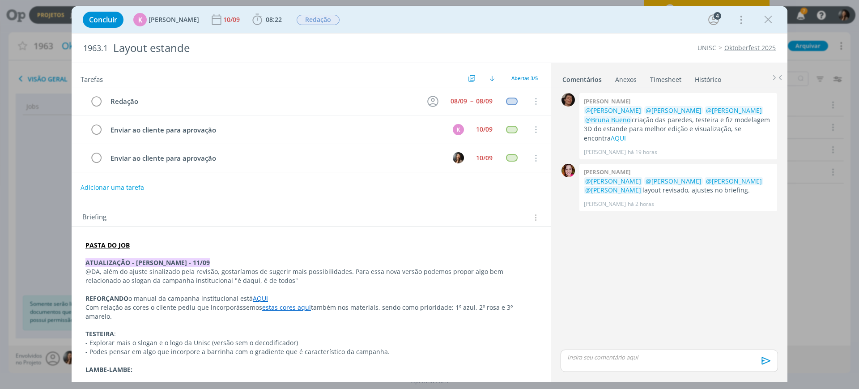
drag, startPoint x: 87, startPoint y: 295, endPoint x: 537, endPoint y: 309, distance: 450.1
copy div "REFORÇANDO o manual da campanha institucional está AQUI Com relação as cores o …"
click at [770, 20] on icon "dialog" at bounding box center [767, 19] width 13 height 13
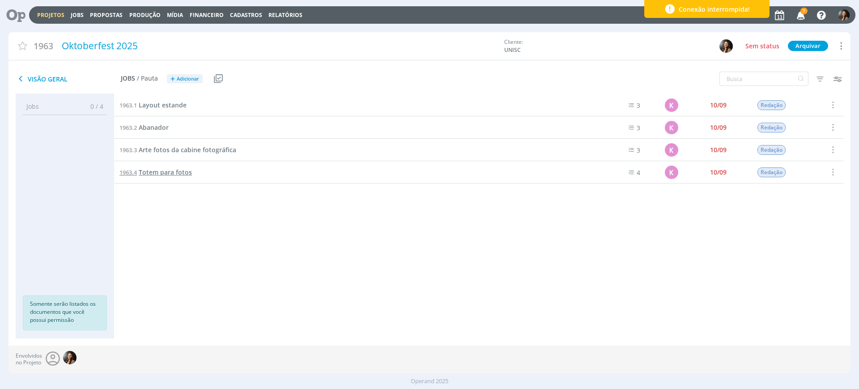
click at [156, 175] on span "Totem para fotos" at bounding box center [165, 172] width 53 height 8
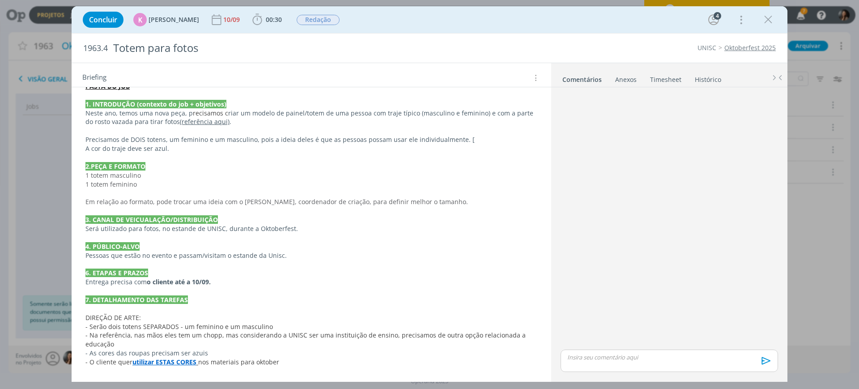
scroll to position [220, 0]
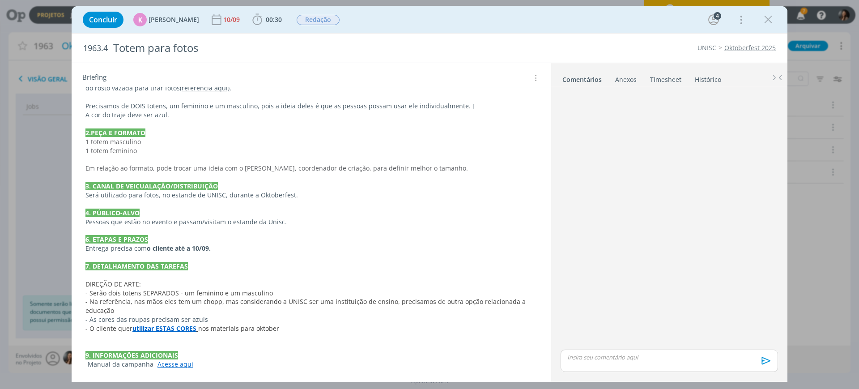
click at [116, 335] on p "dialog" at bounding box center [311, 337] width 452 height 9
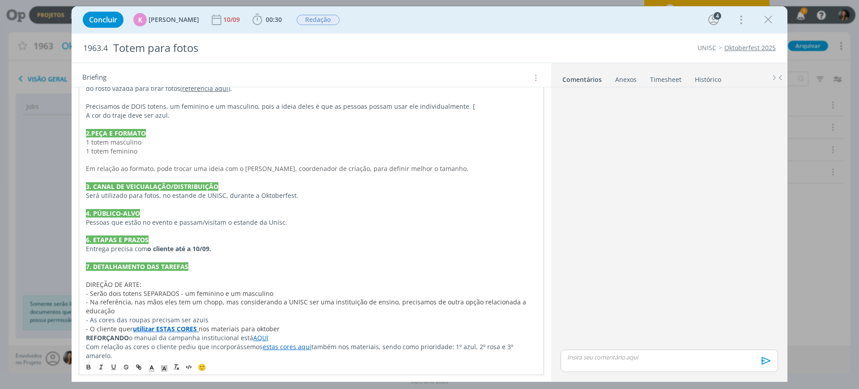
click at [85, 337] on div "PASTA DO JOB 1. INTRODUÇÃO (contexto do job + objetivos) Neste ano, temos uma n…" at bounding box center [311, 217] width 465 height 344
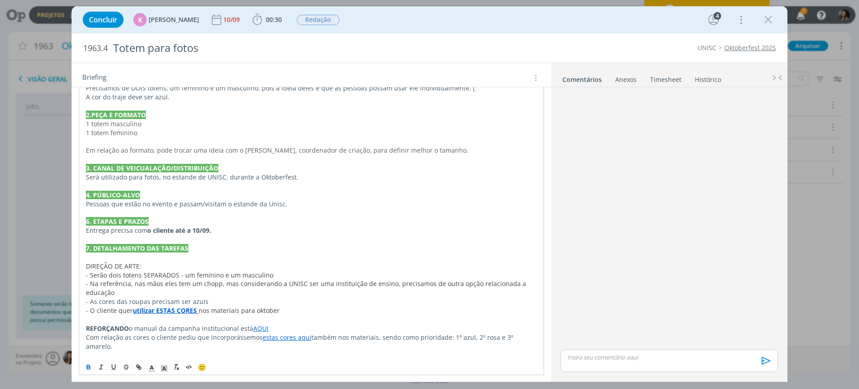
scroll to position [256, 0]
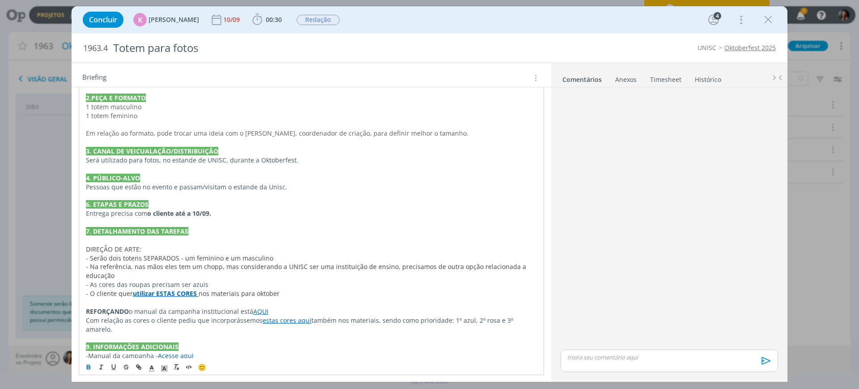
click at [283, 292] on p "- O cliente quer utilizar ESTAS CORES nos materiais para oktober" at bounding box center [311, 293] width 451 height 9
click at [231, 285] on p "- As cores das roupas precisam ser azuis" at bounding box center [311, 284] width 451 height 9
click at [216, 283] on p "- As cores das roupas precisam ser azuis" at bounding box center [311, 284] width 451 height 9
drag, startPoint x: 210, startPoint y: 282, endPoint x: 179, endPoint y: 283, distance: 30.9
click at [179, 283] on p "- As cores das roupas precisam ser azuis" at bounding box center [311, 284] width 451 height 9
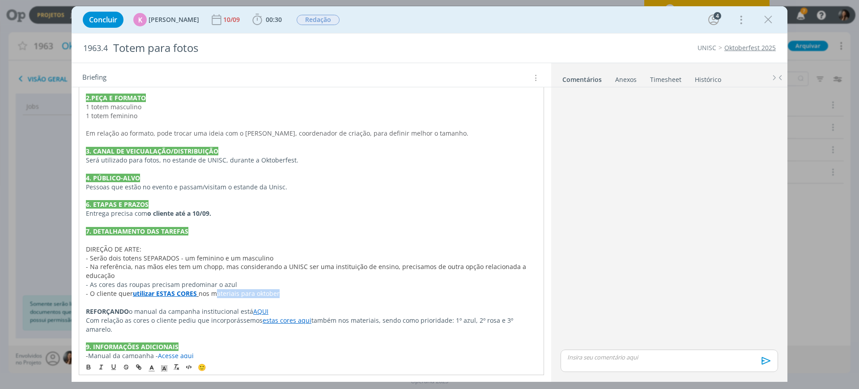
drag, startPoint x: 213, startPoint y: 292, endPoint x: 292, endPoint y: 293, distance: 78.7
click at [292, 293] on p "- O cliente quer utilizar ESTAS CORES nos materiais para oktober" at bounding box center [311, 293] width 451 height 9
click at [332, 280] on p "- As cores das roupas precisam predominar o azul" at bounding box center [311, 284] width 451 height 9
click at [235, 317] on p "Com relação as cores o cliente pediu que incorporássemos estas cores aqui també…" at bounding box center [311, 325] width 451 height 18
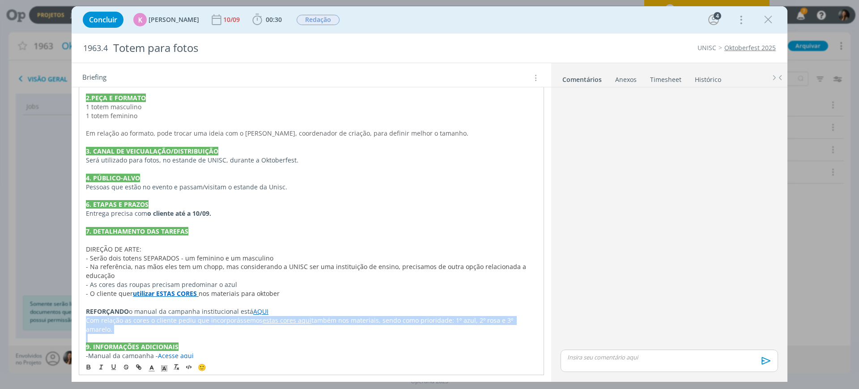
click at [235, 317] on p "Com relação as cores o cliente pediu que incorporássemos estas cores aqui també…" at bounding box center [311, 325] width 451 height 18
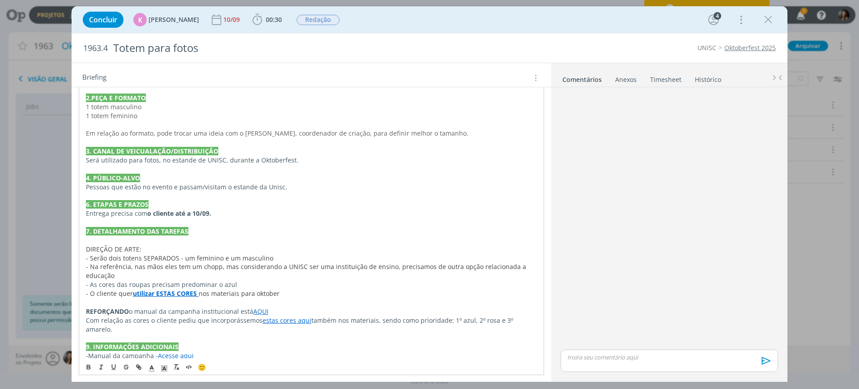
scroll to position [247, 0]
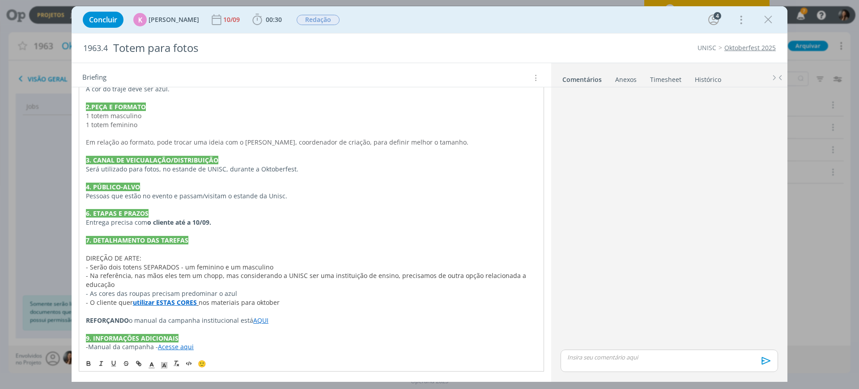
click at [224, 306] on span "nos materiais para oktober" at bounding box center [239, 302] width 81 height 8
click at [223, 305] on span "nos materiais para oktober" at bounding box center [239, 302] width 81 height 8
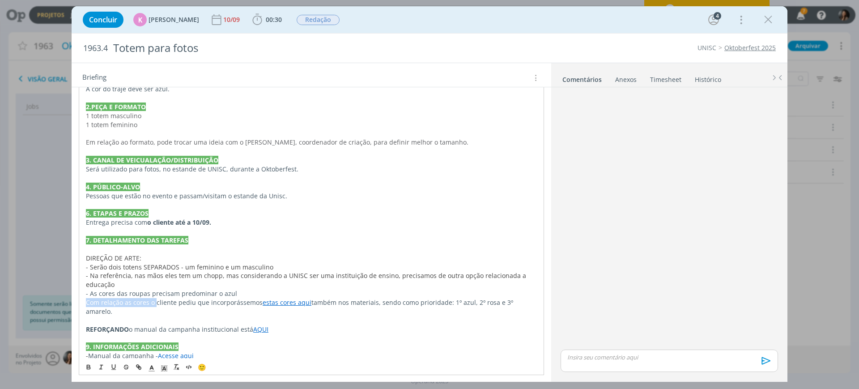
drag, startPoint x: 85, startPoint y: 303, endPoint x: 154, endPoint y: 301, distance: 68.9
click at [154, 301] on div "PASTA DO JOB 1. INTRODUÇÃO (contexto do job + objetivos) Neste ano, temos uma n…" at bounding box center [311, 191] width 465 height 344
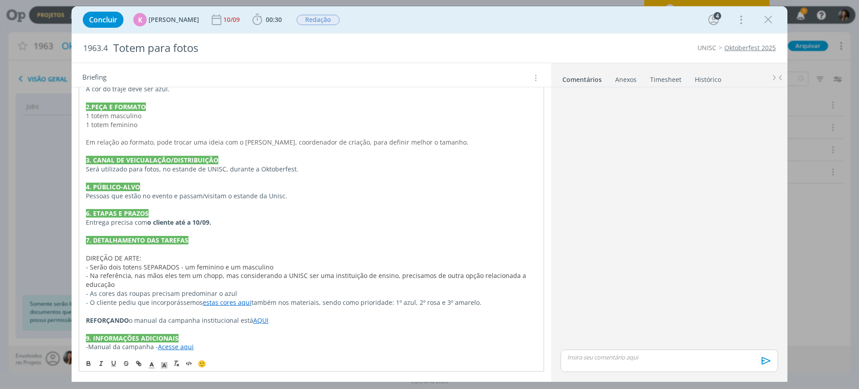
click at [333, 302] on p "- O cliente pediu que incorporássemos estas cores aqui também nos materiais, se…" at bounding box center [311, 302] width 451 height 9
click at [470, 302] on p "- O cliente pediu que incorporássemos estas cores aqui também nos materiais, se…" at bounding box center [311, 302] width 451 height 9
drag, startPoint x: 157, startPoint y: 319, endPoint x: 167, endPoint y: 318, distance: 10.8
click at [157, 319] on p "REFORÇANDO o manual da campanha institucional está AQUI" at bounding box center [311, 320] width 451 height 9
click at [316, 306] on p "- O cliente pediu que incorporássemos estas cores aqui também nos materiais, se…" at bounding box center [311, 302] width 451 height 9
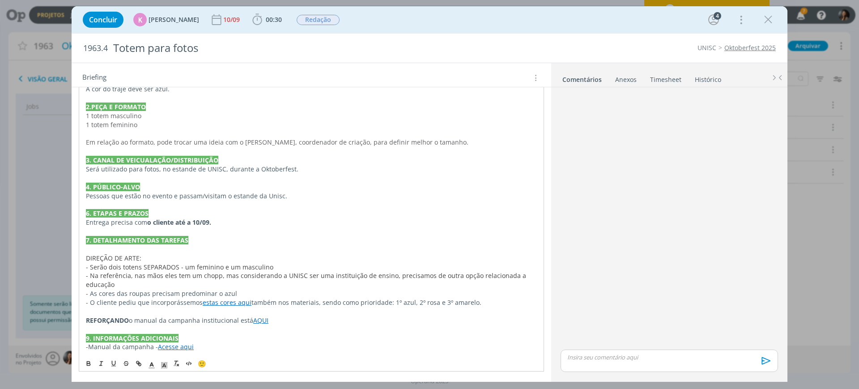
drag, startPoint x: 318, startPoint y: 314, endPoint x: 326, endPoint y: 312, distance: 8.4
click at [318, 315] on p "dialog" at bounding box center [311, 311] width 451 height 9
click at [403, 344] on p "- Manual da campanha - Acesse aqui" at bounding box center [311, 346] width 451 height 9
click at [241, 348] on p "- Manual da campanha - Acesse aqui" at bounding box center [311, 346] width 451 height 9
click at [241, 347] on p "- Manual da campanha - Acesse aqui" at bounding box center [311, 346] width 451 height 9
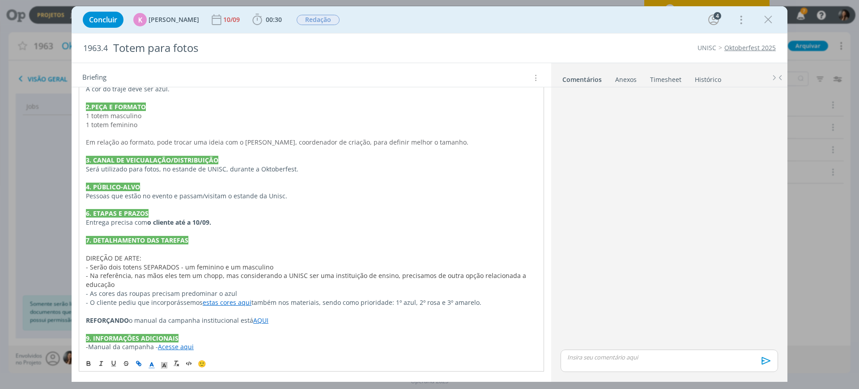
click at [242, 347] on p "- Manual da campanha - Acesse aqui" at bounding box center [311, 346] width 451 height 9
click at [241, 350] on p "- Manual da campanha - Acesse aqui" at bounding box center [311, 346] width 451 height 9
drag, startPoint x: 241, startPoint y: 350, endPoint x: 224, endPoint y: 349, distance: 17.0
click at [241, 350] on p "- Manual da campanha - Acesse aqui" at bounding box center [311, 346] width 451 height 9
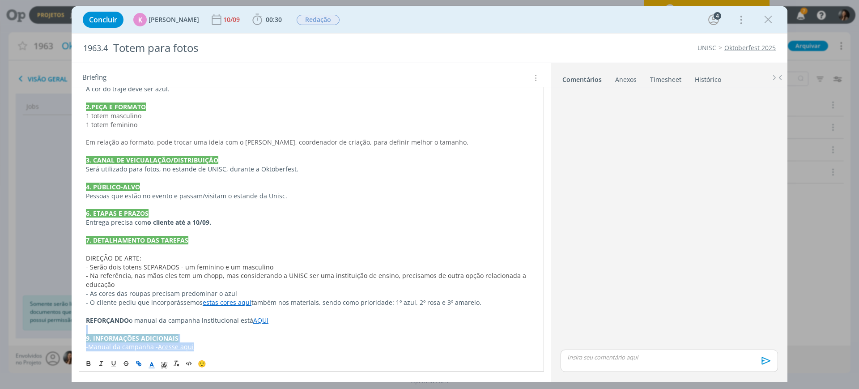
drag, startPoint x: 220, startPoint y: 348, endPoint x: 77, endPoint y: 331, distance: 144.0
click at [75, 329] on div "PASTA DO JOB 1. INTRODUÇÃO (contexto do job + objetivos) Neste ano, temos uma n…" at bounding box center [311, 191] width 479 height 367
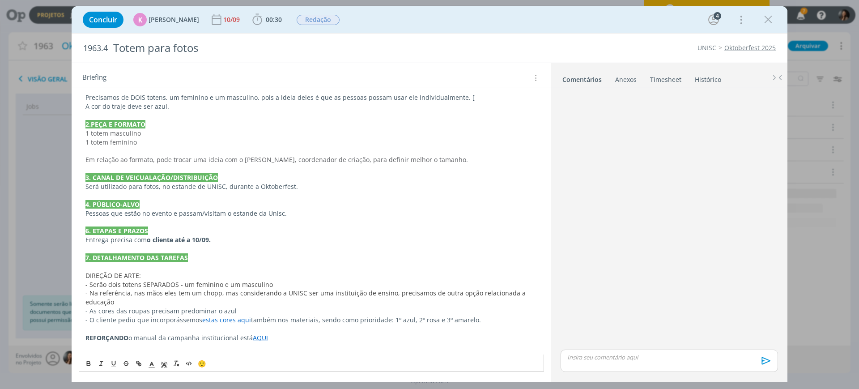
scroll to position [229, 0]
click at [280, 277] on p "DIREÇÃO DE ARTE:" at bounding box center [311, 275] width 452 height 9
drag, startPoint x: 269, startPoint y: 281, endPoint x: 292, endPoint y: 277, distance: 23.6
click at [273, 282] on p "- Serão dois totens SEPARADOS - um feminino e um masculino" at bounding box center [311, 284] width 452 height 9
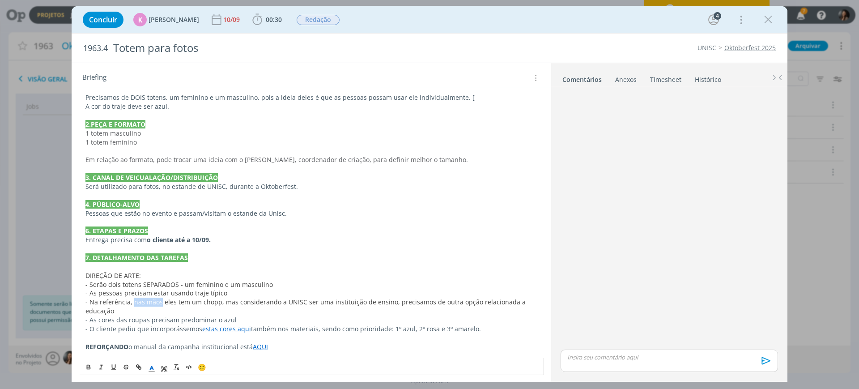
drag, startPoint x: 132, startPoint y: 303, endPoint x: 159, endPoint y: 301, distance: 27.3
click at [159, 300] on span "- Na referência, nas mãos eles tem um chopp, mas considerando a UNISC ser uma i…" at bounding box center [306, 305] width 442 height 17
click at [298, 303] on span "- Na referência eles seguram um copo de chopp, mas considerando a UNISC ser uma…" at bounding box center [310, 305] width 450 height 17
drag, startPoint x: 416, startPoint y: 289, endPoint x: 401, endPoint y: 314, distance: 29.5
click at [415, 290] on p "- As pessoas precisam estar usando traje típico" at bounding box center [311, 292] width 452 height 9
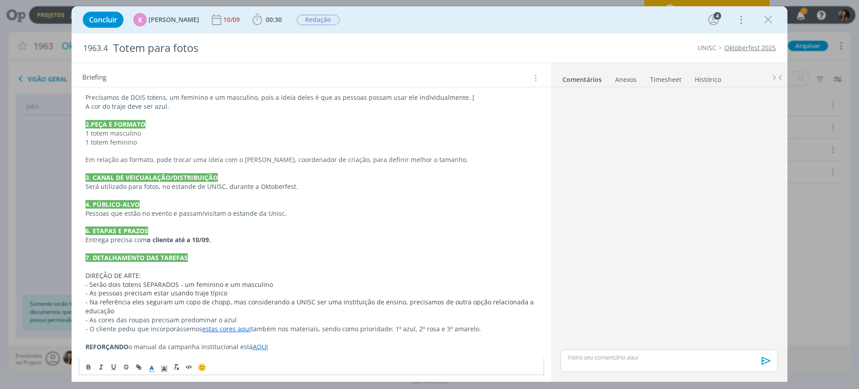
drag, startPoint x: 384, startPoint y: 323, endPoint x: 165, endPoint y: 347, distance: 220.8
click at [384, 323] on p "- As cores das roupas precisam predominar o azul" at bounding box center [311, 319] width 452 height 9
click at [135, 304] on span "- Na referência eles seguram um copo de chopp, mas considerando a UNISC ser uma…" at bounding box center [310, 305] width 450 height 17
click at [139, 308] on p "- Na referência eles seguram um copo de chopp, mas considerando a UNISC ser uma…" at bounding box center [311, 306] width 452 height 18
click at [245, 315] on p "- As cores das roupas precisam predominar o azul" at bounding box center [311, 319] width 452 height 9
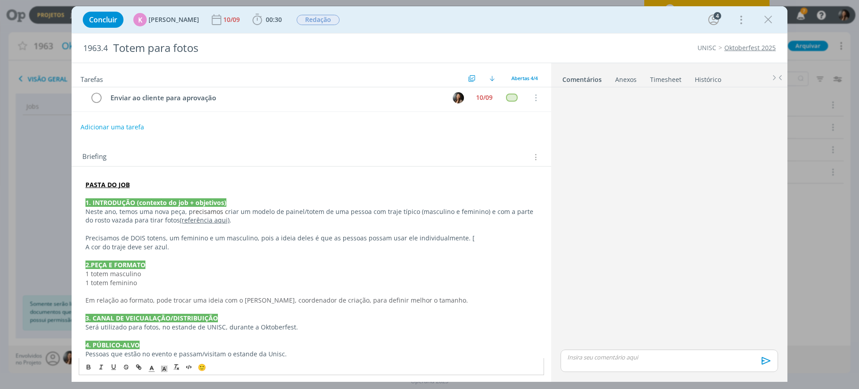
scroll to position [0, 0]
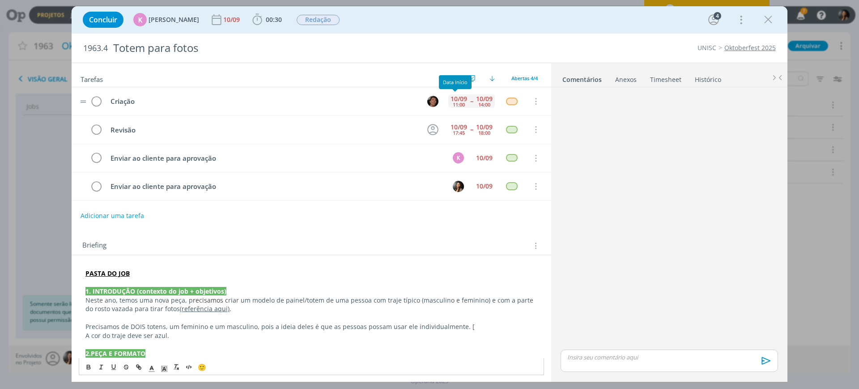
click at [461, 96] on div "10/09" at bounding box center [458, 99] width 17 height 6
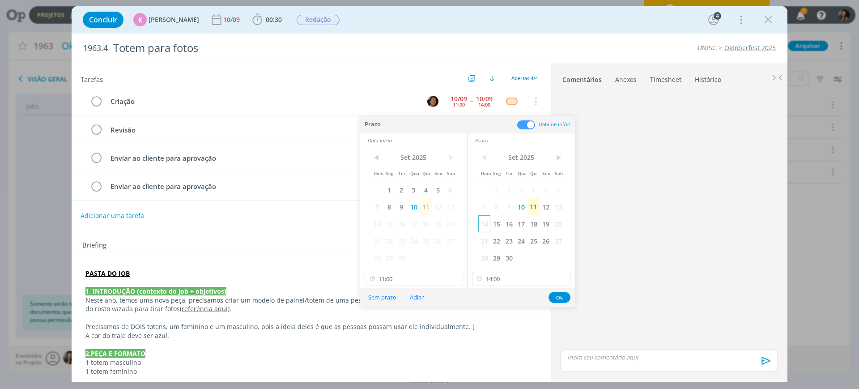
drag, startPoint x: 531, startPoint y: 207, endPoint x: 481, endPoint y: 215, distance: 50.2
click at [530, 207] on span "11" at bounding box center [533, 206] width 12 height 17
click at [426, 207] on span "11" at bounding box center [425, 206] width 12 height 17
click at [431, 273] on input "11:00" at bounding box center [413, 278] width 98 height 14
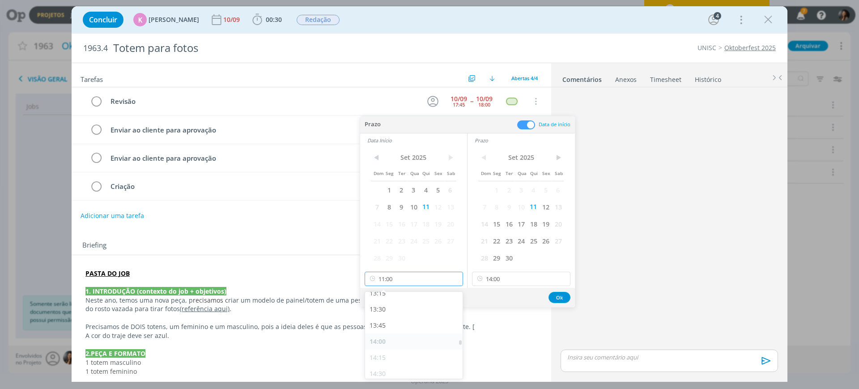
scroll to position [864, 0]
click at [563, 276] on icon at bounding box center [562, 278] width 11 height 14
drag, startPoint x: 409, startPoint y: 281, endPoint x: 398, endPoint y: 297, distance: 19.3
click at [409, 281] on input "11:00" at bounding box center [413, 278] width 98 height 14
click at [382, 339] on div "14:00" at bounding box center [415, 337] width 100 height 16
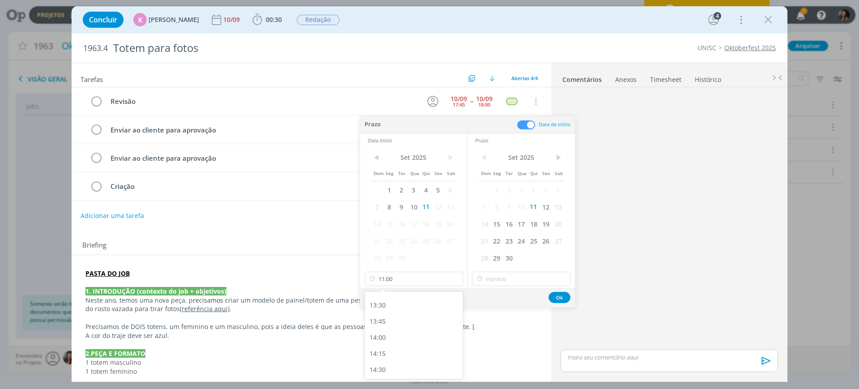
type input "14:00"
click at [495, 278] on input "14:00" at bounding box center [521, 278] width 98 height 14
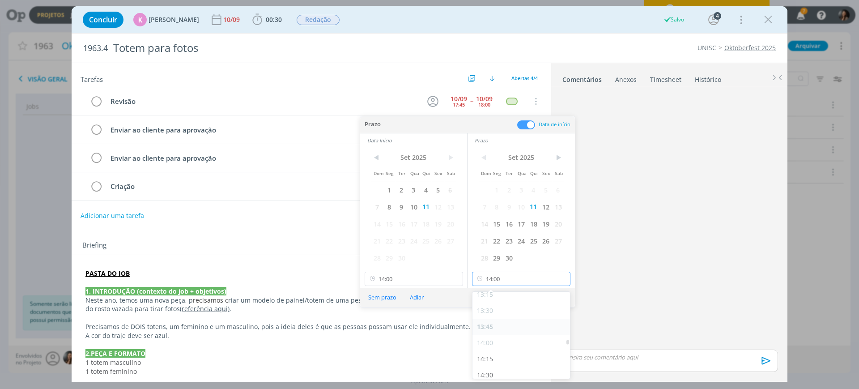
scroll to position [945, 0]
click at [488, 316] on div "15:00" at bounding box center [522, 320] width 100 height 16
type input "15:00"
click at [558, 294] on button "Ok" at bounding box center [559, 297] width 22 height 11
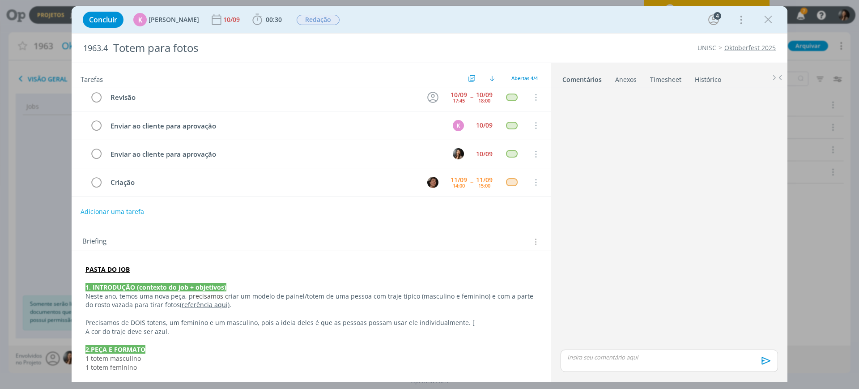
scroll to position [0, 0]
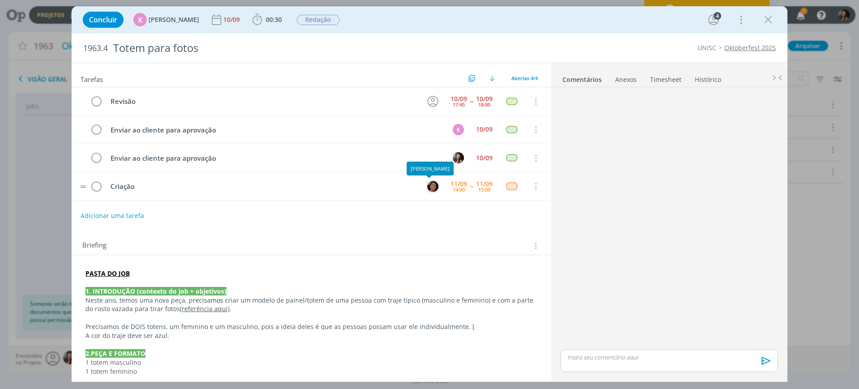
click at [427, 186] on img "dialog" at bounding box center [432, 186] width 11 height 11
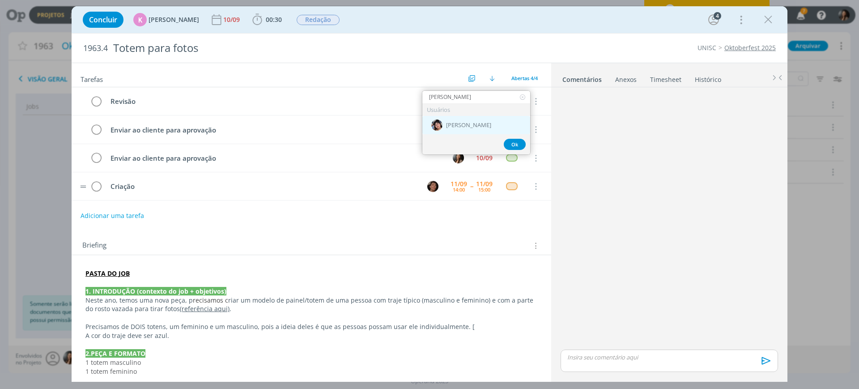
type input "elia"
click at [469, 117] on div "[PERSON_NAME]" at bounding box center [476, 125] width 108 height 18
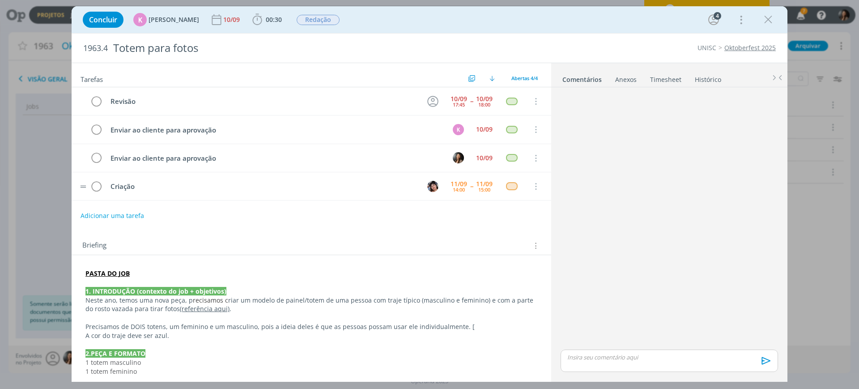
drag, startPoint x: 406, startPoint y: 308, endPoint x: 423, endPoint y: 216, distance: 93.0
click at [405, 308] on p "Neste ano, temos uma nova peça, p recisamos c riar um modelo de painel/totem de…" at bounding box center [311, 305] width 452 height 18
click at [532, 101] on icon "dialog" at bounding box center [535, 101] width 10 height 8
click at [512, 117] on div "Atendimento" at bounding box center [507, 113] width 38 height 14
drag, startPoint x: 457, startPoint y: 19, endPoint x: 457, endPoint y: 24, distance: 4.9
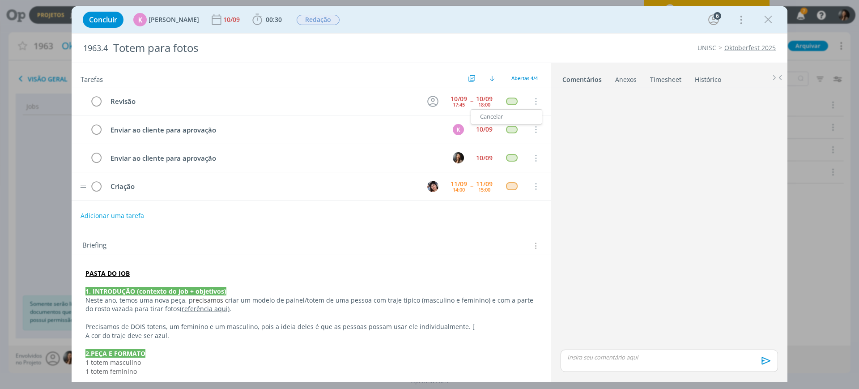
click at [457, 19] on div "Concluir K Karoline Arend 10/09 00:30 Iniciar Apontar Data * 11/09/2025 Horas *…" at bounding box center [429, 19] width 702 height 21
drag, startPoint x: 484, startPoint y: 97, endPoint x: 467, endPoint y: 111, distance: 21.6
click at [483, 98] on div "10/09" at bounding box center [484, 99] width 17 height 6
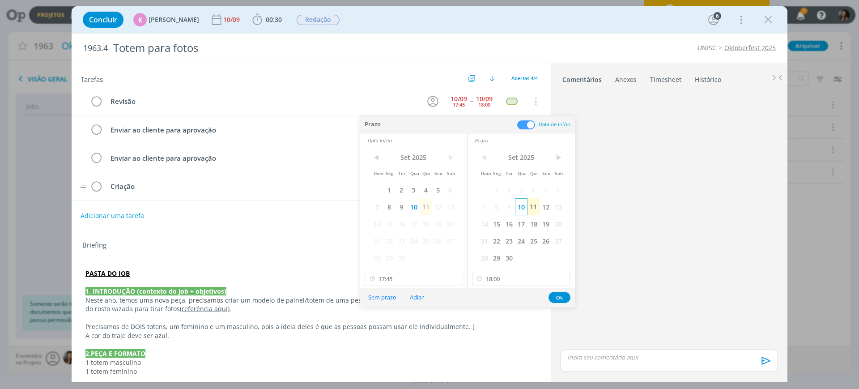
drag, startPoint x: 533, startPoint y: 203, endPoint x: 523, endPoint y: 207, distance: 10.0
click at [533, 204] on span "11" at bounding box center [533, 206] width 12 height 17
drag, startPoint x: 423, startPoint y: 203, endPoint x: 470, endPoint y: 255, distance: 70.3
click at [424, 203] on span "11" at bounding box center [425, 206] width 12 height 17
drag, startPoint x: 563, startPoint y: 277, endPoint x: 524, endPoint y: 283, distance: 39.3
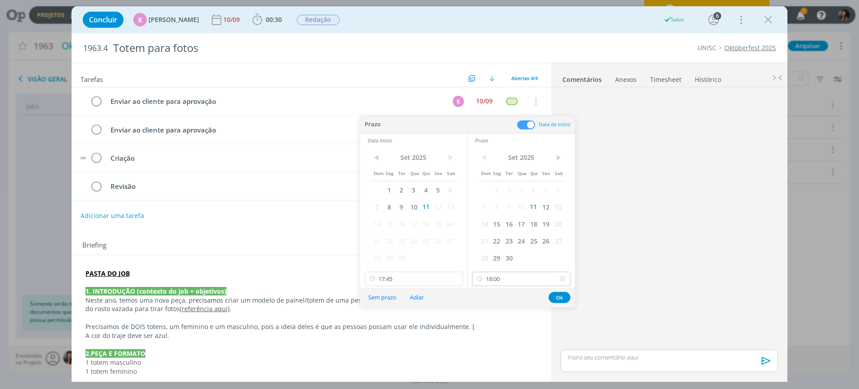
click at [558, 277] on icon at bounding box center [562, 278] width 11 height 14
drag, startPoint x: 457, startPoint y: 277, endPoint x: 486, endPoint y: 279, distance: 28.7
click at [457, 277] on icon at bounding box center [454, 278] width 11 height 14
drag, startPoint x: 554, startPoint y: 301, endPoint x: 559, endPoint y: 293, distance: 8.6
click at [559, 293] on button "Ok" at bounding box center [559, 297] width 22 height 11
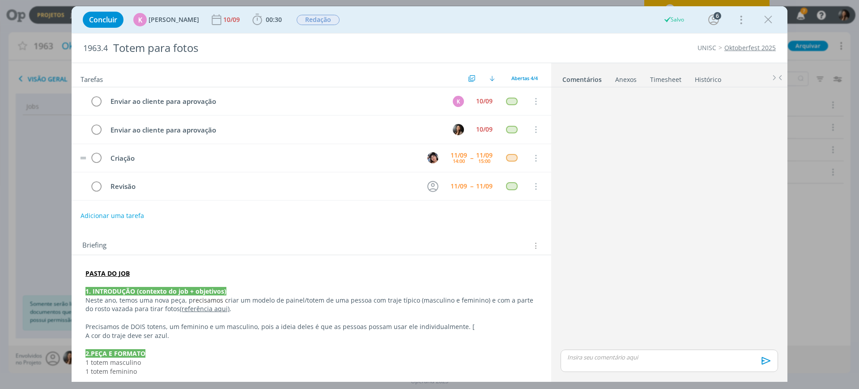
click at [559, 293] on div "dialog" at bounding box center [669, 219] width 224 height 256
drag, startPoint x: 438, startPoint y: 332, endPoint x: 428, endPoint y: 334, distance: 10.1
click at [438, 332] on p "A cor do traje deve ser azul." at bounding box center [311, 335] width 452 height 9
click at [610, 0] on html "Projetos Jobs Propostas Produção Mídia Financeiro Cadastros Relatórios 7 Notifi…" at bounding box center [429, 194] width 859 height 389
click at [322, 314] on p "dialog" at bounding box center [311, 317] width 452 height 9
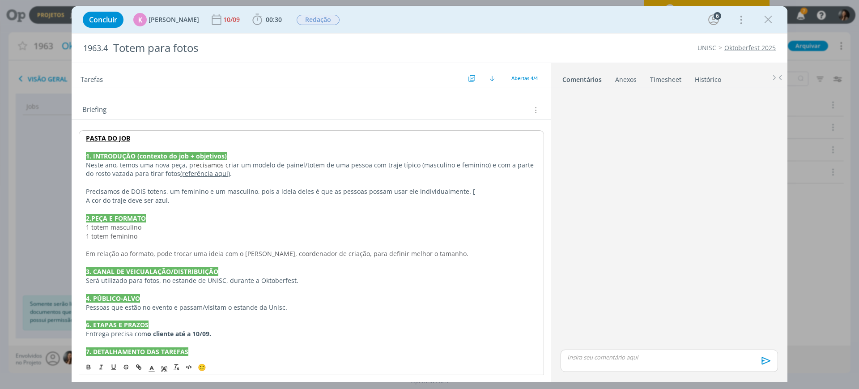
scroll to position [126, 0]
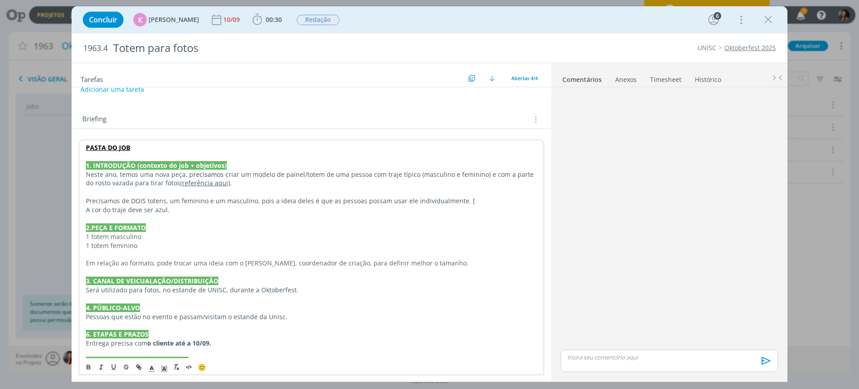
click at [471, 198] on p "Precisamos de DOIS totens, um feminino e um masculino, pois a ideia deles é que…" at bounding box center [311, 200] width 451 height 9
click at [178, 221] on p "dialog" at bounding box center [311, 218] width 451 height 9
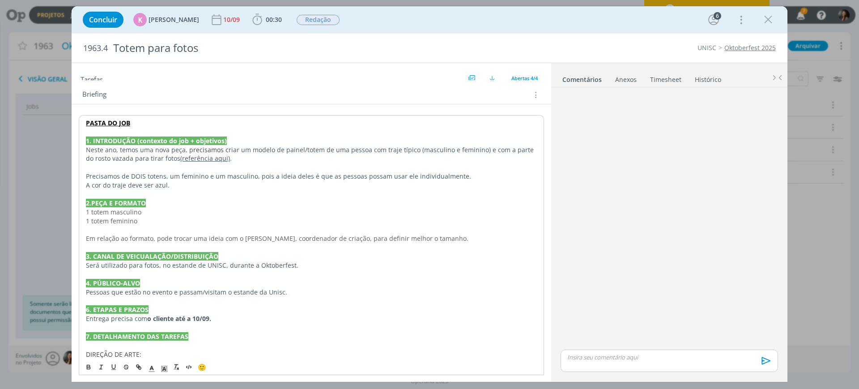
scroll to position [182, 0]
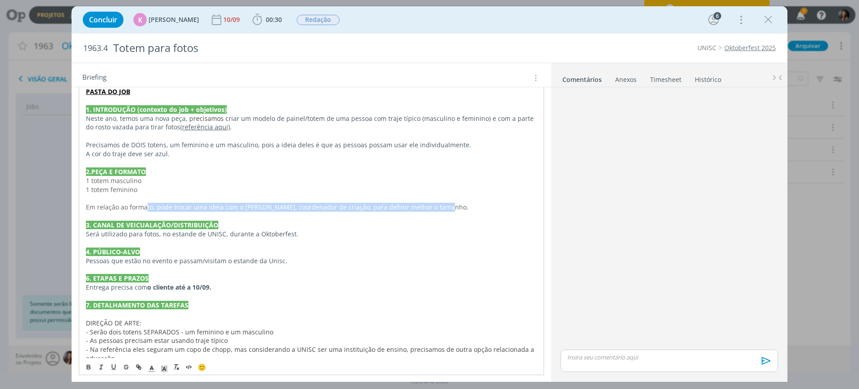
drag, startPoint x: 145, startPoint y: 203, endPoint x: 448, endPoint y: 207, distance: 302.8
click at [439, 209] on span "Em relação ao formato, pode trocar uma ideia com o Alexandre, coordenador de cr…" at bounding box center [277, 207] width 382 height 8
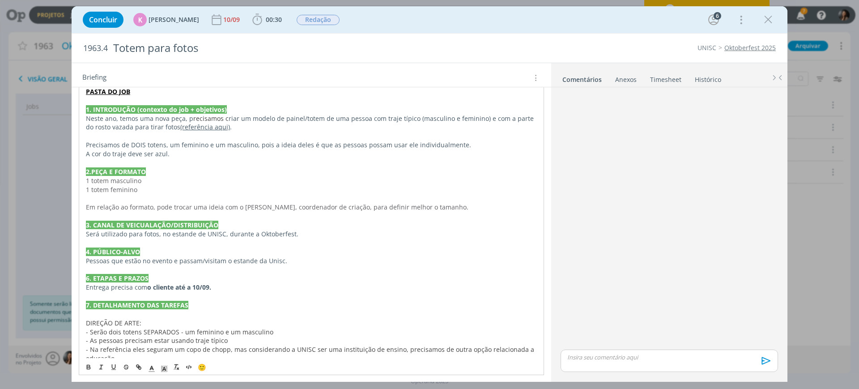
click at [450, 207] on p "Em relação ao formato, pode trocar uma ideia com o Alexandre, coordenador de cr…" at bounding box center [311, 207] width 451 height 9
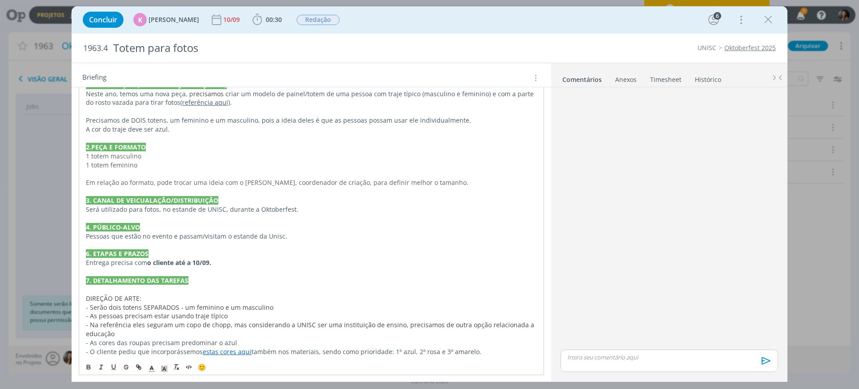
scroll to position [238, 0]
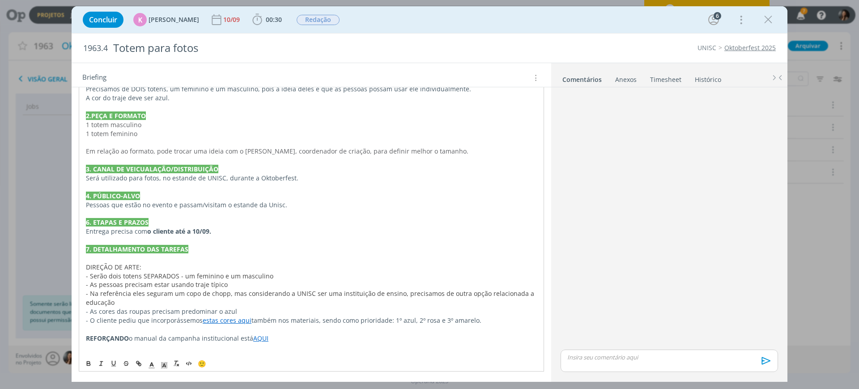
click at [471, 152] on p "Em relação ao formato, pode trocar uma ideia com o Alexandre, coordenador de cr…" at bounding box center [311, 151] width 451 height 9
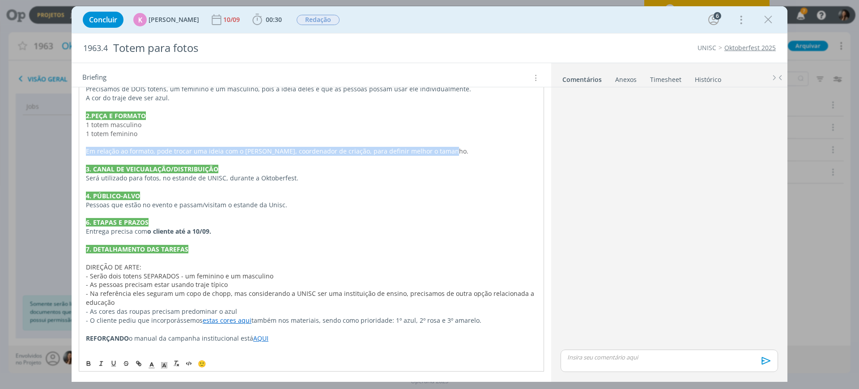
drag, startPoint x: 85, startPoint y: 152, endPoint x: 473, endPoint y: 155, distance: 387.7
click at [473, 155] on div "PASTA DO JOB 1. INTRODUÇÃO (contexto do job + objetivos) Neste ano, temos uma n…" at bounding box center [311, 191] width 465 height 327
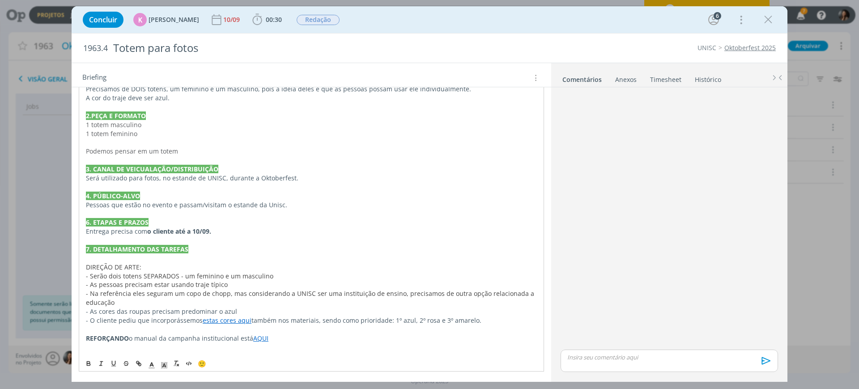
scroll to position [237, 0]
click at [201, 153] on p "Podemos pensar em um totem" at bounding box center [311, 151] width 452 height 9
click at [253, 152] on span "Podemos pensar em um totem para população de altura média em 1,65/1,70." at bounding box center [201, 151] width 233 height 8
click at [478, 323] on p "- O cliente pediu que incorporássemos estas cores aqui também nos materiais, se…" at bounding box center [311, 320] width 452 height 9
click at [256, 330] on p "dialog" at bounding box center [311, 329] width 452 height 9
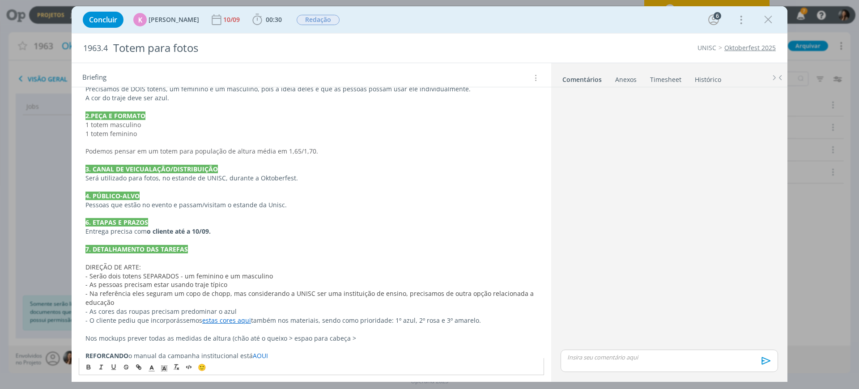
click at [300, 343] on p "dialog" at bounding box center [311, 347] width 452 height 9
click at [303, 337] on p "Nos mockups prever todas as medidas de altura (chão até o queixo > espao para c…" at bounding box center [311, 338] width 452 height 9
click at [379, 336] on p "Nos mockups prever todas as medidas de altura (chão até o queixo > espaço para …" at bounding box center [311, 338] width 452 height 9
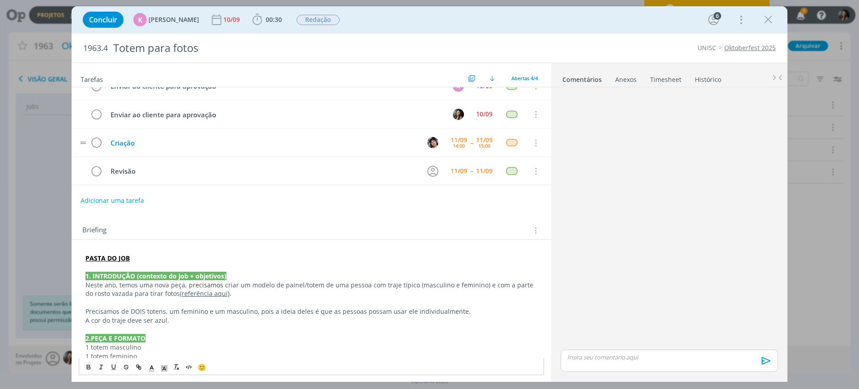
scroll to position [0, 0]
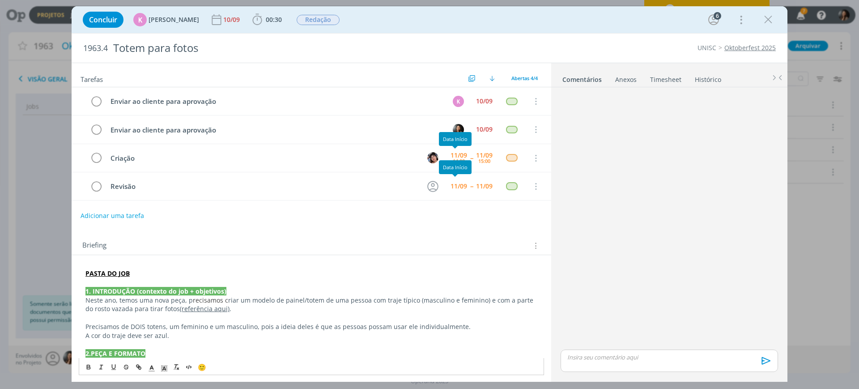
click at [263, 315] on p "dialog" at bounding box center [311, 317] width 452 height 9
click at [769, 20] on icon "dialog" at bounding box center [767, 19] width 13 height 13
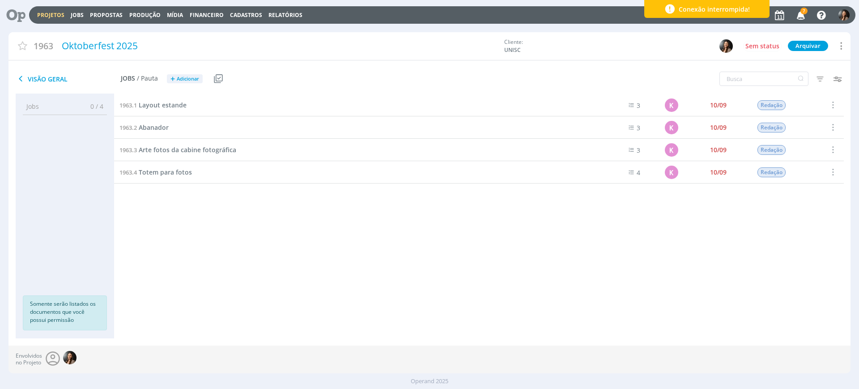
drag, startPoint x: 195, startPoint y: 279, endPoint x: 183, endPoint y: 160, distance: 119.5
click at [195, 270] on div "1963.1 Layout estande 3 K 10/09 Redação Selecionar Concluir Cancelar Iniciar ti…" at bounding box center [478, 207] width 729 height 226
click at [157, 124] on span "Abanador" at bounding box center [154, 127] width 30 height 8
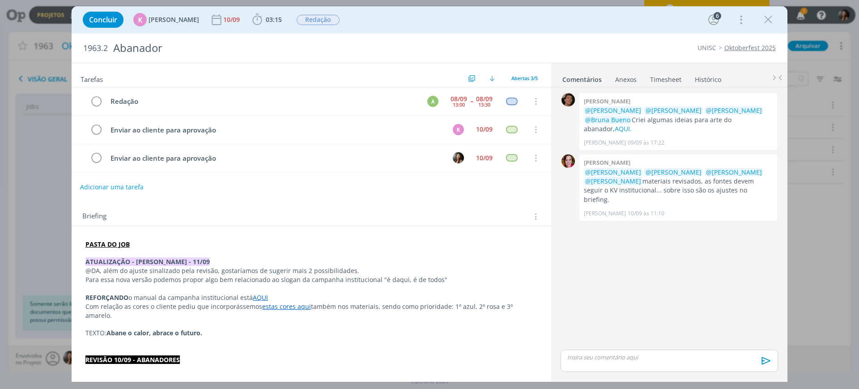
click at [101, 184] on button "Adicionar uma tarefa" at bounding box center [111, 186] width 63 height 15
click at [436, 191] on icon "dialog" at bounding box center [443, 187] width 14 height 14
type input "Criação"
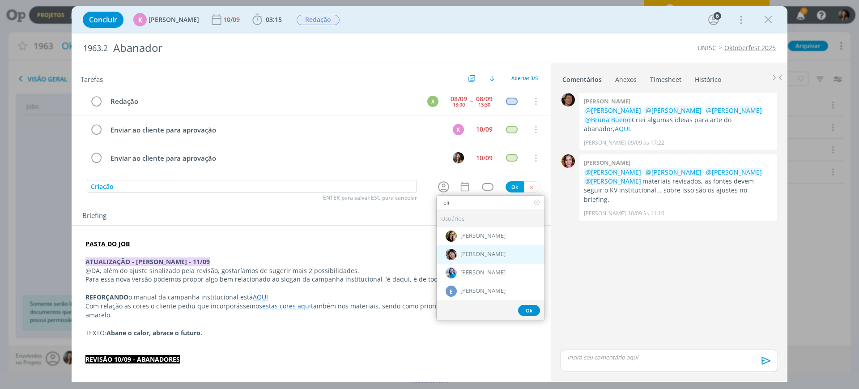
type input "eli"
click at [456, 255] on div "[PERSON_NAME]" at bounding box center [490, 254] width 108 height 18
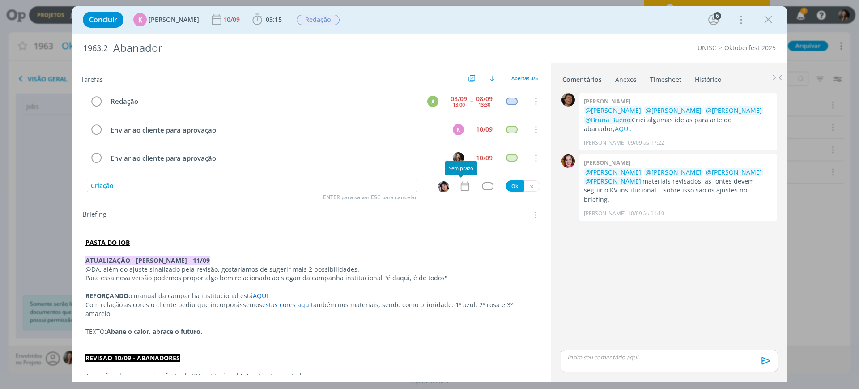
click at [461, 182] on icon "dialog" at bounding box center [465, 186] width 12 height 12
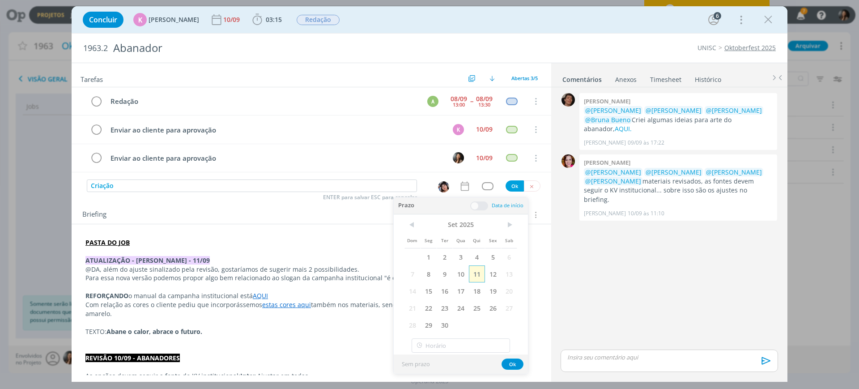
click at [477, 275] on span "11" at bounding box center [477, 273] width 16 height 17
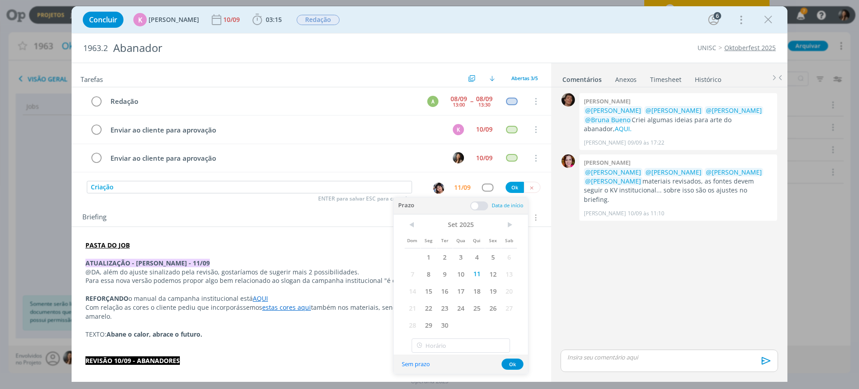
click at [485, 203] on span at bounding box center [479, 205] width 18 height 9
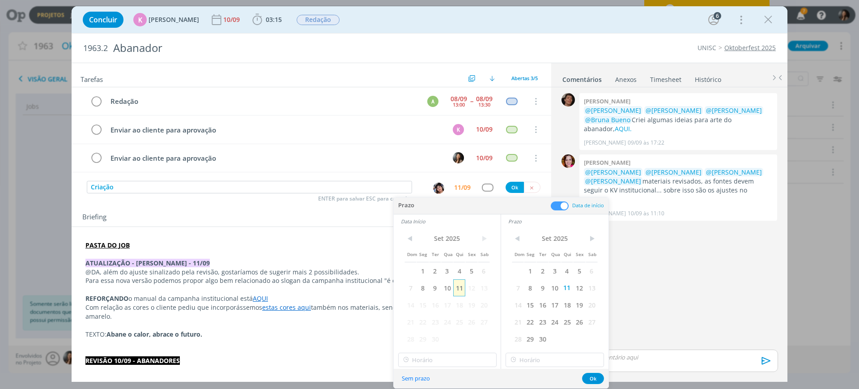
click at [461, 289] on span "11" at bounding box center [459, 287] width 12 height 17
click at [448, 366] on div "< Set 2025 > Dom Seg Ter Qua Qui Sex Sab 1 2 3 4 5 6 7 8 9 10 11 12 13 14 15 16…" at bounding box center [447, 298] width 107 height 140
click at [448, 355] on input "text" at bounding box center [447, 359] width 98 height 14
click at [428, 293] on div "15:00" at bounding box center [448, 297] width 100 height 16
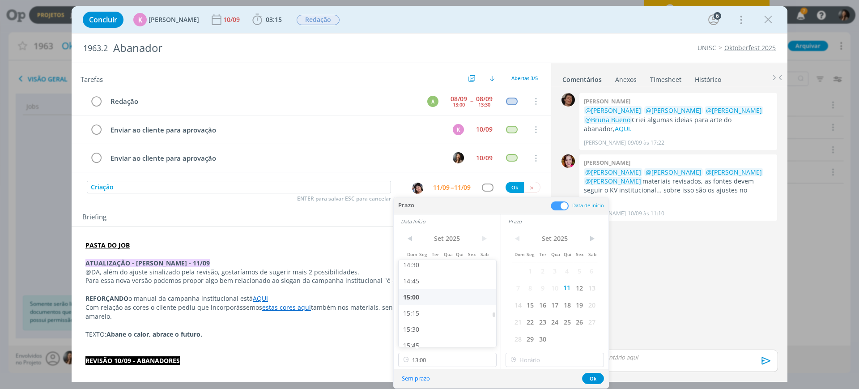
type input "15:00"
click at [523, 362] on input "15:00" at bounding box center [554, 359] width 98 height 14
click at [520, 327] on div "15:45" at bounding box center [556, 328] width 100 height 16
type input "15:45"
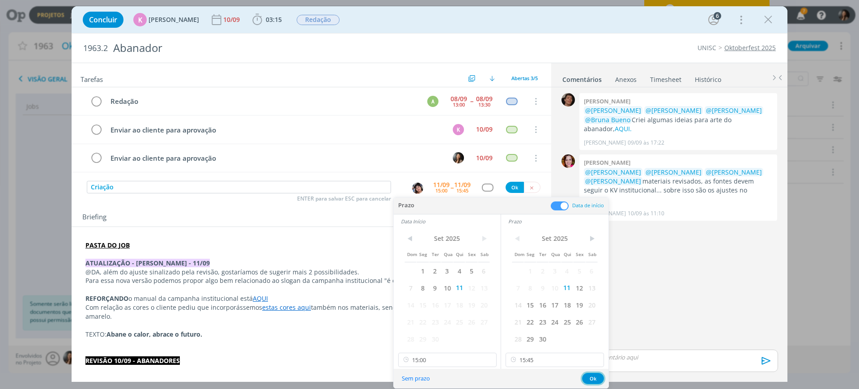
click at [588, 382] on button "Ok" at bounding box center [593, 377] width 22 height 11
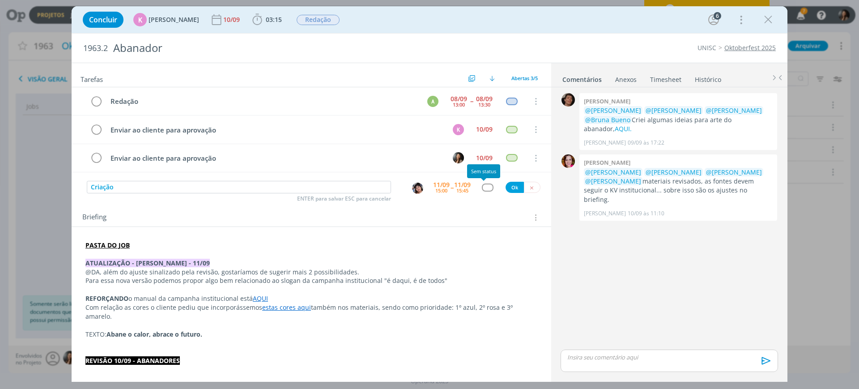
click at [482, 183] on div "dialog" at bounding box center [487, 187] width 11 height 8
type input "cr"
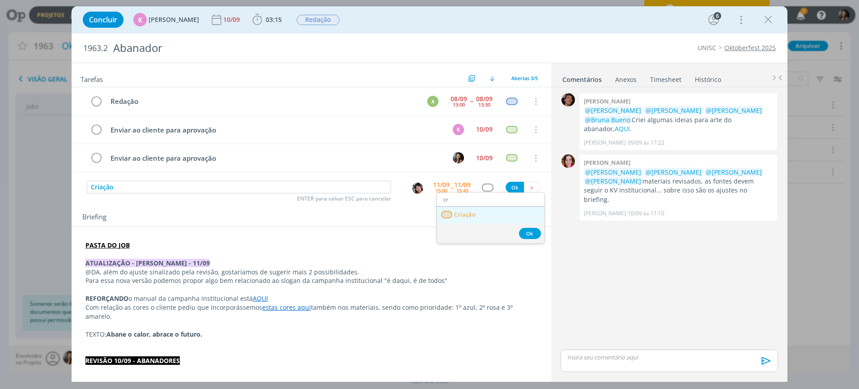
click at [478, 212] on link "Criação" at bounding box center [490, 215] width 108 height 17
click at [508, 187] on button "Ok" at bounding box center [514, 187] width 18 height 11
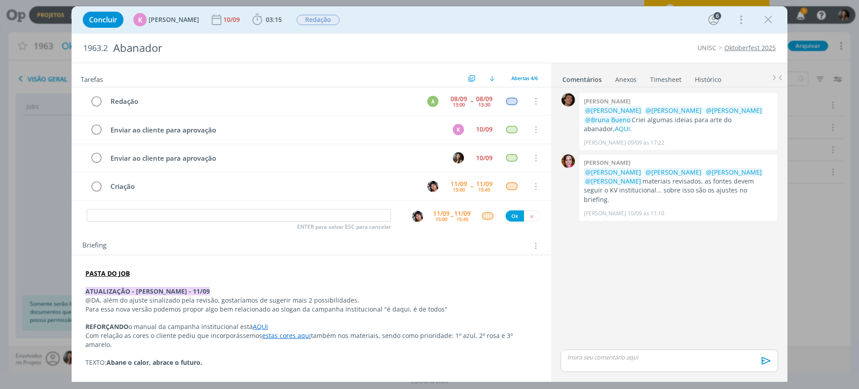
drag, startPoint x: 768, startPoint y: 18, endPoint x: 156, endPoint y: 98, distance: 616.9
click at [767, 18] on icon "dialog" at bounding box center [767, 19] width 13 height 13
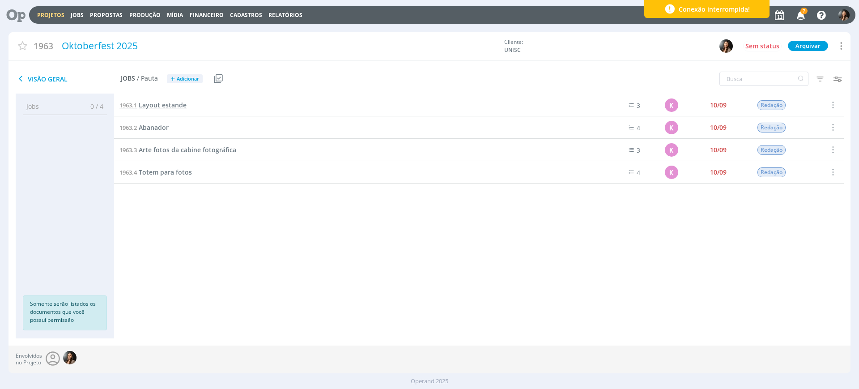
click at [165, 105] on span "Layout estande" at bounding box center [163, 105] width 48 height 8
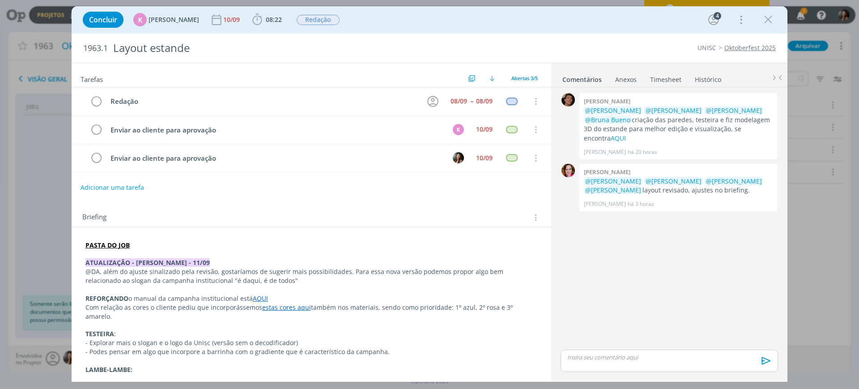
drag, startPoint x: 771, startPoint y: 17, endPoint x: 165, endPoint y: 144, distance: 619.6
click at [770, 17] on icon "dialog" at bounding box center [767, 19] width 13 height 13
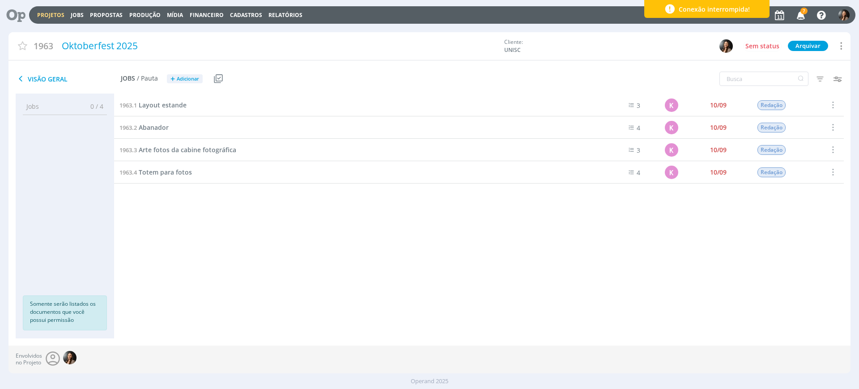
drag, startPoint x: 224, startPoint y: 264, endPoint x: 174, endPoint y: 197, distance: 83.7
click at [224, 261] on div at bounding box center [429, 194] width 859 height 389
click at [147, 108] on span "Layout estande" at bounding box center [163, 105] width 48 height 8
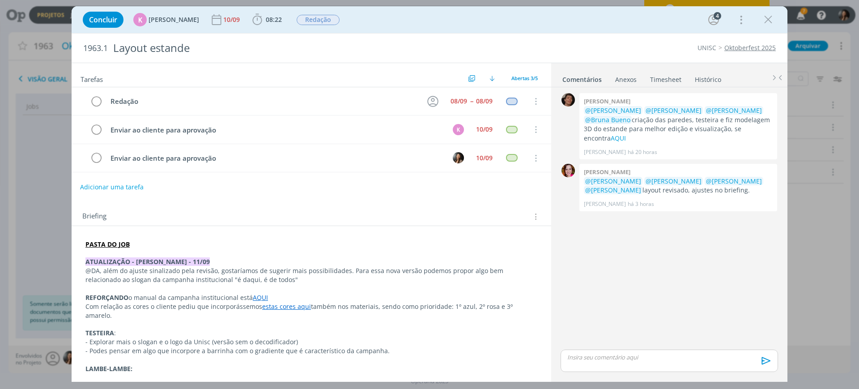
click at [110, 187] on button "Adicionar uma tarefa" at bounding box center [111, 186] width 63 height 15
click at [436, 187] on icon "dialog" at bounding box center [443, 187] width 14 height 14
type input "criação"
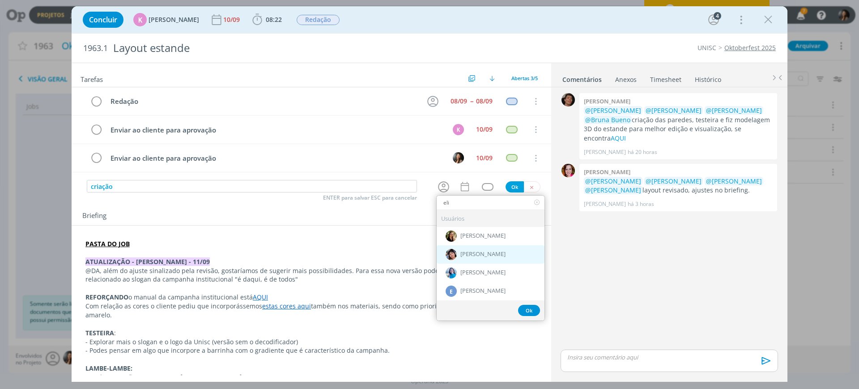
type input "eli"
click at [469, 249] on div "[PERSON_NAME]" at bounding box center [490, 254] width 108 height 18
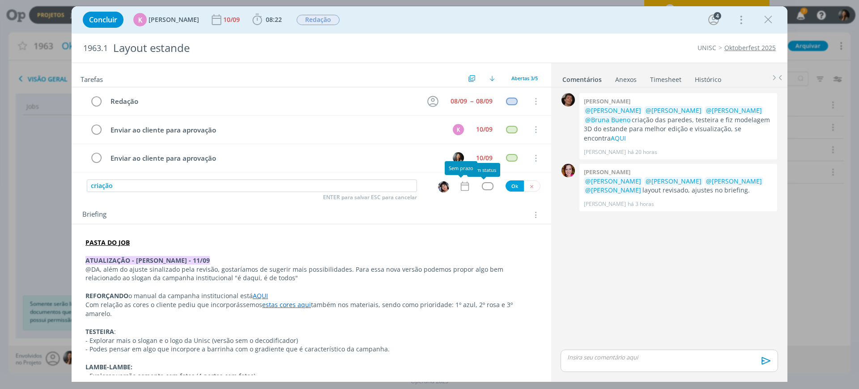
click at [461, 182] on icon "dialog" at bounding box center [465, 185] width 8 height 9
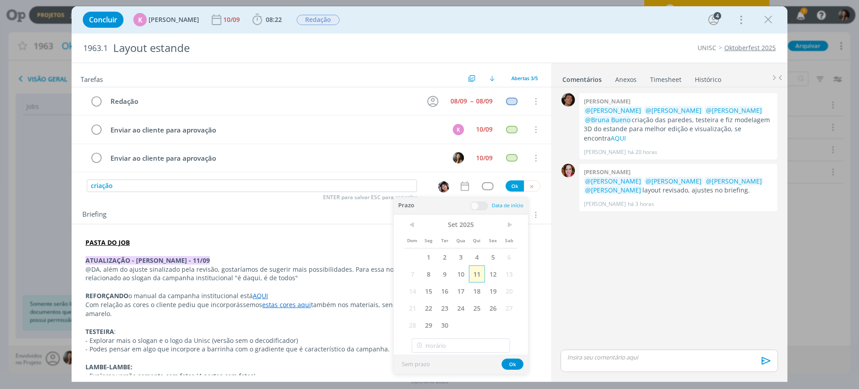
click at [471, 278] on span "11" at bounding box center [477, 273] width 16 height 17
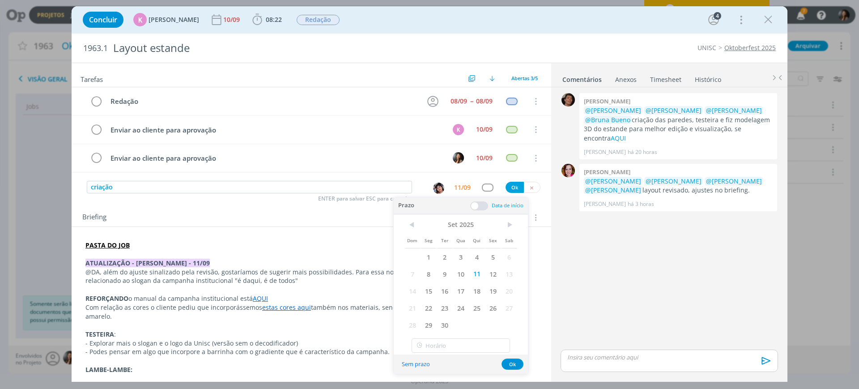
click at [481, 205] on span at bounding box center [479, 205] width 18 height 9
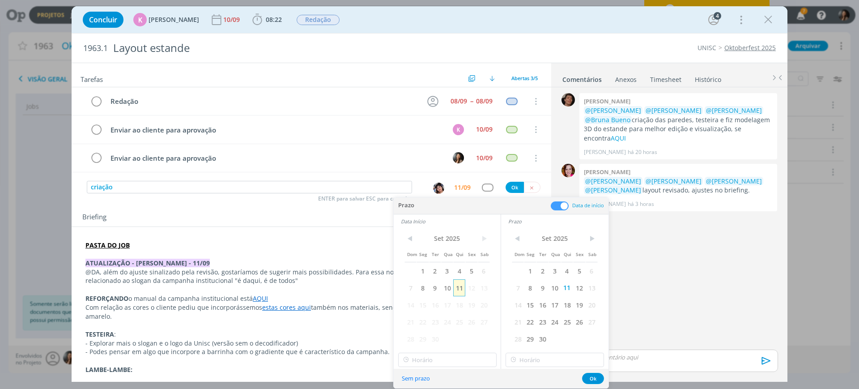
click at [458, 283] on span "11" at bounding box center [459, 287] width 12 height 17
click at [457, 355] on input "13:00" at bounding box center [447, 359] width 98 height 14
click at [434, 291] on div "15:45" at bounding box center [448, 289] width 100 height 16
type input "15:45"
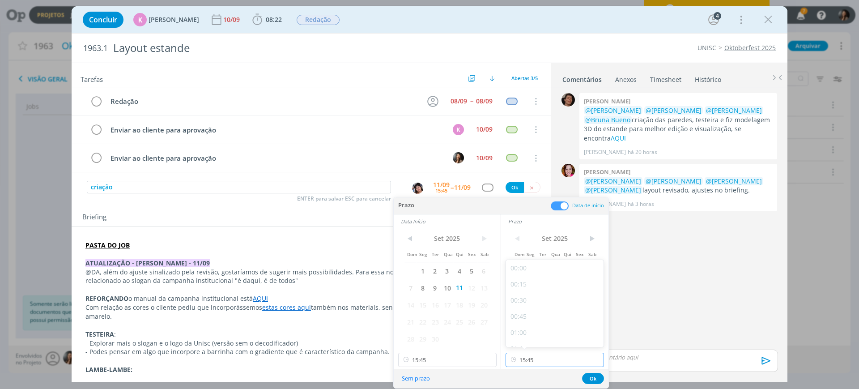
click at [537, 360] on input "15:45" at bounding box center [554, 359] width 98 height 14
click at [536, 284] on div "16:45" at bounding box center [556, 288] width 100 height 16
type input "16:45"
click at [597, 378] on button "Ok" at bounding box center [593, 377] width 22 height 11
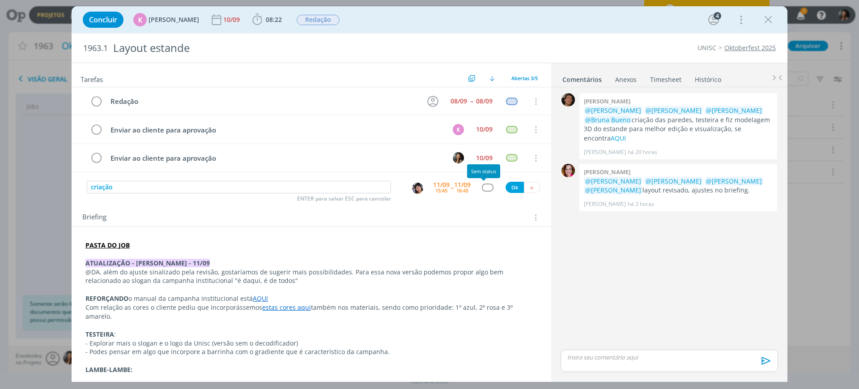
click at [482, 186] on div "dialog" at bounding box center [487, 187] width 11 height 8
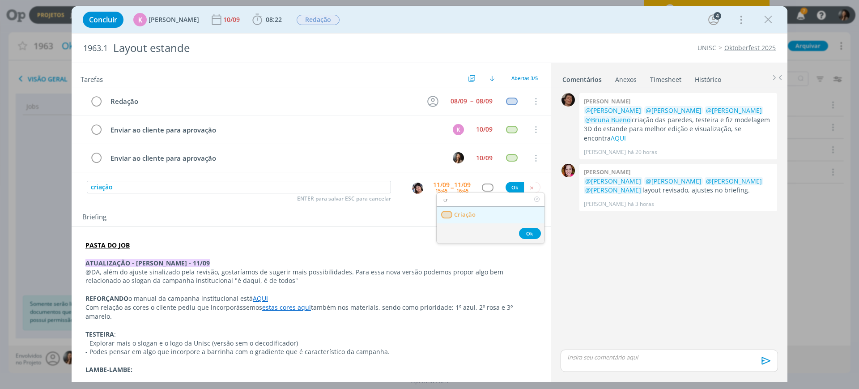
type input "cri"
click at [487, 211] on link "Criação" at bounding box center [490, 215] width 108 height 17
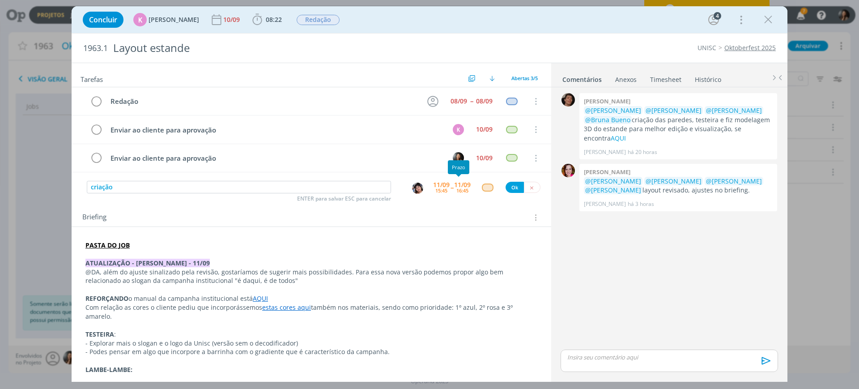
click at [462, 189] on div "16:45" at bounding box center [462, 190] width 12 height 5
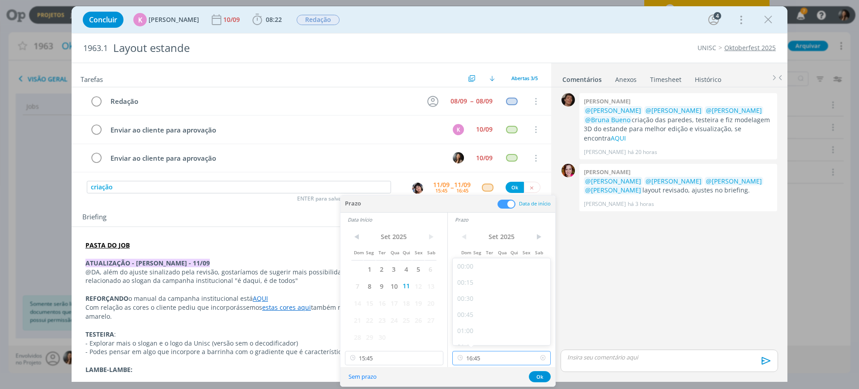
click at [493, 355] on input "16:45" at bounding box center [501, 358] width 98 height 14
click at [474, 289] on div "17:00" at bounding box center [503, 294] width 100 height 16
type input "17:00"
drag, startPoint x: 540, startPoint y: 373, endPoint x: 538, endPoint y: 308, distance: 64.9
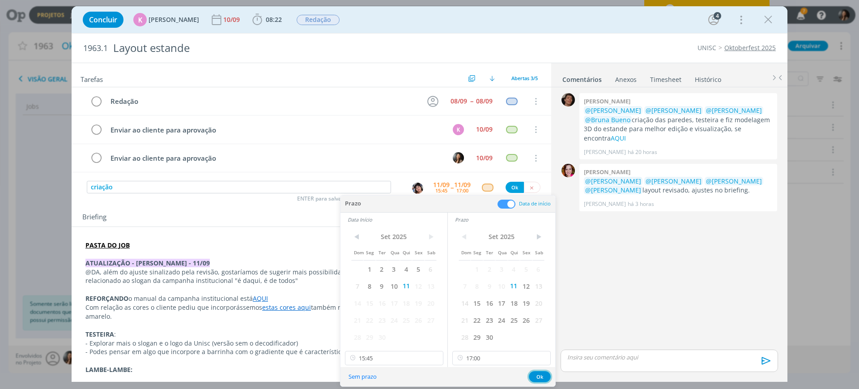
click at [539, 372] on button "Ok" at bounding box center [540, 376] width 22 height 11
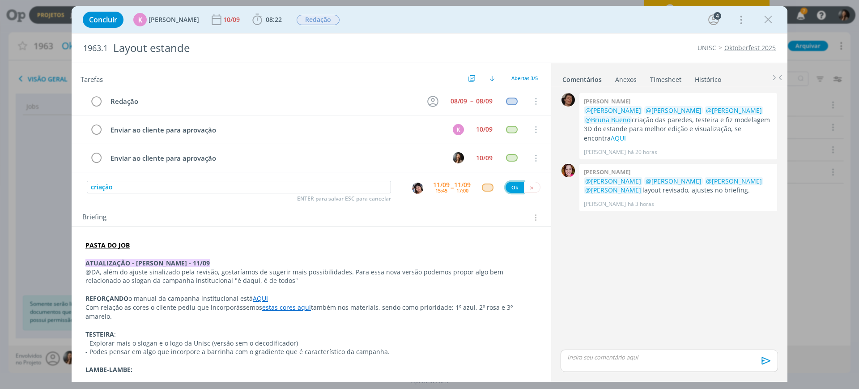
click at [506, 186] on button "Ok" at bounding box center [514, 187] width 18 height 11
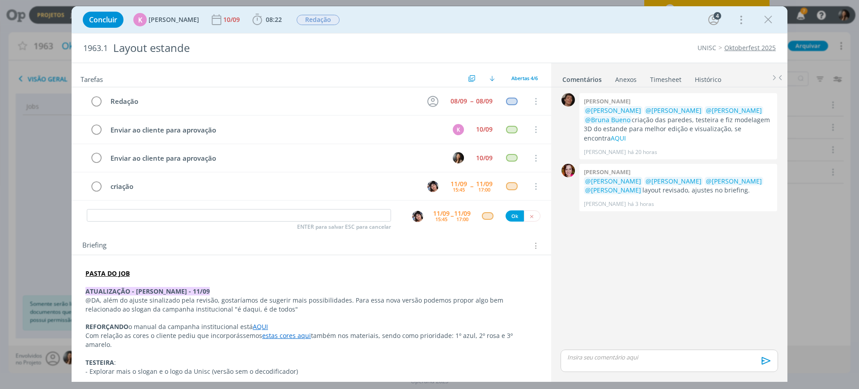
drag, startPoint x: 769, startPoint y: 20, endPoint x: 55, endPoint y: 238, distance: 746.4
click at [769, 20] on icon "dialog" at bounding box center [767, 19] width 13 height 13
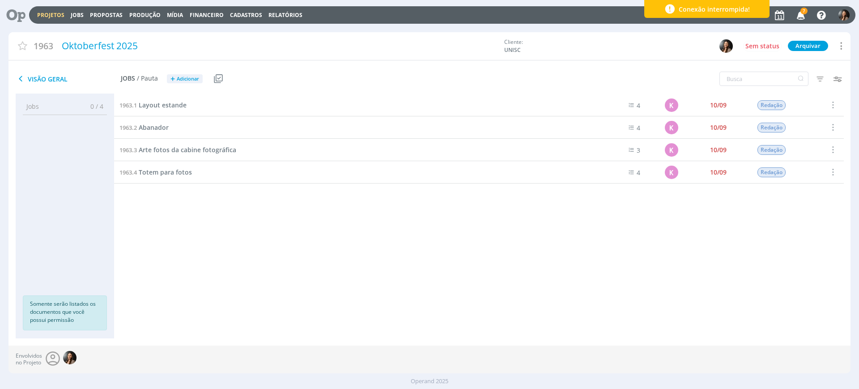
click at [210, 265] on div "1963.1 Layout estande 4 K 10/09 Redação Selecionar Concluir Cancelar Iniciar ti…" at bounding box center [478, 207] width 729 height 226
drag, startPoint x: 157, startPoint y: 290, endPoint x: 155, endPoint y: 245, distance: 44.8
click at [156, 284] on div "1963.1 Layout estande 4 K 10/09 Redação Selecionar Concluir Cancelar Iniciar ti…" at bounding box center [478, 207] width 729 height 226
click at [150, 152] on span "Arte fotos da cabine fotográfica" at bounding box center [187, 149] width 97 height 8
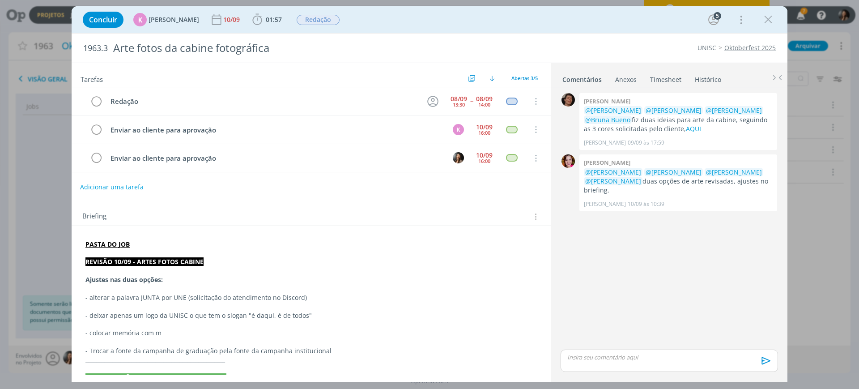
click at [115, 185] on button "Adicionar uma tarefa" at bounding box center [111, 186] width 63 height 15
click at [685, 127] on link "AQUI" at bounding box center [692, 128] width 15 height 8
click at [152, 246] on p "PASTA DO JOB" at bounding box center [311, 243] width 452 height 9
click at [106, 252] on p "dialog" at bounding box center [311, 252] width 452 height 9
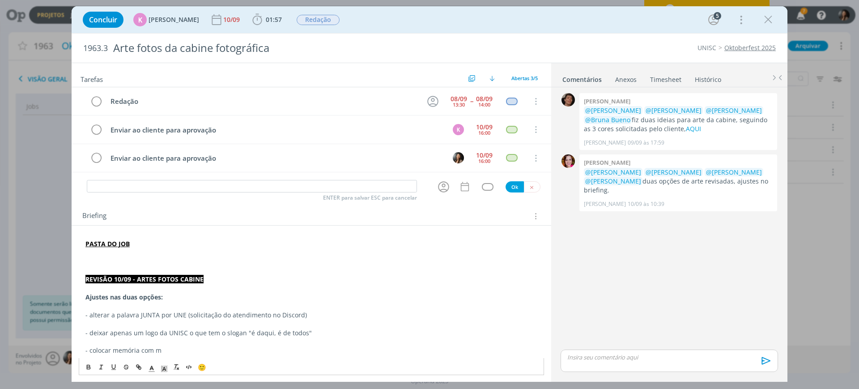
click at [93, 259] on p "dialog" at bounding box center [311, 261] width 452 height 9
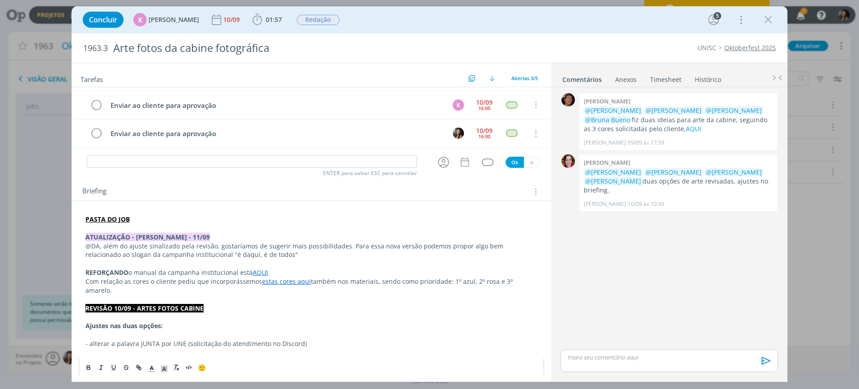
scroll to position [56, 0]
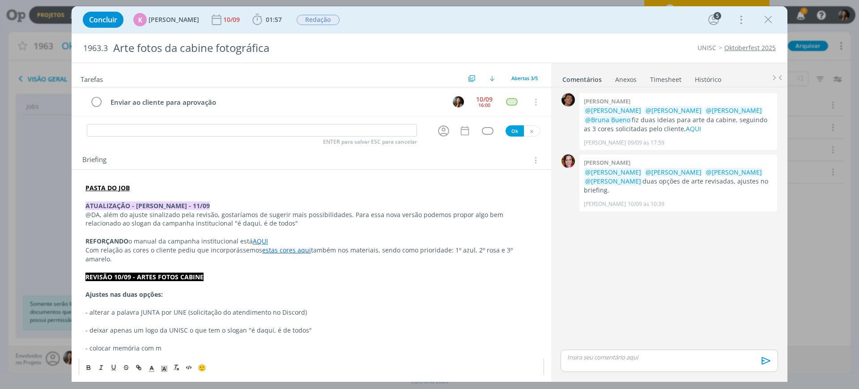
click at [343, 217] on p "@DA, além do ajuste sinalizado pela revisão, gostaríamos de sugerir mais possib…" at bounding box center [311, 219] width 452 height 18
click at [300, 216] on p "@DA, além do ajuste sinalizado pela revisão, gostaríamos de sugerir mais possib…" at bounding box center [311, 219] width 452 height 18
click at [273, 231] on p "dialog" at bounding box center [311, 232] width 452 height 9
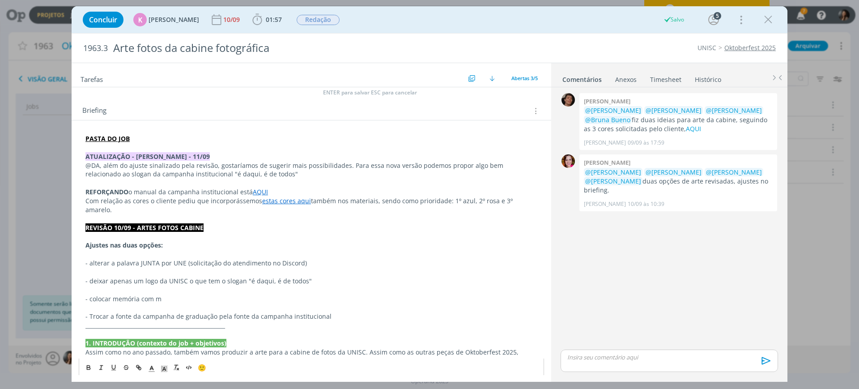
scroll to position [112, 0]
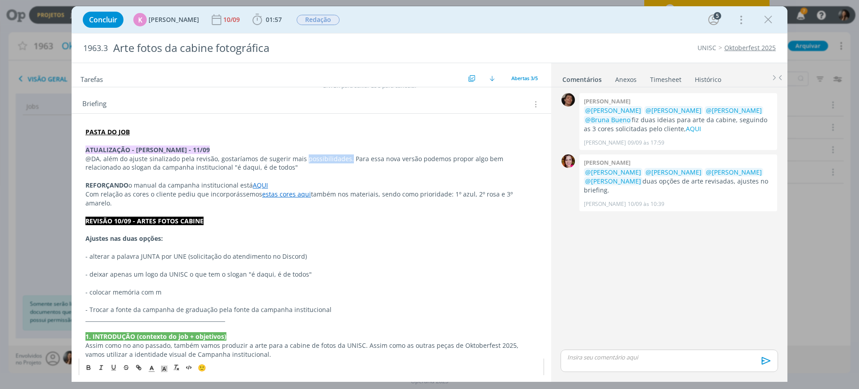
drag, startPoint x: 302, startPoint y: 159, endPoint x: 344, endPoint y: 156, distance: 41.7
click at [344, 156] on p "@DA, além do ajuste sinalizado pela revisão, gostaríamos de sugerir mais possib…" at bounding box center [311, 163] width 452 height 18
drag, startPoint x: 302, startPoint y: 169, endPoint x: 440, endPoint y: 196, distance: 140.5
click at [305, 169] on p "Para essa nova versão podemos propor algo bem relacionado ao slogan da campanha…" at bounding box center [311, 167] width 452 height 9
drag, startPoint x: 479, startPoint y: 165, endPoint x: 441, endPoint y: 173, distance: 38.5
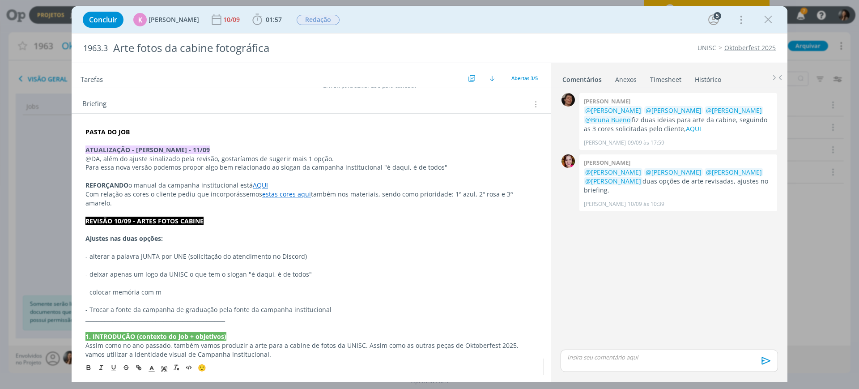
click at [478, 165] on p "Para essa nova versão podemos propor algo bem relacionado ao slogan da campanha…" at bounding box center [311, 167] width 452 height 9
drag, startPoint x: 306, startPoint y: 238, endPoint x: 184, endPoint y: 203, distance: 126.8
click at [305, 243] on p "dialog" at bounding box center [311, 247] width 452 height 9
click at [160, 178] on p "dialog" at bounding box center [311, 176] width 452 height 9
drag, startPoint x: 180, startPoint y: 209, endPoint x: 215, endPoint y: 213, distance: 35.2
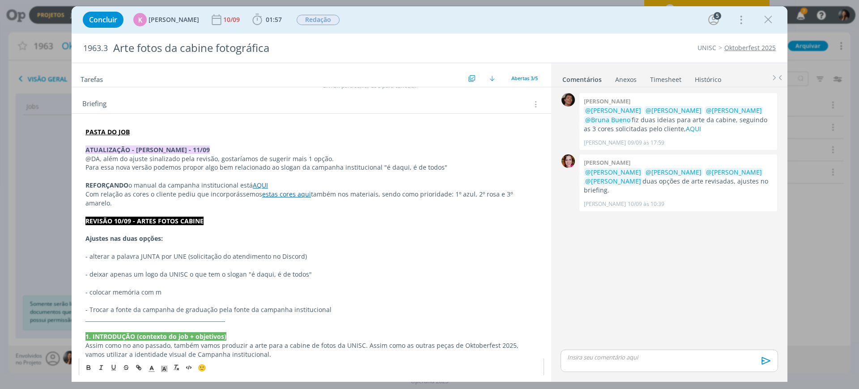
click at [181, 216] on strong "REVISÃO 10/09 - ARTES FOTOS CABINE" at bounding box center [144, 220] width 118 height 8
click at [275, 234] on p "Ajustes nas duas opções:" at bounding box center [311, 238] width 452 height 9
click at [479, 252] on p "- alterar a palavra JUNTA por UNE (solicitação do atendimento no Discord)" at bounding box center [311, 256] width 452 height 9
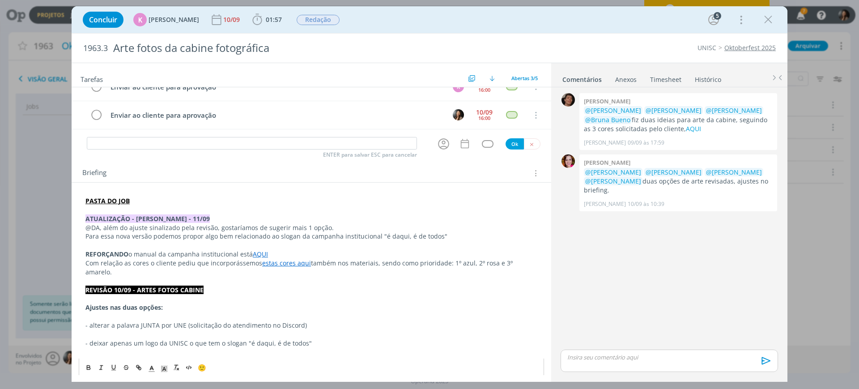
scroll to position [0, 0]
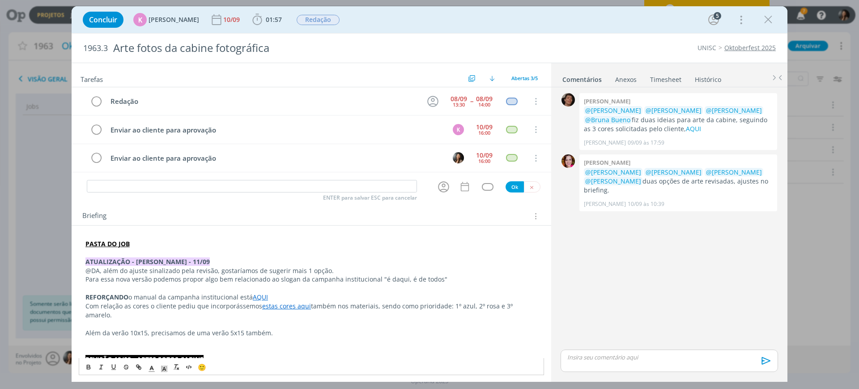
click at [146, 328] on p "Além da verão 10x15, precisamos de uma verão 5x15 também." at bounding box center [311, 332] width 452 height 9
drag, startPoint x: 289, startPoint y: 326, endPoint x: 81, endPoint y: 327, distance: 207.5
click at [165, 367] on polyline "dialog" at bounding box center [164, 369] width 3 height 4
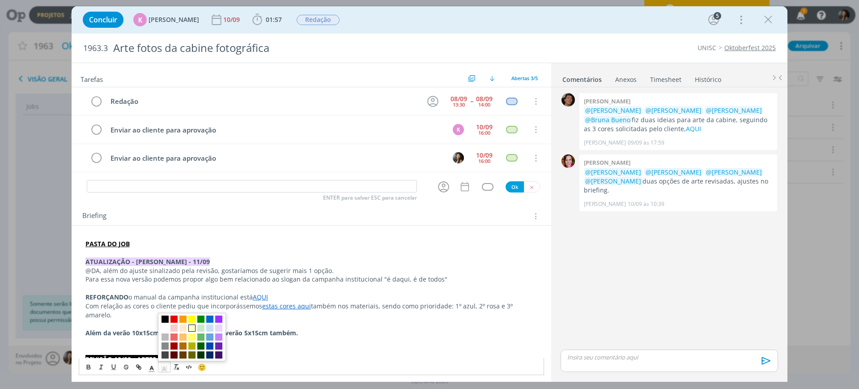
click at [190, 329] on span "dialog" at bounding box center [191, 327] width 7 height 7
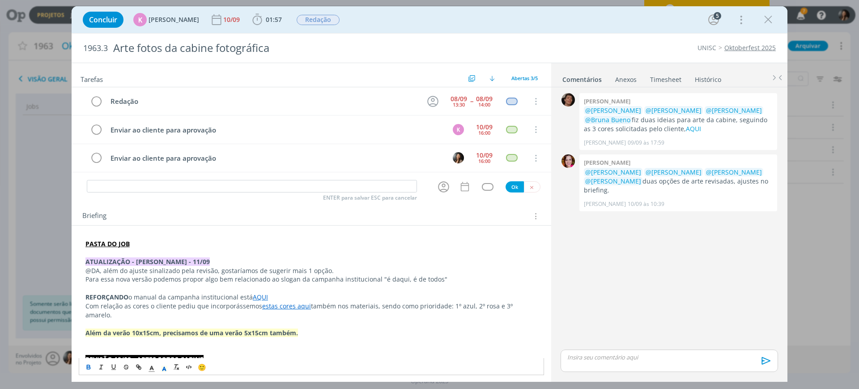
drag, startPoint x: 313, startPoint y: 328, endPoint x: 313, endPoint y: 341, distance: 13.4
click at [313, 337] on p "dialog" at bounding box center [311, 341] width 452 height 9
drag, startPoint x: 315, startPoint y: 351, endPoint x: 312, endPoint y: 343, distance: 8.2
click at [316, 355] on p "REVISÃO 10/09 - ARTES FOTOS CABINE" at bounding box center [311, 359] width 452 height 9
drag, startPoint x: 148, startPoint y: 182, endPoint x: 152, endPoint y: 174, distance: 9.0
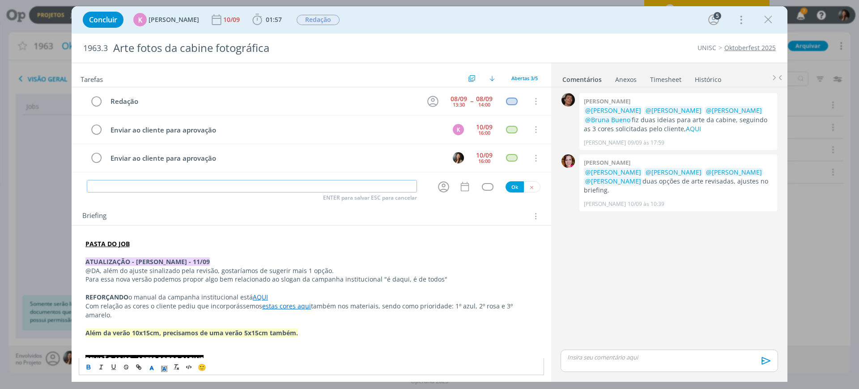
click at [148, 183] on input "dialog" at bounding box center [252, 186] width 330 height 13
click at [436, 184] on icon "dialog" at bounding box center [443, 187] width 14 height 14
type input "Criação"
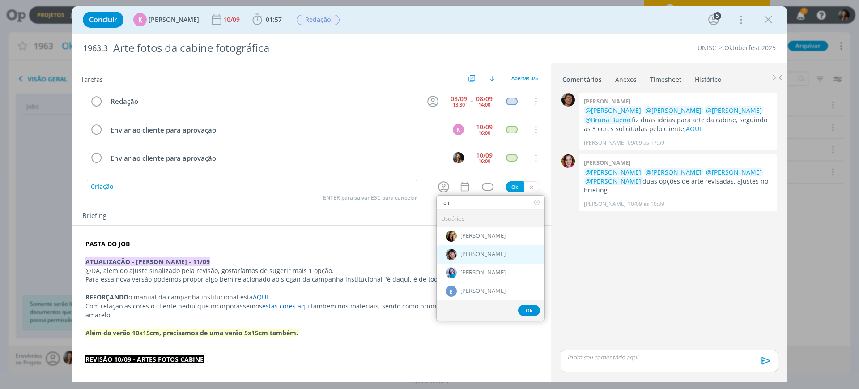
type input "eli"
click at [478, 254] on span "[PERSON_NAME]" at bounding box center [482, 253] width 45 height 7
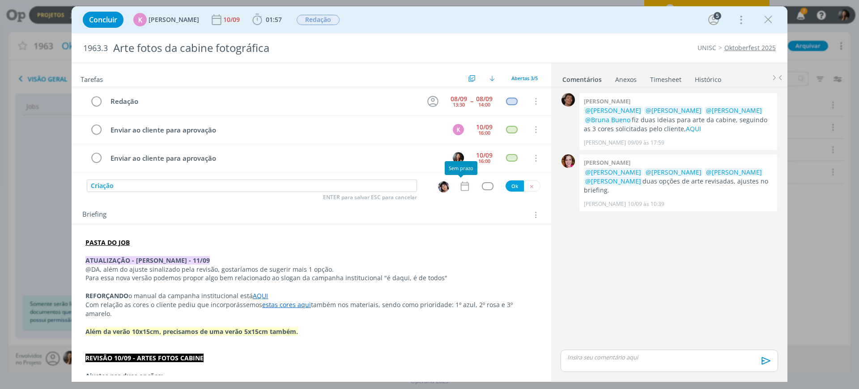
click at [459, 184] on icon "dialog" at bounding box center [465, 186] width 12 height 12
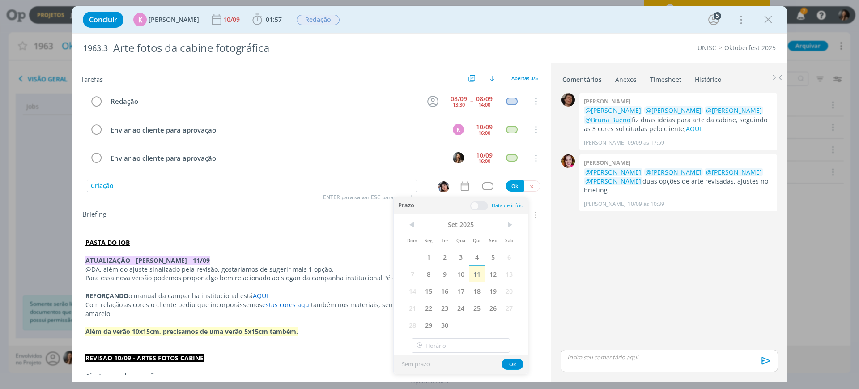
click at [474, 278] on span "11" at bounding box center [477, 273] width 16 height 17
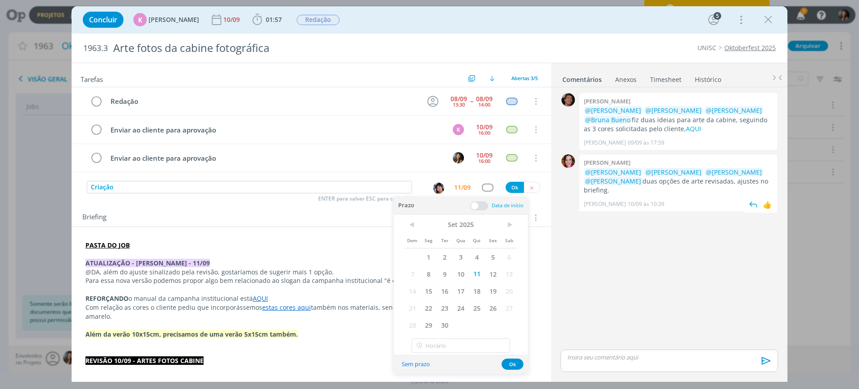
drag, startPoint x: 637, startPoint y: 295, endPoint x: 643, endPoint y: 183, distance: 111.5
click at [638, 290] on div "0 Patrick meireles @Karoline Arend @Beatriz Luchese @Luíza Santana @Bruna Bueno…" at bounding box center [669, 219] width 224 height 256
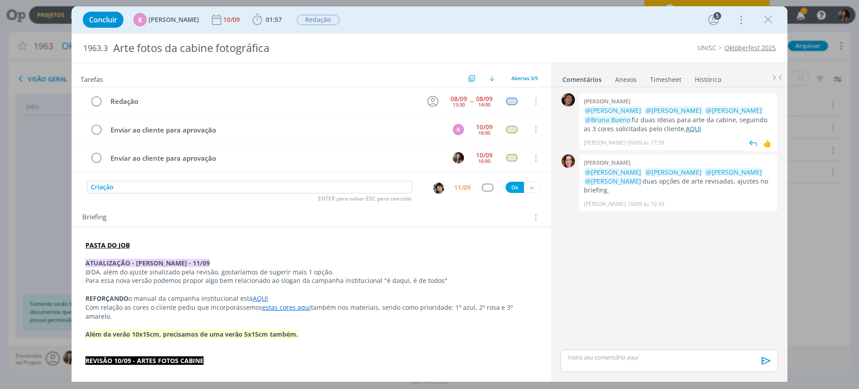
click at [685, 124] on link "AQUI" at bounding box center [692, 128] width 15 height 8
click at [685, 129] on link "AQUI" at bounding box center [692, 128] width 15 height 8
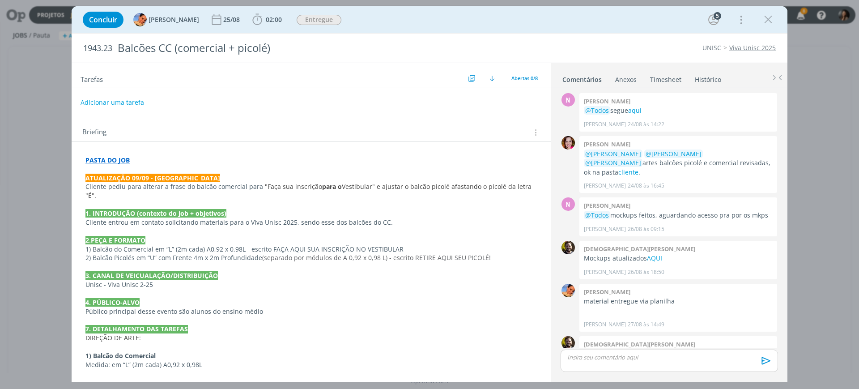
scroll to position [290, 0]
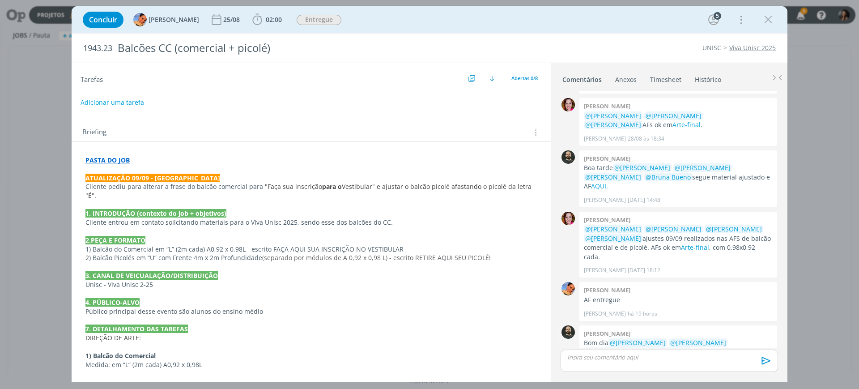
click at [626, 356] on link "AQUI." at bounding box center [617, 360] width 17 height 8
click at [769, 19] on icon "dialog" at bounding box center [767, 19] width 13 height 13
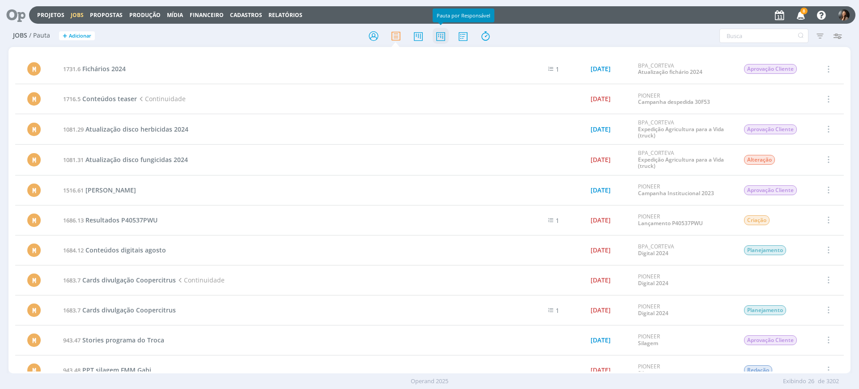
drag, startPoint x: 448, startPoint y: 43, endPoint x: 440, endPoint y: 38, distance: 8.9
click at [446, 43] on icon at bounding box center [440, 35] width 16 height 17
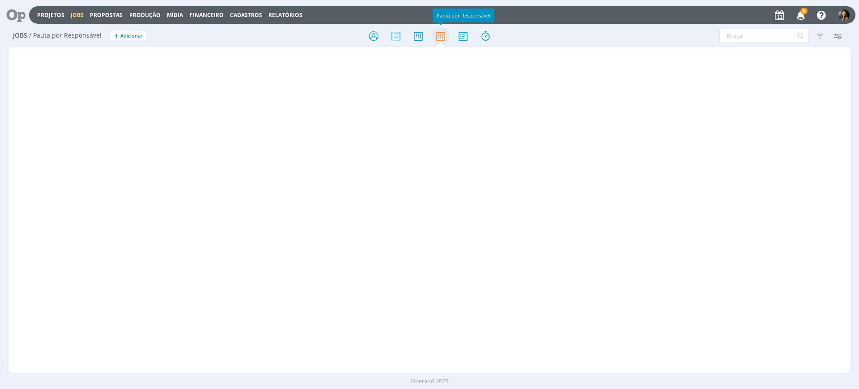
click at [440, 38] on icon at bounding box center [440, 35] width 16 height 17
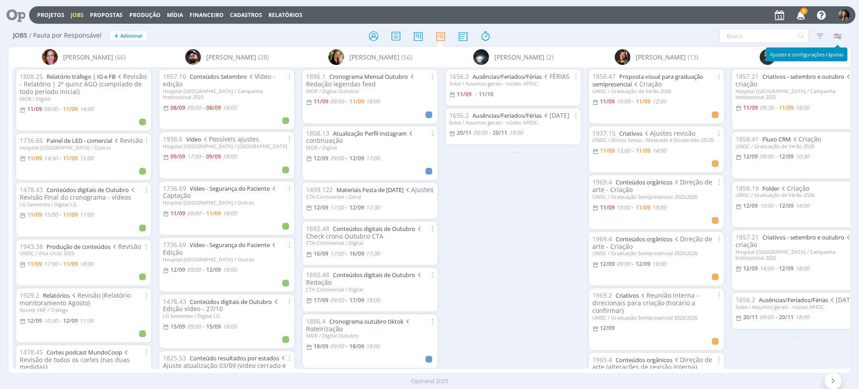
click at [839, 36] on icon "button" at bounding box center [837, 36] width 16 height 16
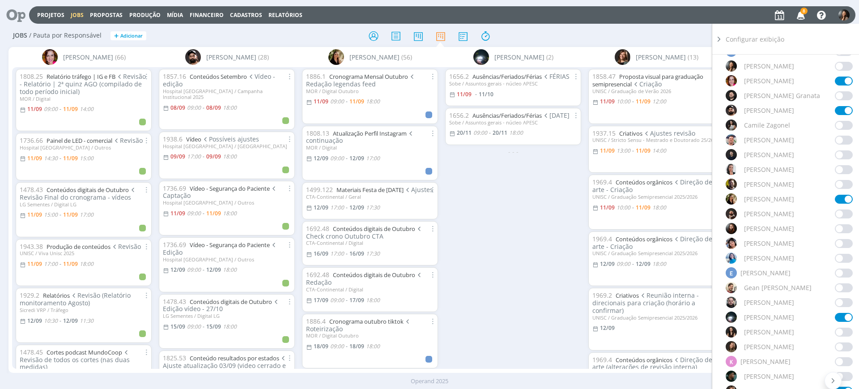
scroll to position [224, 0]
click at [836, 315] on span at bounding box center [843, 316] width 18 height 9
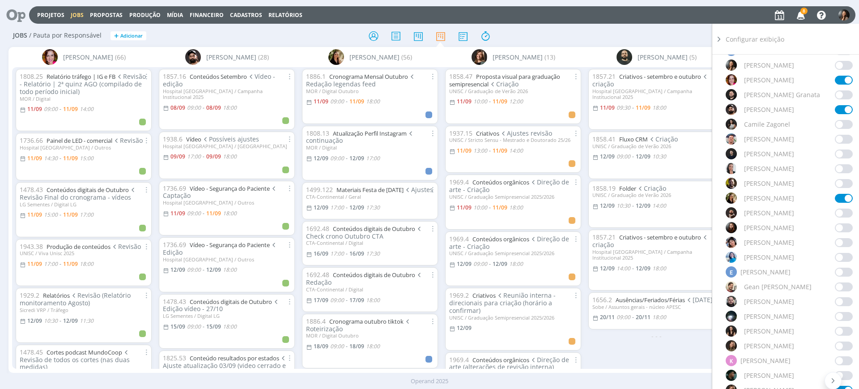
click at [716, 40] on icon at bounding box center [718, 38] width 9 height 9
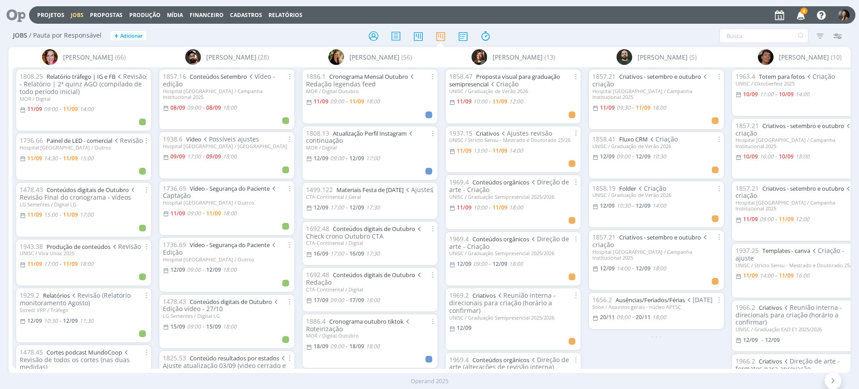
click at [663, 35] on div "Filtrar Filtrar [GEOGRAPHIC_DATA] Tipo Jobs e Tarefas Data Personalizado a Situ…" at bounding box center [709, 36] width 271 height 14
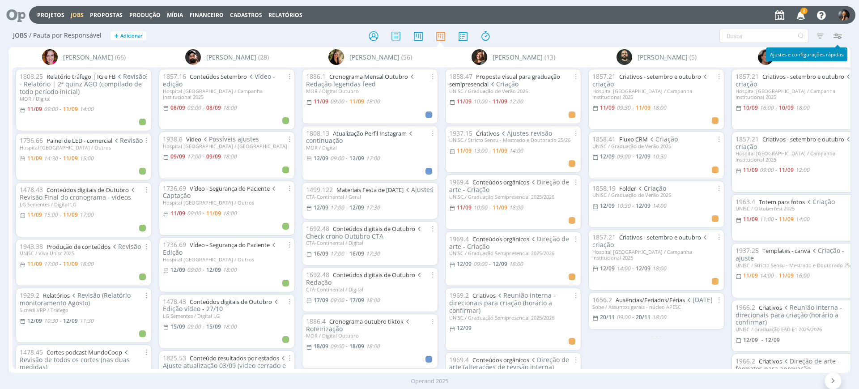
click at [836, 41] on icon "button" at bounding box center [837, 36] width 16 height 16
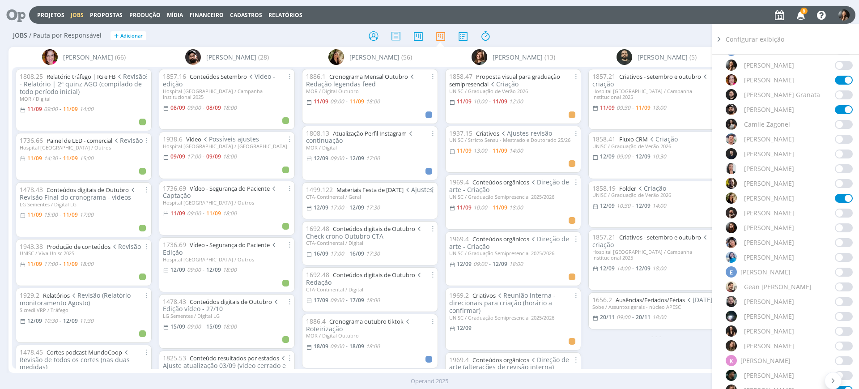
click at [837, 239] on span at bounding box center [843, 242] width 18 height 9
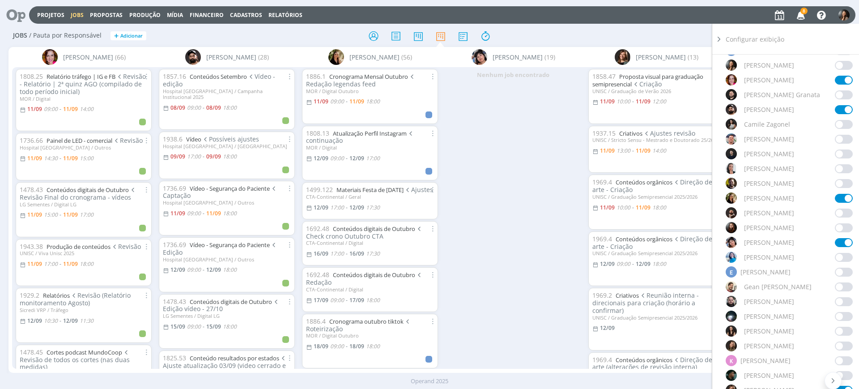
click at [715, 38] on icon at bounding box center [718, 38] width 9 height 9
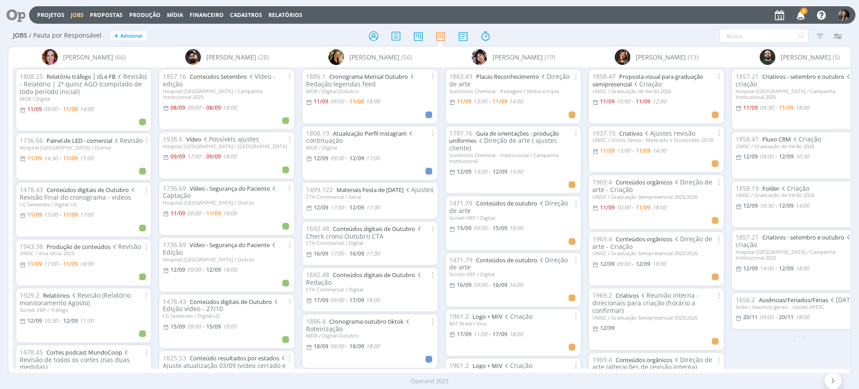
drag, startPoint x: 627, startPoint y: 31, endPoint x: 623, endPoint y: 30, distance: 4.6
click at [627, 31] on div "Filtrar Filtrar [GEOGRAPHIC_DATA] Tipo Jobs e Tarefas Data Personalizado a Situ…" at bounding box center [709, 36] width 271 height 14
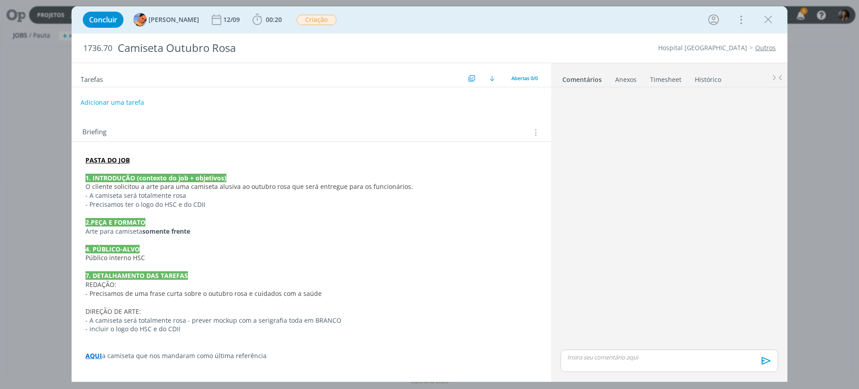
click at [365, 225] on p "2.PEÇA E FORMATO" at bounding box center [311, 222] width 452 height 9
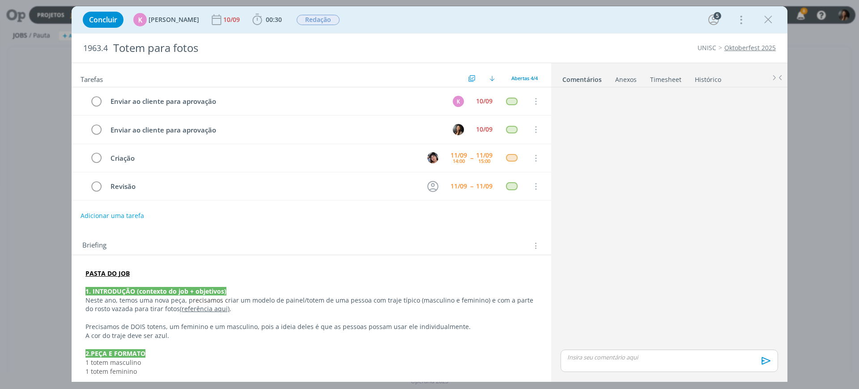
drag, startPoint x: 182, startPoint y: 284, endPoint x: 178, endPoint y: 279, distance: 6.0
click at [179, 281] on p "dialog" at bounding box center [311, 282] width 452 height 9
click at [752, 47] on link "Oktoberfest 2025" at bounding box center [749, 47] width 51 height 8
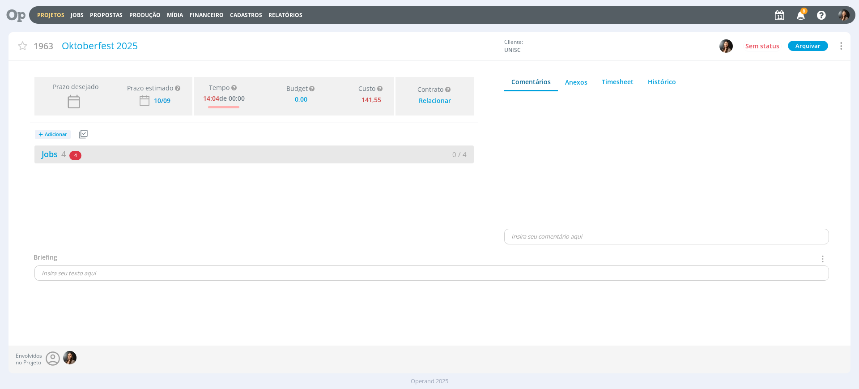
click at [123, 162] on div "Jobs 4 4 atrasados 0 / 4" at bounding box center [253, 154] width 439 height 18
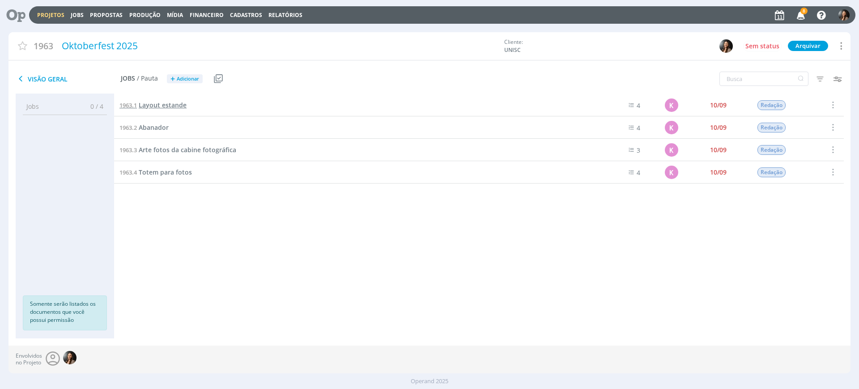
click at [163, 105] on span "Layout estande" at bounding box center [163, 105] width 48 height 8
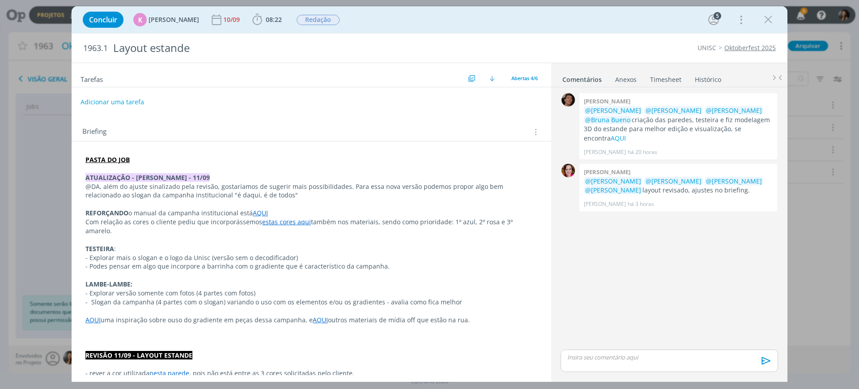
scroll to position [168, 0]
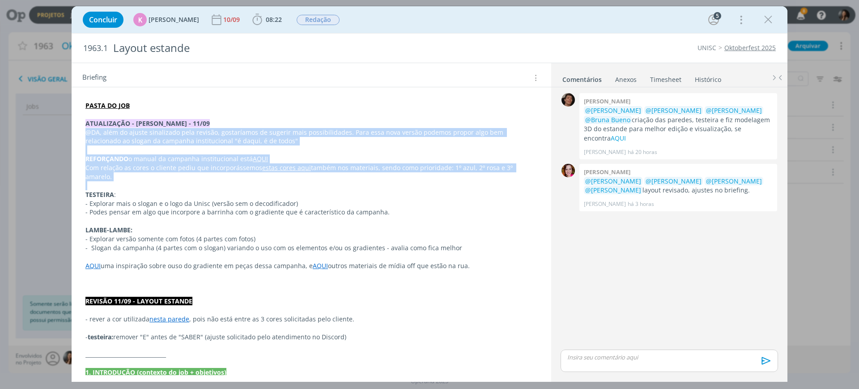
drag, startPoint x: 87, startPoint y: 131, endPoint x: 357, endPoint y: 174, distance: 273.8
click at [357, 174] on div "PASTA DO JOB ATUALIZAÇÃO - BEATRIZ - 11/09 @DA, além do ajuste sinalizado pela …" at bounding box center [311, 385] width 465 height 575
copy div "@DA, além do ajuste sinalizado pela revisão, gostaríamos de sugerir mais possib…"
drag, startPoint x: 83, startPoint y: 125, endPoint x: 544, endPoint y: 168, distance: 463.0
click at [544, 167] on div "PASTA DO JOB ATUALIZAÇÃO - BEATRIZ - 11/09 @DA, além do ajuste sinalizado pela …" at bounding box center [311, 390] width 479 height 606
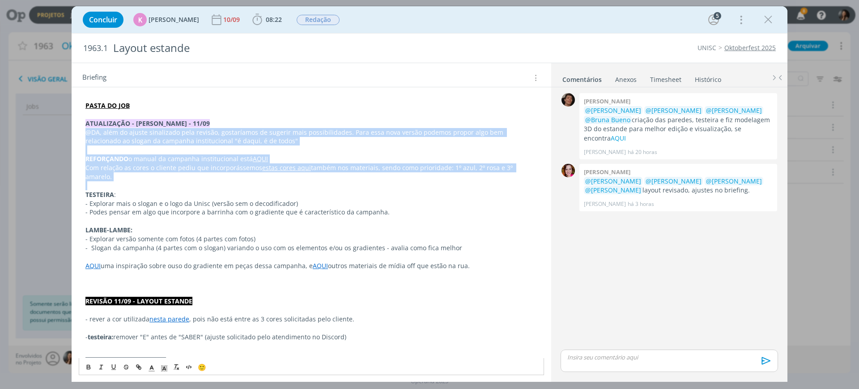
copy div "ATUALIZAÇÃO - [PERSON_NAME] - 11/09 @DA, além do ajuste sinalizado pela revisão…"
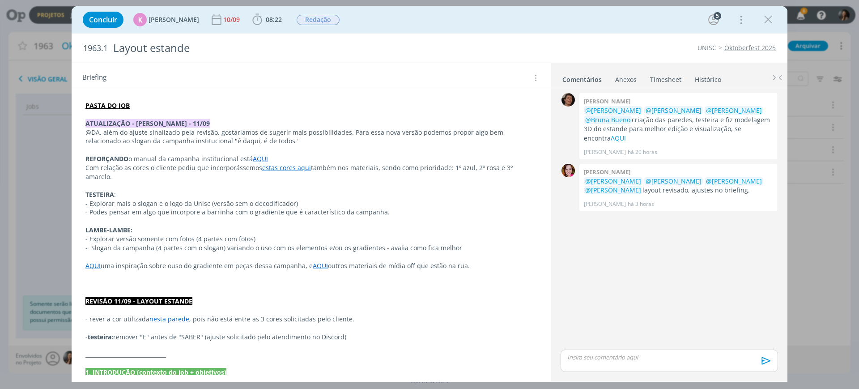
drag, startPoint x: 677, startPoint y: 307, endPoint x: 644, endPoint y: 229, distance: 84.1
click at [667, 278] on div "0 [PERSON_NAME] @[PERSON_NAME] @[PERSON_NAME] @[PERSON_NAME] @[PERSON_NAME] cri…" at bounding box center [669, 219] width 224 height 256
